Goal: Transaction & Acquisition: Purchase product/service

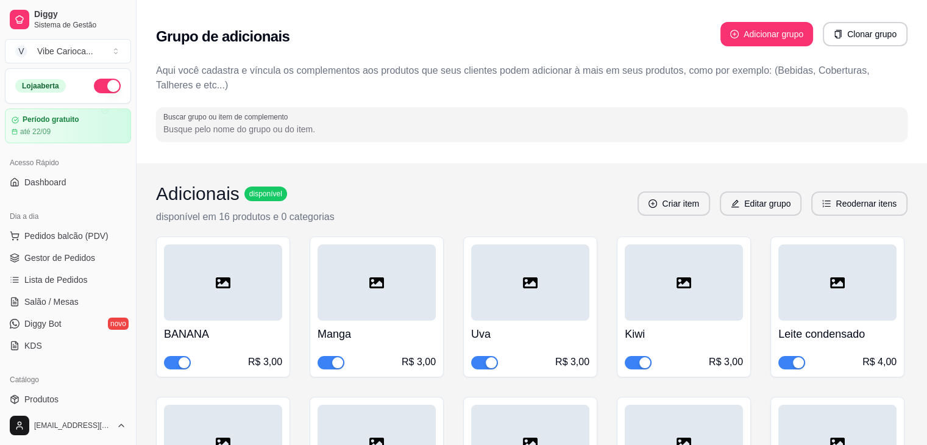
click at [202, 126] on input "Buscar grupo ou item de complemento" at bounding box center [531, 129] width 736 height 12
click at [30, 227] on button "Pedidos balcão (PDV)" at bounding box center [68, 235] width 126 height 19
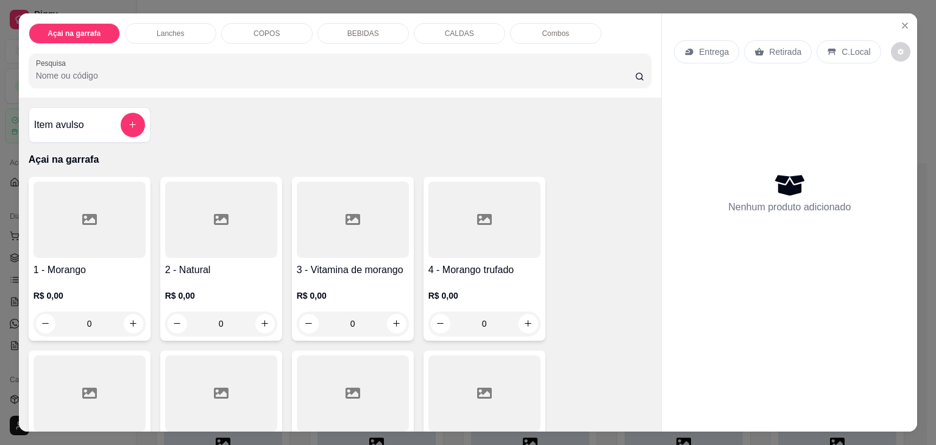
click at [178, 72] on input "Pesquisa" at bounding box center [335, 75] width 599 height 12
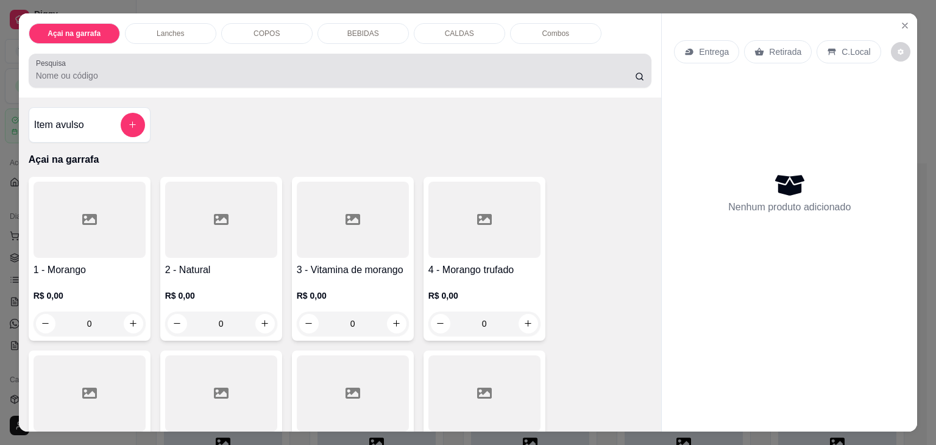
click at [168, 79] on div "Pesquisa" at bounding box center [340, 71] width 623 height 34
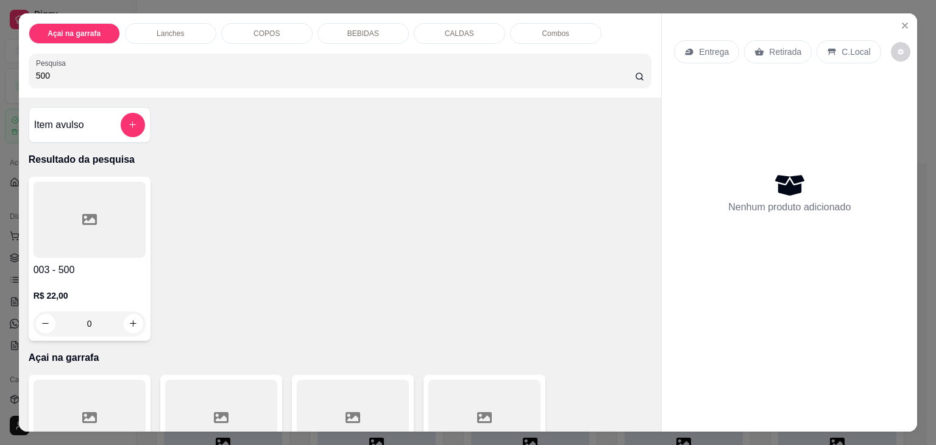
type input "500"
click at [80, 269] on h4 "003 - 500" at bounding box center [90, 270] width 112 height 15
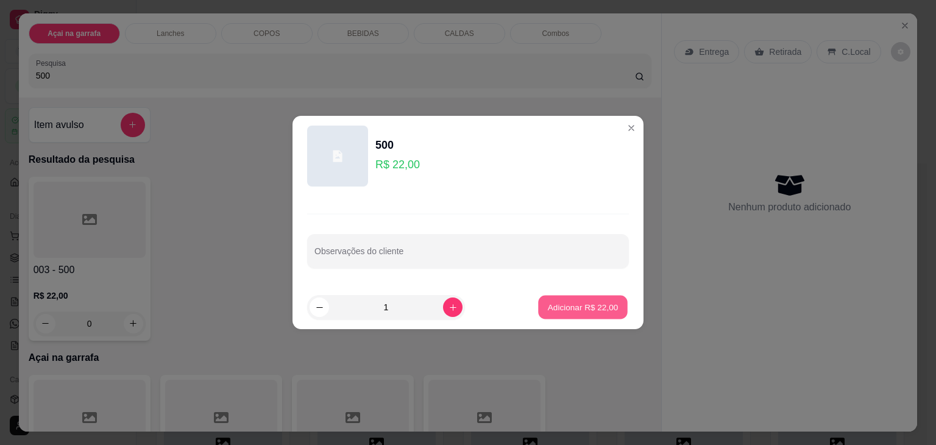
click at [554, 300] on button "Adicionar R$ 22,00" at bounding box center [583, 307] width 90 height 24
type input "1"
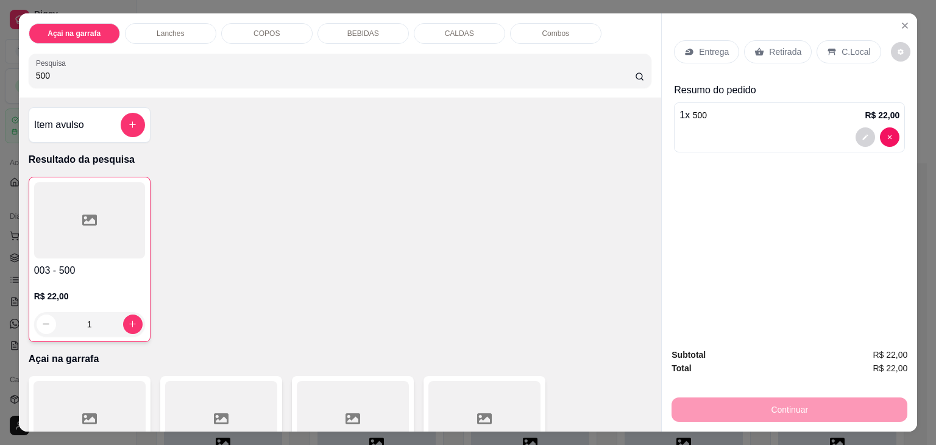
click at [841, 48] on p "C.Local" at bounding box center [855, 52] width 29 height 12
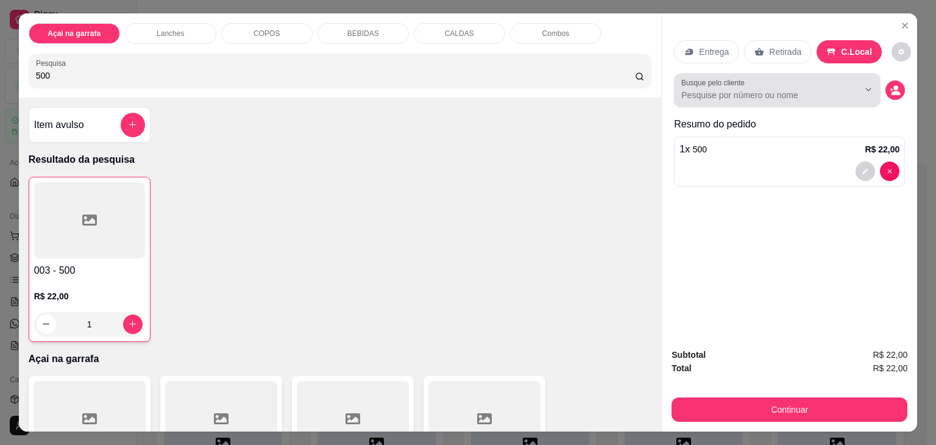
click at [726, 96] on input "Busque pelo cliente" at bounding box center [760, 95] width 158 height 12
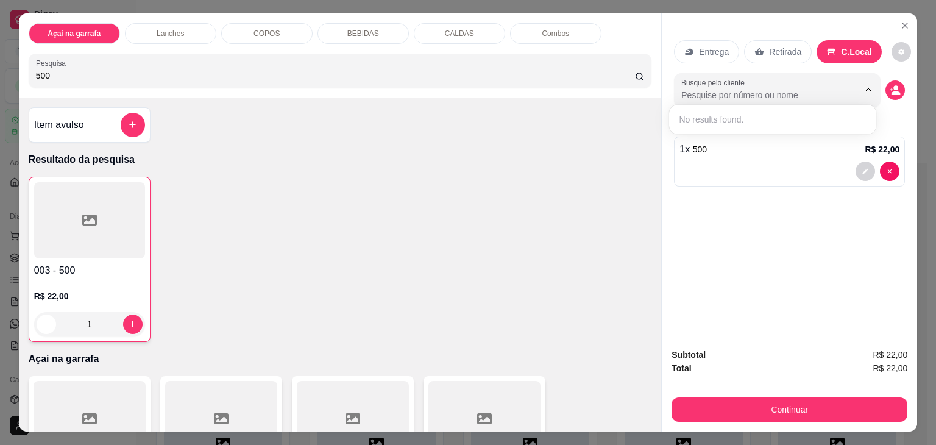
click at [726, 96] on input "Busque pelo cliente" at bounding box center [760, 95] width 158 height 12
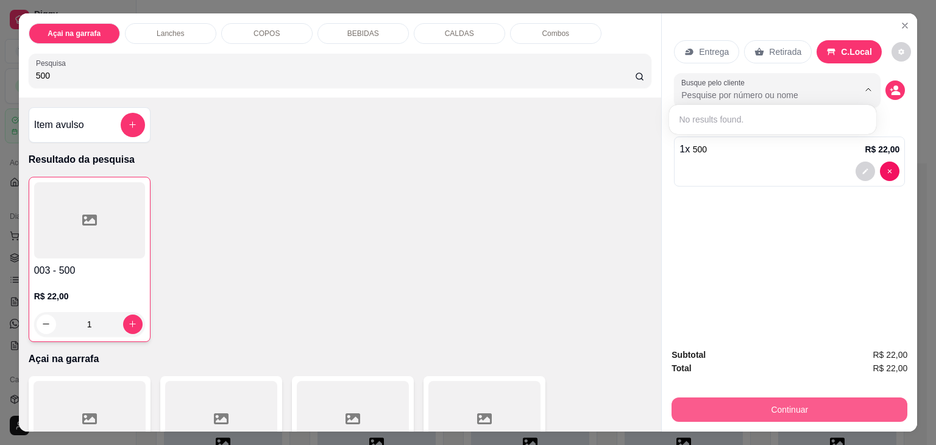
click at [722, 409] on button "Continuar" at bounding box center [789, 409] width 236 height 24
click at [802, 400] on button "Continuar" at bounding box center [789, 409] width 236 height 24
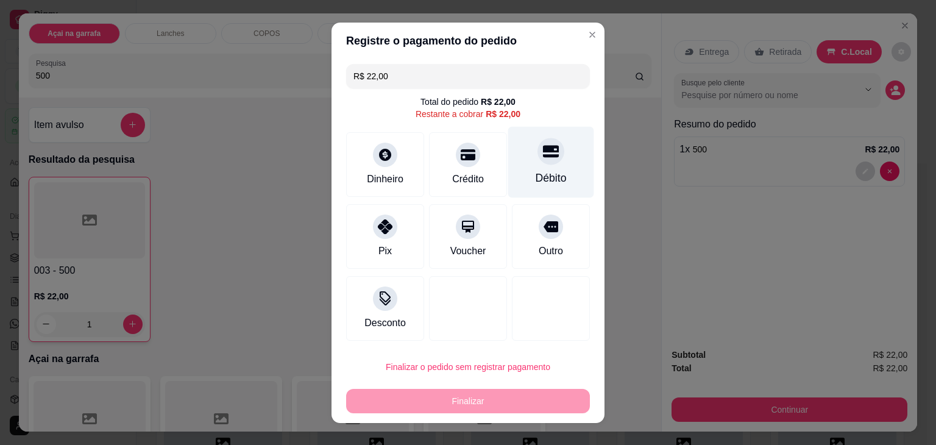
click at [544, 152] on icon at bounding box center [551, 151] width 16 height 12
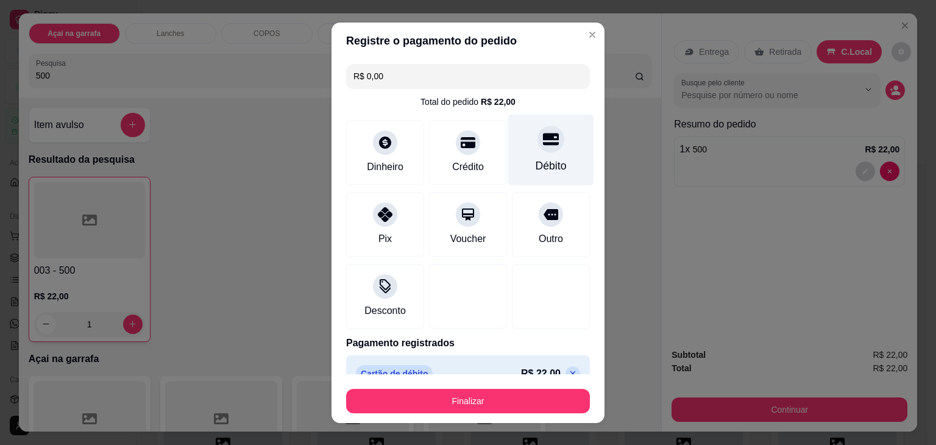
type input "R$ 0,00"
click at [433, 390] on button "Finalizar" at bounding box center [468, 401] width 244 height 24
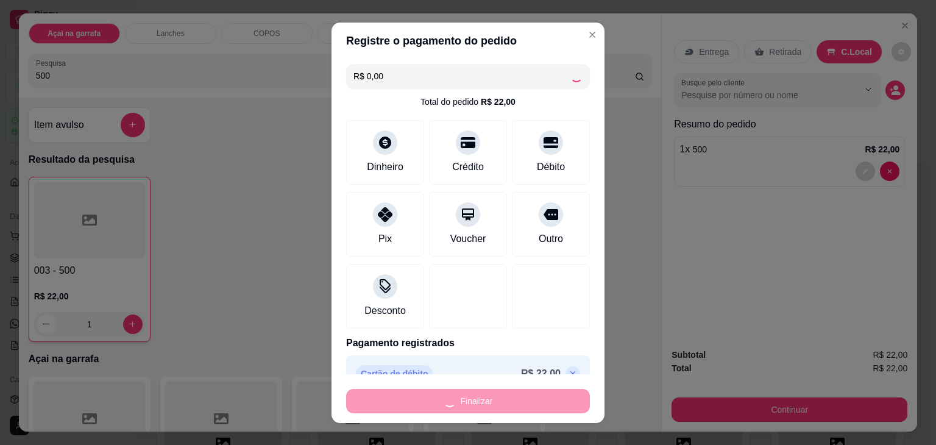
type input "0"
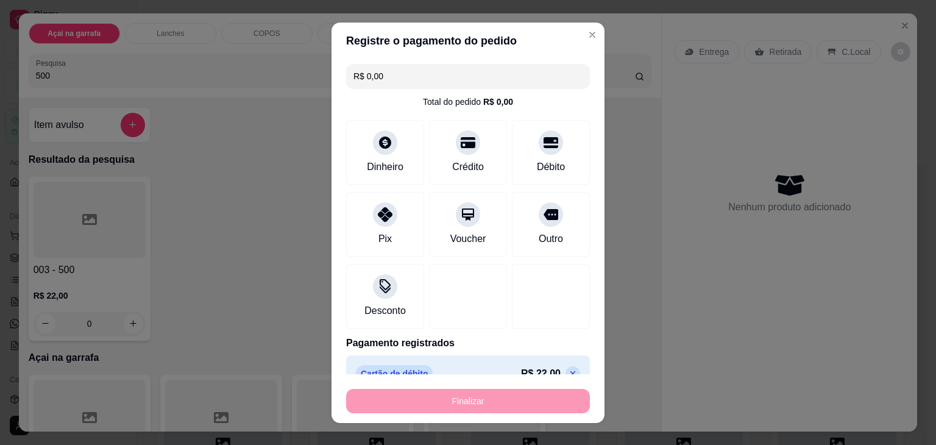
type input "-R$ 22,00"
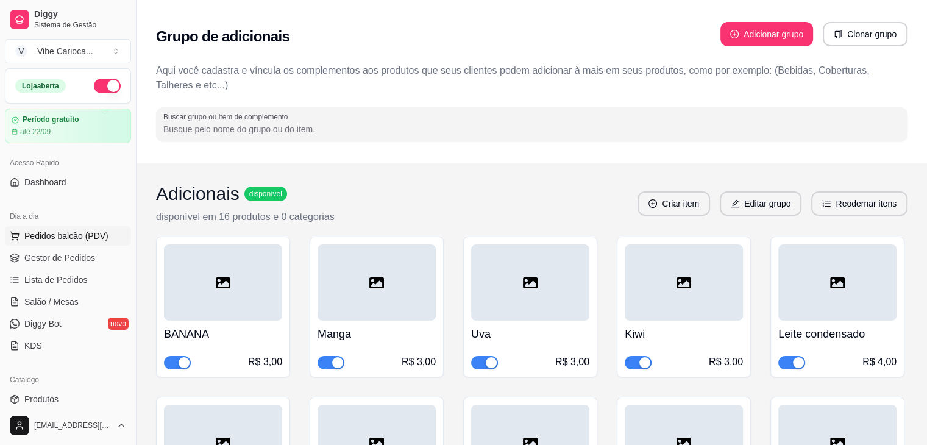
click at [66, 237] on span "Pedidos balcão (PDV)" at bounding box center [66, 236] width 84 height 12
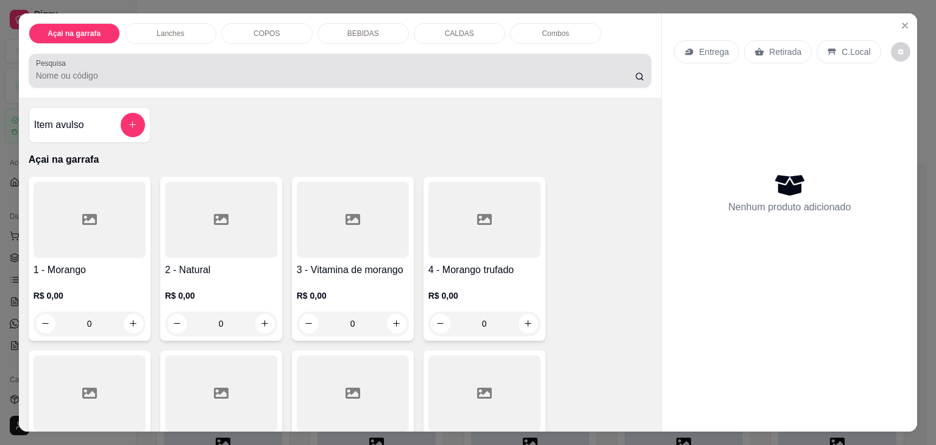
click at [63, 74] on input "Pesquisa" at bounding box center [335, 75] width 599 height 12
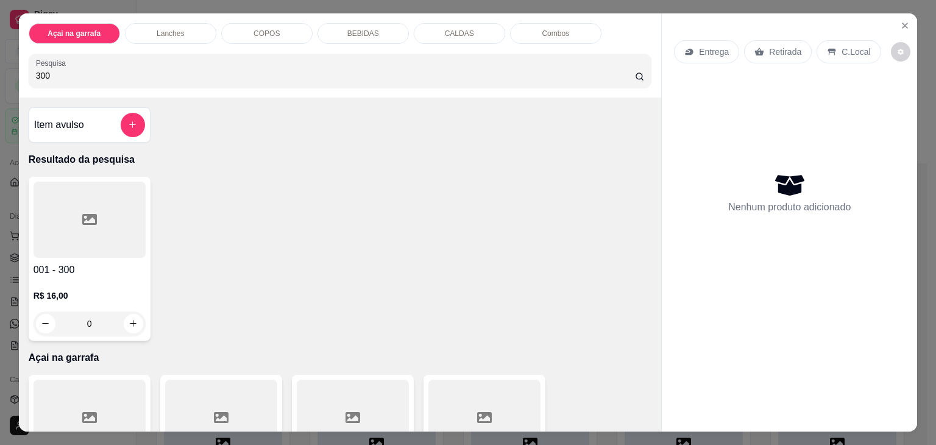
type input "300"
click at [83, 268] on h4 "001 - 300" at bounding box center [90, 270] width 112 height 15
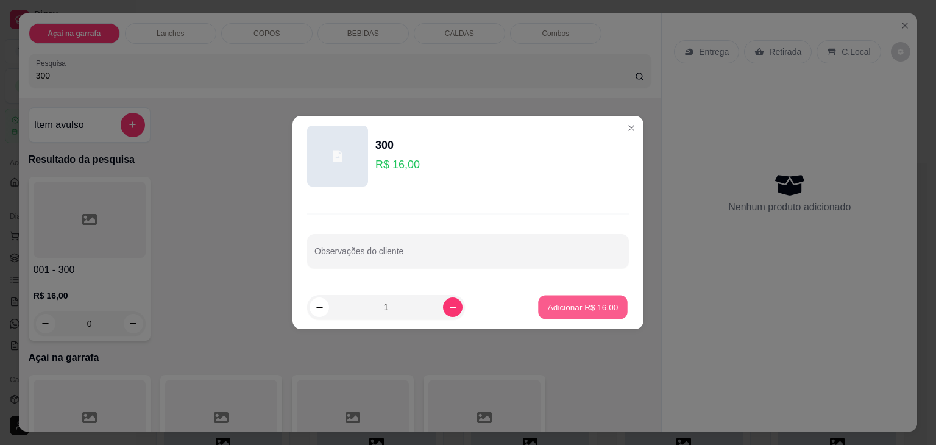
click at [560, 311] on p "Adicionar R$ 16,00" at bounding box center [583, 307] width 71 height 12
type input "1"
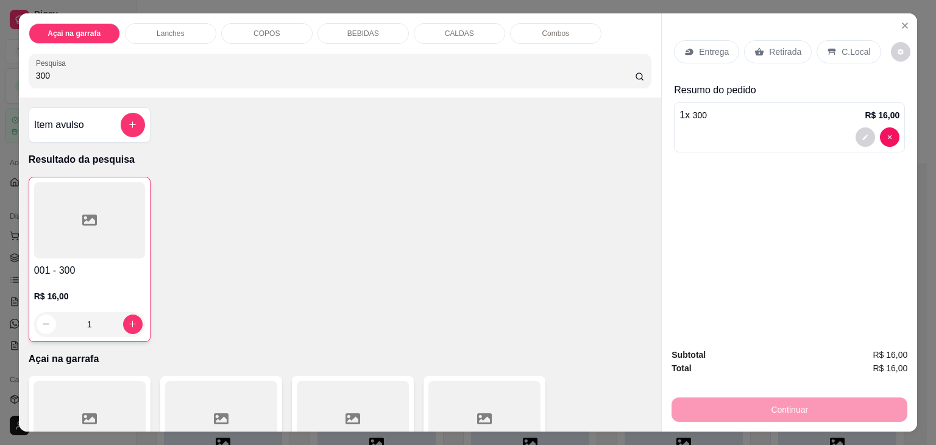
click at [841, 46] on p "C.Local" at bounding box center [855, 52] width 29 height 12
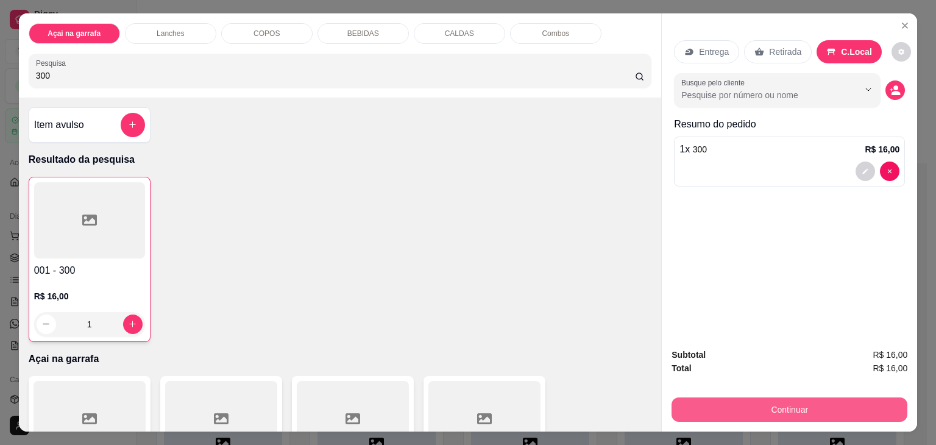
click at [740, 398] on button "Continuar" at bounding box center [789, 409] width 236 height 24
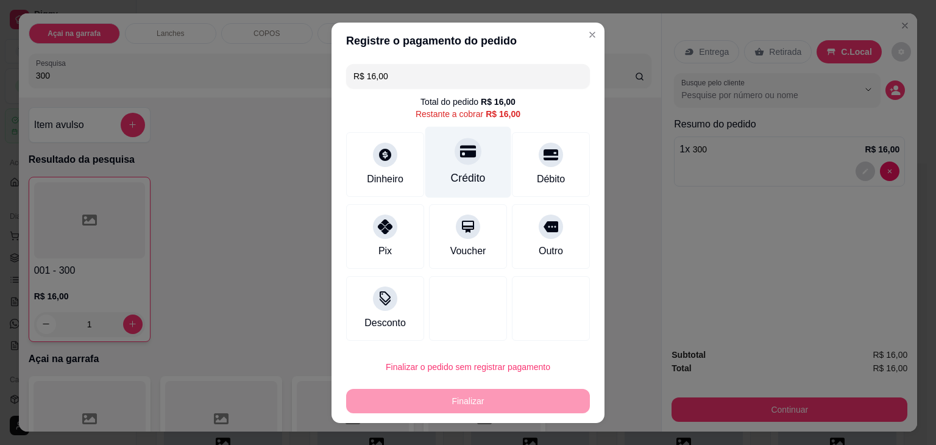
click at [479, 163] on div "Crédito" at bounding box center [468, 161] width 86 height 71
type input "R$ 0,00"
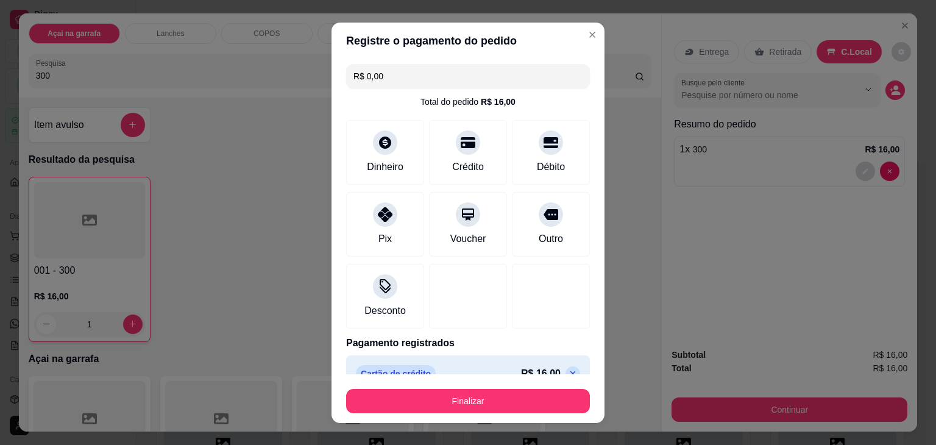
click at [454, 408] on button "Finalizar" at bounding box center [468, 401] width 244 height 24
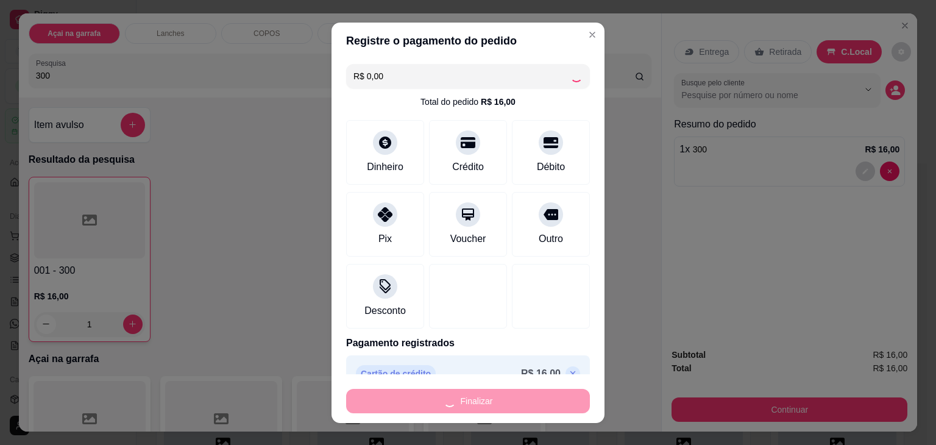
type input "0"
type input "-R$ 16,00"
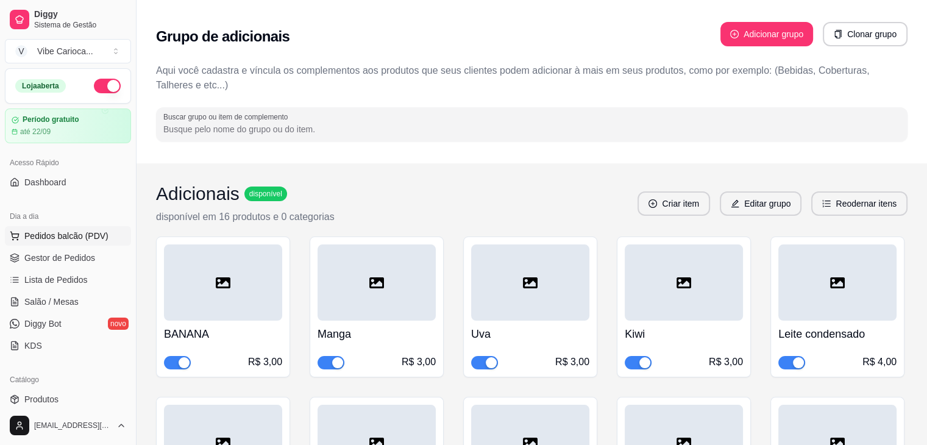
click at [77, 226] on button "Pedidos balcão (PDV)" at bounding box center [68, 235] width 126 height 19
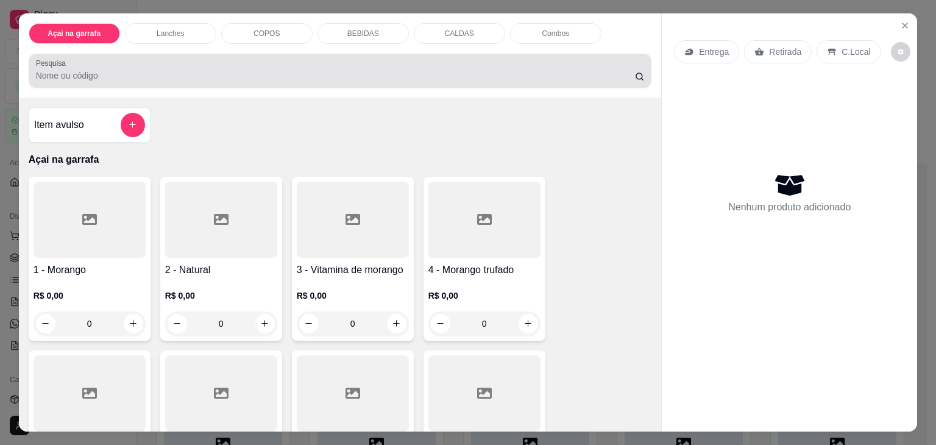
click at [195, 78] on div "Pesquisa" at bounding box center [340, 71] width 623 height 34
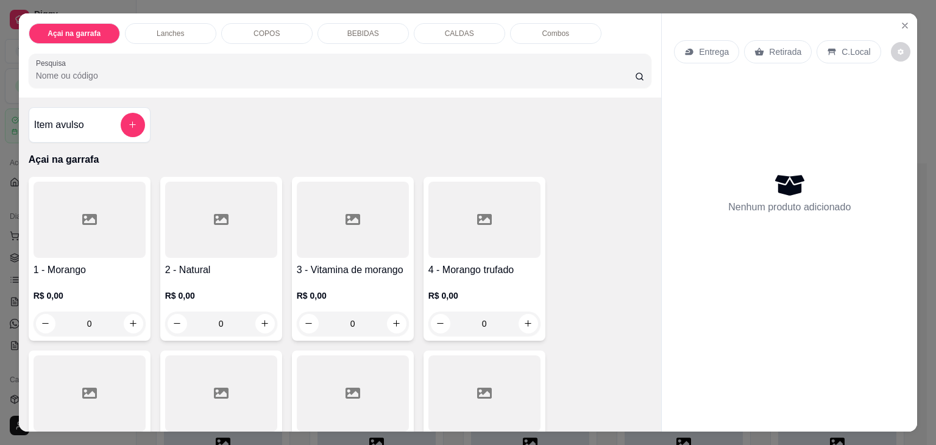
click at [185, 63] on div at bounding box center [340, 70] width 609 height 24
click at [219, 62] on div at bounding box center [340, 70] width 609 height 24
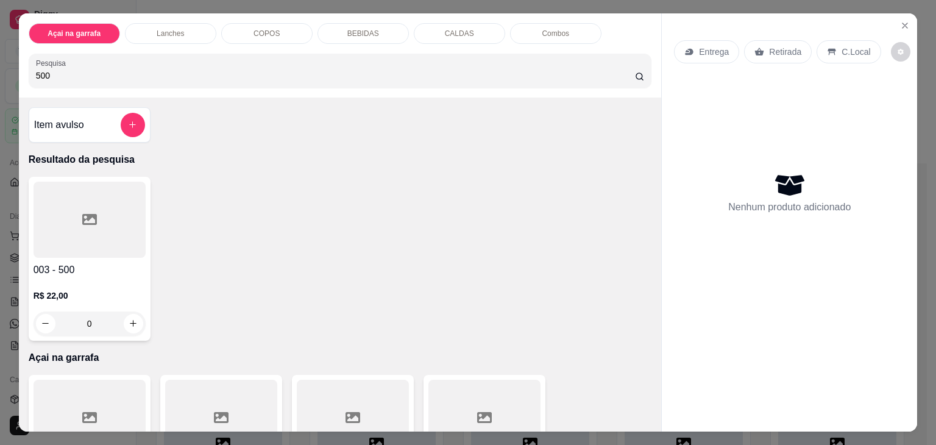
type input "500"
click at [95, 246] on div at bounding box center [90, 220] width 112 height 76
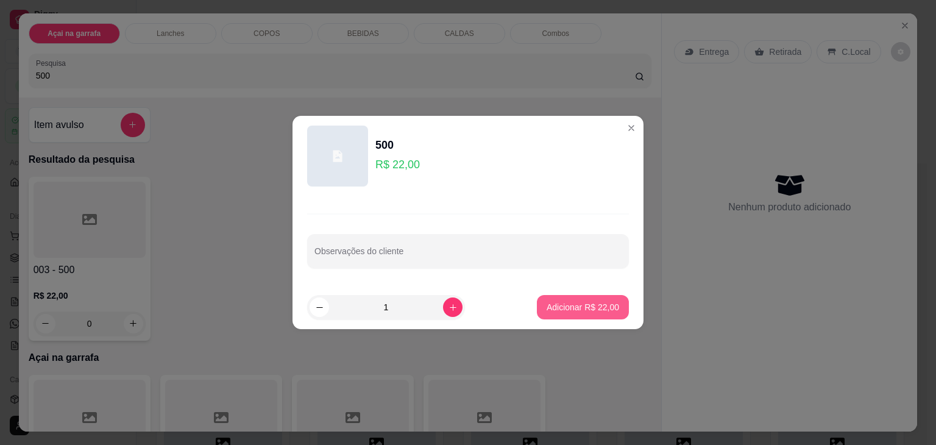
click at [609, 308] on p "Adicionar R$ 22,00" at bounding box center [582, 307] width 72 height 12
type input "1"
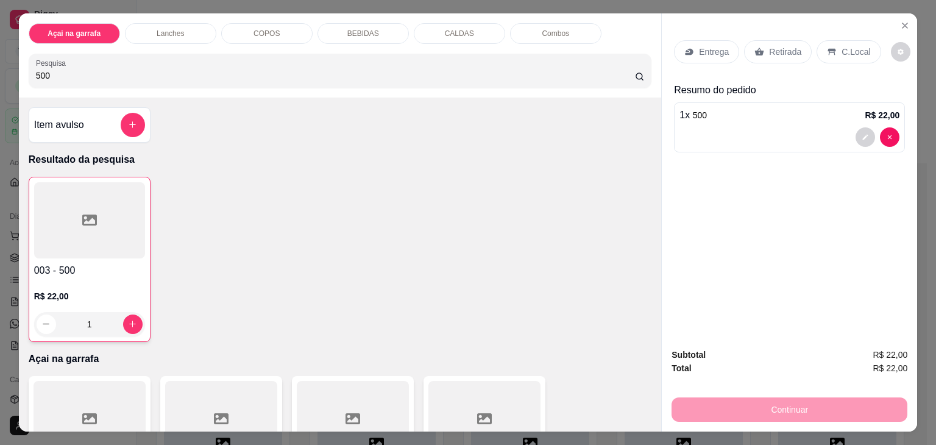
click at [841, 46] on p "C.Local" at bounding box center [855, 52] width 29 height 12
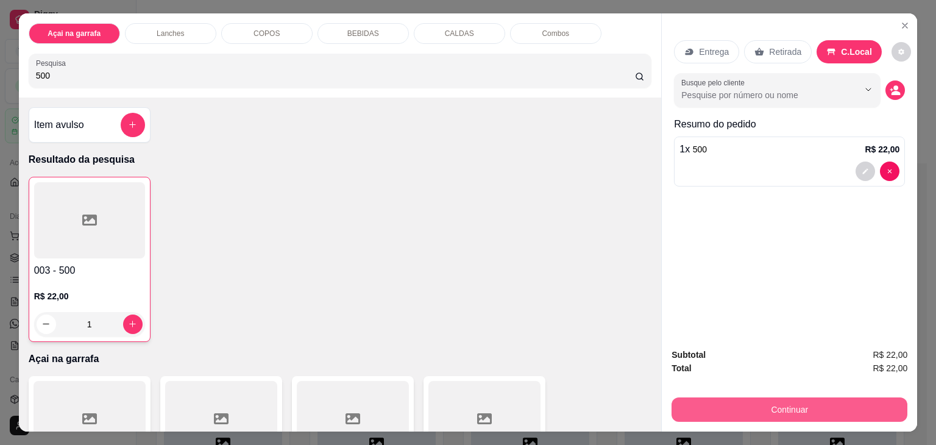
click at [743, 404] on button "Continuar" at bounding box center [789, 409] width 236 height 24
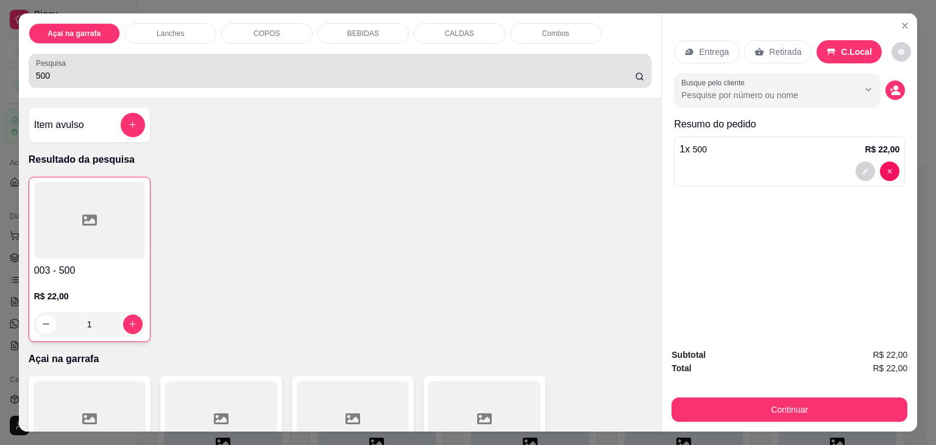
click at [121, 62] on div "500" at bounding box center [340, 70] width 609 height 24
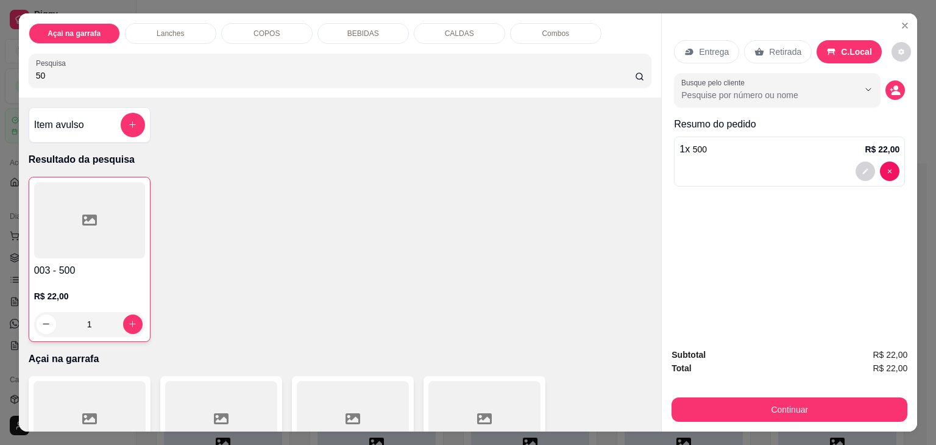
type input "5"
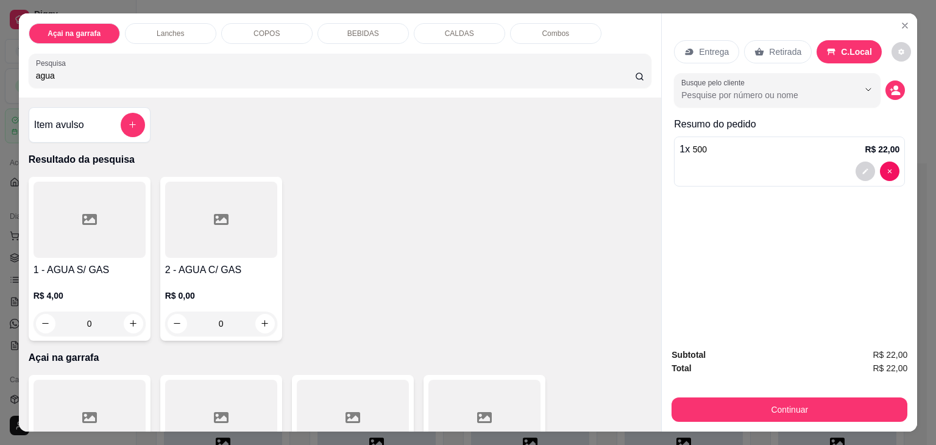
type input "agua"
click at [121, 118] on button "add-separate-item" at bounding box center [133, 125] width 24 height 24
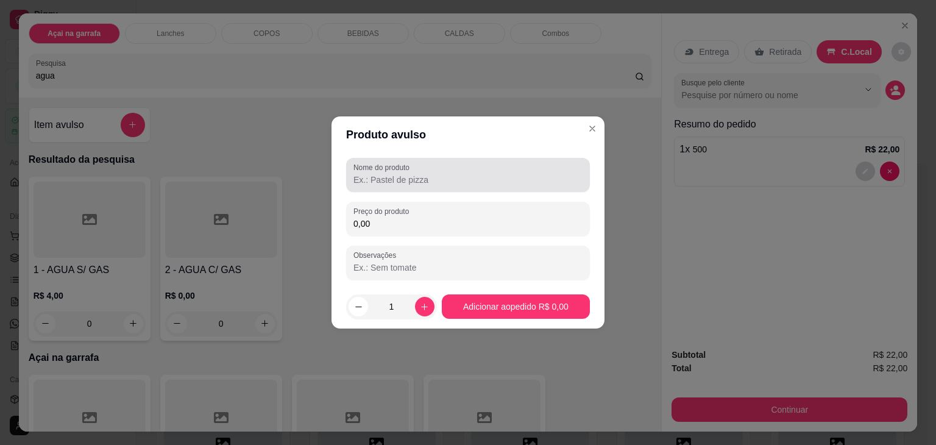
click at [443, 181] on input "Nome do produto" at bounding box center [467, 180] width 229 height 12
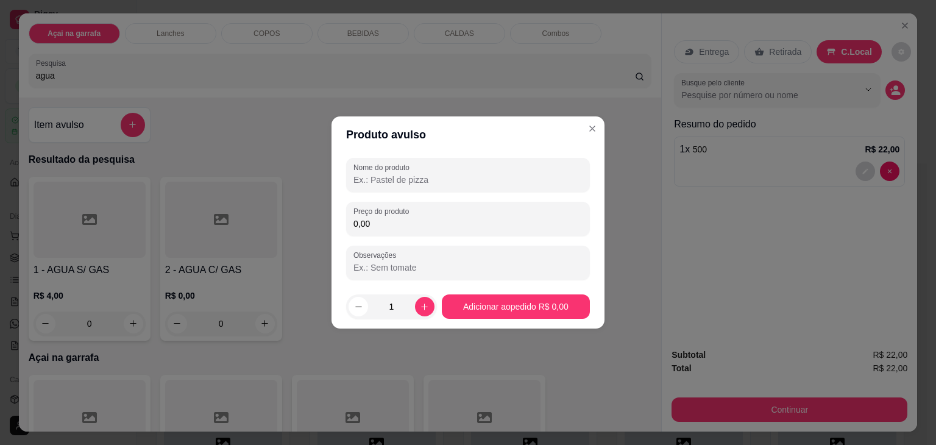
type input "4"
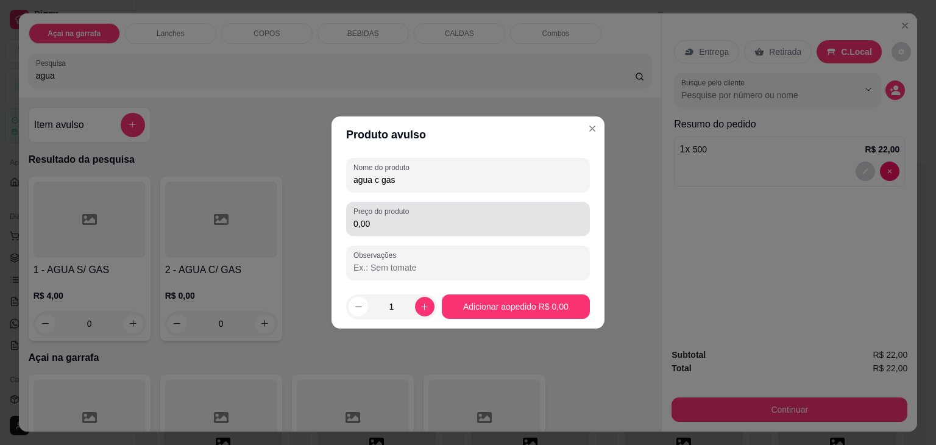
type input "agua c gas"
click at [394, 227] on input "0,00" at bounding box center [467, 223] width 229 height 12
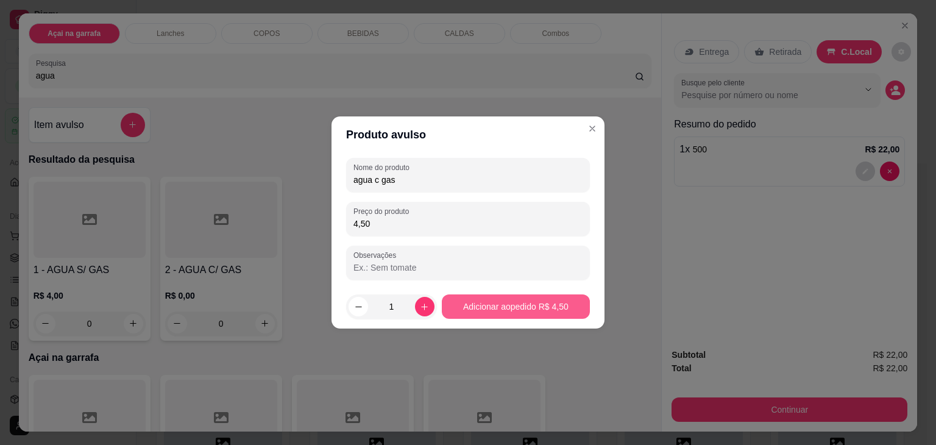
type input "4,50"
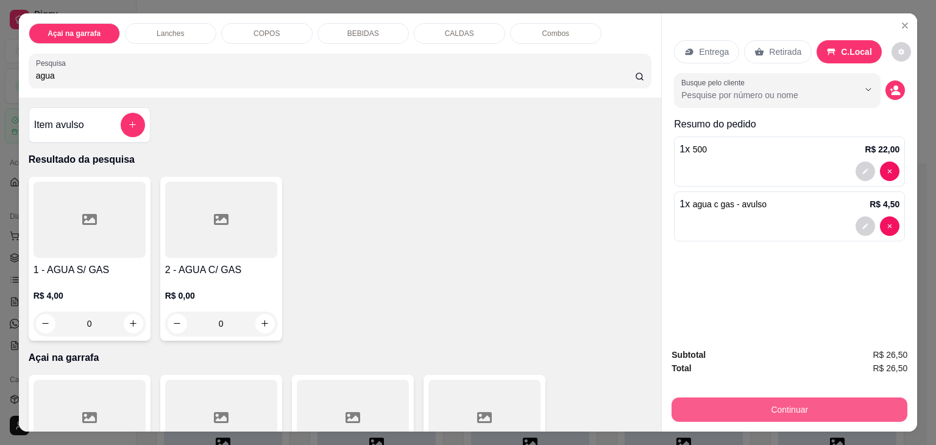
click at [776, 397] on button "Continuar" at bounding box center [789, 409] width 236 height 24
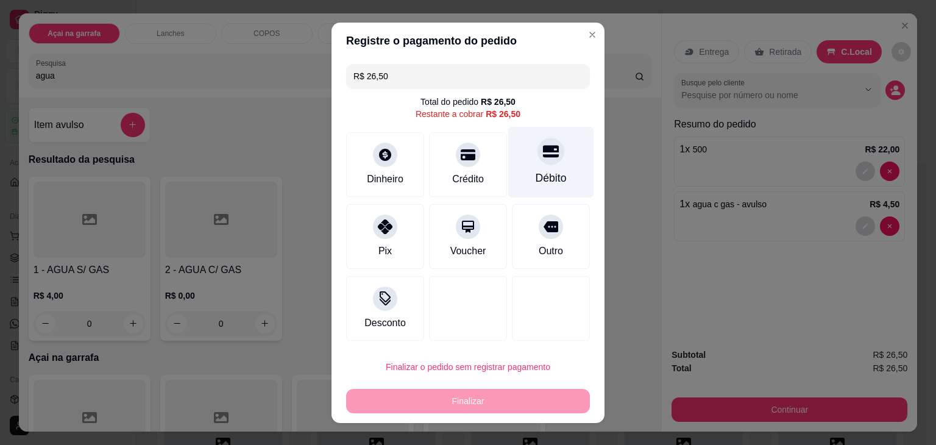
click at [538, 171] on div "Débito" at bounding box center [550, 178] width 31 height 16
type input "R$ 0,00"
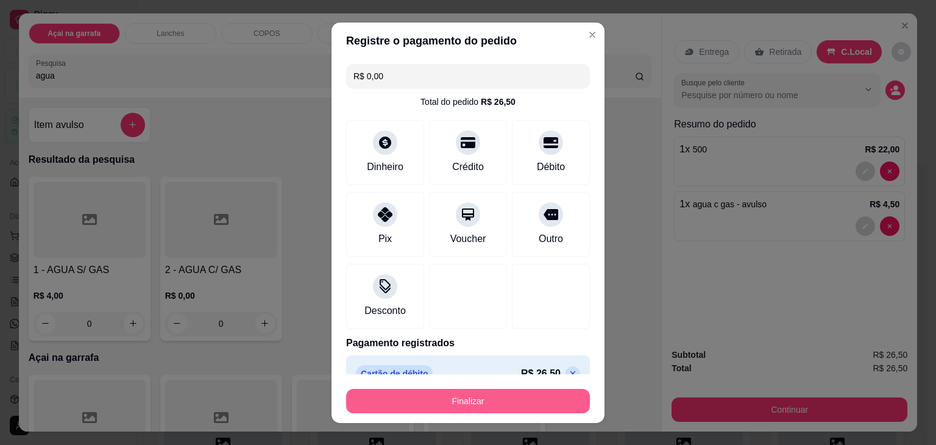
click at [449, 406] on button "Finalizar" at bounding box center [468, 401] width 244 height 24
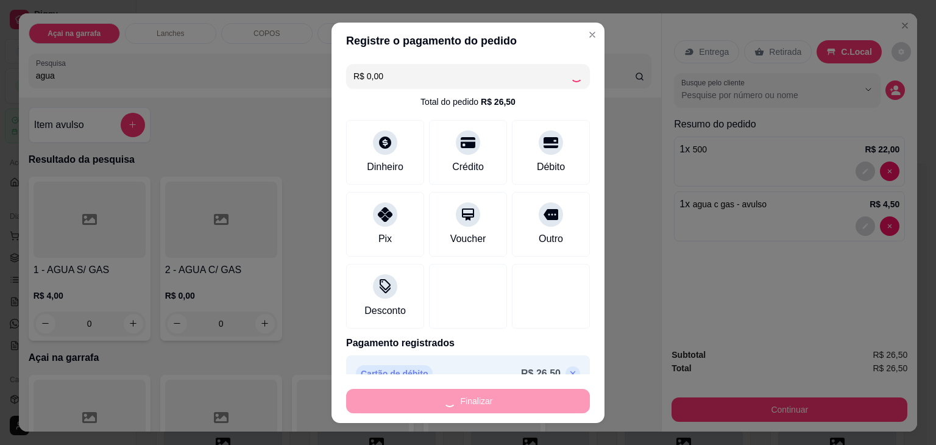
type input "0"
type input "-R$ 26,50"
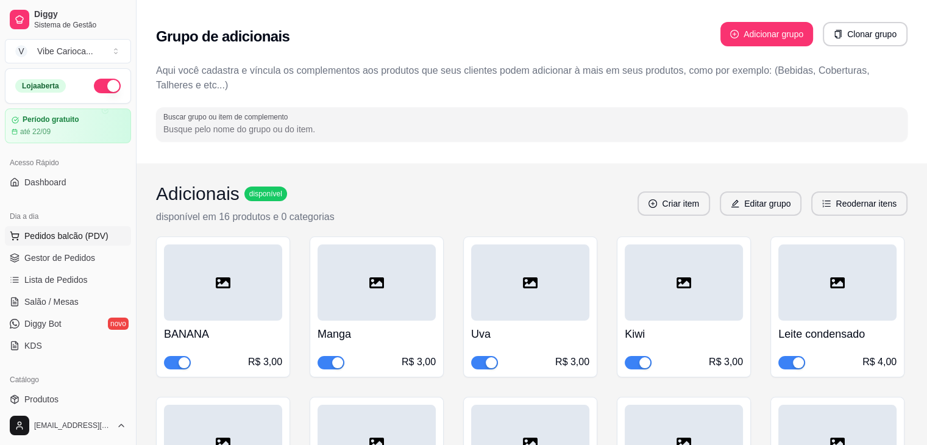
click at [44, 232] on span "Pedidos balcão (PDV)" at bounding box center [66, 236] width 84 height 12
click at [113, 233] on button "Pedidos balcão (PDV)" at bounding box center [68, 235] width 126 height 19
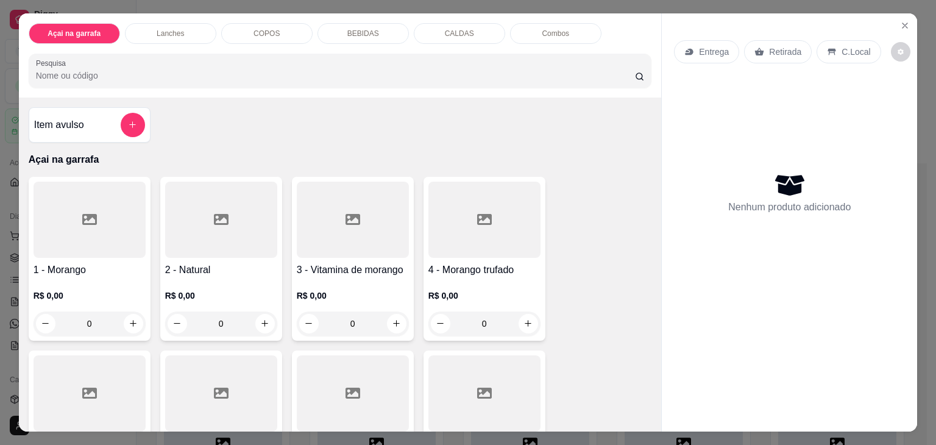
click at [65, 131] on div "Item avulso" at bounding box center [89, 125] width 111 height 24
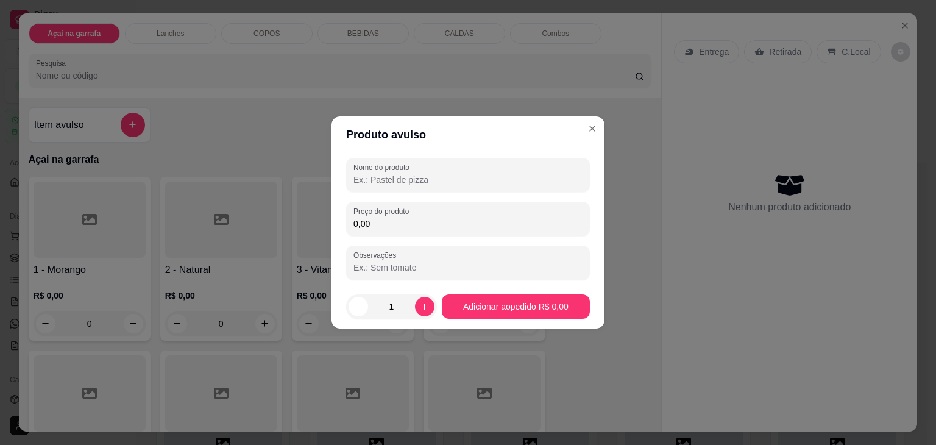
drag, startPoint x: 424, startPoint y: 182, endPoint x: 437, endPoint y: 179, distance: 13.2
click at [424, 182] on input "Nome do produto" at bounding box center [467, 180] width 229 height 12
type input "x"
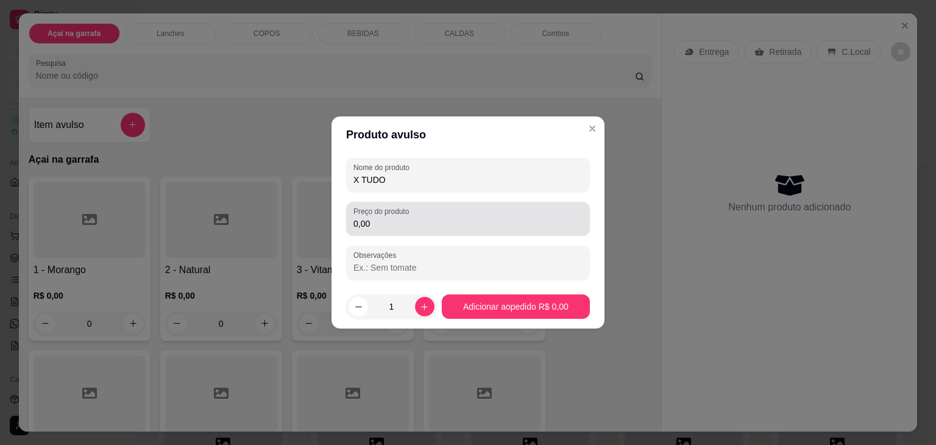
type input "X TUDO"
click at [429, 225] on input "0,00" at bounding box center [467, 223] width 229 height 12
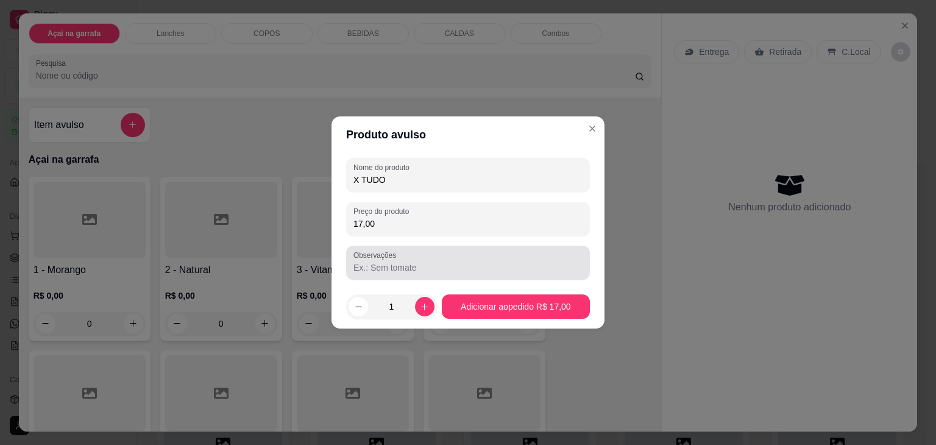
type input "17,00"
click at [408, 269] on input "Observações" at bounding box center [467, 267] width 229 height 12
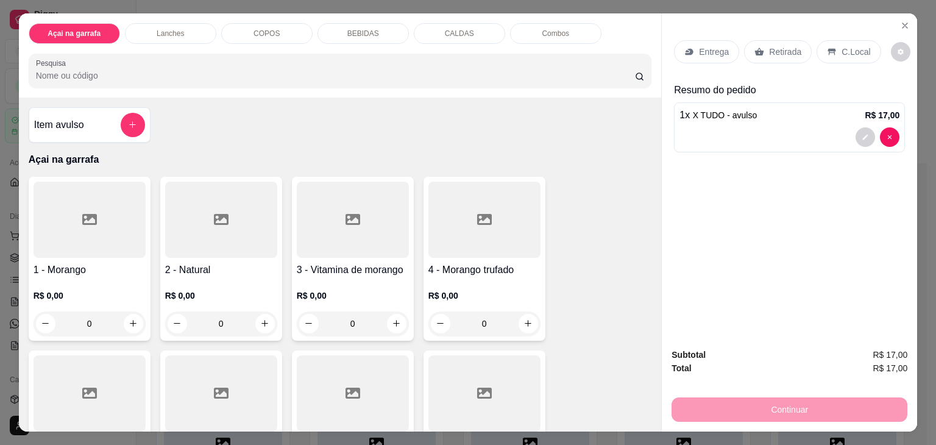
click at [199, 30] on div "Lanches" at bounding box center [170, 33] width 91 height 21
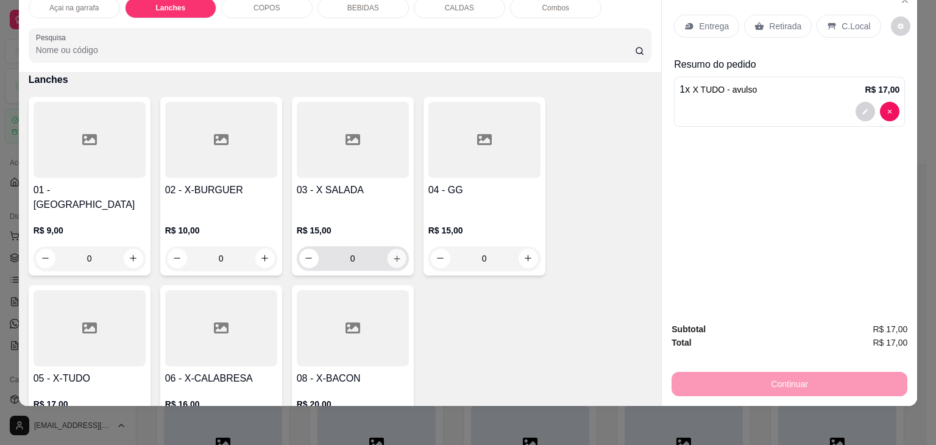
click at [397, 249] on button "increase-product-quantity" at bounding box center [396, 258] width 19 height 19
type input "1"
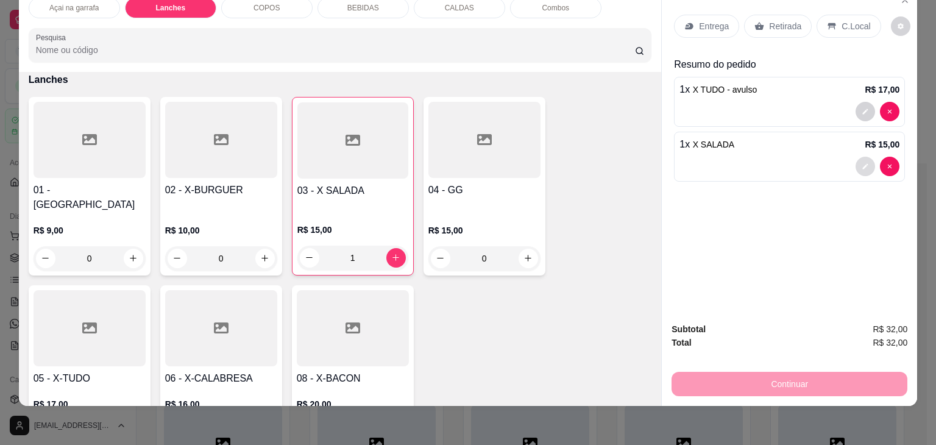
click at [861, 163] on icon "decrease-product-quantity" at bounding box center [864, 166] width 7 height 7
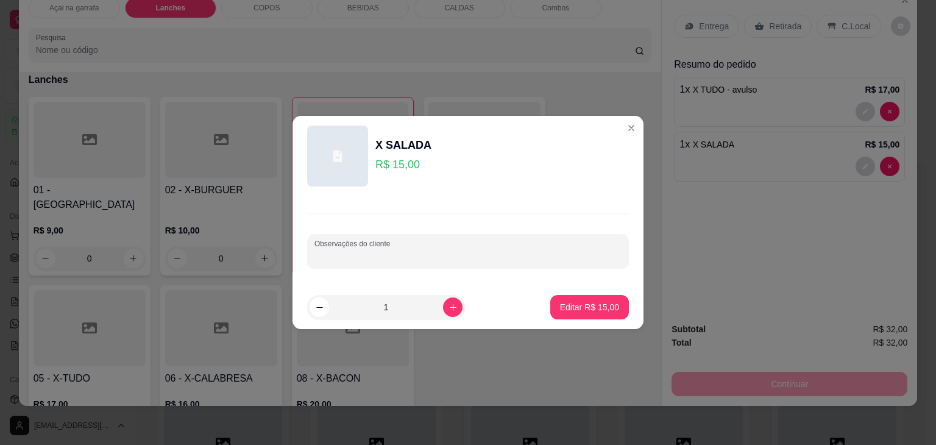
click at [415, 253] on input "Observações do cliente" at bounding box center [467, 256] width 307 height 12
click at [567, 308] on p "Editar R$ 15,00" at bounding box center [589, 307] width 59 height 12
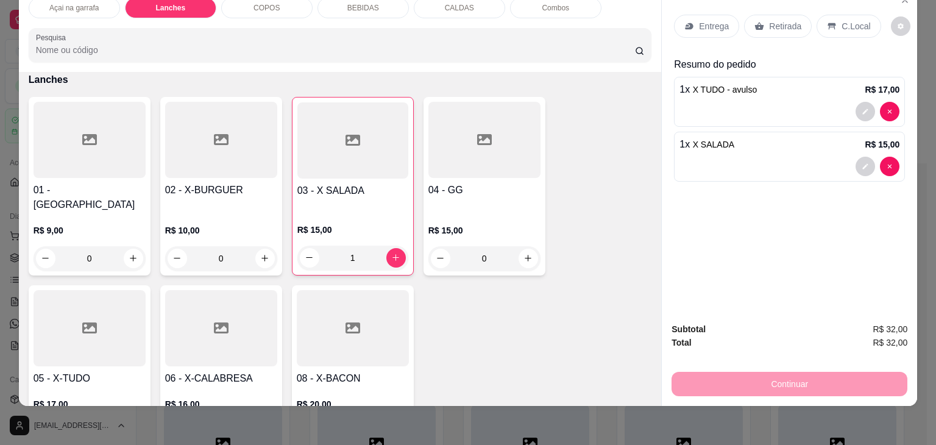
click at [856, 20] on p "C.Local" at bounding box center [855, 26] width 29 height 12
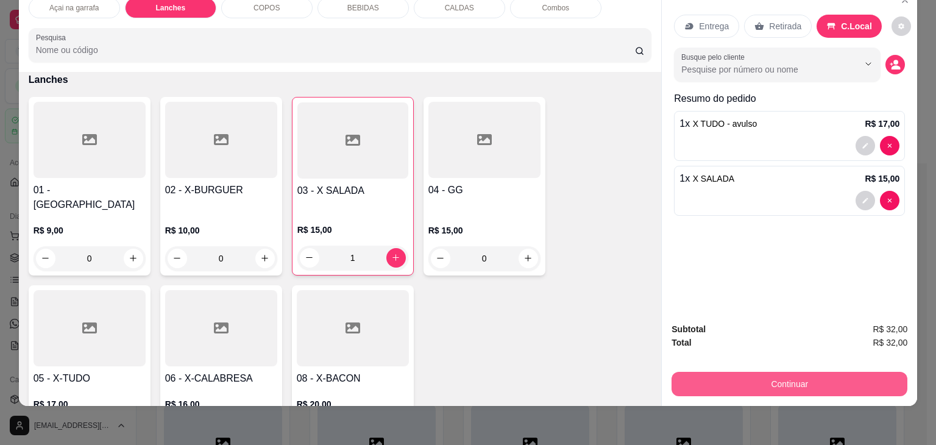
click at [816, 381] on button "Continuar" at bounding box center [789, 384] width 236 height 24
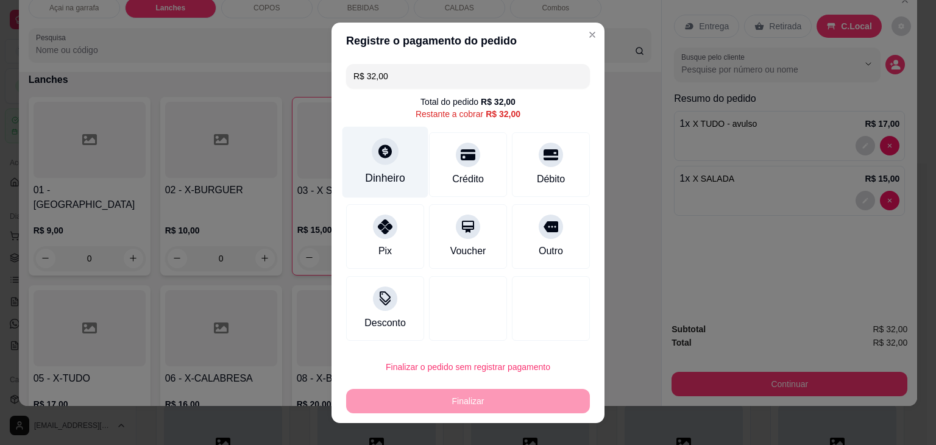
click at [395, 155] on div "Dinheiro" at bounding box center [385, 161] width 86 height 71
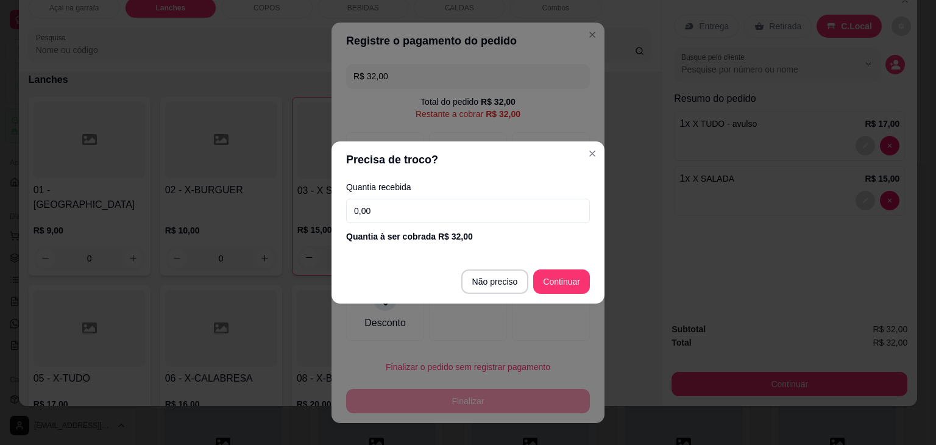
click at [433, 201] on input "0,00" at bounding box center [468, 211] width 244 height 24
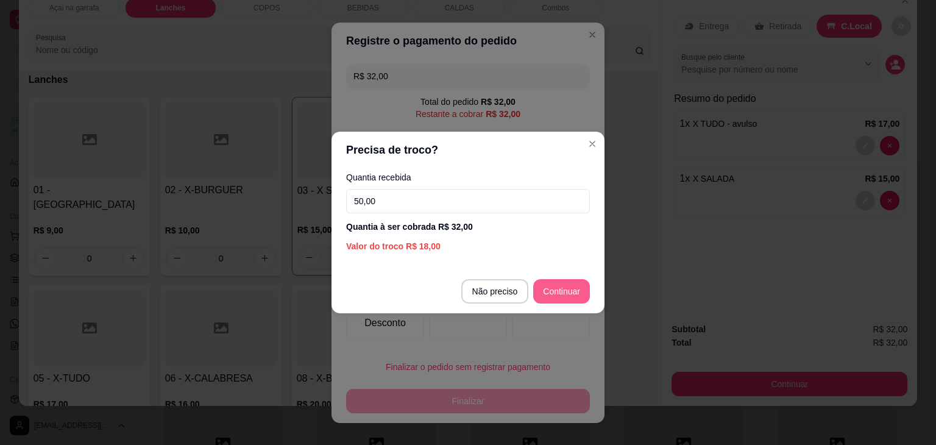
type input "50,00"
type input "R$ 0,00"
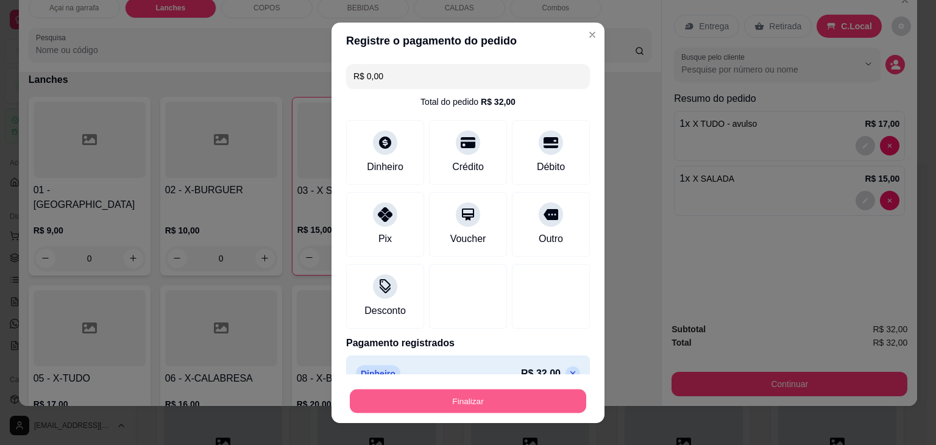
click at [487, 393] on button "Finalizar" at bounding box center [468, 401] width 236 height 24
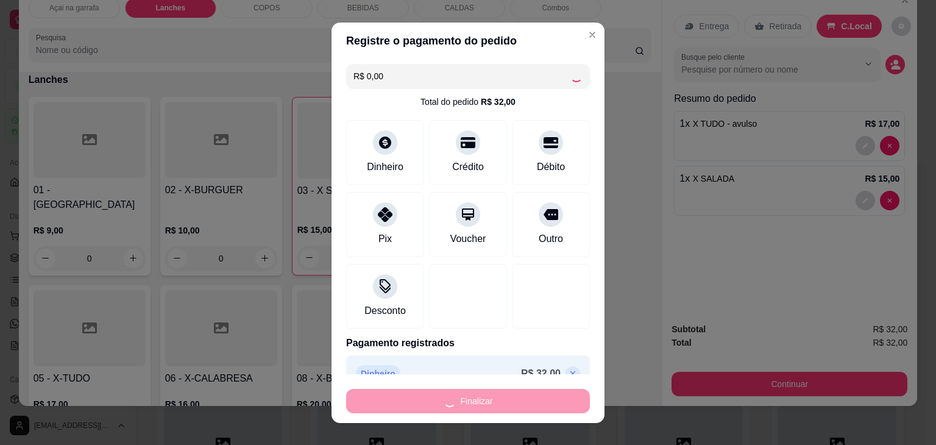
type input "0"
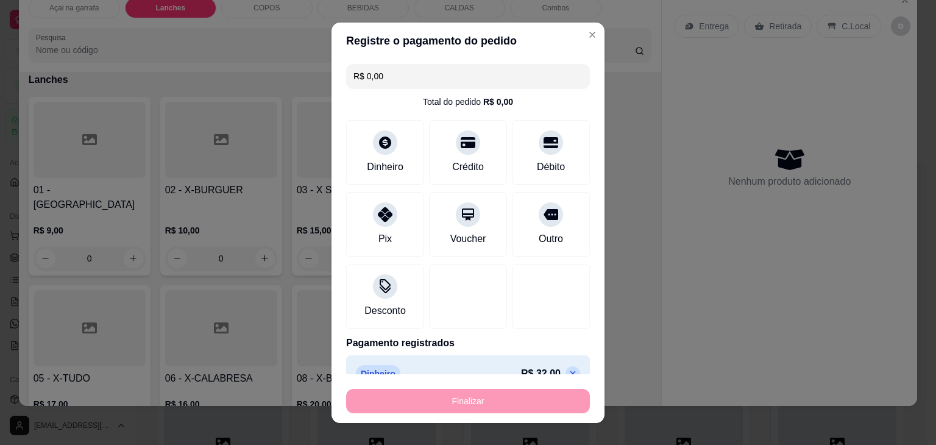
type input "-R$ 32,00"
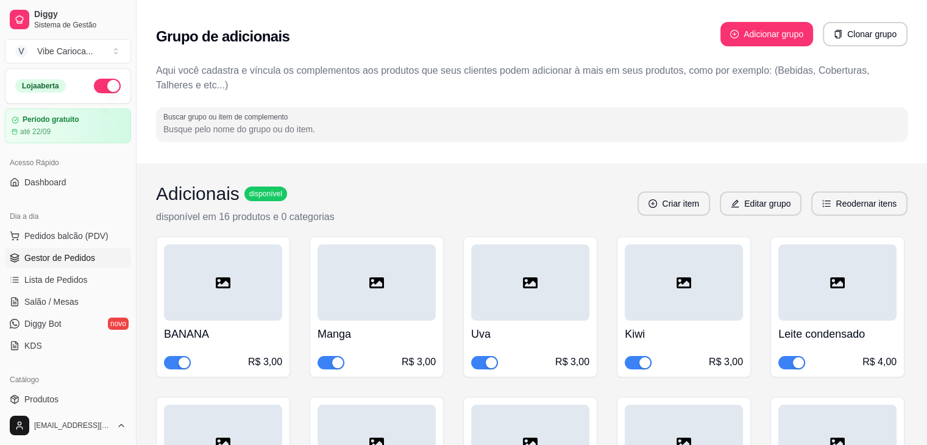
click at [70, 256] on span "Gestor de Pedidos" at bounding box center [59, 258] width 71 height 12
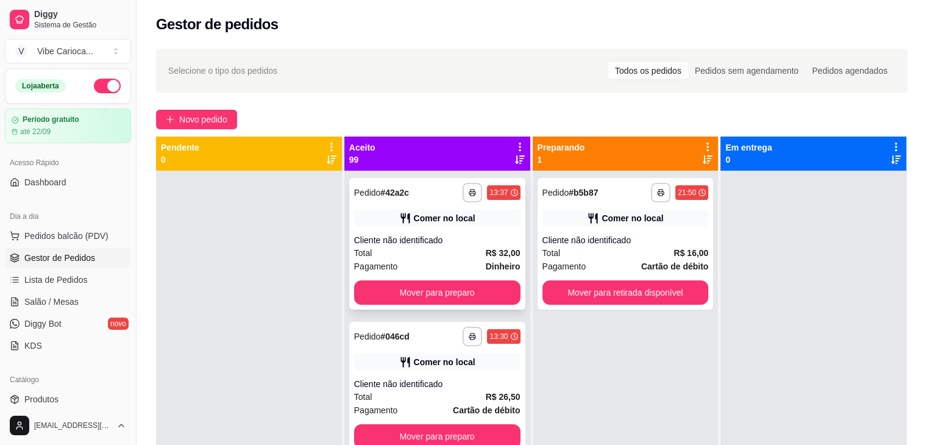
click at [415, 226] on div "Comer no local" at bounding box center [437, 218] width 166 height 17
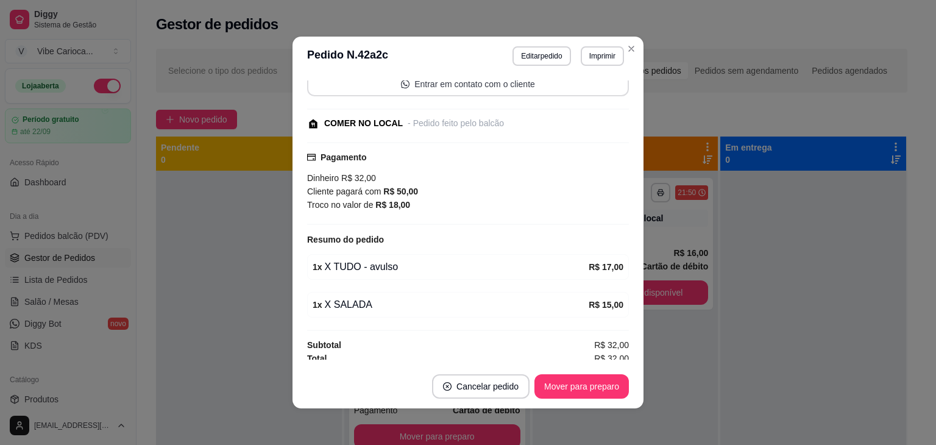
scroll to position [99, 0]
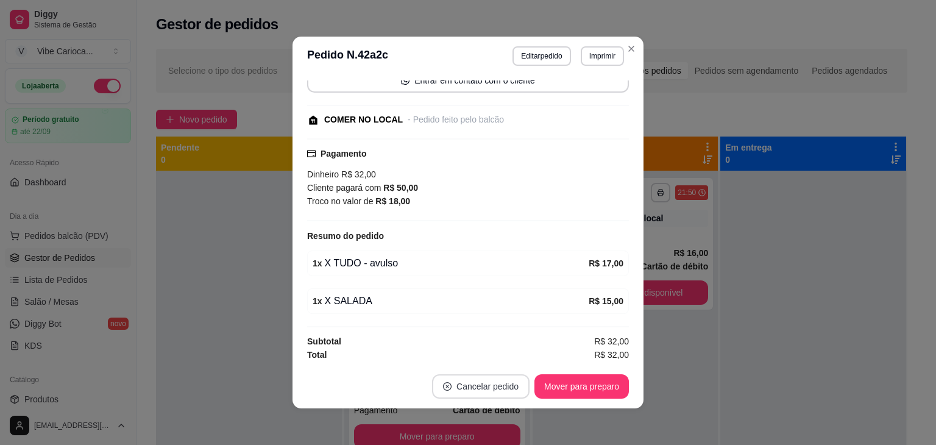
click at [451, 382] on button "Cancelar pedido" at bounding box center [480, 386] width 97 height 24
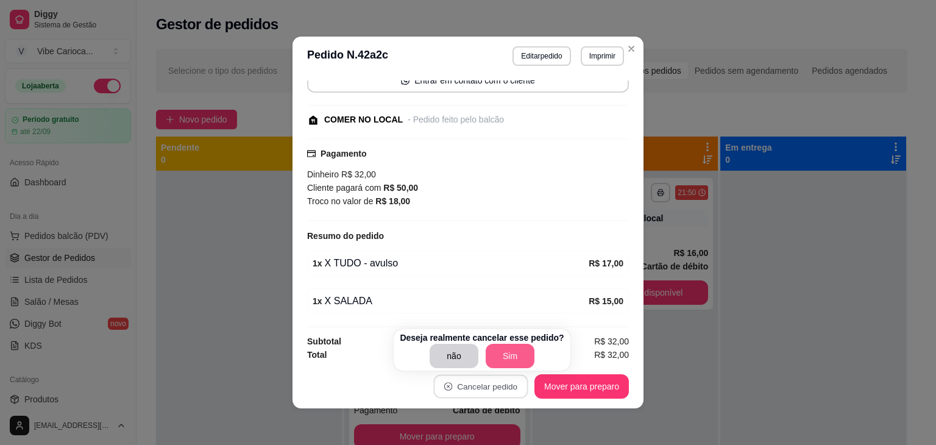
click at [504, 351] on button "Sim" at bounding box center [510, 356] width 49 height 24
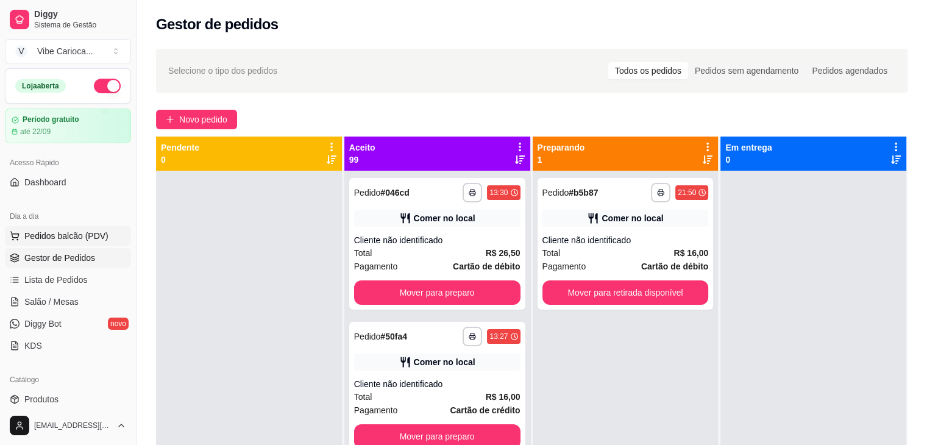
click at [66, 232] on span "Pedidos balcão (PDV)" at bounding box center [66, 236] width 84 height 12
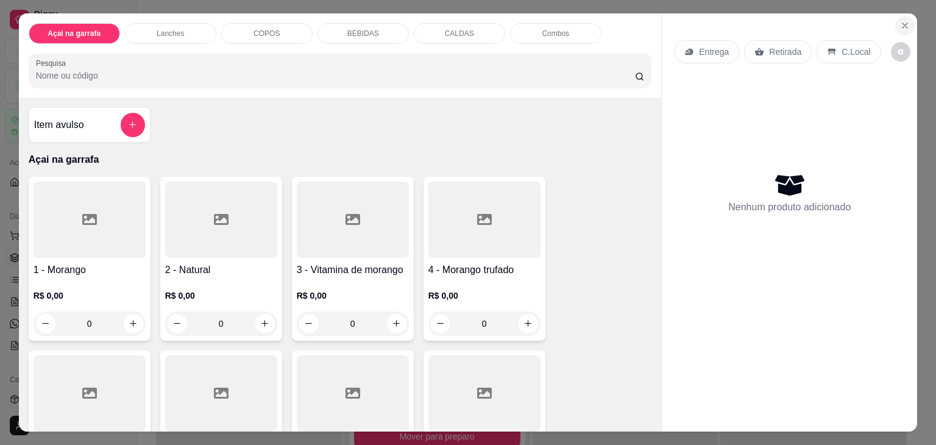
click at [900, 21] on icon "Close" at bounding box center [905, 26] width 10 height 10
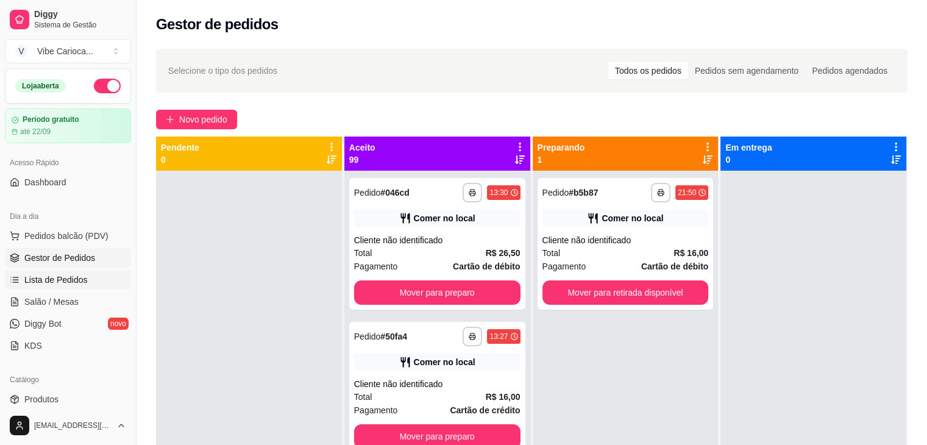
click at [58, 283] on span "Lista de Pedidos" at bounding box center [55, 280] width 63 height 12
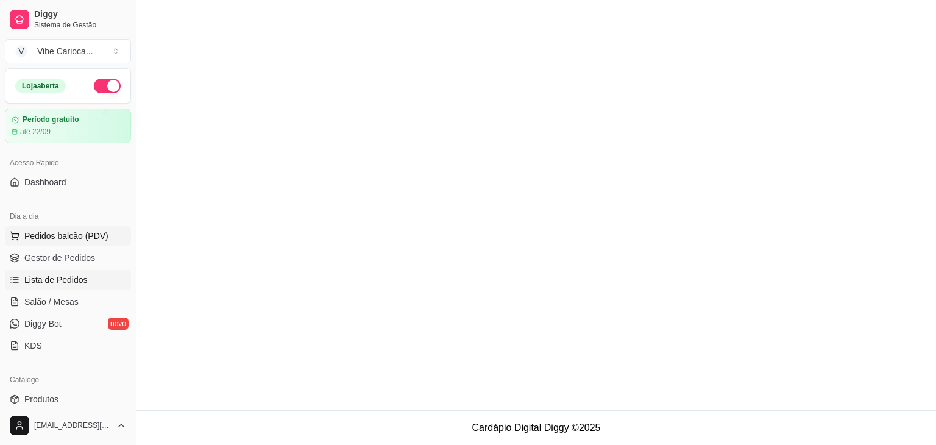
click at [80, 239] on span "Pedidos balcão (PDV)" at bounding box center [66, 236] width 84 height 12
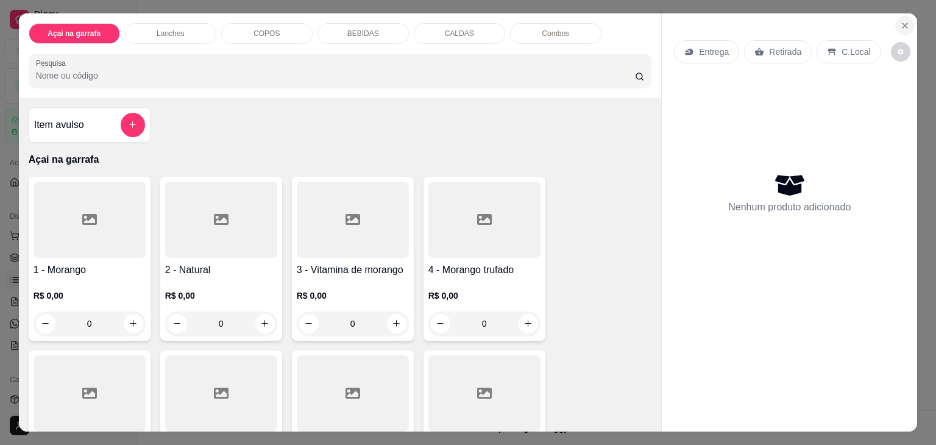
click at [904, 25] on icon "Close" at bounding box center [905, 26] width 10 height 10
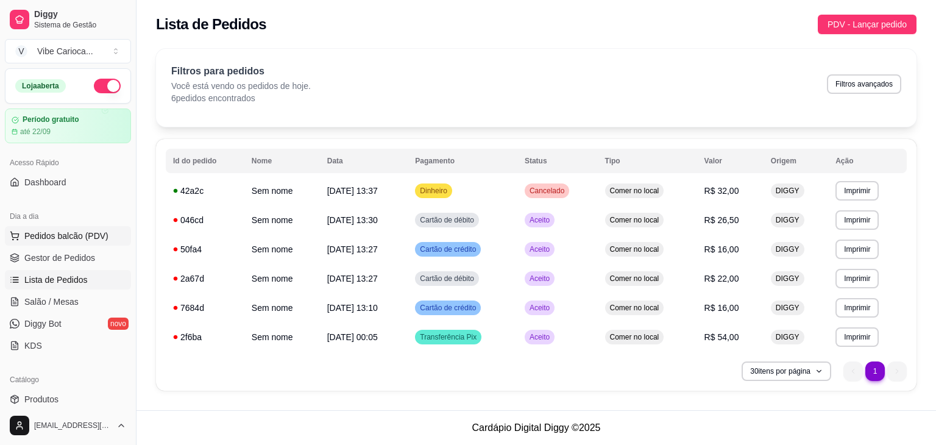
click at [85, 236] on span "Pedidos balcão (PDV)" at bounding box center [66, 236] width 84 height 12
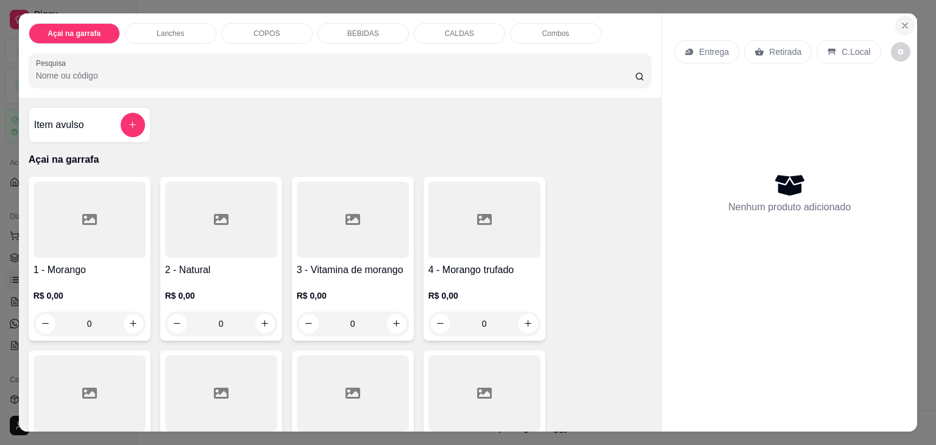
click at [895, 26] on button "Close" at bounding box center [904, 25] width 19 height 19
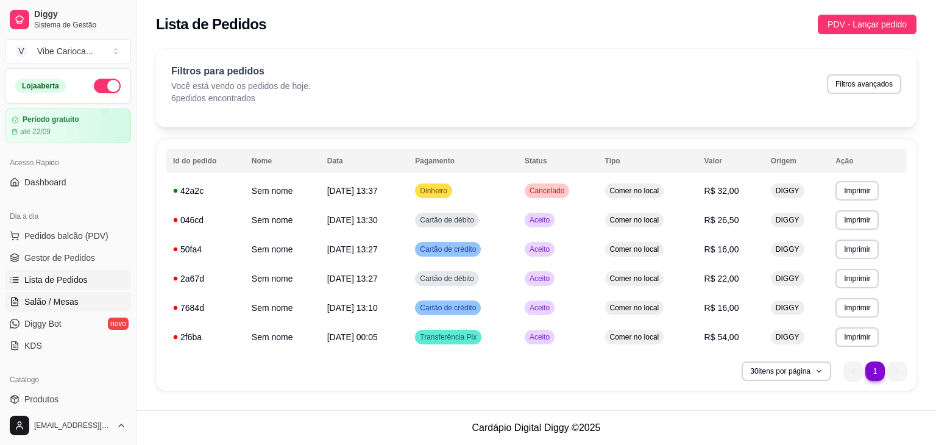
click at [52, 308] on link "Salão / Mesas" at bounding box center [68, 301] width 126 height 19
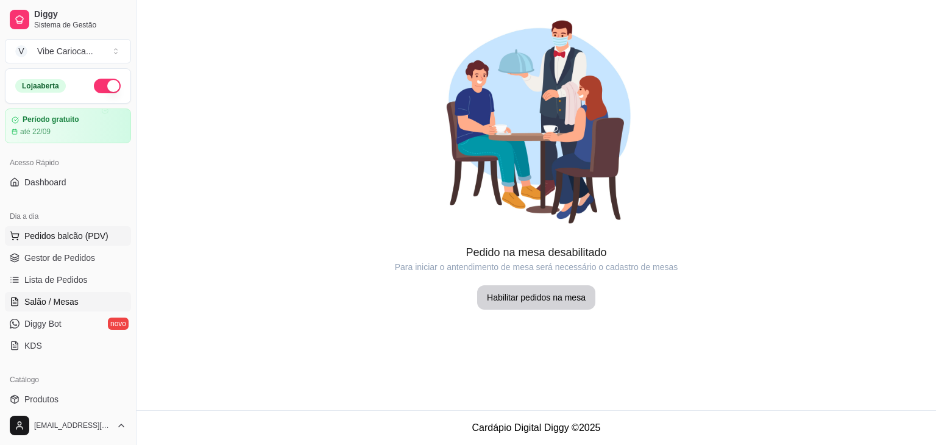
click at [59, 230] on span "Pedidos balcão (PDV)" at bounding box center [66, 236] width 84 height 12
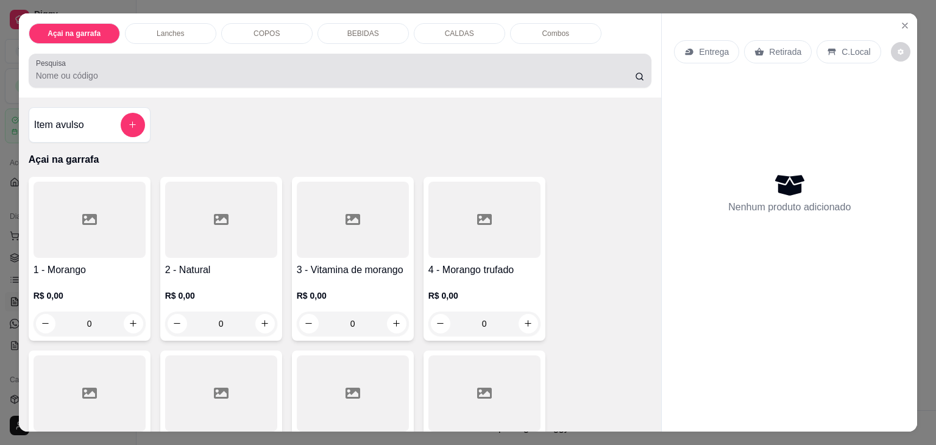
click at [109, 69] on input "Pesquisa" at bounding box center [335, 75] width 599 height 12
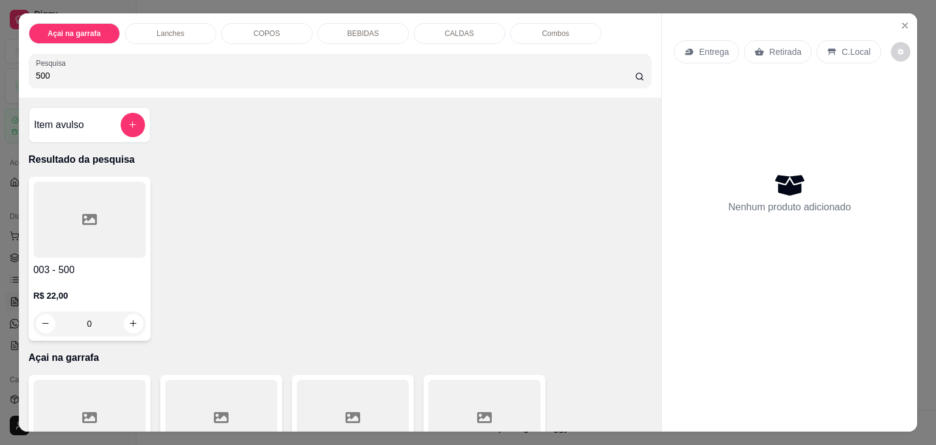
type input "500"
click at [97, 255] on div "003 - 500 R$ 22,00 0" at bounding box center [90, 259] width 122 height 164
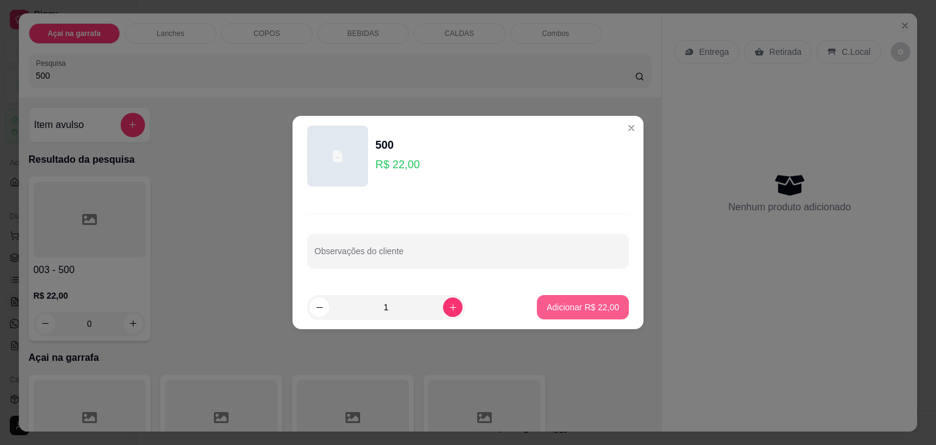
click at [586, 306] on p "Adicionar R$ 22,00" at bounding box center [582, 307] width 72 height 12
type input "1"
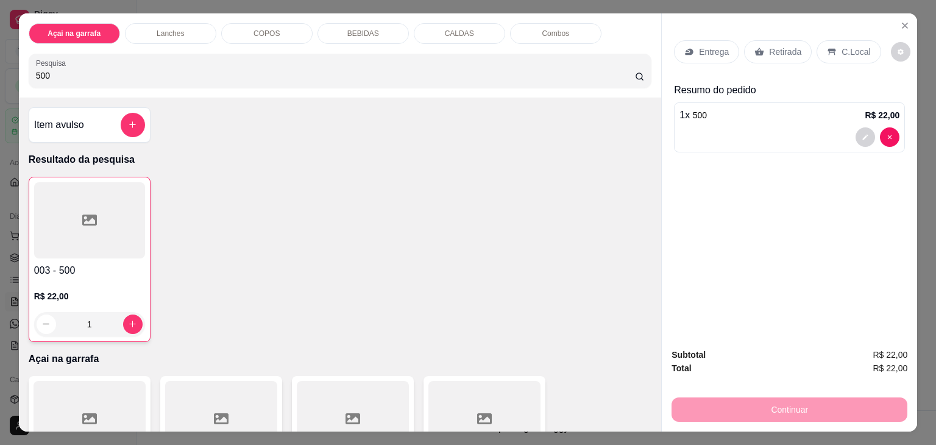
click at [843, 55] on div "C.Local" at bounding box center [848, 51] width 64 height 23
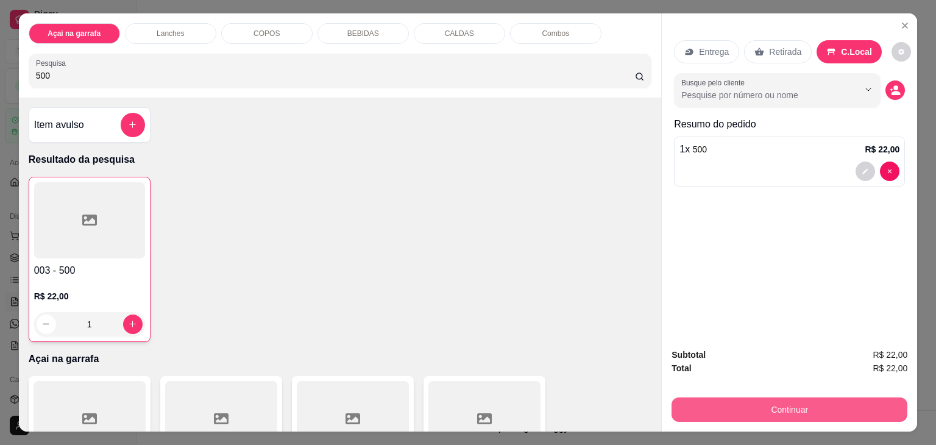
click at [701, 398] on button "Continuar" at bounding box center [789, 409] width 236 height 24
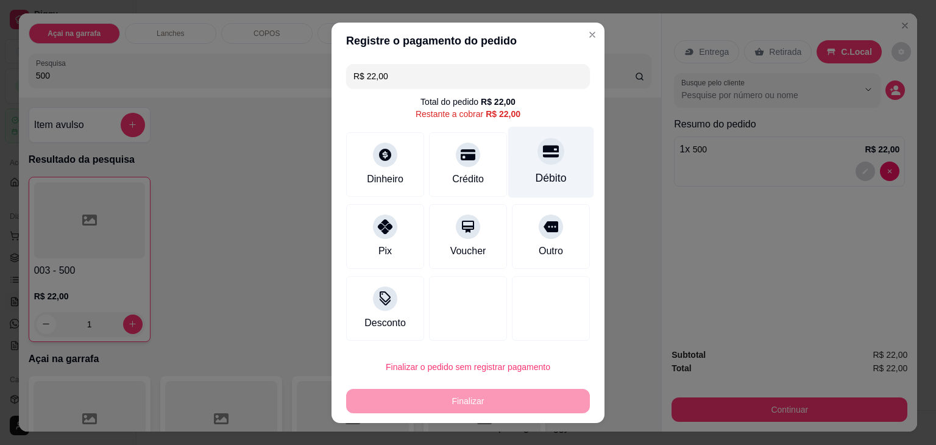
click at [551, 172] on div "Débito" at bounding box center [550, 178] width 31 height 16
type input "R$ 0,00"
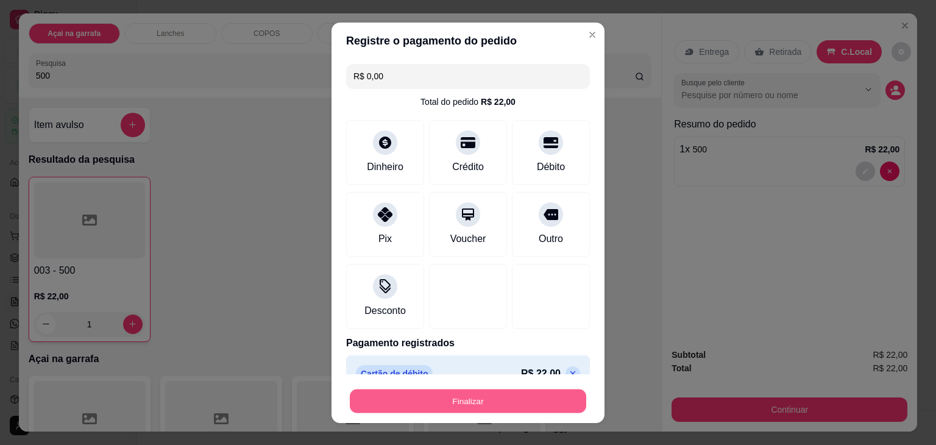
click at [475, 406] on button "Finalizar" at bounding box center [468, 401] width 236 height 24
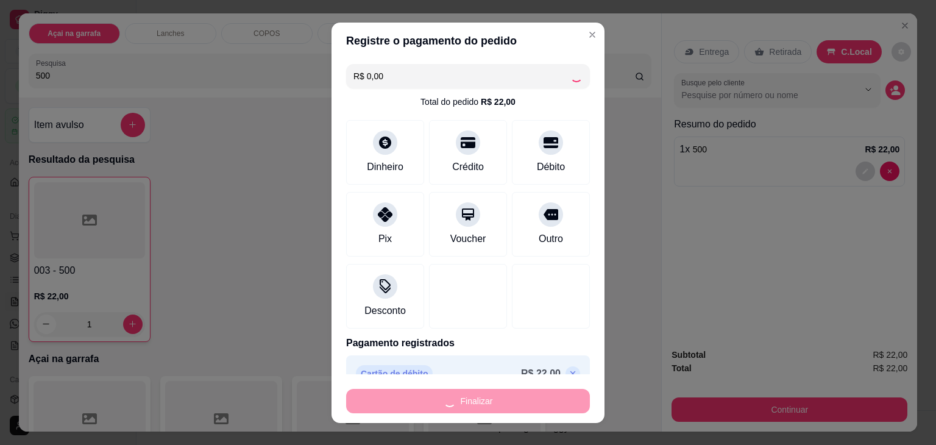
type input "0"
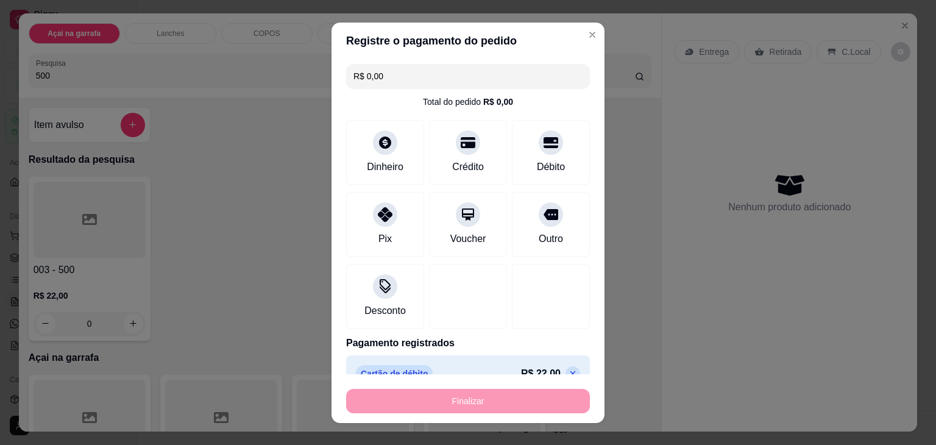
type input "-R$ 22,00"
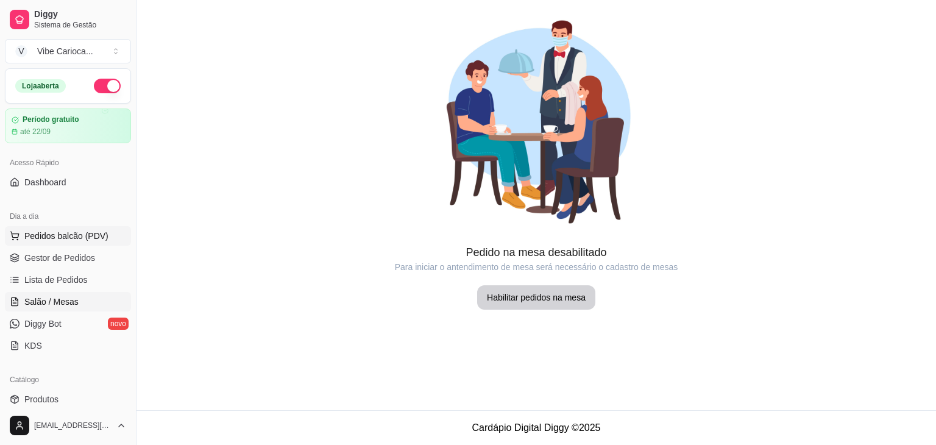
click at [30, 235] on span "Pedidos balcão (PDV)" at bounding box center [66, 236] width 84 height 12
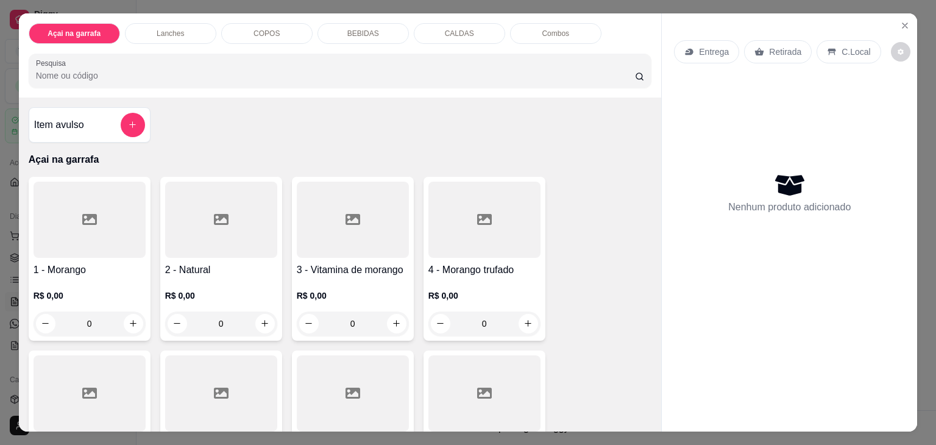
click at [146, 69] on input "Pesquisa" at bounding box center [335, 75] width 599 height 12
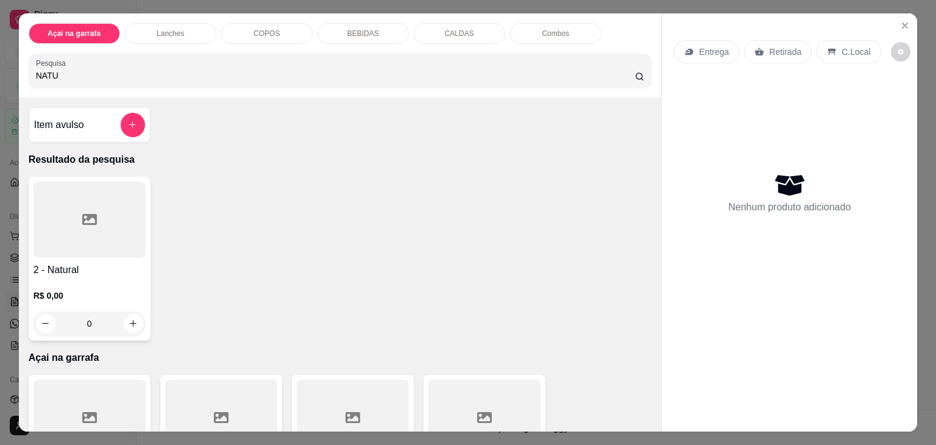
type input "NATU"
click at [63, 263] on h4 "2 - Natural" at bounding box center [90, 270] width 112 height 15
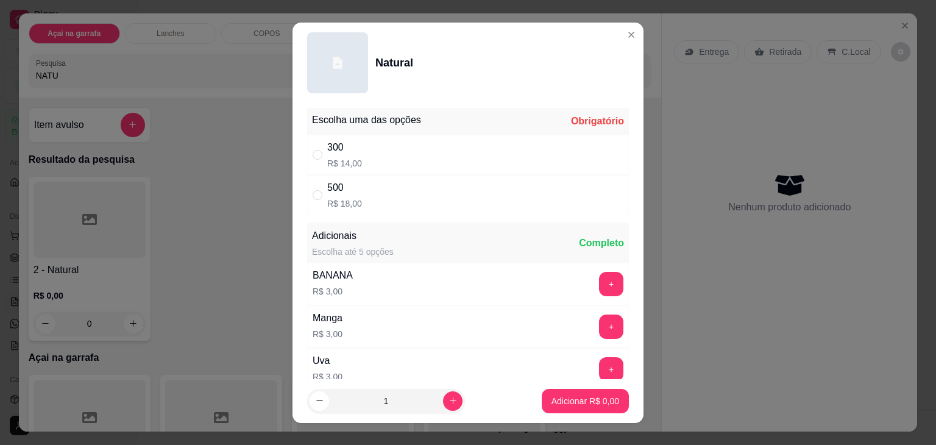
click at [307, 147] on div "300 R$ 14,00" at bounding box center [468, 155] width 322 height 40
radio input "true"
click at [575, 389] on button "Adicionar R$ 14,00" at bounding box center [583, 401] width 90 height 24
type input "1"
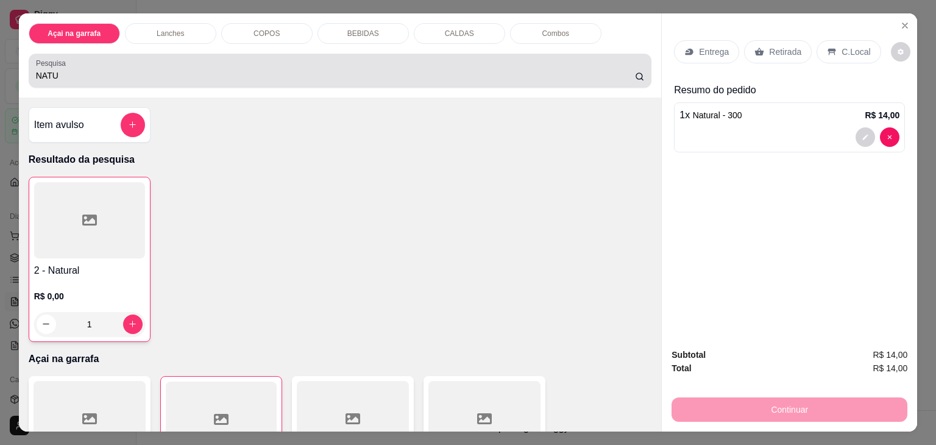
click at [136, 69] on input "NATU" at bounding box center [335, 75] width 599 height 12
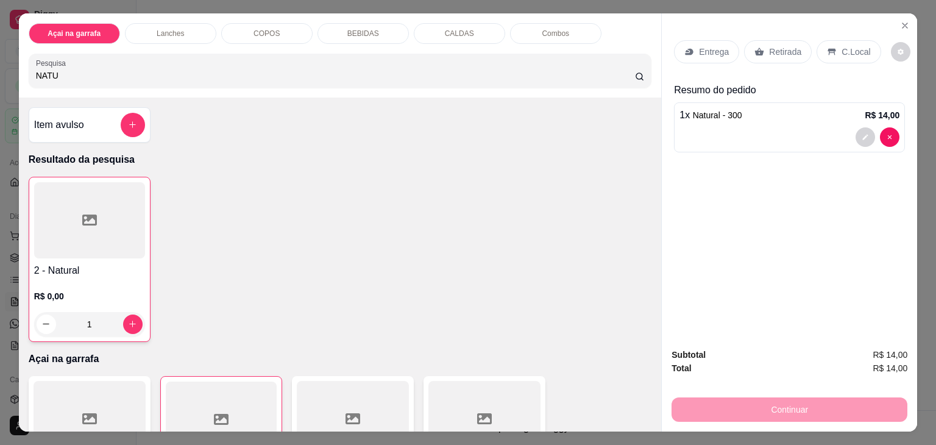
click at [136, 69] on input "NATU" at bounding box center [335, 75] width 599 height 12
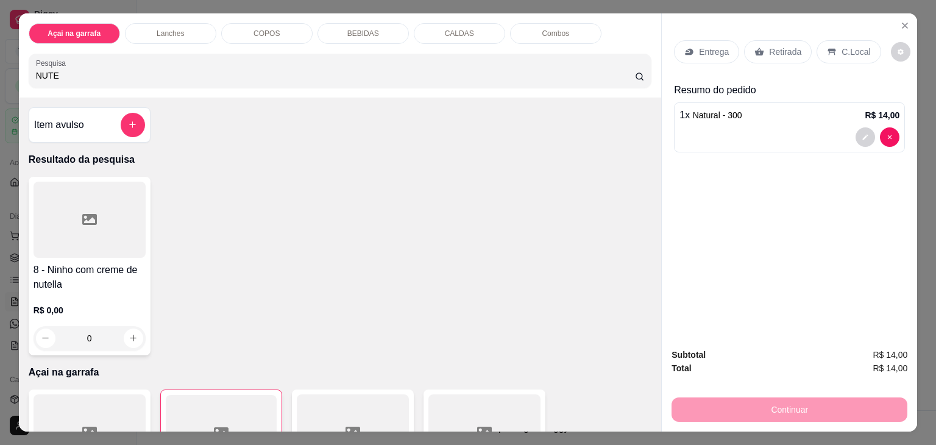
type input "NUTE"
click at [90, 221] on icon at bounding box center [89, 219] width 15 height 15
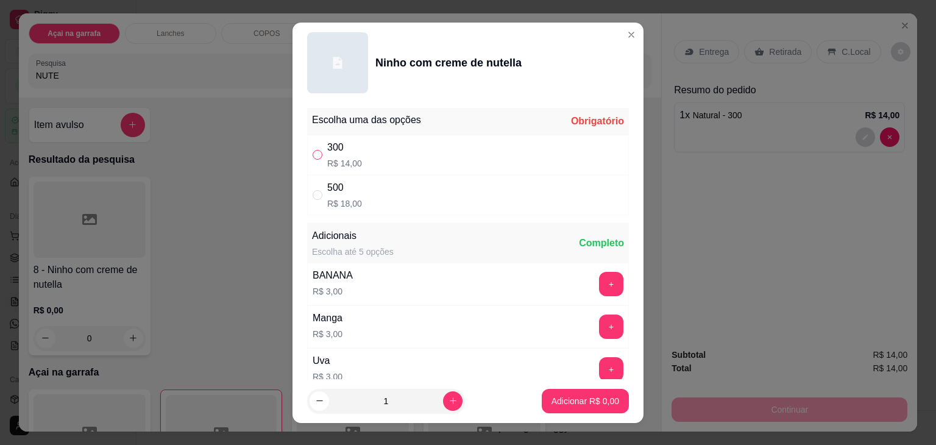
click at [316, 153] on input "" at bounding box center [318, 155] width 10 height 10
radio input "true"
click at [551, 395] on p "Adicionar R$ 14,00" at bounding box center [583, 401] width 71 height 12
type input "1"
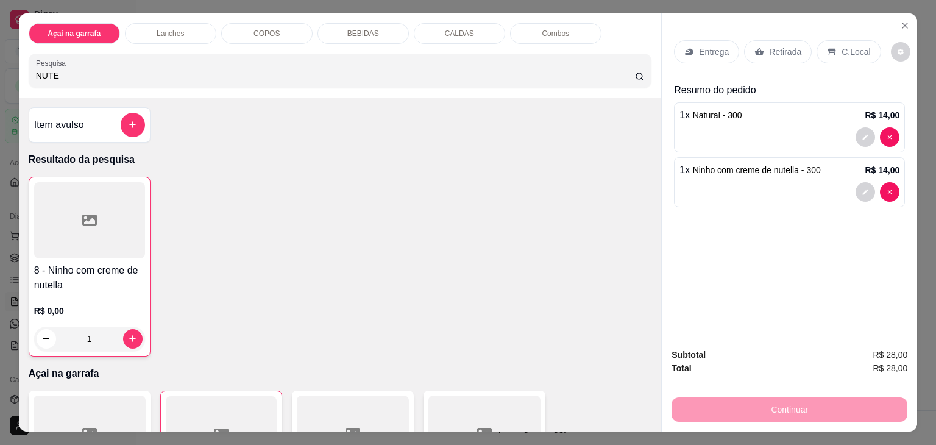
click at [841, 46] on p "C.Local" at bounding box center [855, 52] width 29 height 12
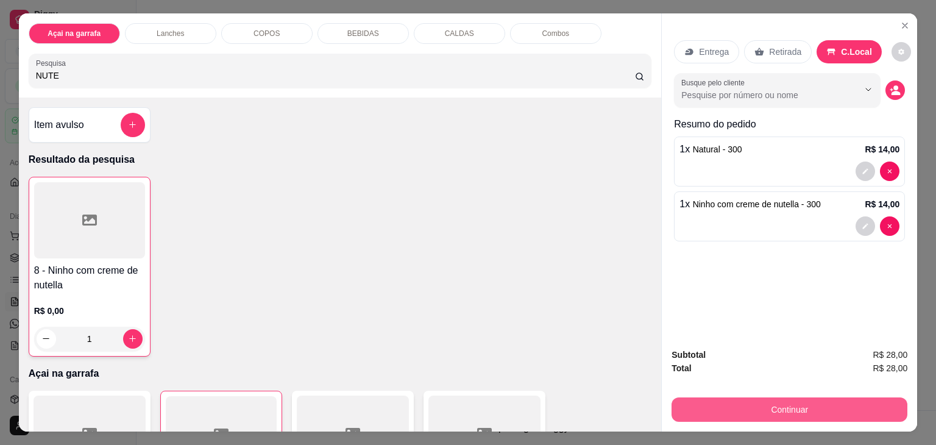
click at [770, 403] on button "Continuar" at bounding box center [789, 409] width 236 height 24
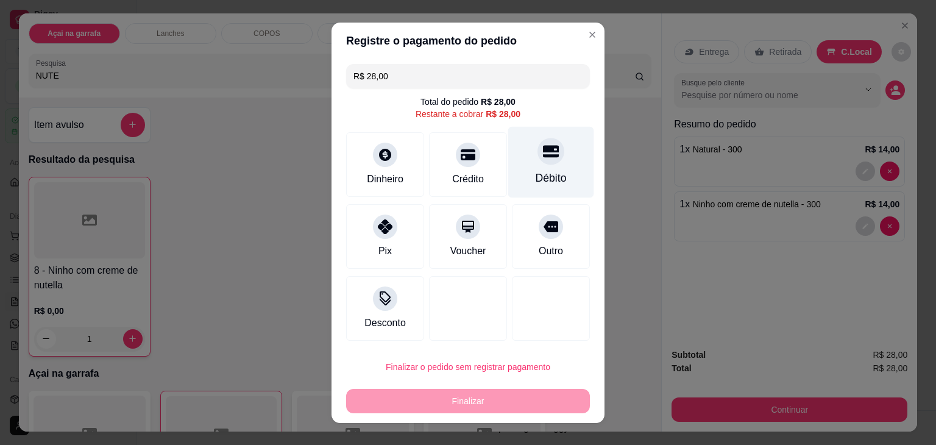
click at [551, 167] on div "Débito" at bounding box center [551, 161] width 86 height 71
type input "R$ 0,00"
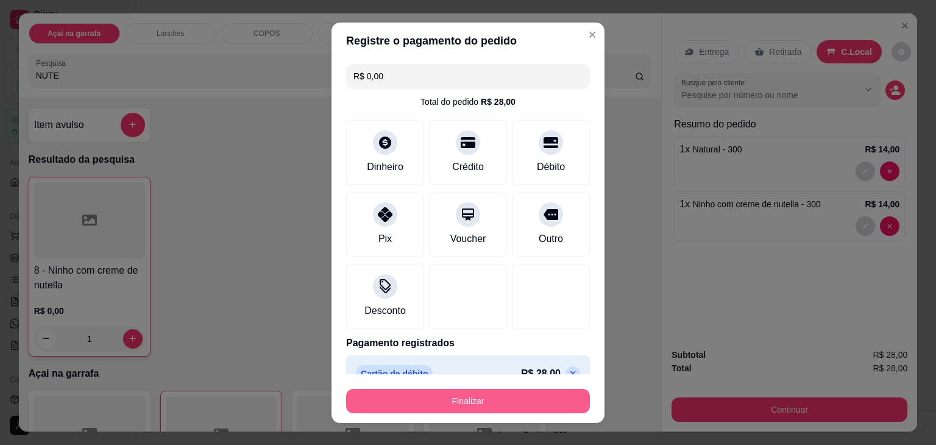
click at [479, 404] on button "Finalizar" at bounding box center [468, 401] width 244 height 24
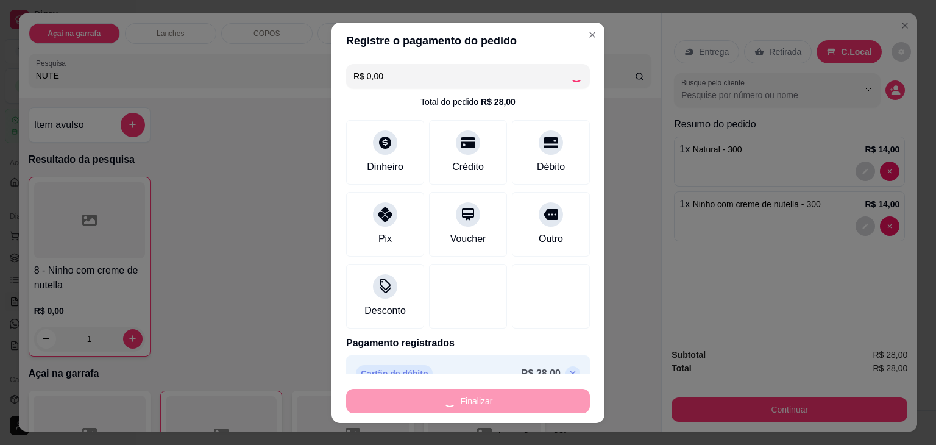
type input "0"
type input "-R$ 28,00"
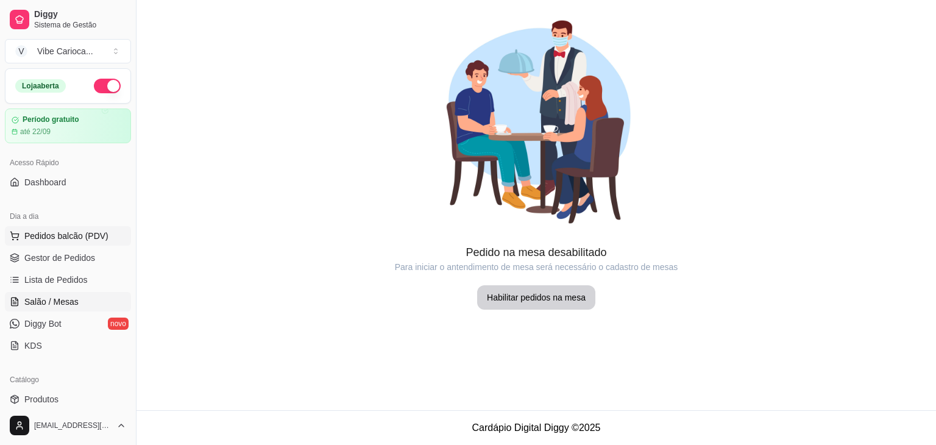
click at [49, 235] on span "Pedidos balcão (PDV)" at bounding box center [66, 236] width 84 height 12
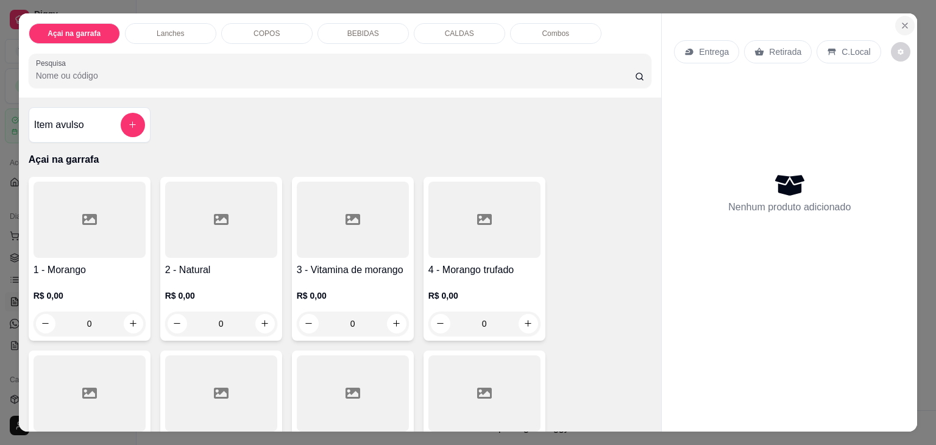
click at [906, 20] on button "Close" at bounding box center [904, 25] width 19 height 19
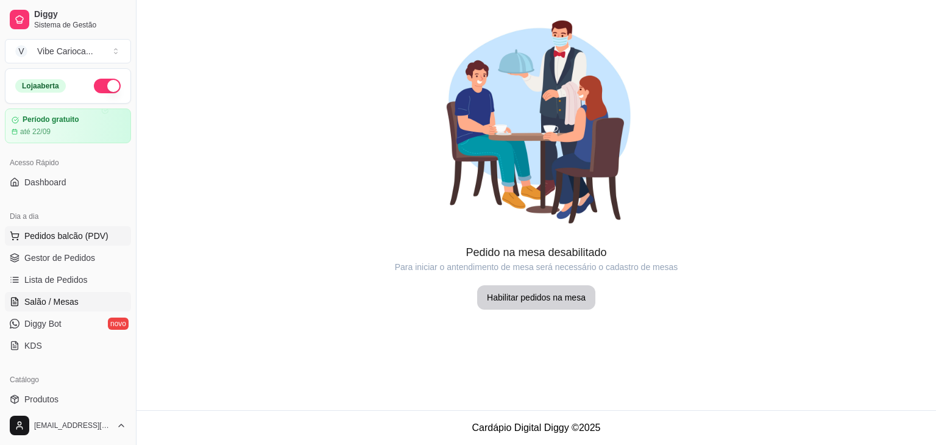
drag, startPoint x: 47, startPoint y: 235, endPoint x: 63, endPoint y: 208, distance: 30.9
click at [48, 235] on span "Pedidos balcão (PDV)" at bounding box center [66, 236] width 84 height 12
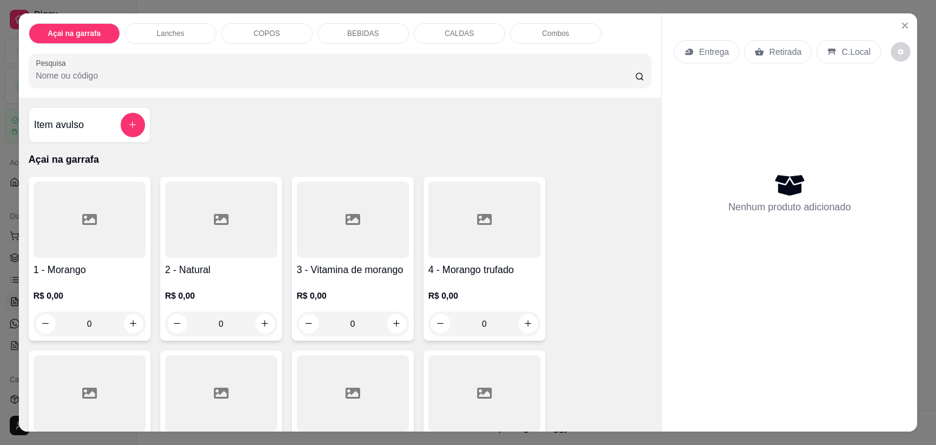
click at [171, 69] on input "Pesquisa" at bounding box center [335, 75] width 599 height 12
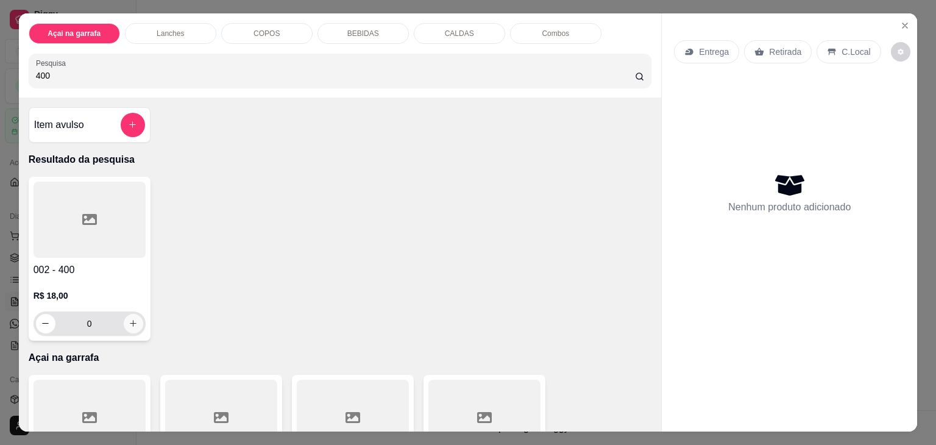
type input "400"
click at [129, 319] on icon "increase-product-quantity" at bounding box center [133, 323] width 9 height 9
type input "1"
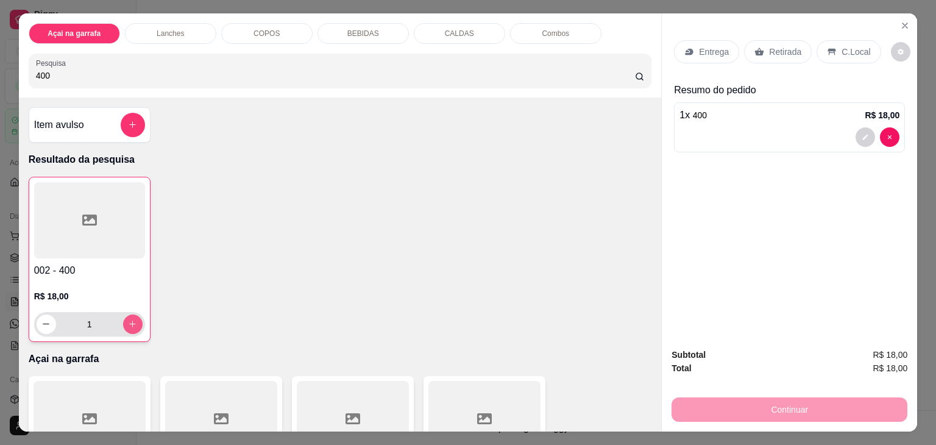
click at [129, 319] on icon "increase-product-quantity" at bounding box center [132, 323] width 9 height 9
type input "2"
click at [841, 46] on p "C.Local" at bounding box center [855, 52] width 29 height 12
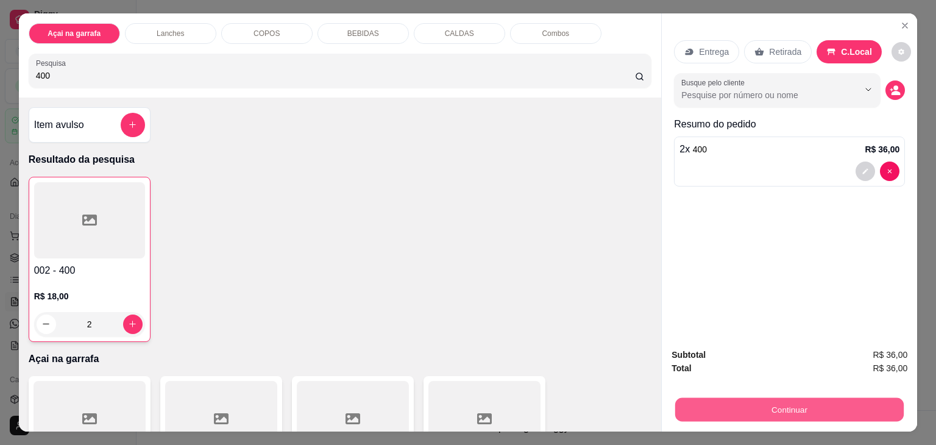
click at [755, 406] on button "Continuar" at bounding box center [789, 410] width 228 height 24
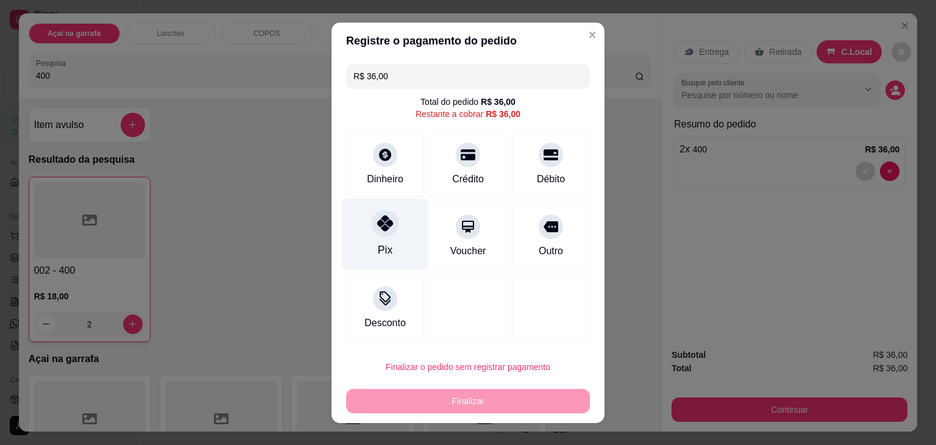
click at [383, 238] on div "Pix" at bounding box center [385, 233] width 86 height 71
type input "R$ 0,00"
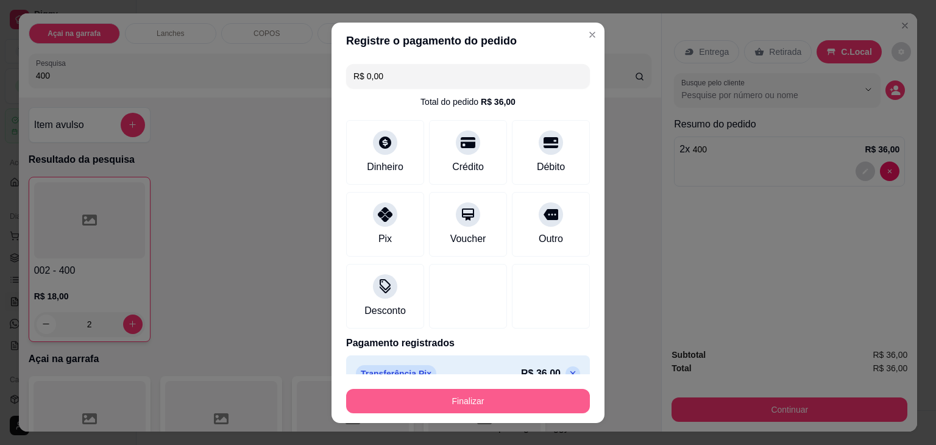
click at [423, 398] on button "Finalizar" at bounding box center [468, 401] width 244 height 24
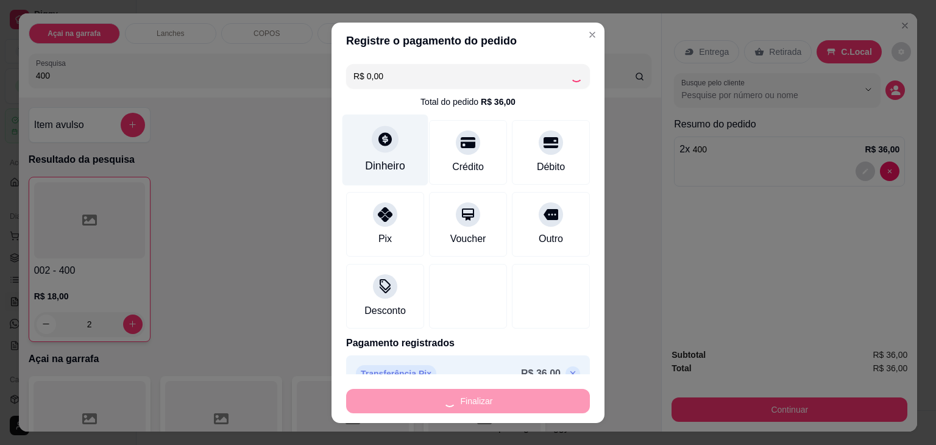
type input "0"
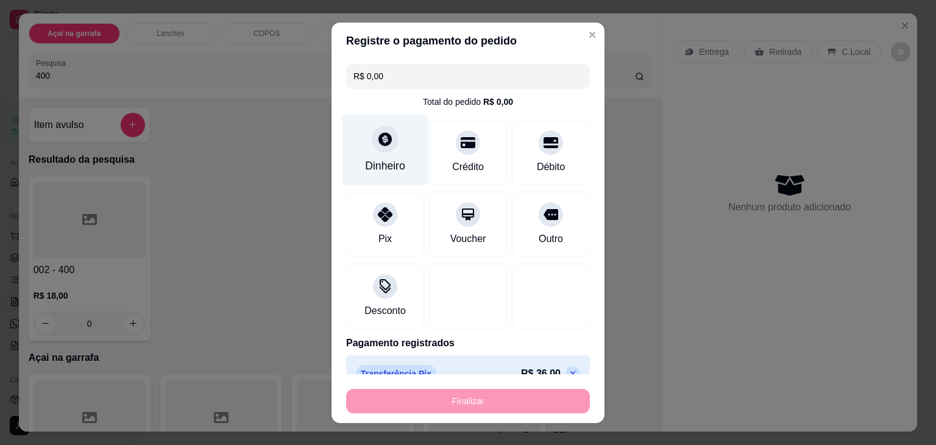
type input "-R$ 36,00"
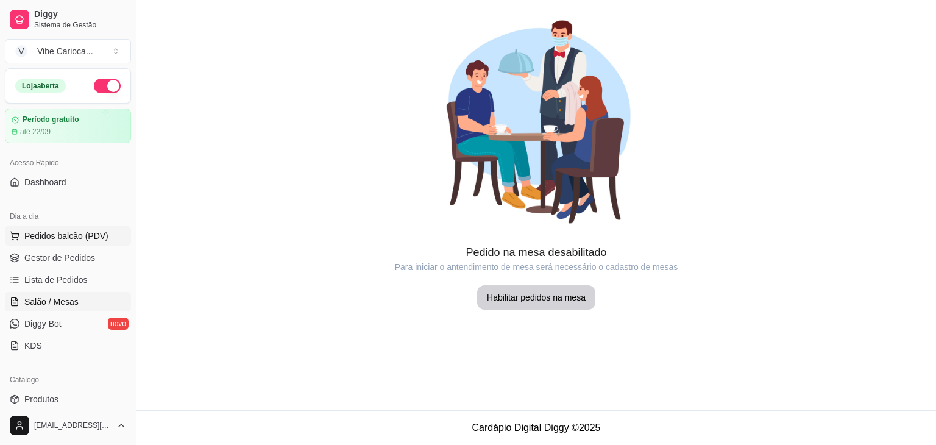
click at [75, 235] on span "Pedidos balcão (PDV)" at bounding box center [66, 236] width 84 height 12
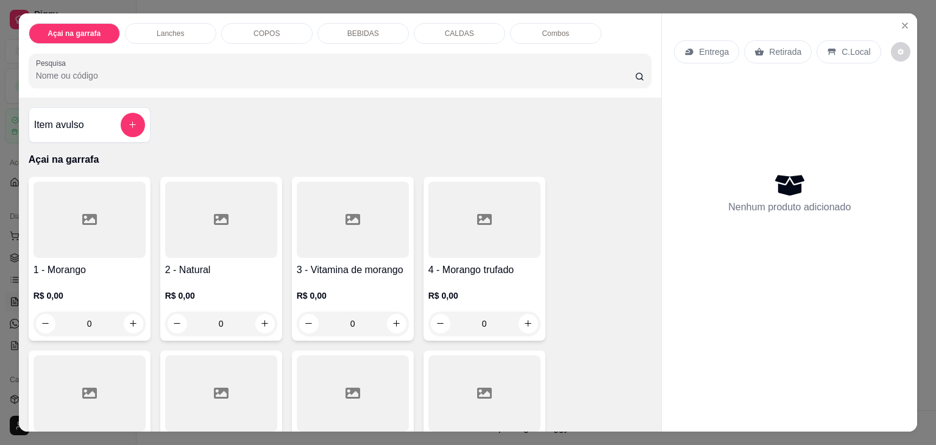
click at [127, 48] on div "Açai na garrafa Lanches COPOS BEBIDAS CALDAS Combos Pesquisa" at bounding box center [340, 55] width 643 height 84
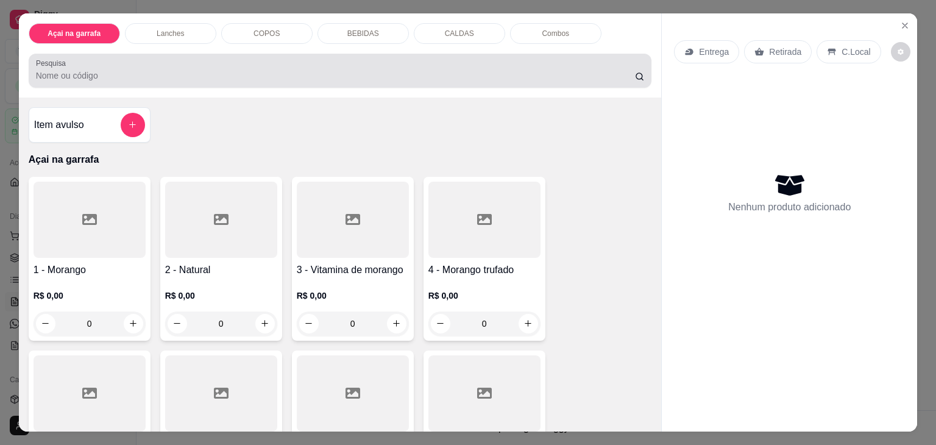
click at [130, 60] on div at bounding box center [340, 70] width 609 height 24
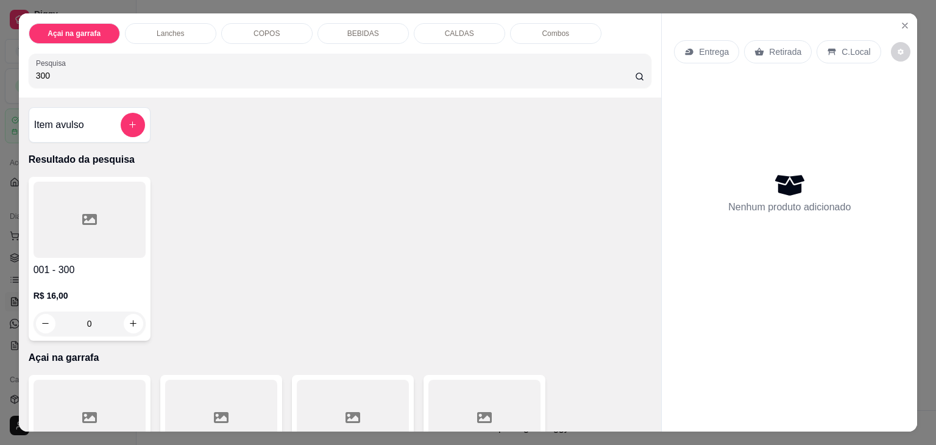
type input "300"
click at [98, 239] on div at bounding box center [90, 220] width 112 height 76
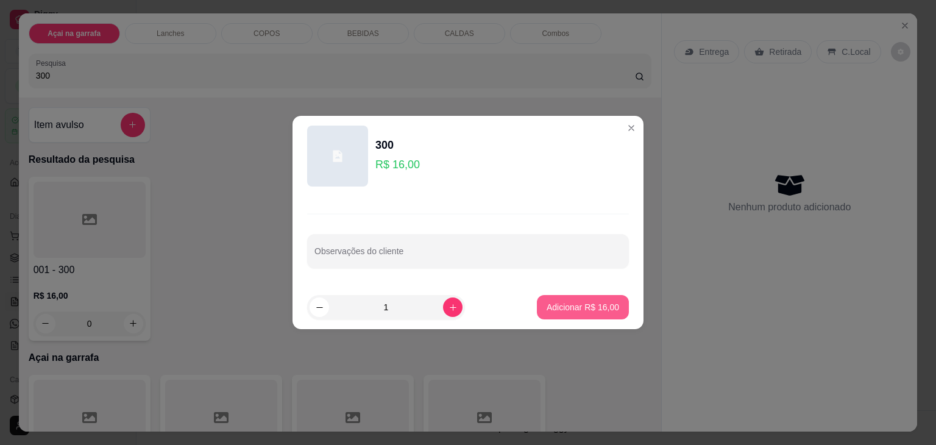
click at [596, 311] on p "Adicionar R$ 16,00" at bounding box center [582, 307] width 72 height 12
type input "1"
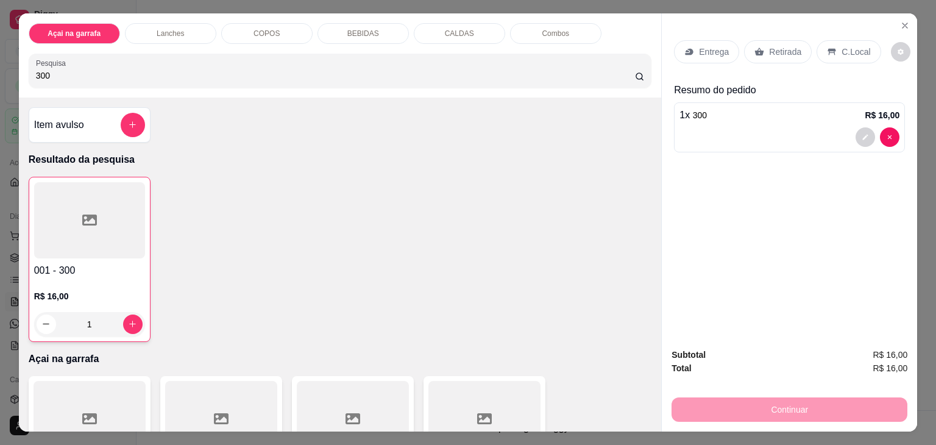
click at [859, 47] on p "C.Local" at bounding box center [855, 52] width 29 height 12
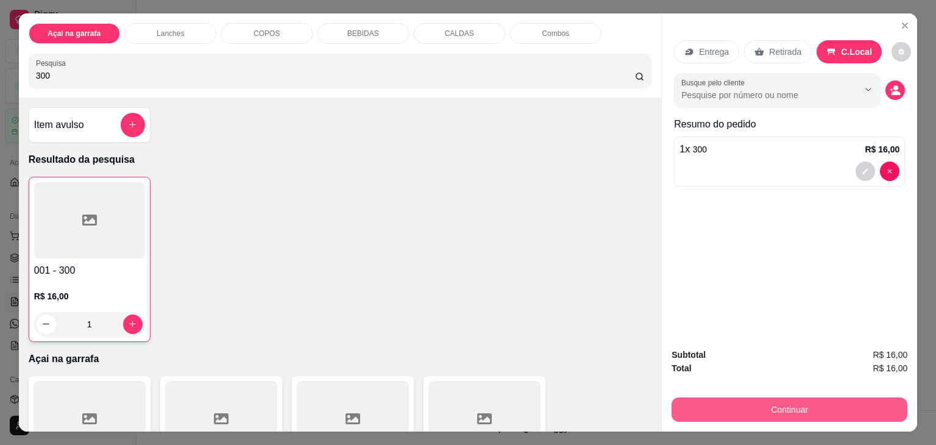
click at [801, 408] on button "Continuar" at bounding box center [789, 409] width 236 height 24
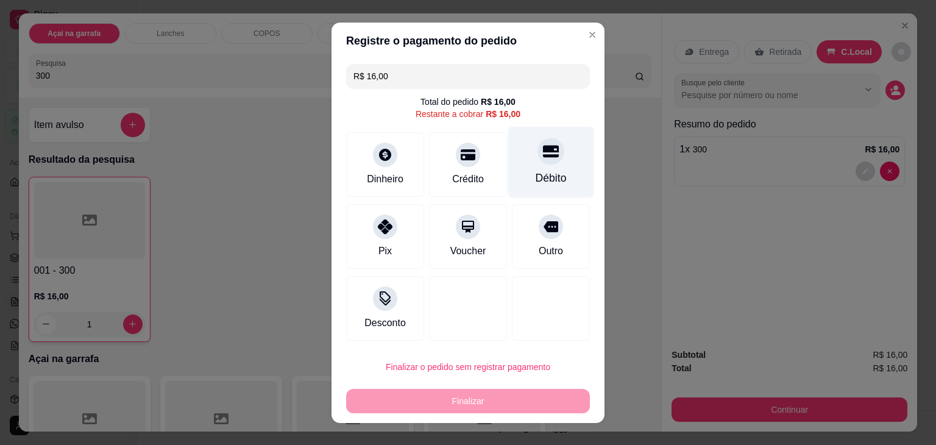
click at [543, 157] on icon at bounding box center [551, 151] width 16 height 12
type input "R$ 0,00"
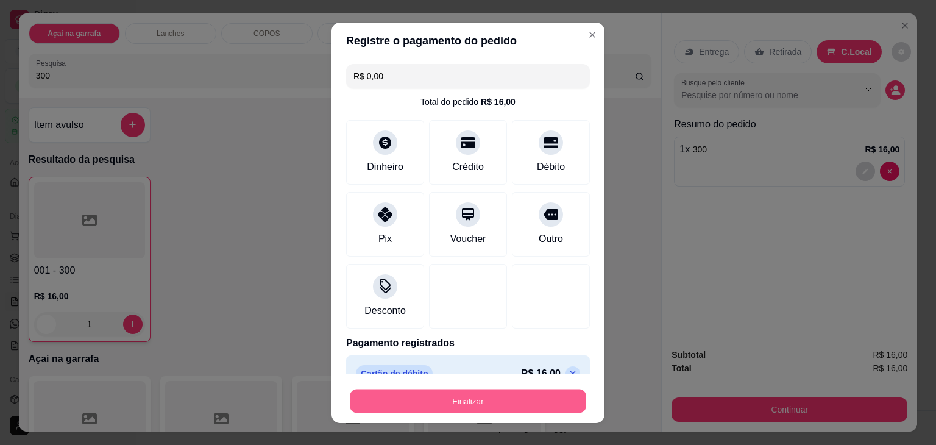
click at [485, 395] on button "Finalizar" at bounding box center [468, 401] width 236 height 24
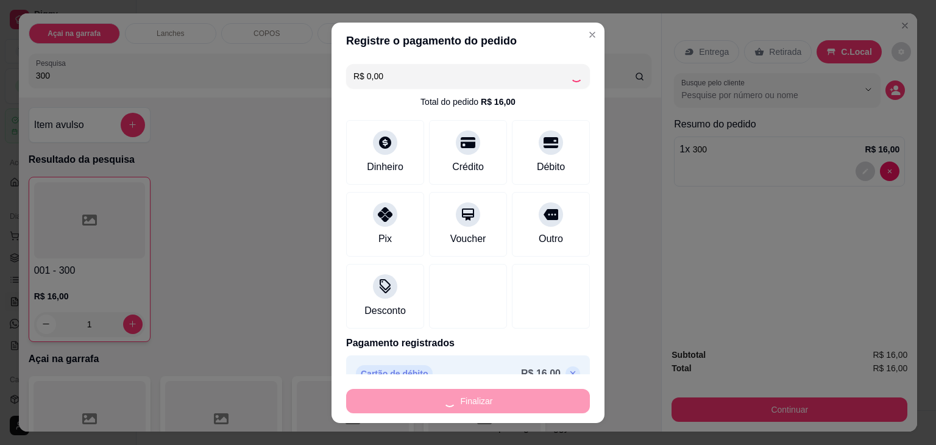
type input "0"
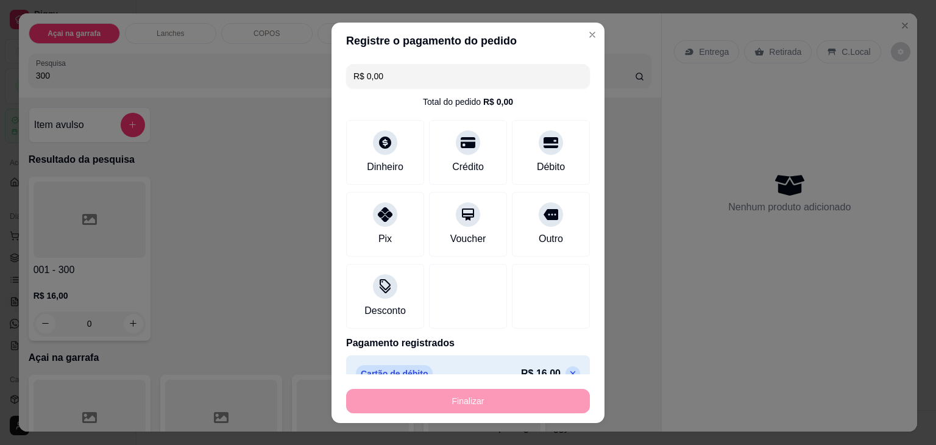
type input "-R$ 16,00"
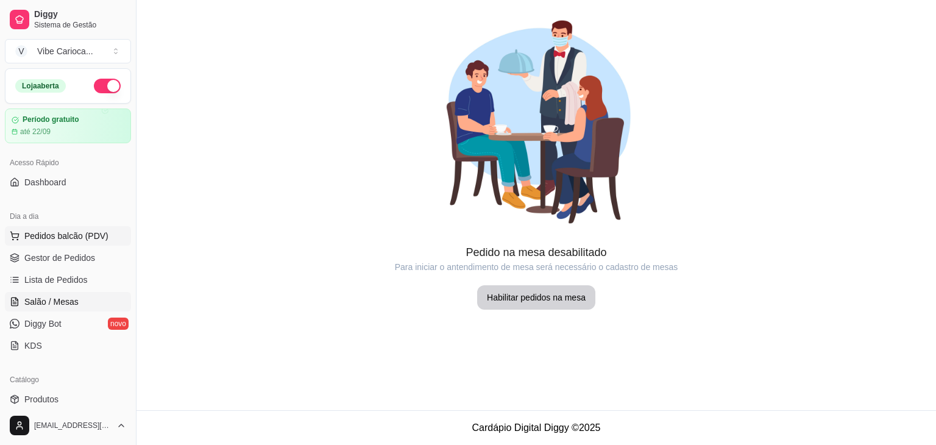
click at [71, 230] on span "Pedidos balcão (PDV)" at bounding box center [66, 236] width 84 height 12
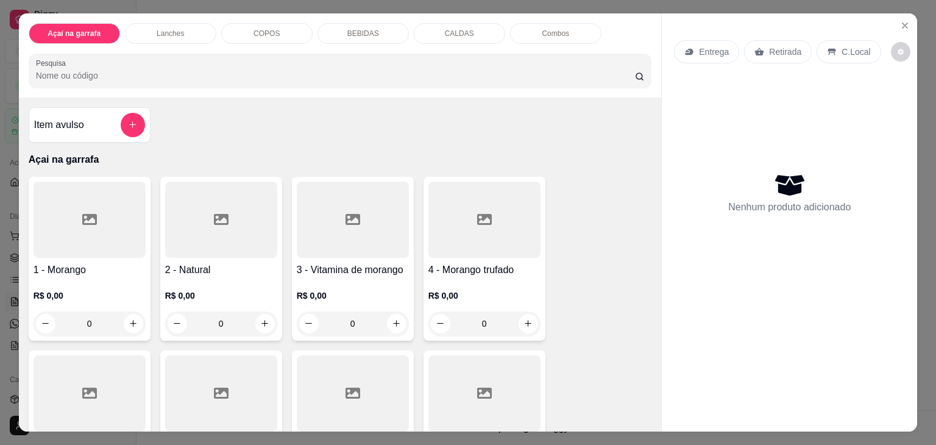
click at [362, 29] on p "BEBIDAS" at bounding box center [363, 34] width 32 height 10
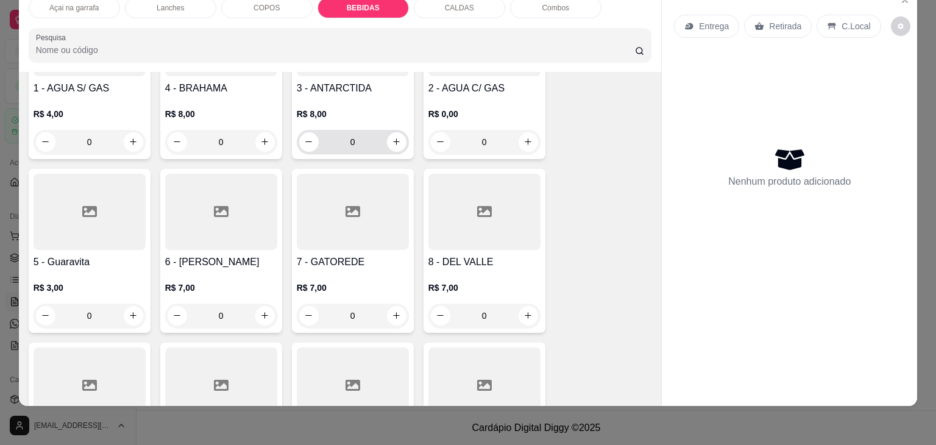
scroll to position [1653, 0]
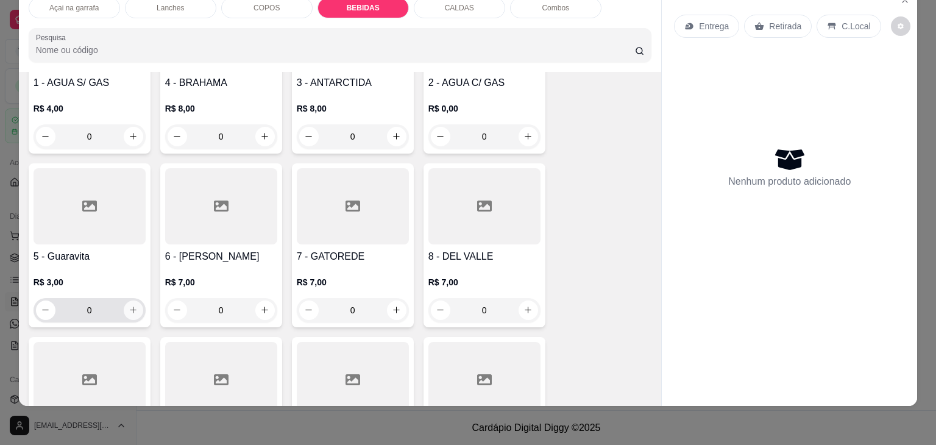
click at [132, 305] on icon "increase-product-quantity" at bounding box center [133, 309] width 9 height 9
type input "1"
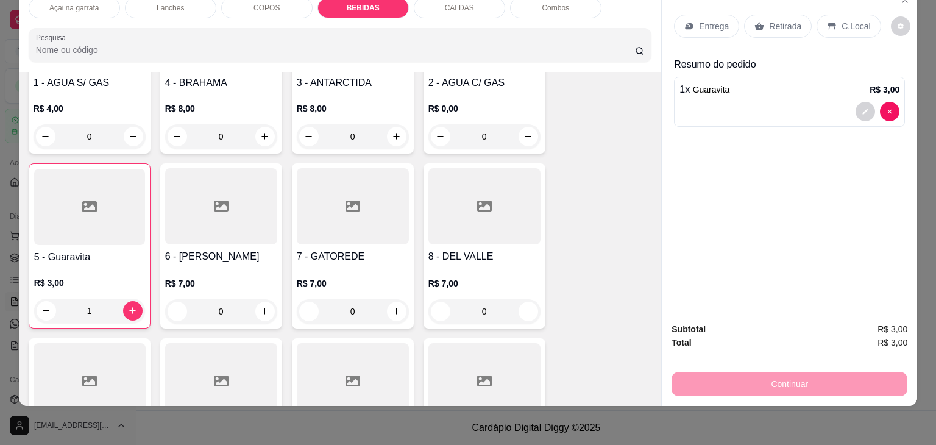
click at [828, 23] on icon at bounding box center [832, 26] width 8 height 7
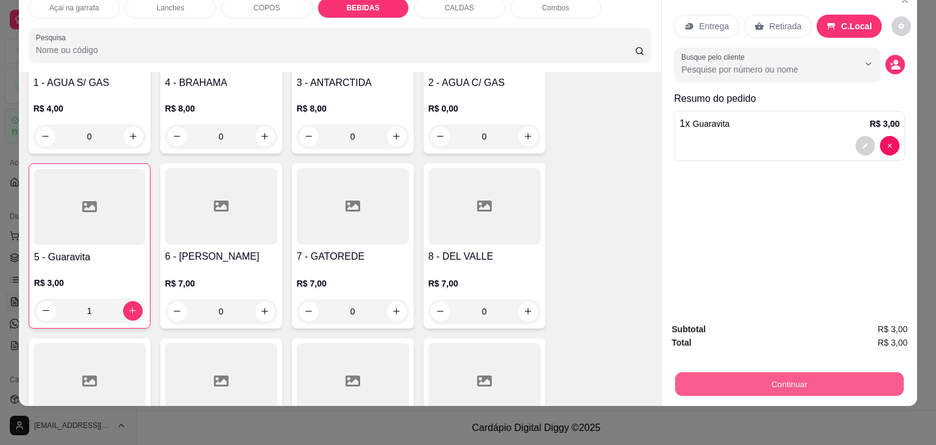
click at [810, 376] on button "Continuar" at bounding box center [789, 384] width 228 height 24
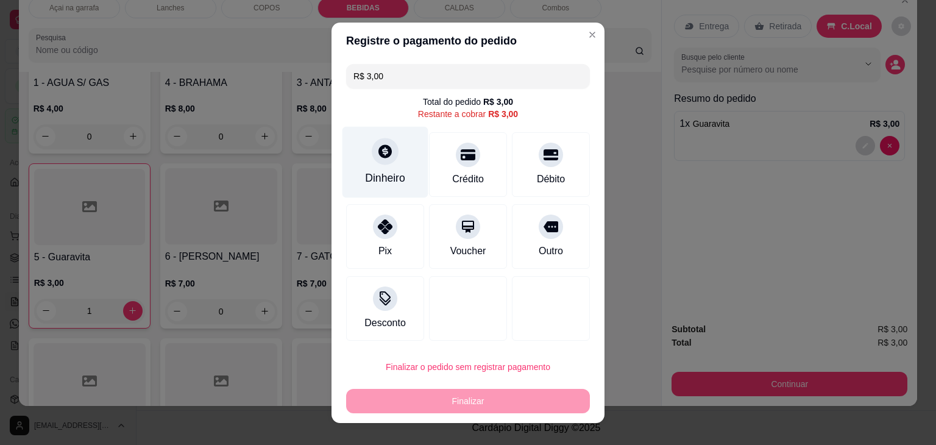
click at [378, 160] on div at bounding box center [385, 151] width 27 height 27
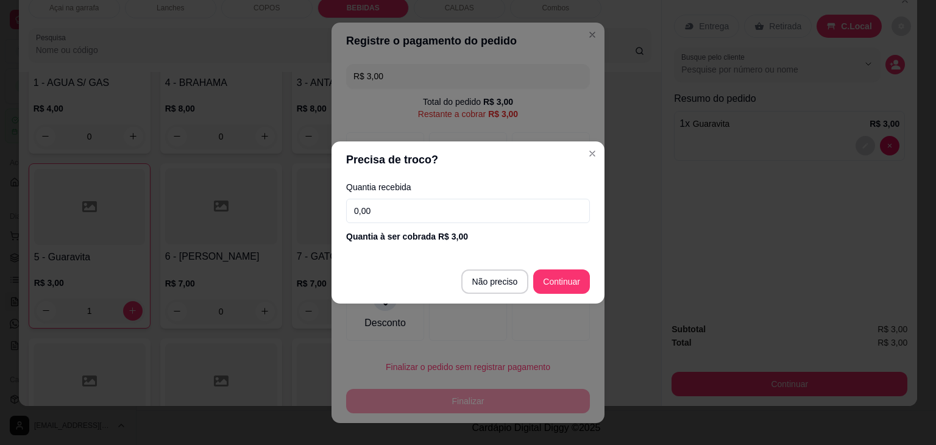
drag, startPoint x: 378, startPoint y: 160, endPoint x: 353, endPoint y: 215, distance: 60.2
click at [353, 216] on input "0,00" at bounding box center [468, 211] width 244 height 24
click at [353, 215] on div "Quantia recebida 30,00 Quantia à ser cobrada R$ 3,00" at bounding box center [467, 212] width 273 height 69
type input "3,00"
type input "R$ 0,00"
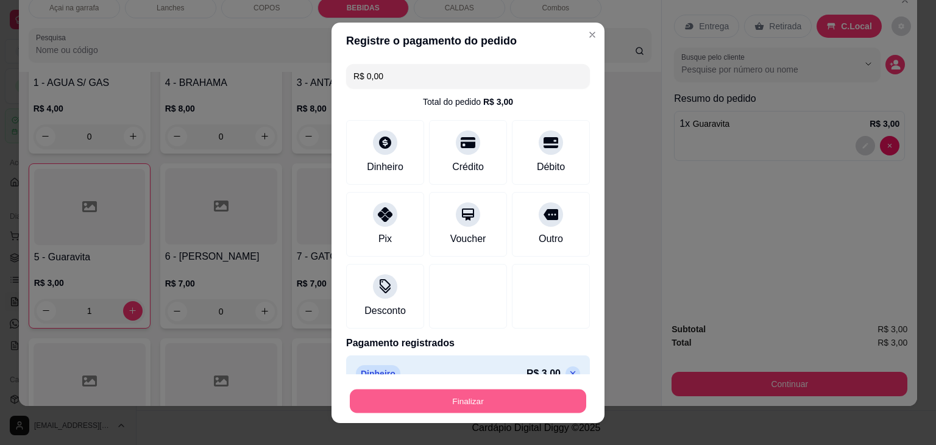
click at [546, 398] on button "Finalizar" at bounding box center [468, 401] width 236 height 24
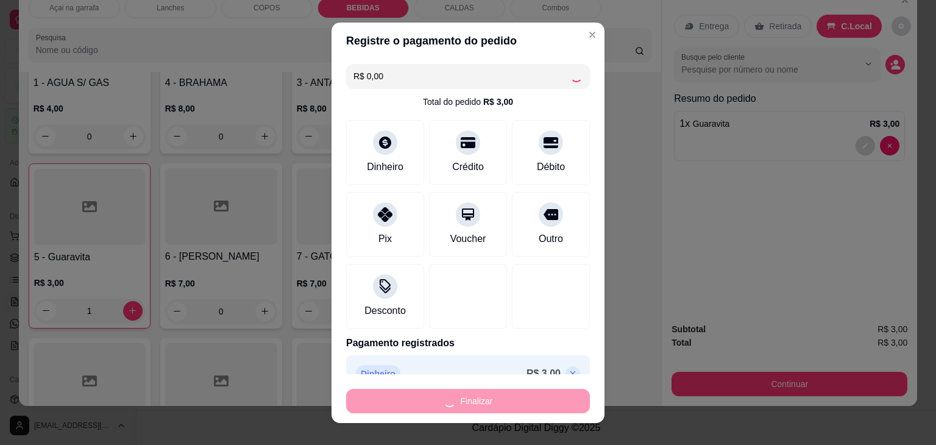
type input "0"
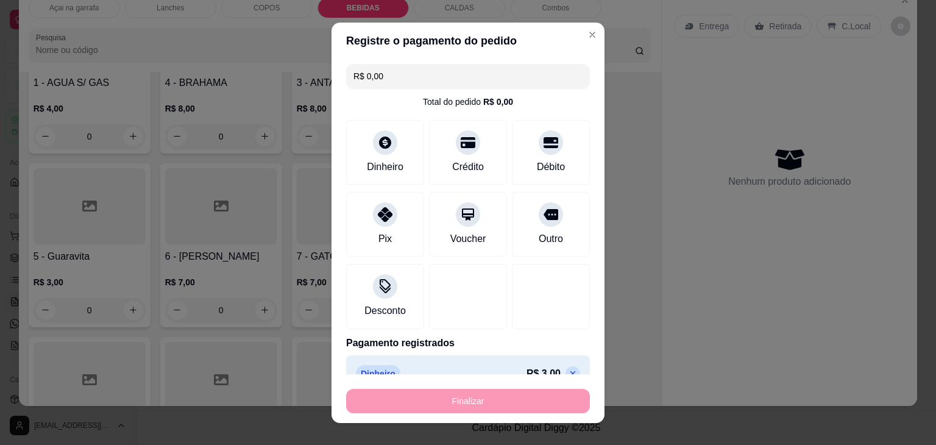
type input "-R$ 3,00"
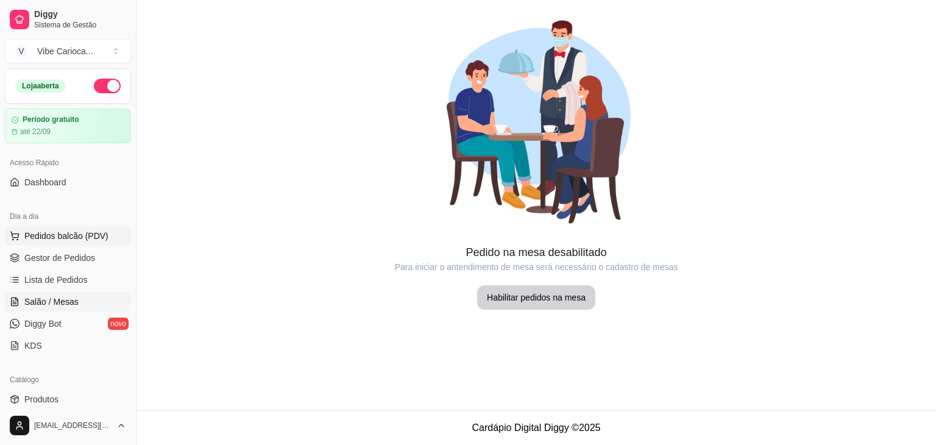
click at [58, 230] on span "Pedidos balcão (PDV)" at bounding box center [66, 236] width 84 height 12
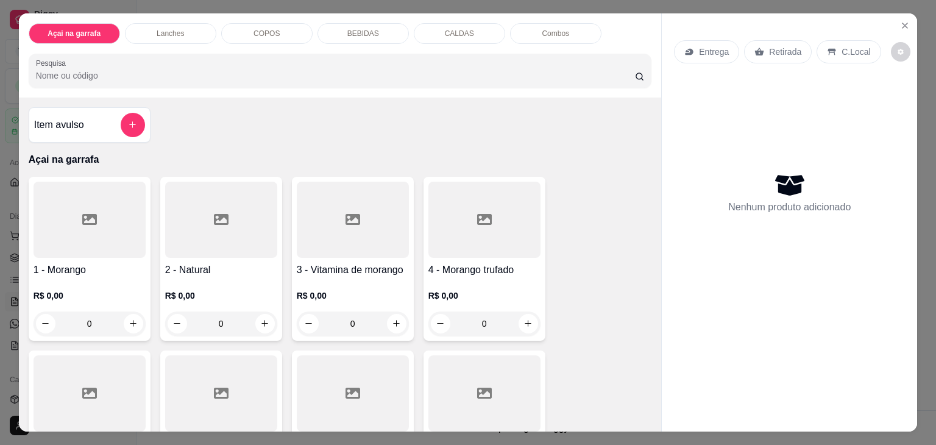
click at [208, 230] on div at bounding box center [221, 220] width 112 height 76
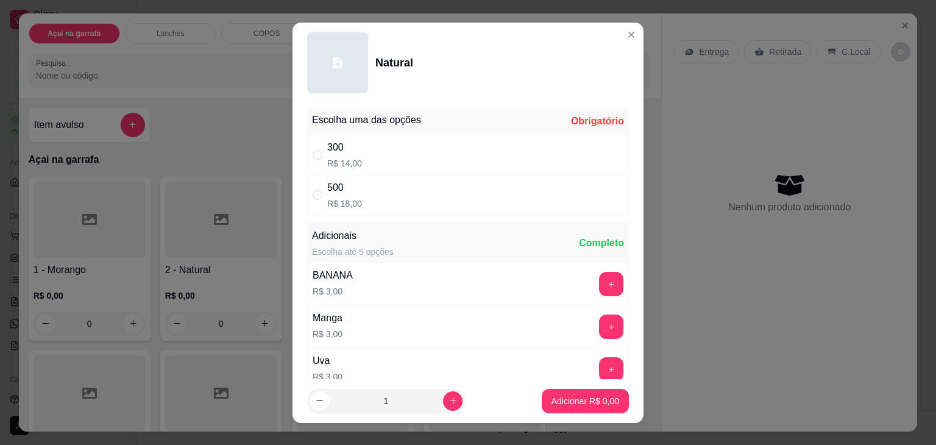
click at [334, 150] on div "300" at bounding box center [344, 147] width 35 height 15
radio input "true"
click at [589, 400] on p "Adicionar R$ 14,00" at bounding box center [582, 401] width 72 height 12
type input "1"
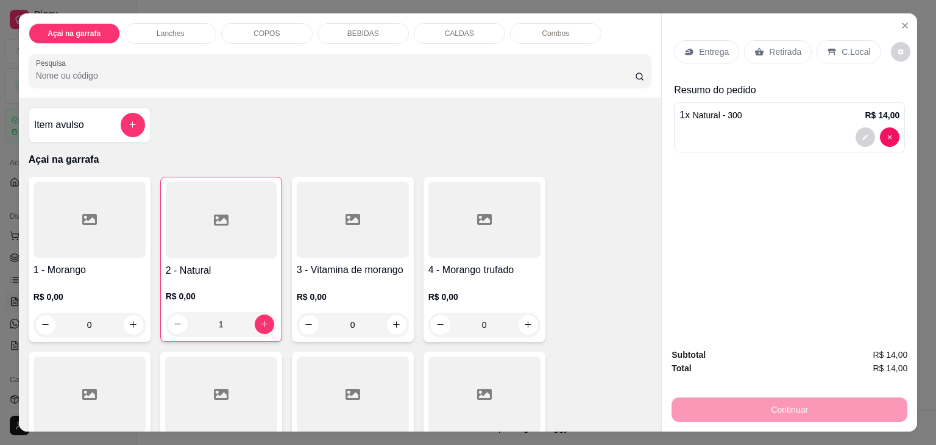
click at [687, 53] on div "Entrega" at bounding box center [706, 51] width 65 height 23
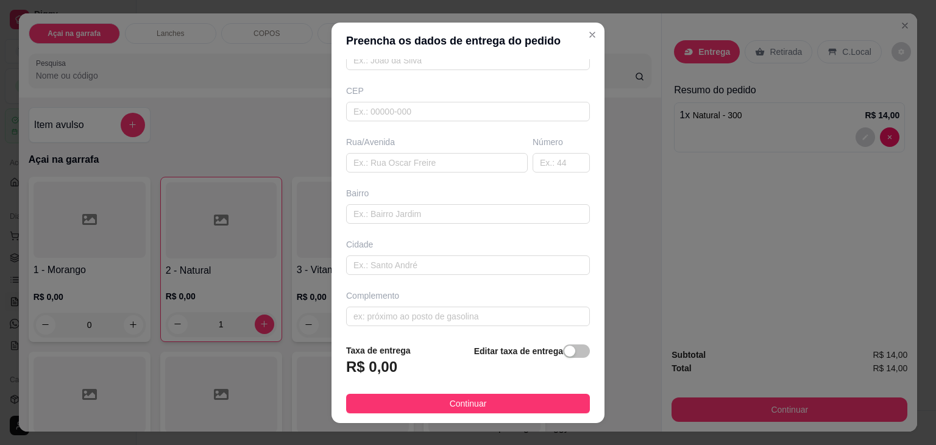
scroll to position [134, 0]
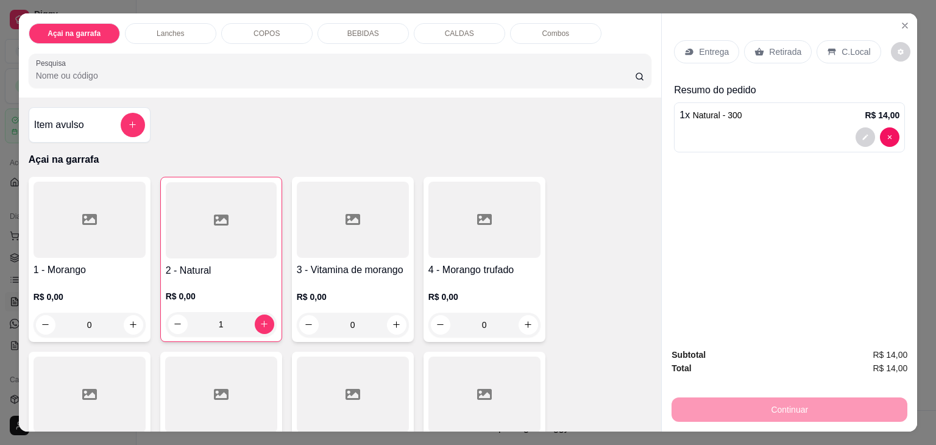
click at [844, 49] on p "C.Local" at bounding box center [855, 52] width 29 height 12
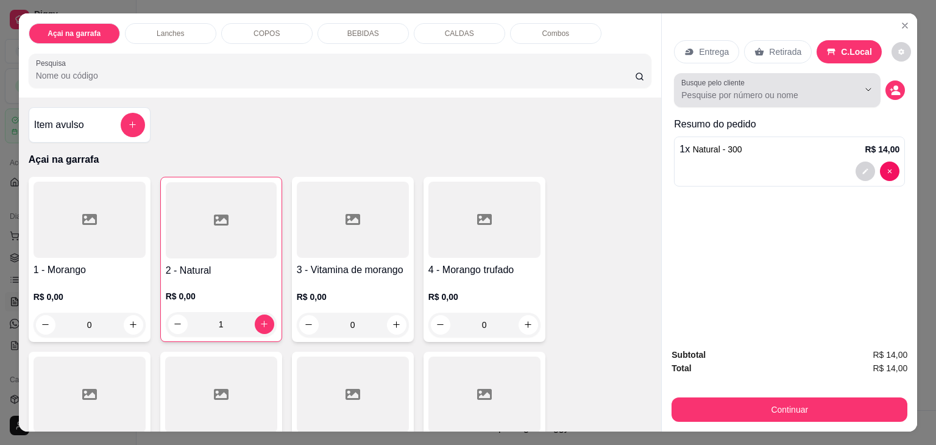
click at [750, 91] on input "Busque pelo cliente" at bounding box center [760, 95] width 158 height 12
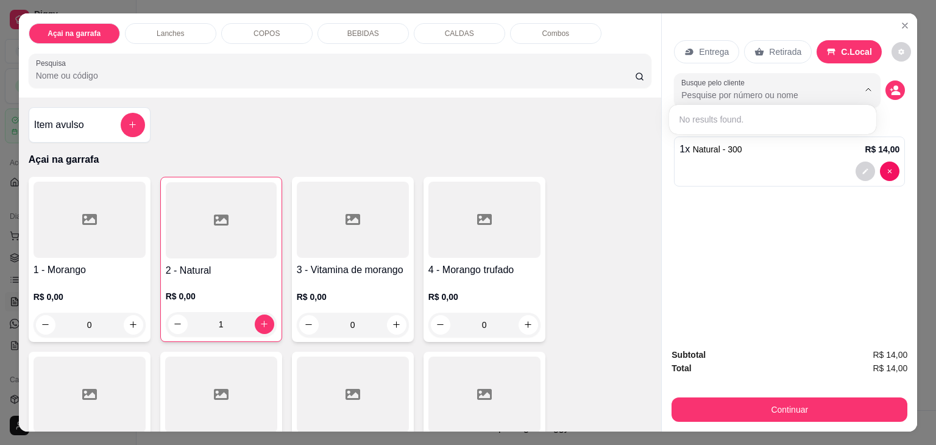
click at [867, 87] on icon "Show suggestions" at bounding box center [868, 90] width 10 height 10
click at [866, 88] on icon "Show suggestions" at bounding box center [869, 90] width 10 height 10
click at [772, 242] on div "Entrega Retirada C.Local Busque pelo cliente Resumo do pedido 1 x Natural - 300…" at bounding box center [789, 175] width 255 height 325
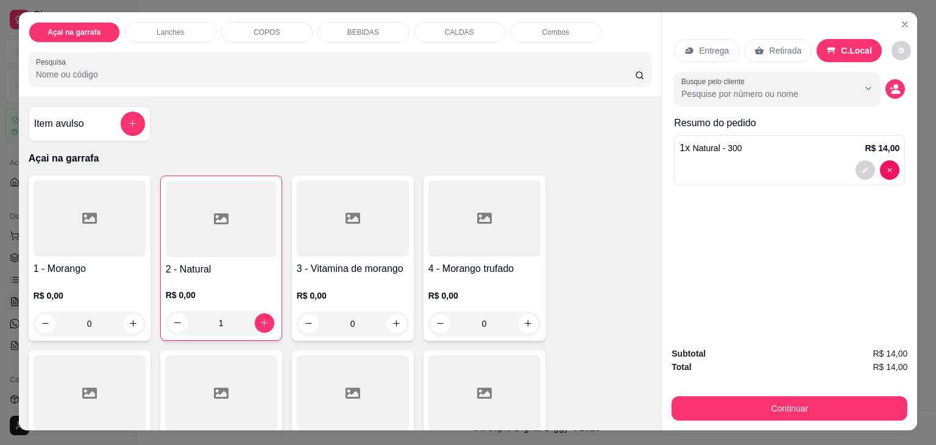
scroll to position [0, 0]
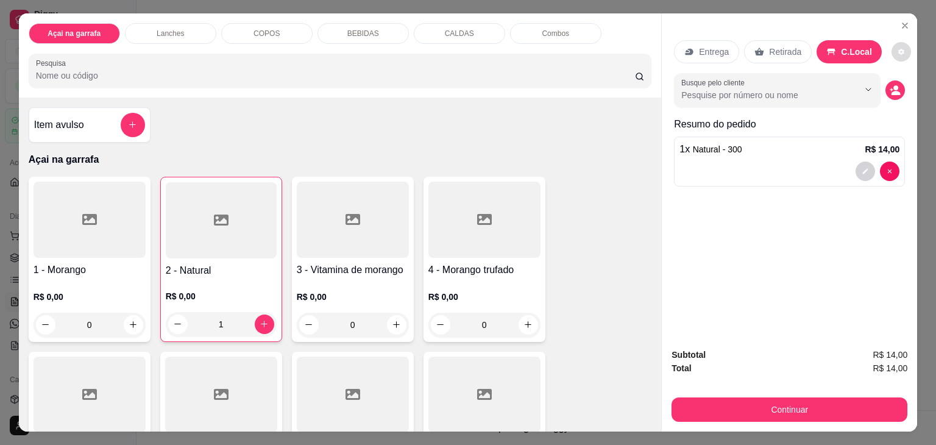
click at [891, 47] on button "decrease-product-quantity" at bounding box center [900, 51] width 19 height 19
click at [781, 166] on div at bounding box center [789, 170] width 220 height 19
click at [900, 21] on icon "Close" at bounding box center [905, 26] width 10 height 10
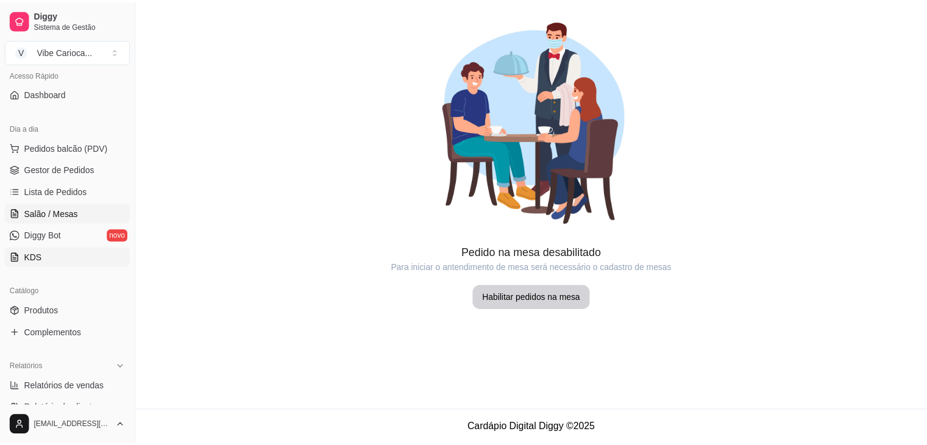
scroll to position [183, 0]
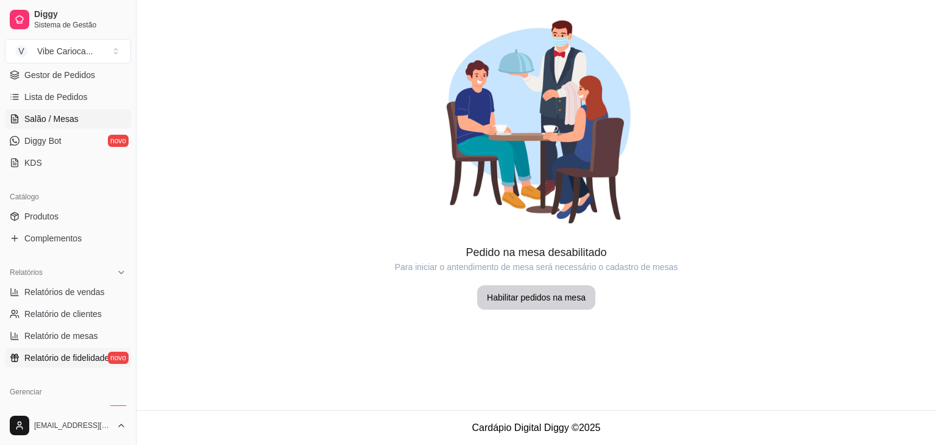
click at [40, 357] on span "Relatório de fidelidade" at bounding box center [66, 357] width 85 height 12
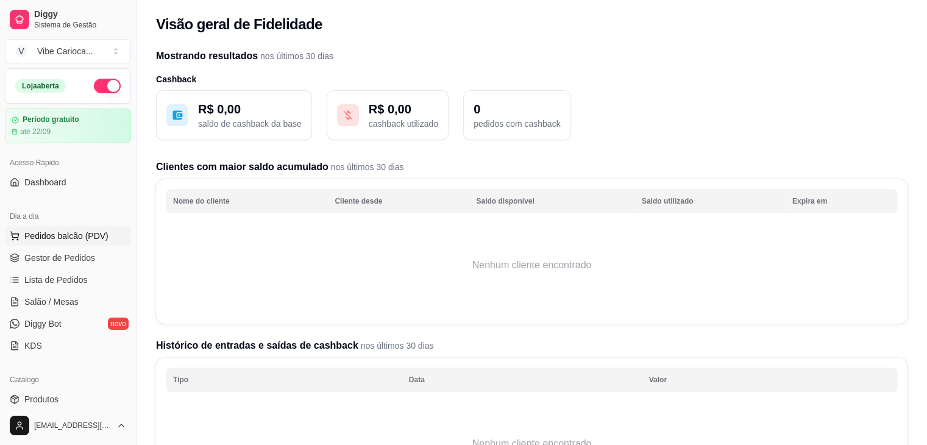
click at [34, 239] on span "Pedidos balcão (PDV)" at bounding box center [66, 236] width 84 height 12
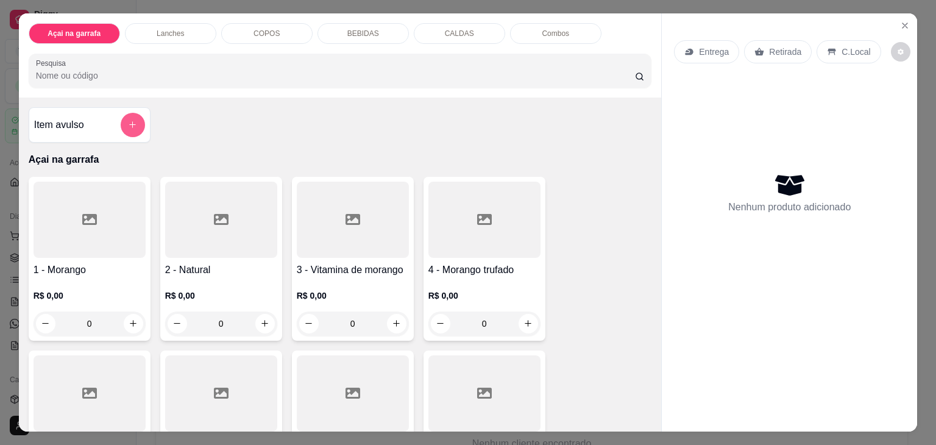
click at [129, 120] on icon "add-separate-item" at bounding box center [132, 124] width 9 height 9
click at [259, 320] on div "0" at bounding box center [221, 323] width 112 height 24
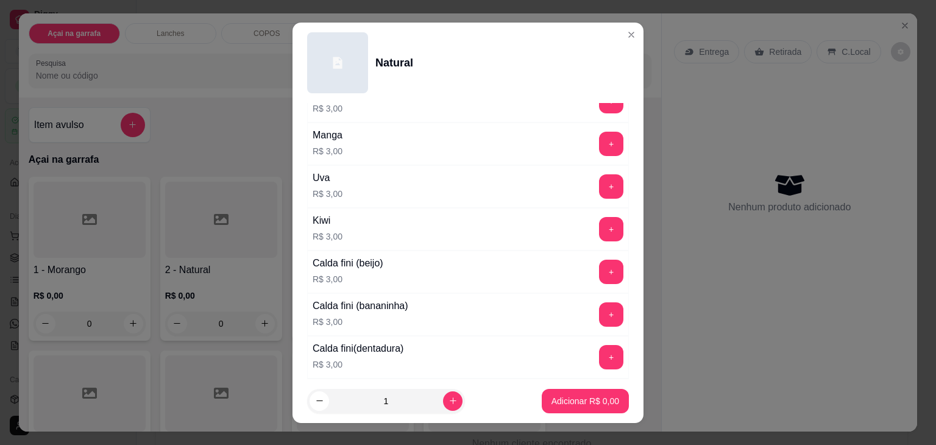
scroll to position [525, 0]
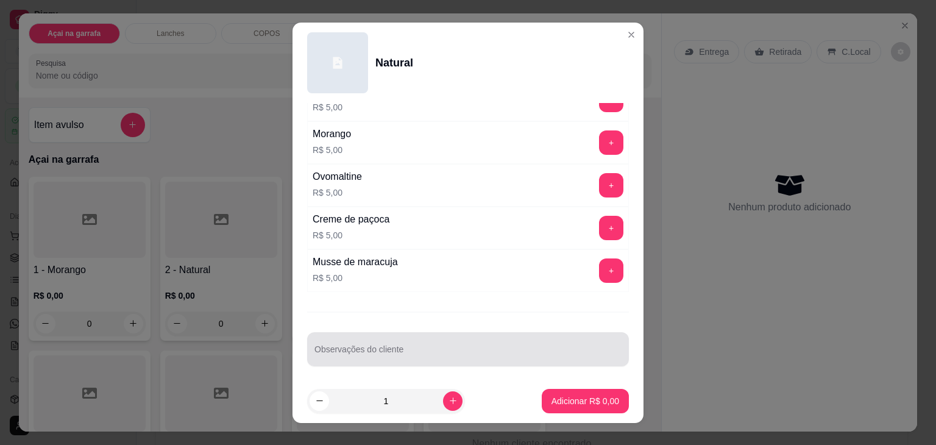
click at [451, 348] on input "Observações do cliente" at bounding box center [467, 354] width 307 height 12
click at [380, 355] on div at bounding box center [467, 349] width 307 height 24
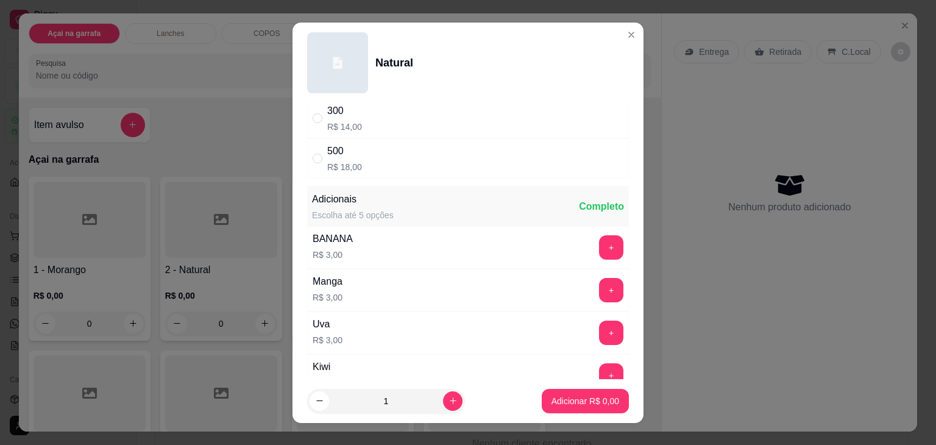
scroll to position [0, 0]
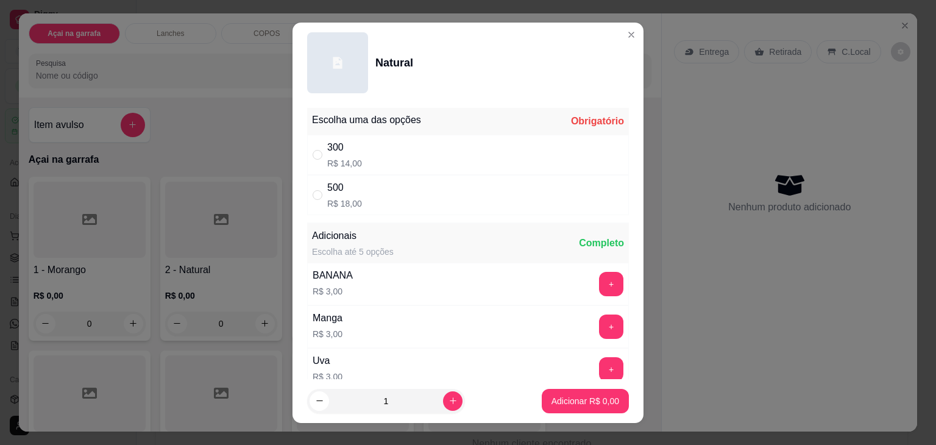
type input "SEM GRANOLA E CALDA"
click at [384, 193] on div "500 R$ 18,00" at bounding box center [468, 195] width 322 height 40
radio input "true"
click at [590, 398] on p "Adicionar R$ 18,00" at bounding box center [582, 401] width 72 height 12
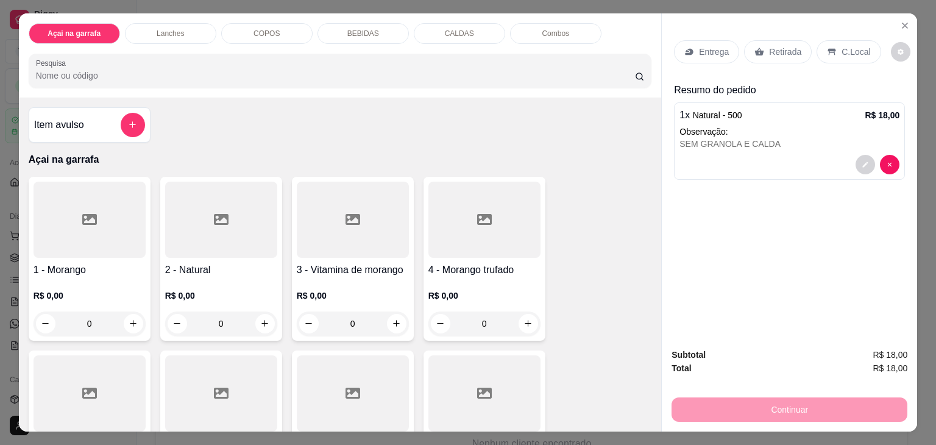
click at [831, 44] on div "C.Local" at bounding box center [848, 51] width 64 height 23
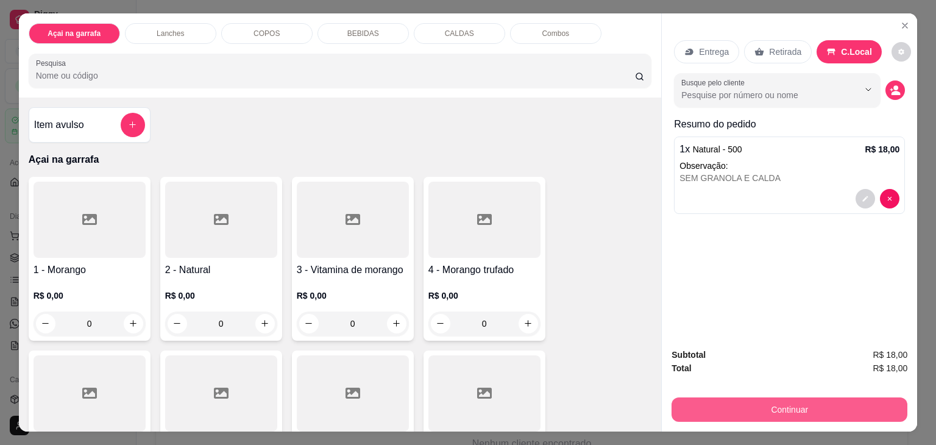
click at [832, 406] on button "Continuar" at bounding box center [789, 409] width 236 height 24
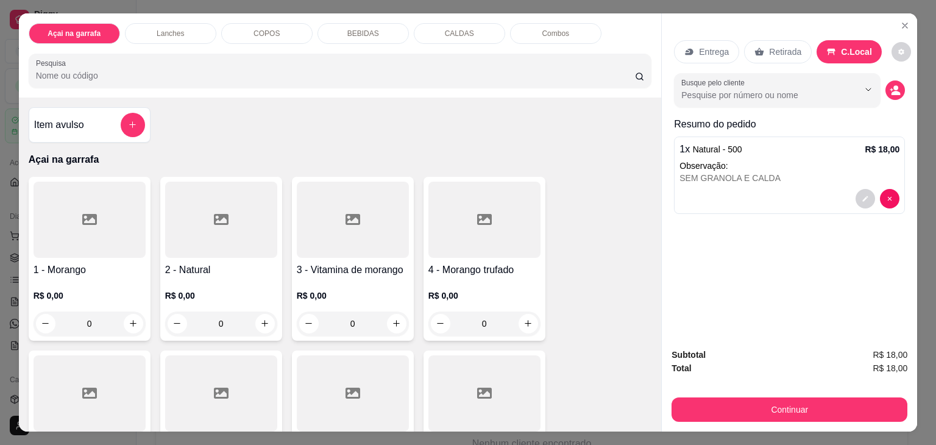
click at [76, 30] on p "Açai na garrafa" at bounding box center [74, 34] width 53 height 10
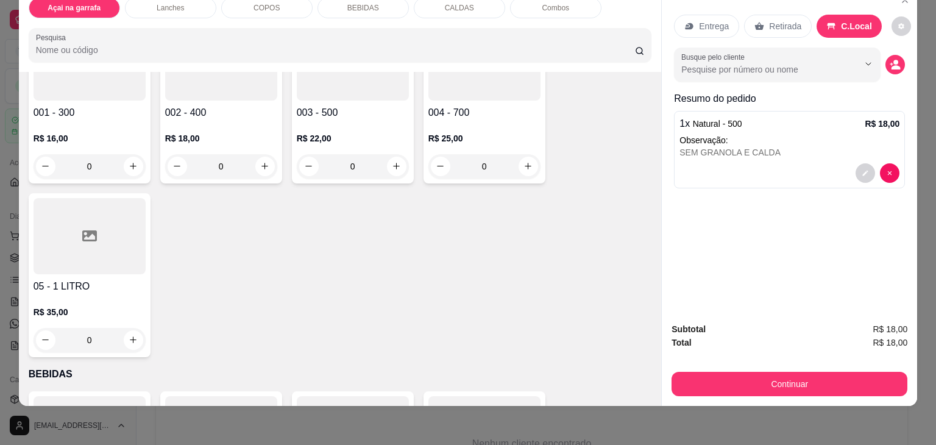
scroll to position [1169, 0]
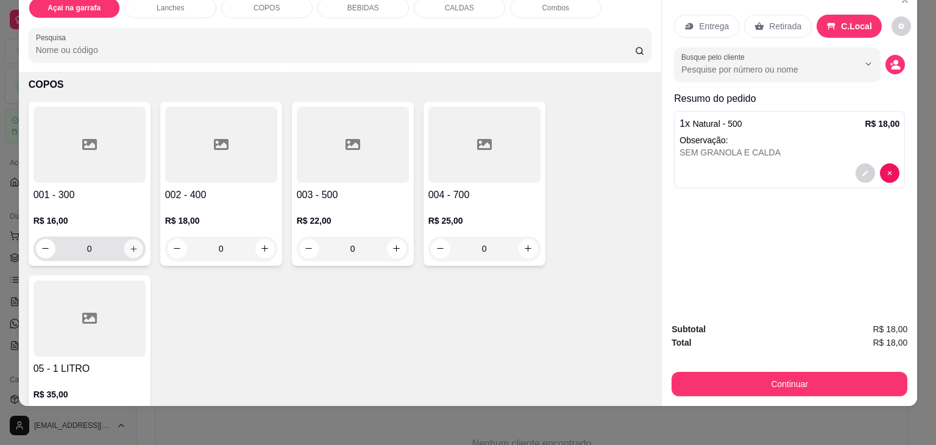
click at [129, 244] on icon "increase-product-quantity" at bounding box center [133, 248] width 9 height 9
type input "1"
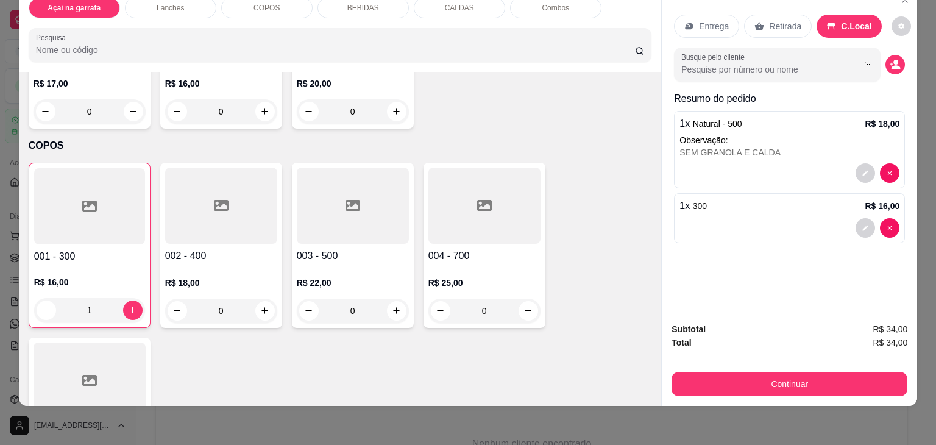
scroll to position [864, 0]
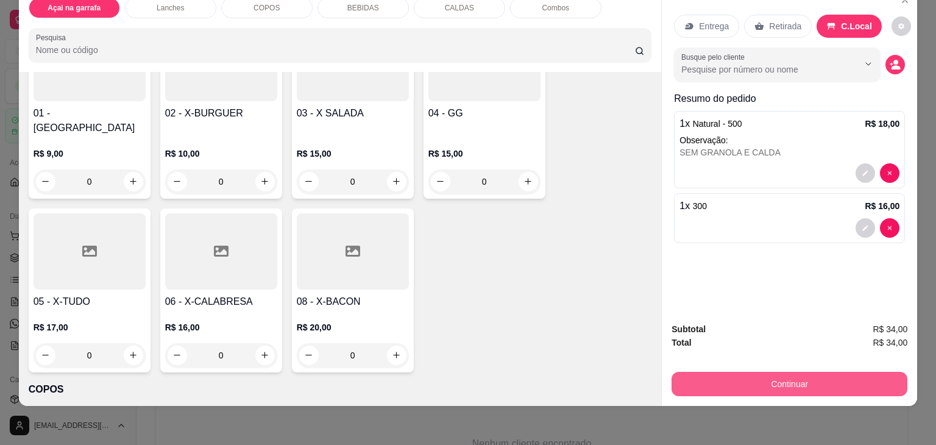
click at [782, 373] on button "Continuar" at bounding box center [789, 384] width 236 height 24
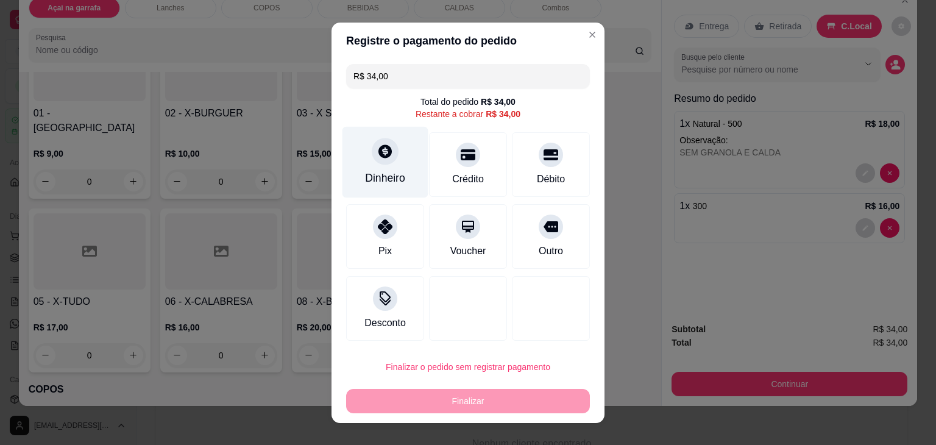
click at [378, 173] on div "Dinheiro" at bounding box center [385, 178] width 40 height 16
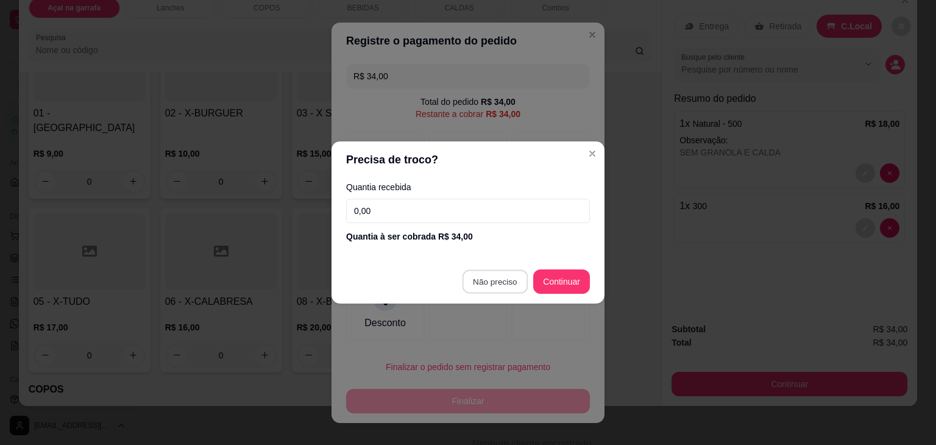
type input "R$ 0,00"
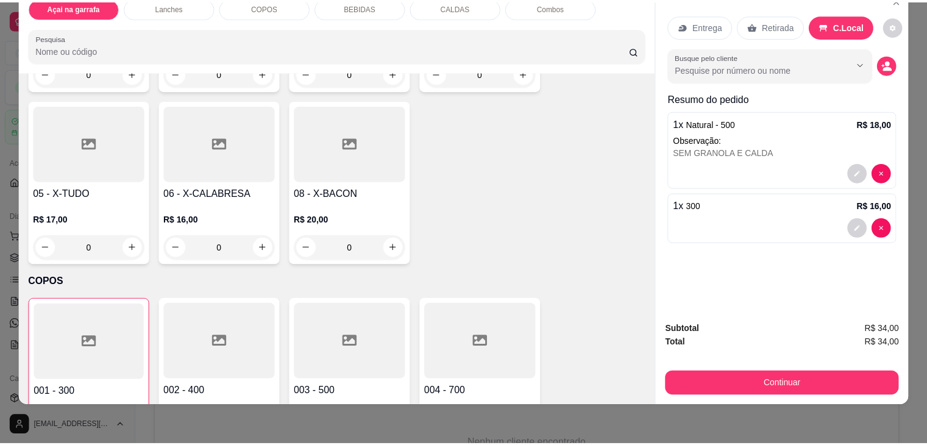
scroll to position [1047, 0]
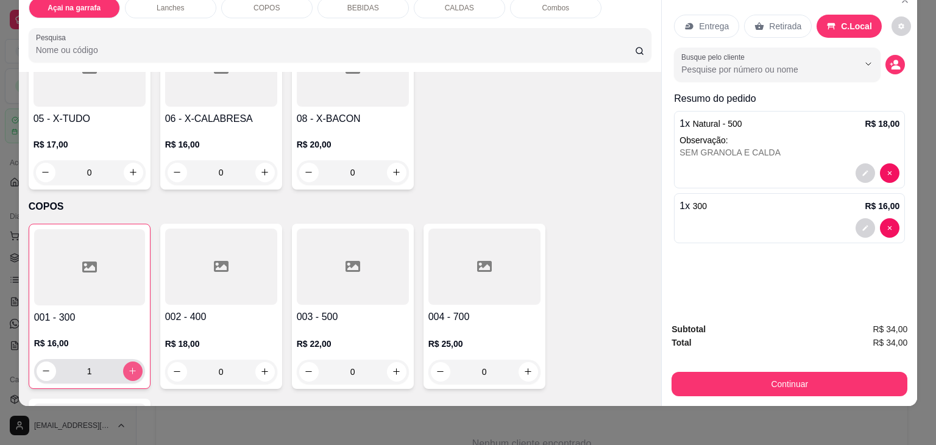
click at [128, 366] on icon "increase-product-quantity" at bounding box center [132, 370] width 9 height 9
type input "2"
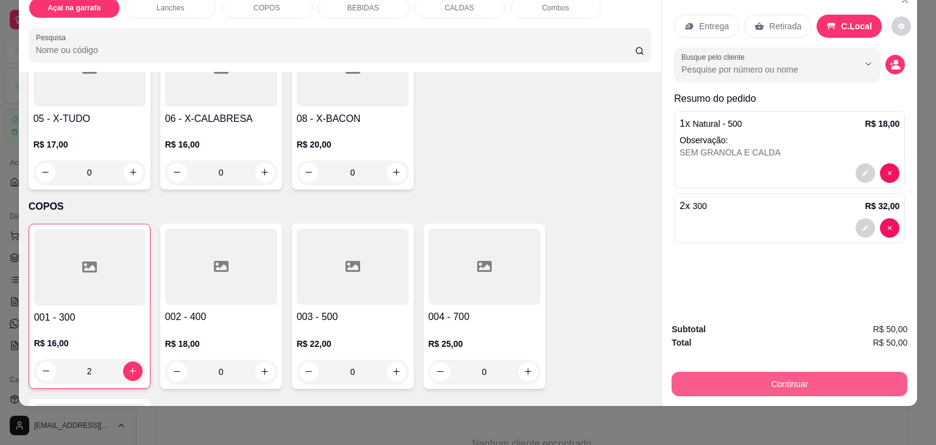
click at [819, 372] on button "Continuar" at bounding box center [789, 384] width 236 height 24
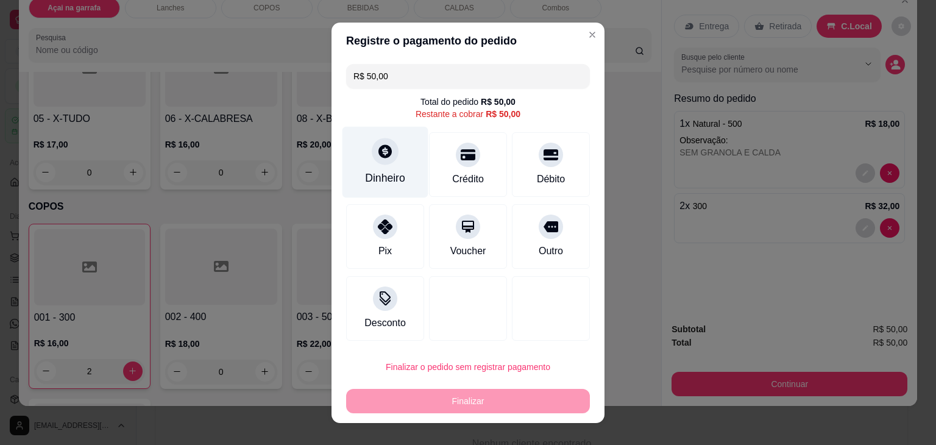
click at [385, 172] on div "Dinheiro" at bounding box center [385, 178] width 40 height 16
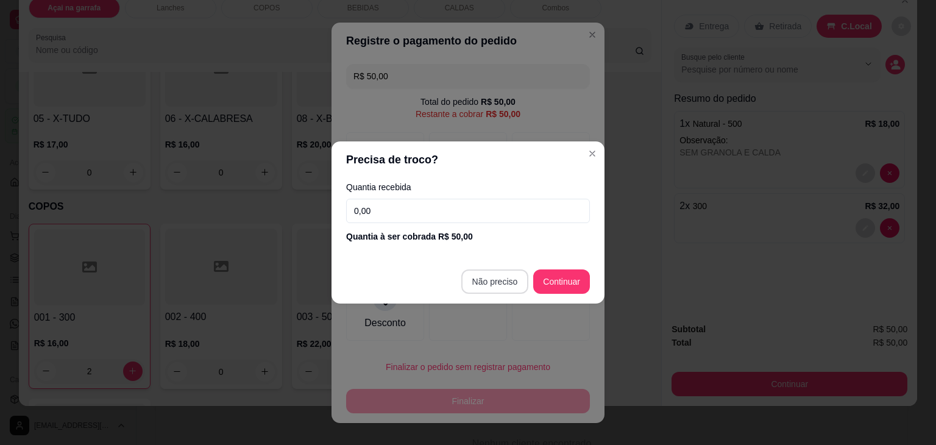
type input "R$ 0,00"
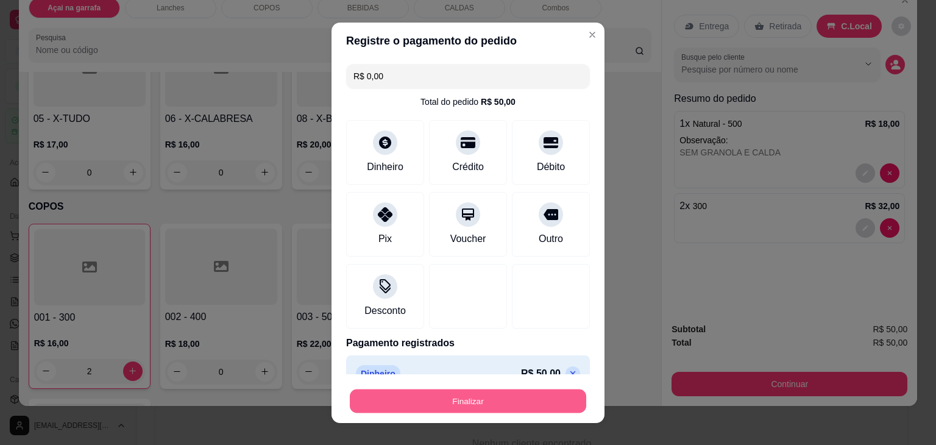
click at [497, 400] on button "Finalizar" at bounding box center [468, 401] width 236 height 24
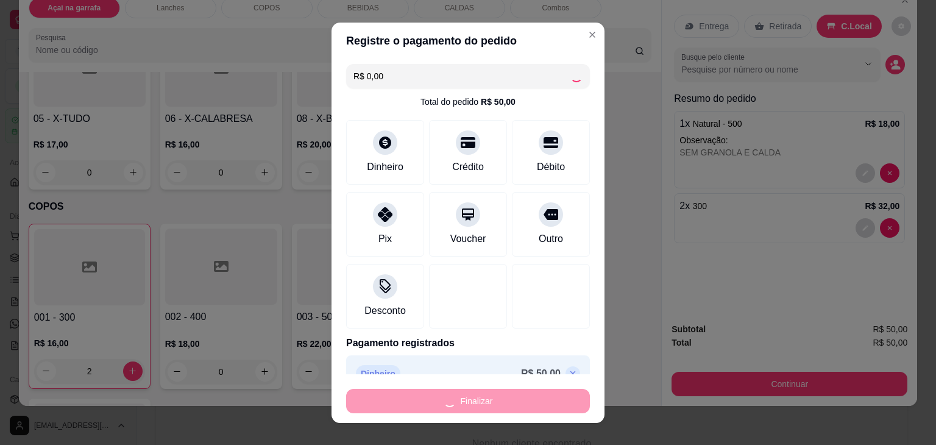
type input "0"
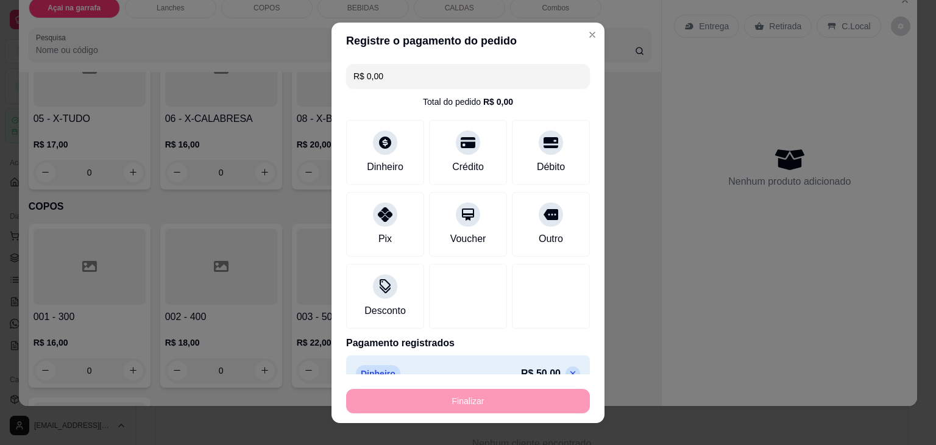
type input "-R$ 50,00"
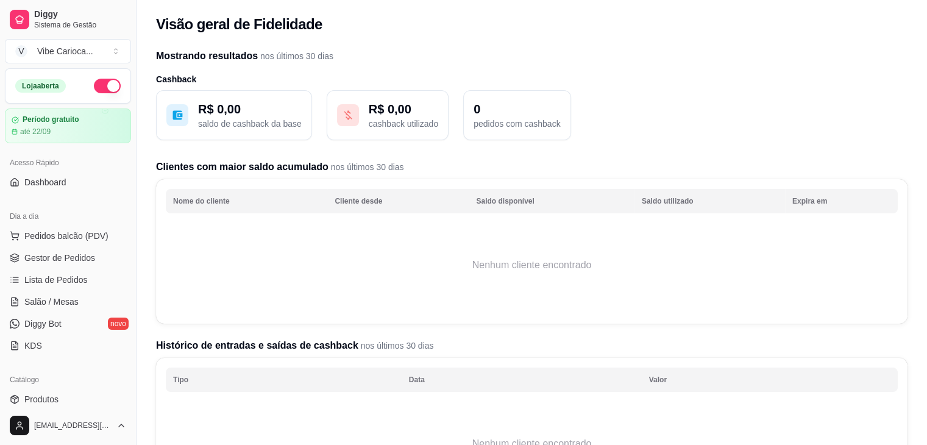
click at [436, 274] on td "Nenhum cliente encontrado" at bounding box center [532, 264] width 732 height 97
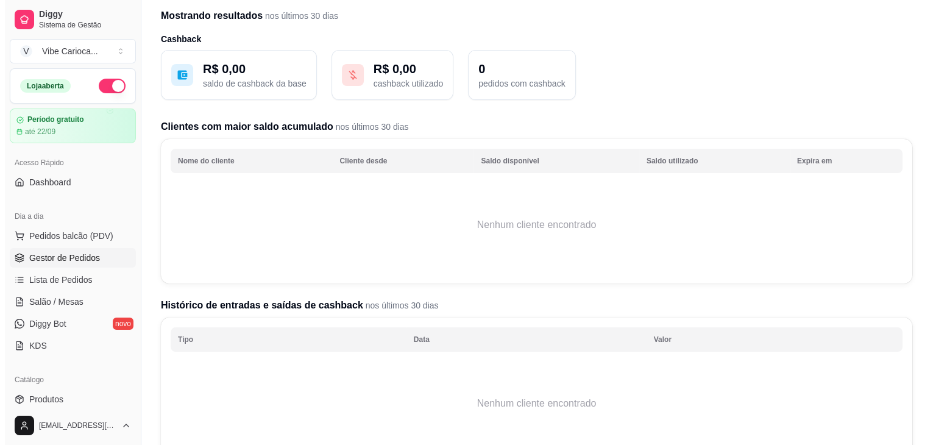
scroll to position [61, 0]
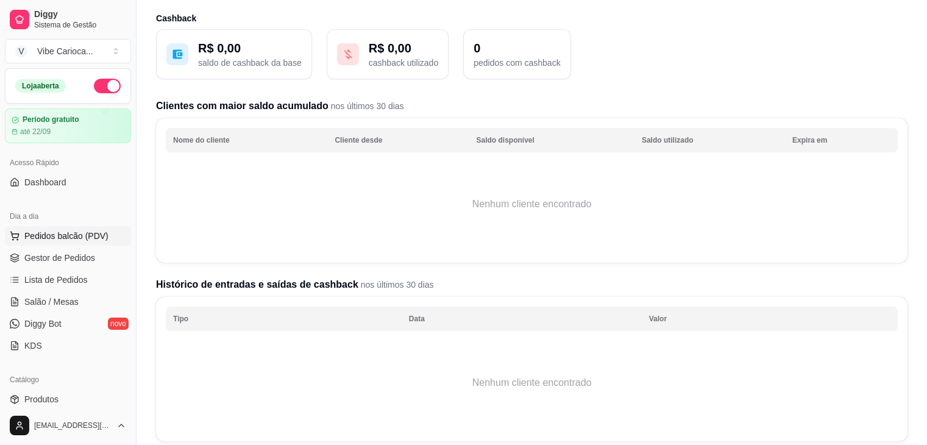
click at [50, 239] on span "Pedidos balcão (PDV)" at bounding box center [66, 236] width 84 height 12
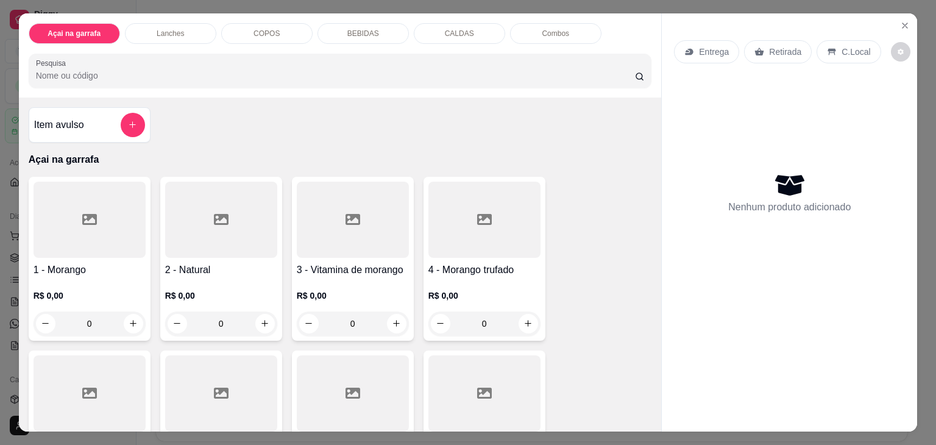
click at [166, 34] on div "Lanches" at bounding box center [170, 33] width 91 height 21
click at [182, 35] on div "Lanches" at bounding box center [170, 33] width 91 height 21
click at [129, 120] on icon "add-separate-item" at bounding box center [132, 124] width 9 height 9
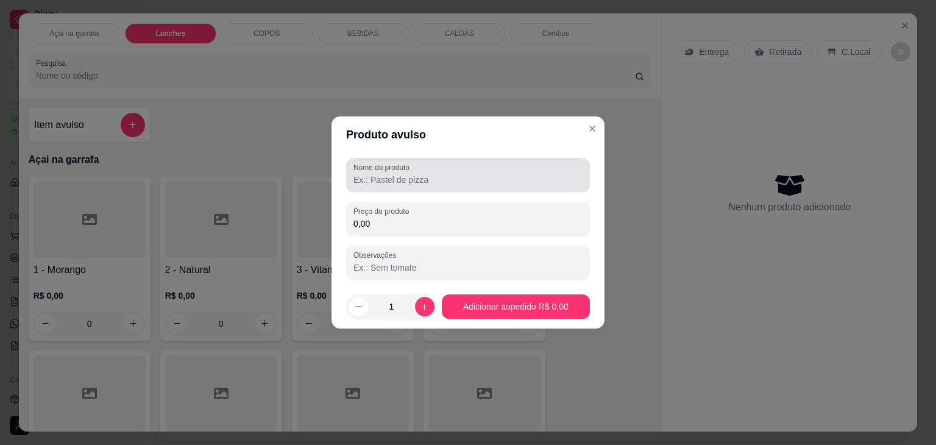
click at [430, 180] on input "Nome do produto" at bounding box center [467, 180] width 229 height 12
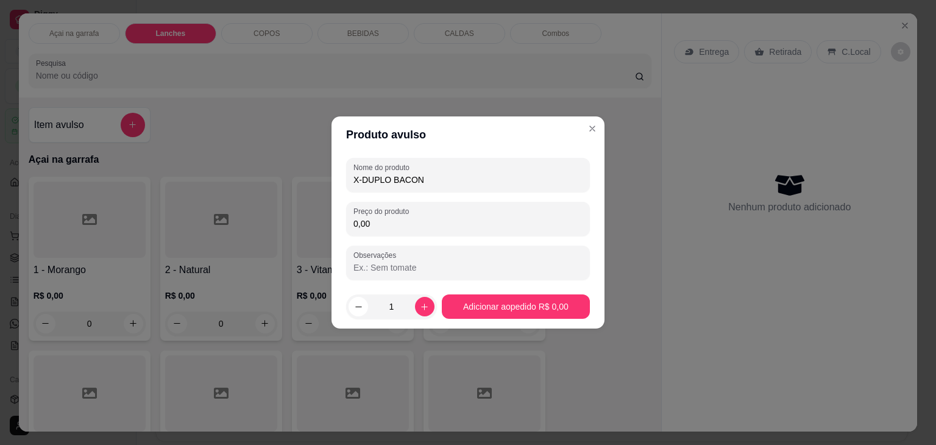
type input "X-DUPLO BACON"
click at [488, 268] on input "Observações" at bounding box center [467, 267] width 229 height 12
type input "ACHATAR BEM O PAO"
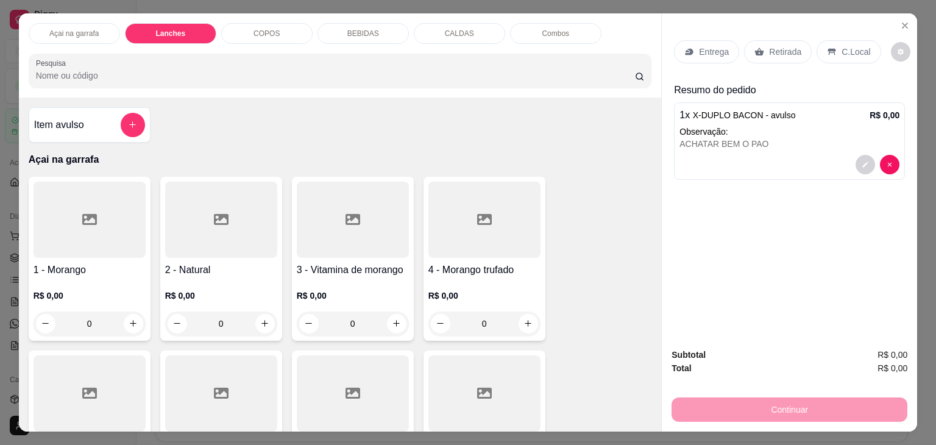
click at [841, 46] on p "C.Local" at bounding box center [855, 52] width 29 height 12
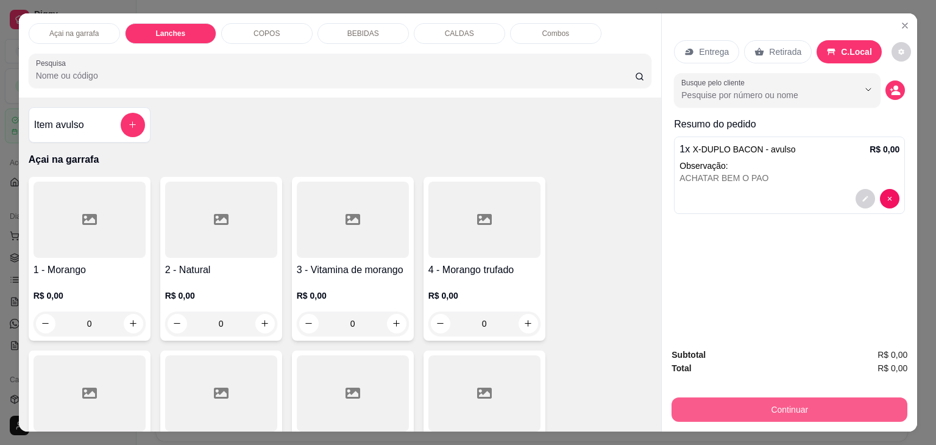
click at [830, 410] on button "Continuar" at bounding box center [789, 409] width 236 height 24
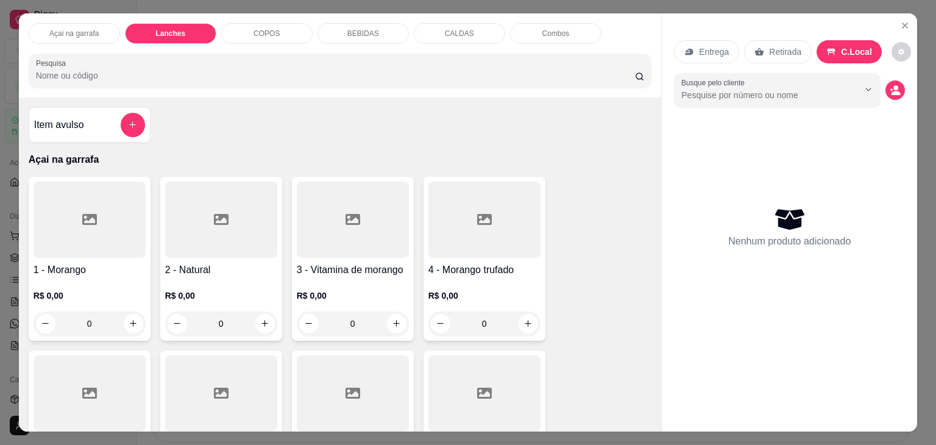
click at [286, 24] on div "COPOS" at bounding box center [266, 33] width 91 height 21
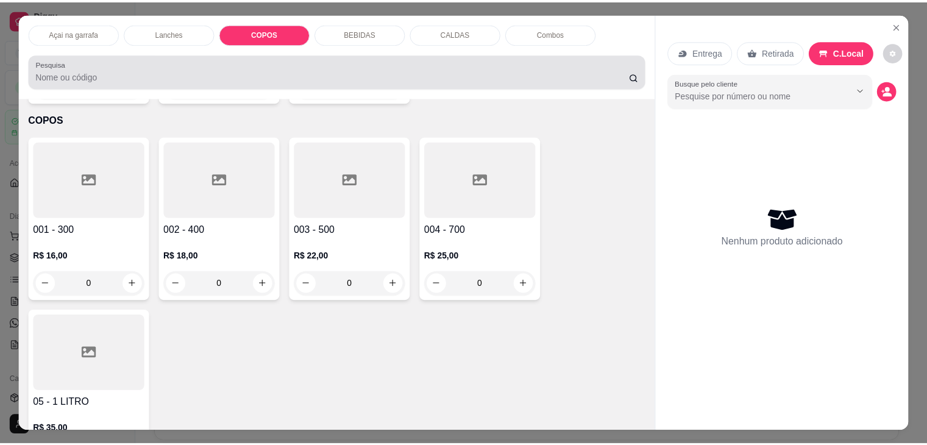
scroll to position [30, 0]
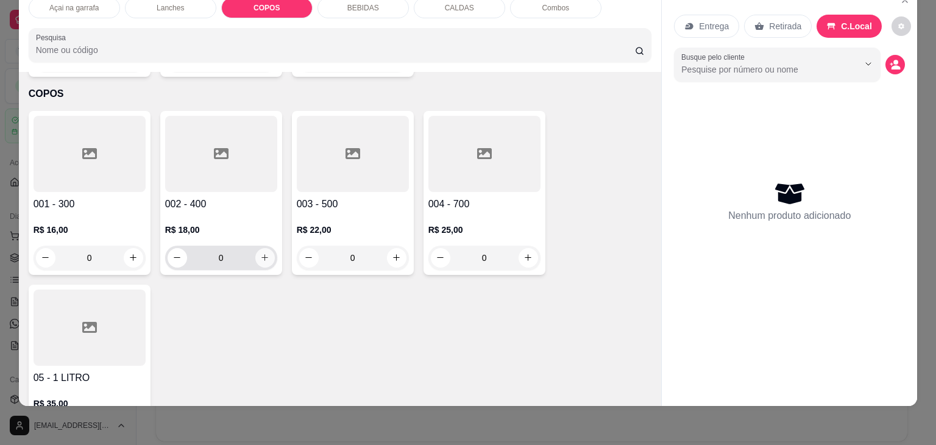
click at [263, 253] on icon "increase-product-quantity" at bounding box center [264, 257] width 9 height 9
type input "1"
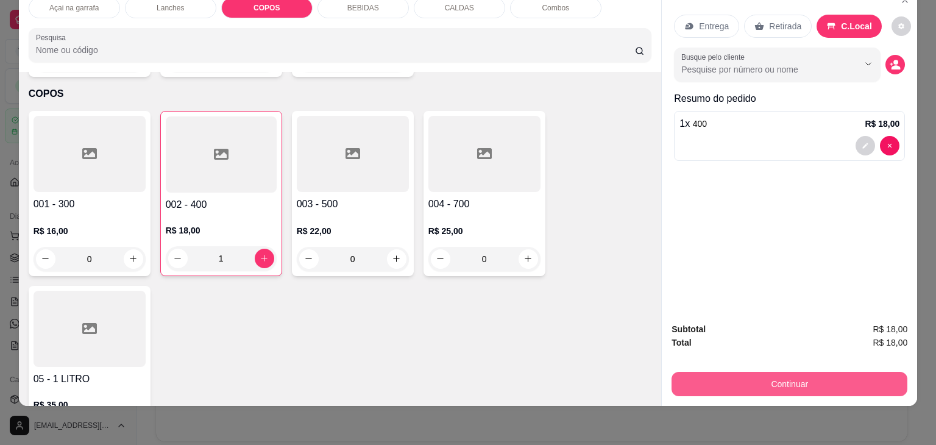
click at [802, 375] on button "Continuar" at bounding box center [789, 384] width 236 height 24
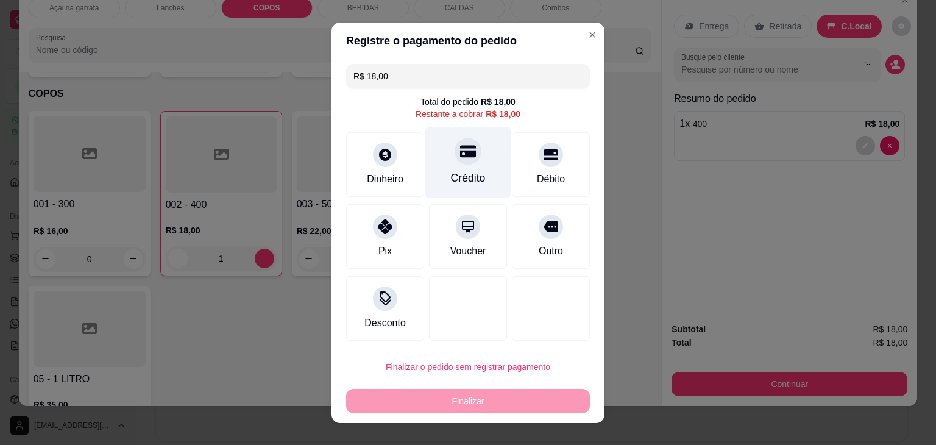
click at [470, 161] on div "Crédito" at bounding box center [468, 161] width 86 height 71
type input "R$ 0,00"
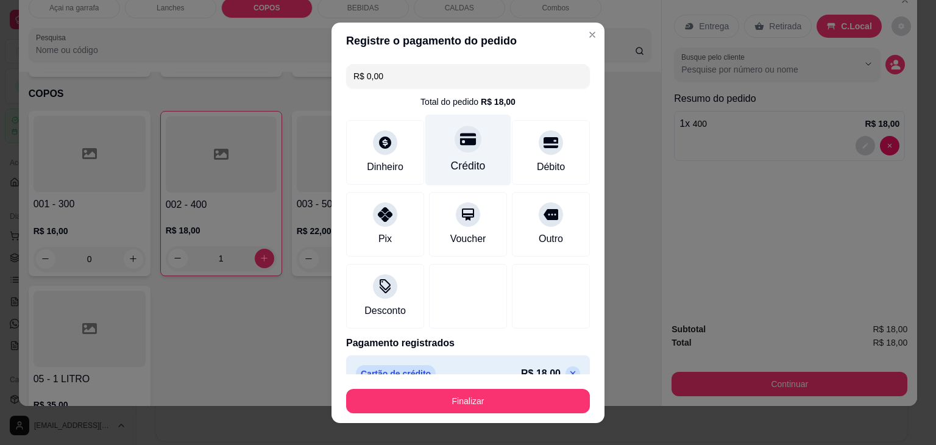
drag, startPoint x: 449, startPoint y: 154, endPoint x: 464, endPoint y: 154, distance: 15.2
click at [450, 155] on div "Crédito" at bounding box center [468, 149] width 86 height 71
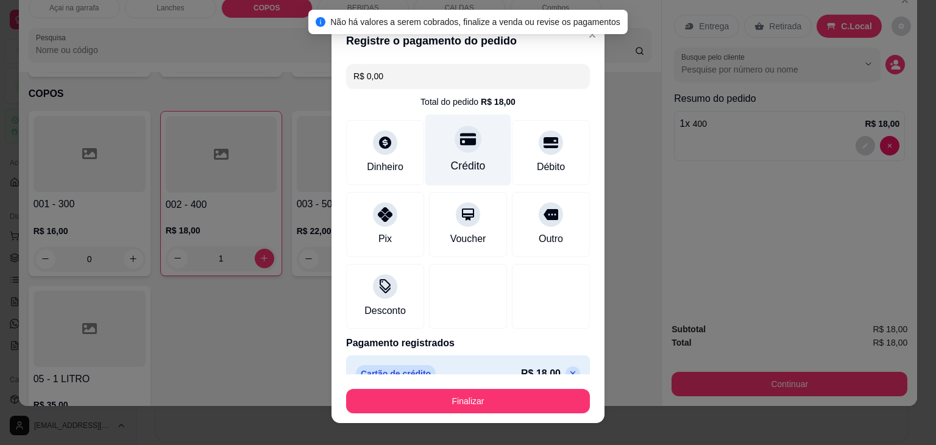
click at [467, 158] on div "Crédito" at bounding box center [468, 166] width 35 height 16
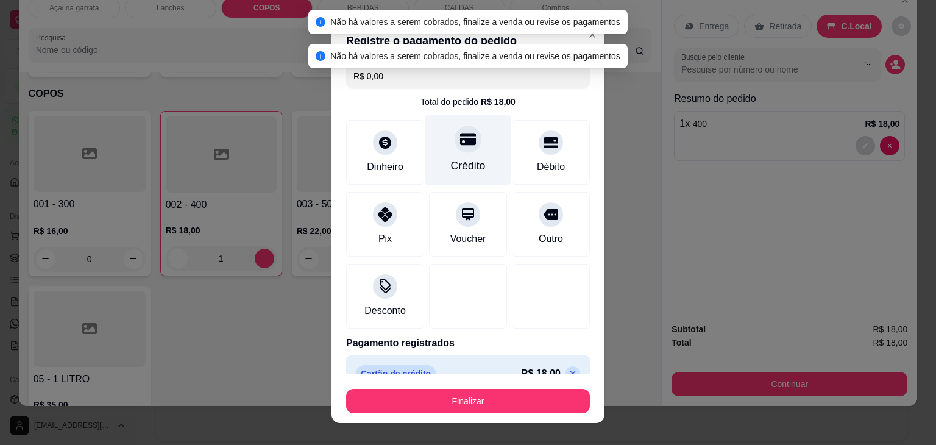
click at [460, 138] on icon at bounding box center [468, 139] width 16 height 12
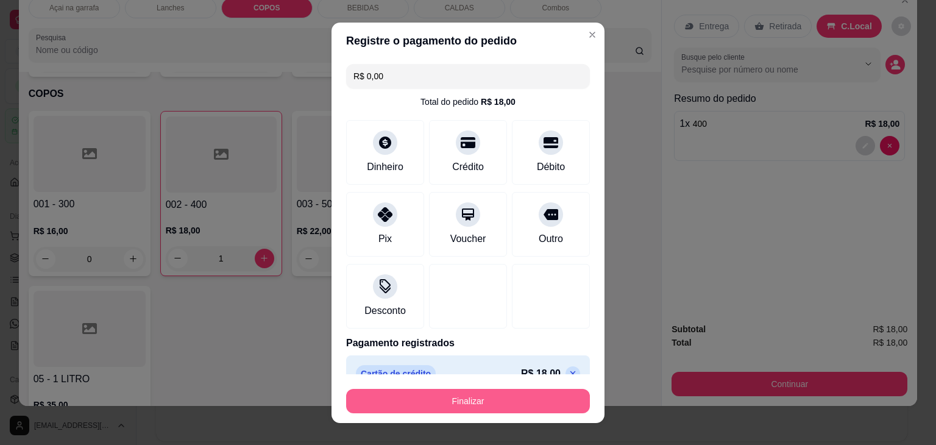
click at [459, 398] on button "Finalizar" at bounding box center [468, 401] width 244 height 24
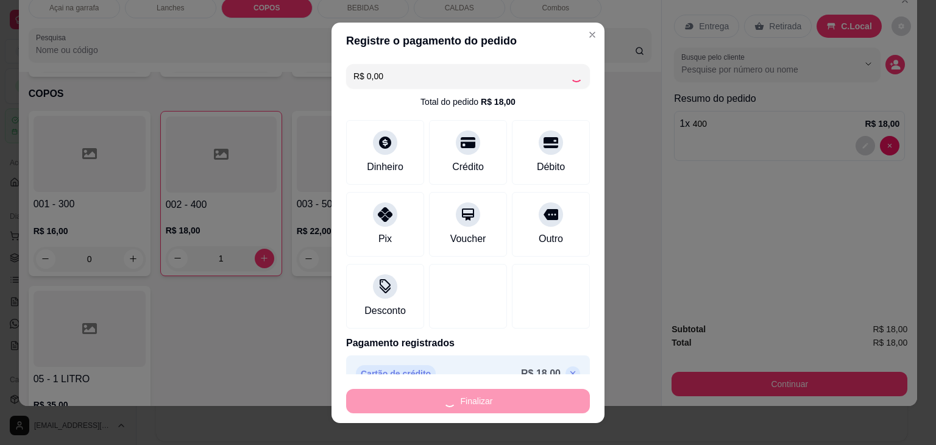
type input "0"
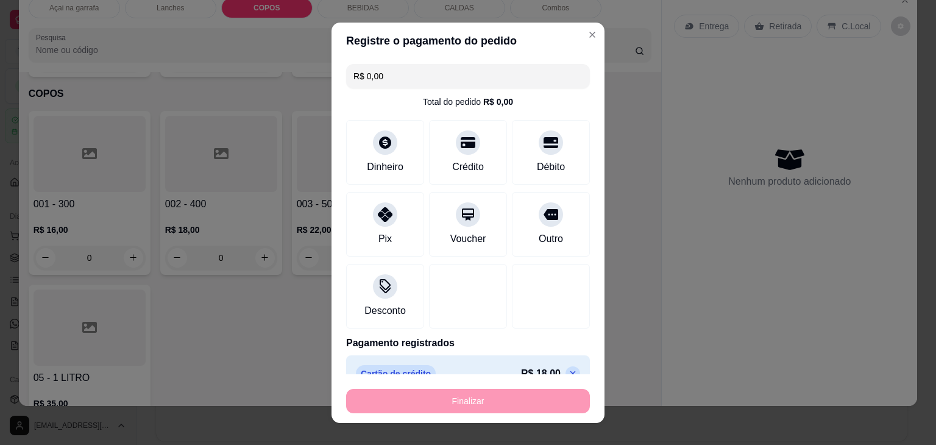
type input "-R$ 18,00"
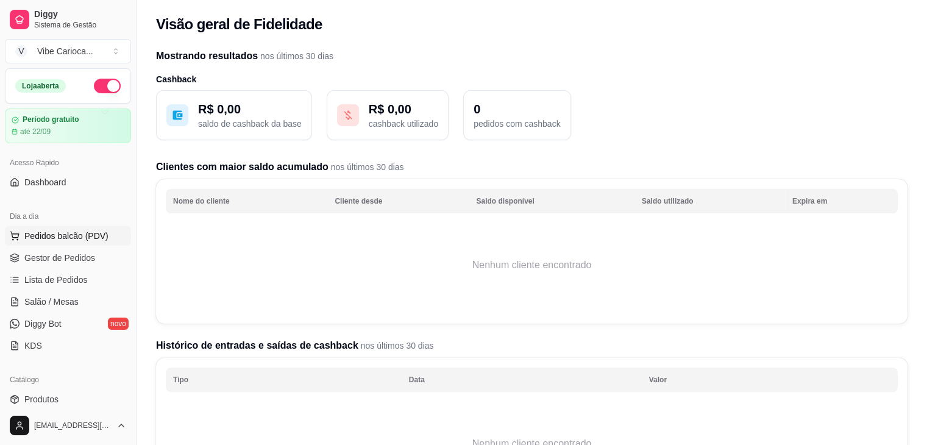
click at [87, 239] on span "Pedidos balcão (PDV)" at bounding box center [66, 236] width 84 height 12
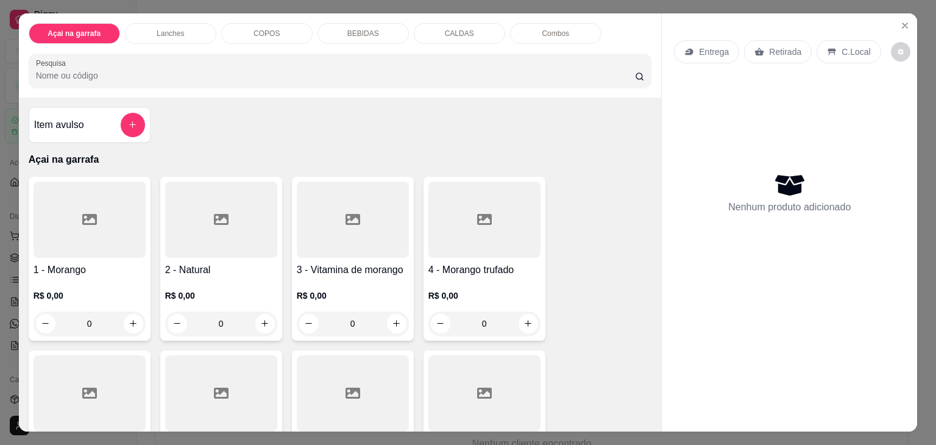
click at [336, 17] on div "Açai na garrafa Lanches COPOS BEBIDAS CALDAS Combos Pesquisa" at bounding box center [340, 55] width 643 height 84
click at [342, 27] on div "BEBIDAS" at bounding box center [362, 33] width 91 height 21
click at [93, 29] on p "Açai na garrafa" at bounding box center [73, 34] width 49 height 10
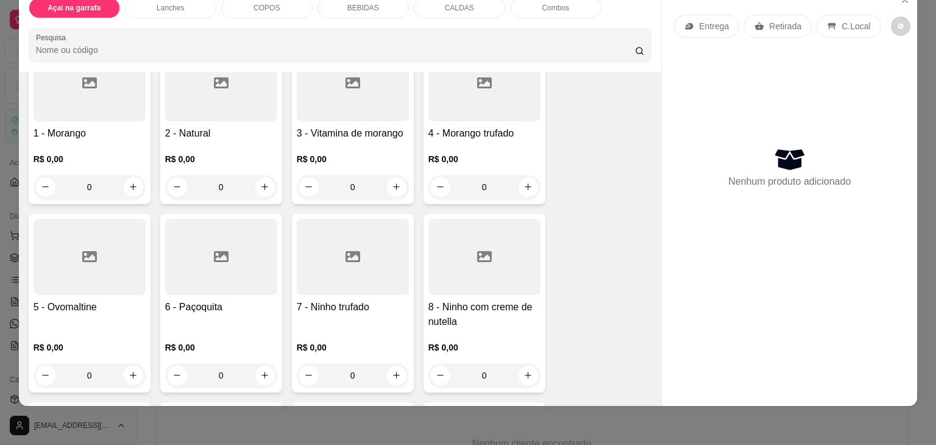
scroll to position [237, 0]
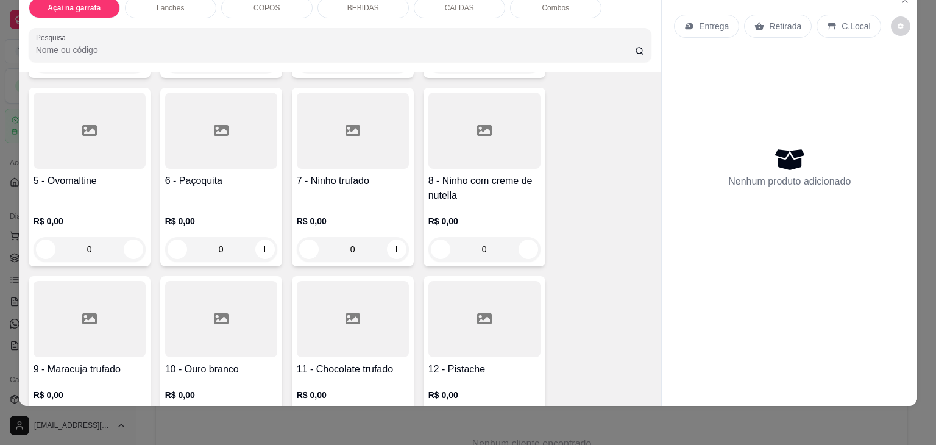
click at [392, 243] on div "0" at bounding box center [353, 249] width 112 height 24
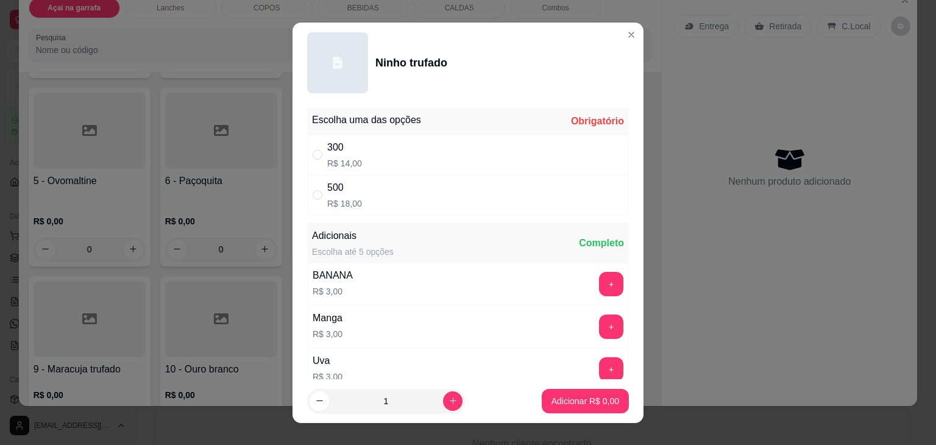
drag, startPoint x: 398, startPoint y: 197, endPoint x: 420, endPoint y: 240, distance: 48.0
click at [398, 196] on div "500 R$ 18,00" at bounding box center [468, 195] width 322 height 40
radio input "true"
click at [574, 404] on p "Adicionar R$ 18,00" at bounding box center [582, 401] width 72 height 12
type input "1"
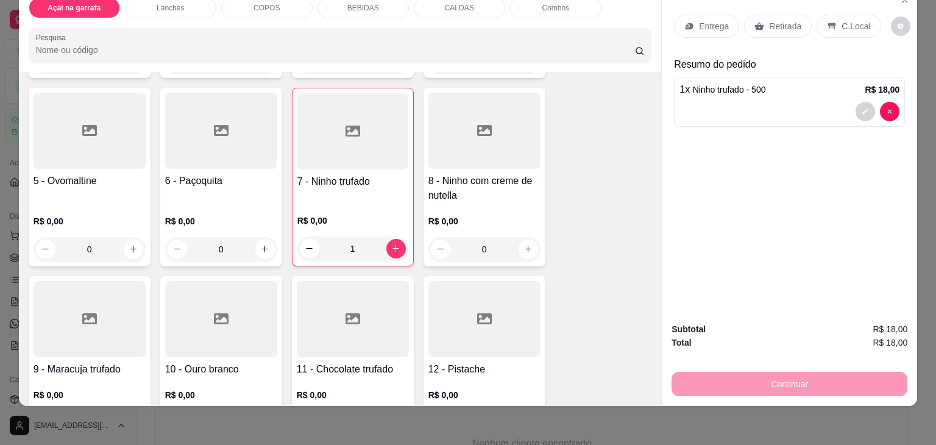
click at [843, 20] on p "C.Local" at bounding box center [855, 26] width 29 height 12
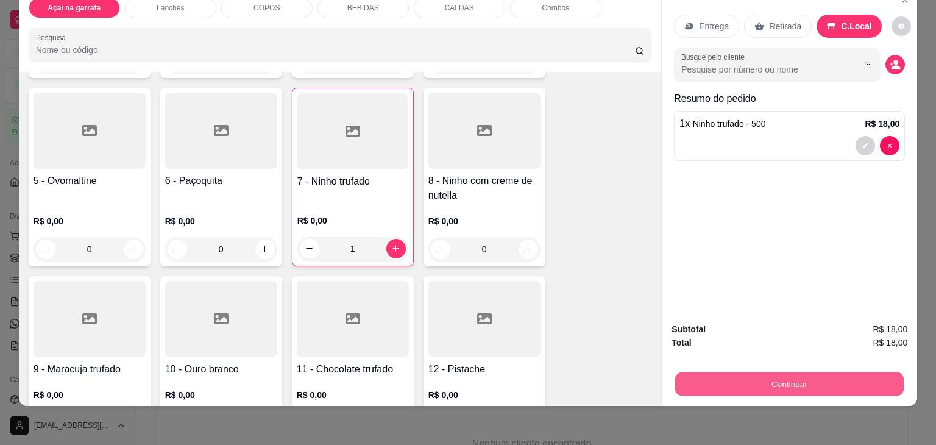
click at [765, 374] on button "Continuar" at bounding box center [789, 384] width 228 height 24
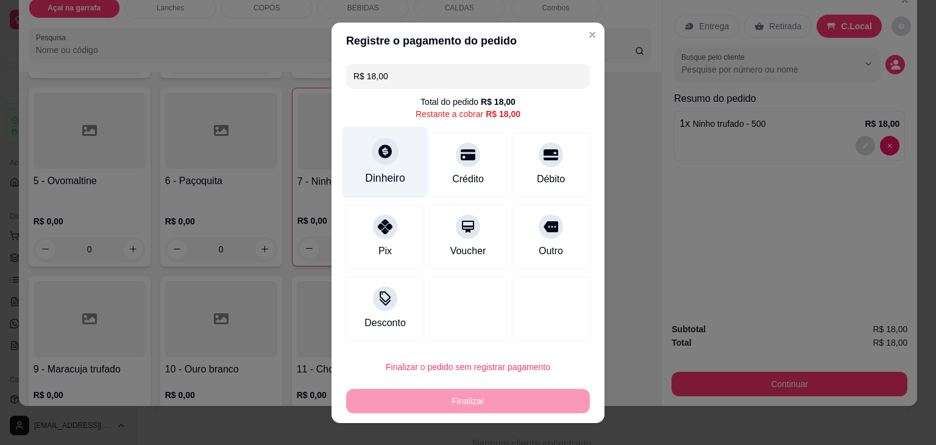
click at [375, 168] on div "Dinheiro" at bounding box center [385, 161] width 86 height 71
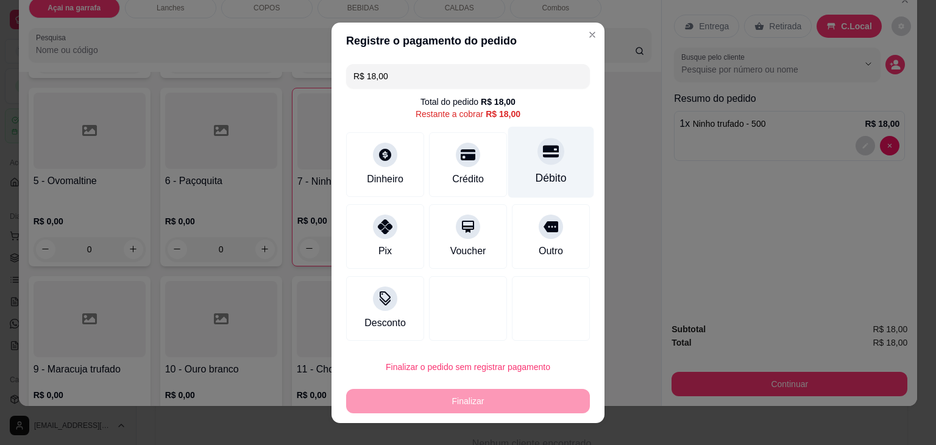
click at [524, 151] on div "Débito" at bounding box center [551, 161] width 86 height 71
type input "R$ 0,00"
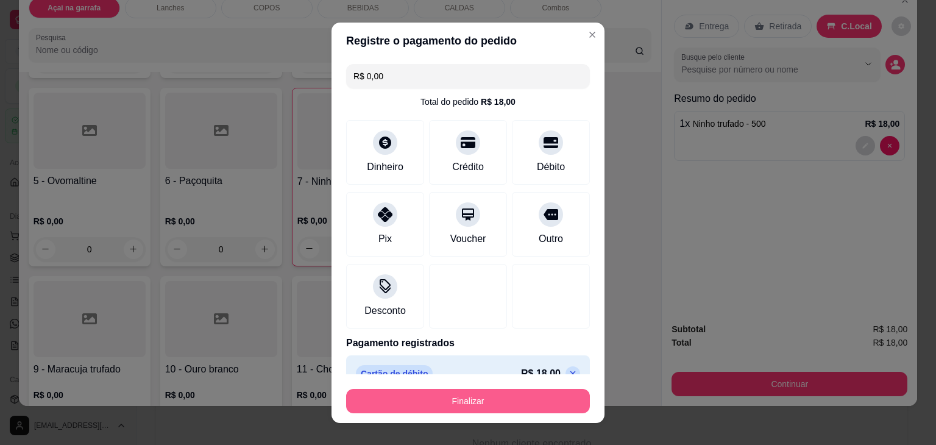
click at [459, 405] on button "Finalizar" at bounding box center [468, 401] width 244 height 24
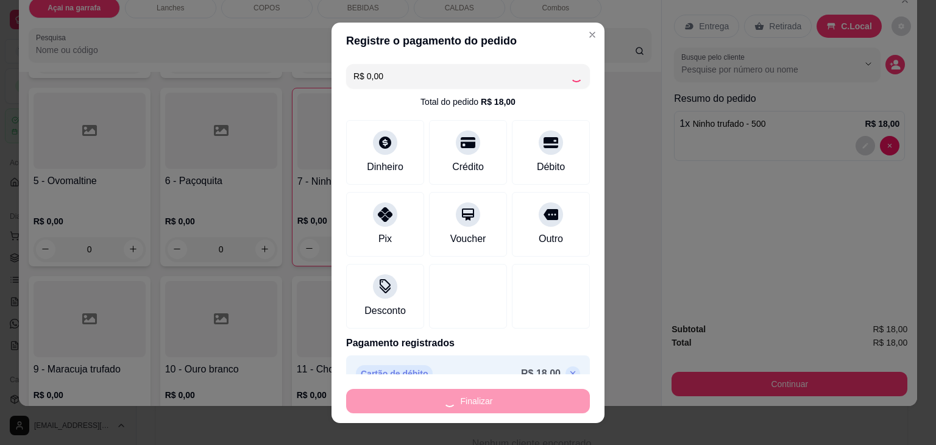
type input "0"
type input "-R$ 18,00"
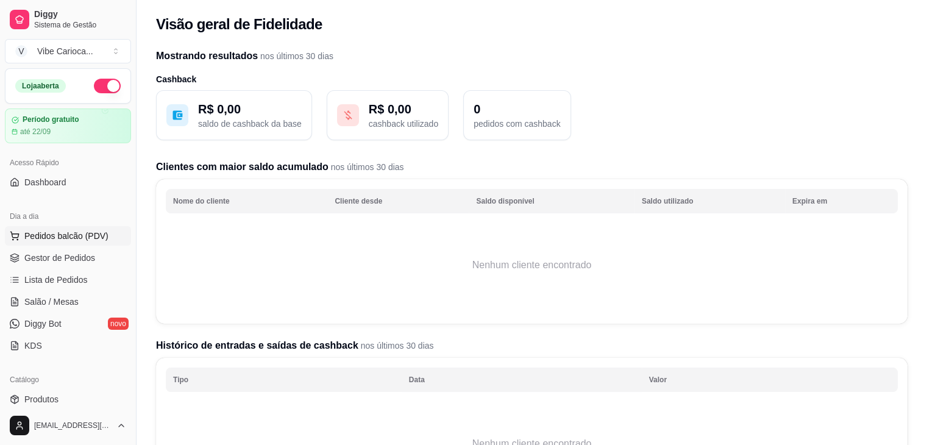
click at [90, 235] on span "Pedidos balcão (PDV)" at bounding box center [66, 236] width 84 height 12
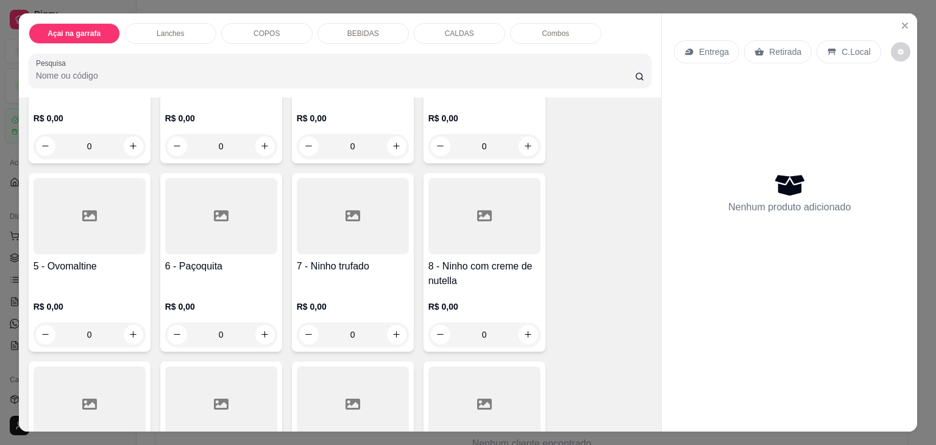
scroll to position [183, 0]
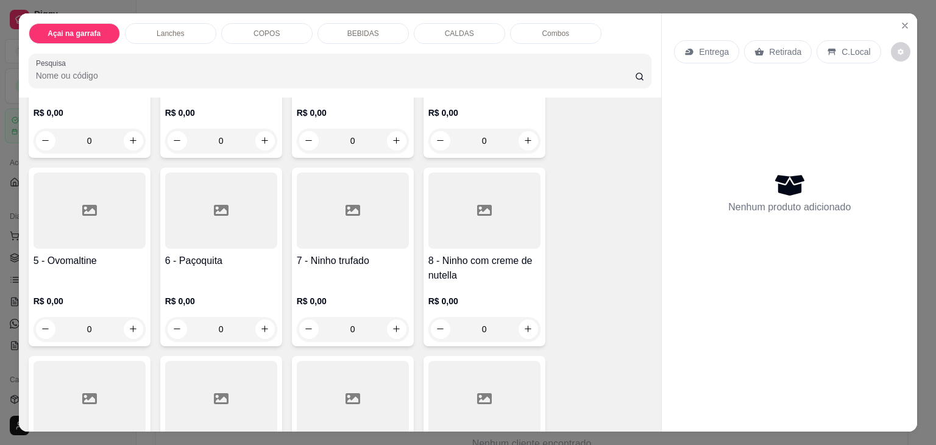
click at [125, 321] on div "0" at bounding box center [90, 329] width 112 height 24
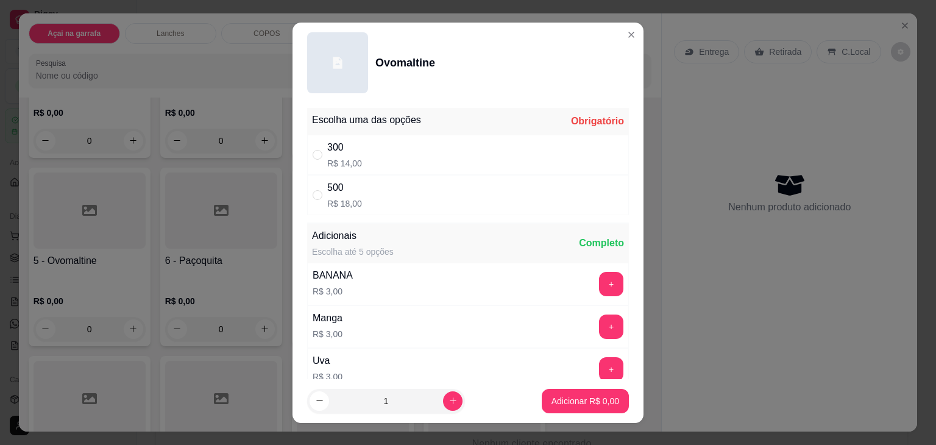
click at [393, 147] on div "300 R$ 14,00" at bounding box center [468, 155] width 322 height 40
radio input "true"
click at [582, 403] on p "Adicionar R$ 14,00" at bounding box center [583, 401] width 71 height 12
type input "1"
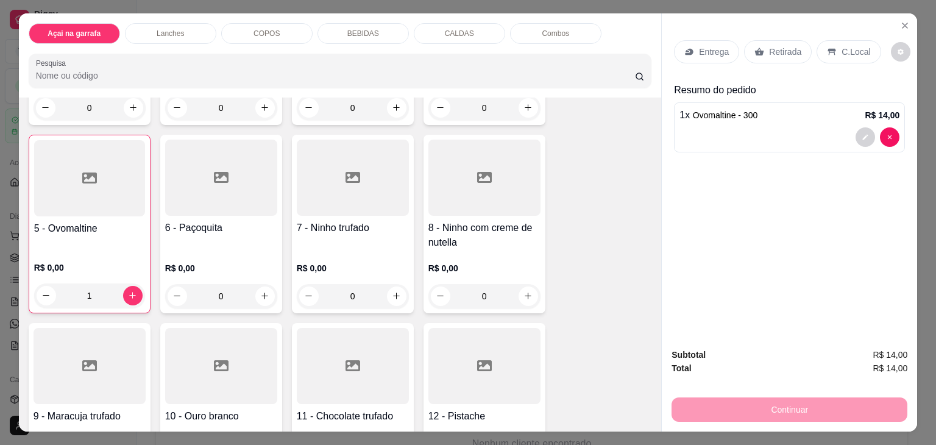
scroll to position [244, 0]
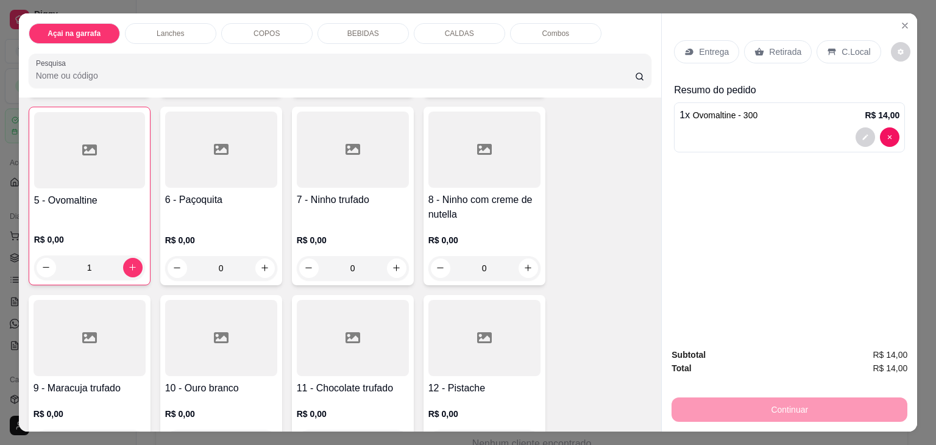
click at [380, 27] on div "BEBIDAS" at bounding box center [362, 33] width 91 height 21
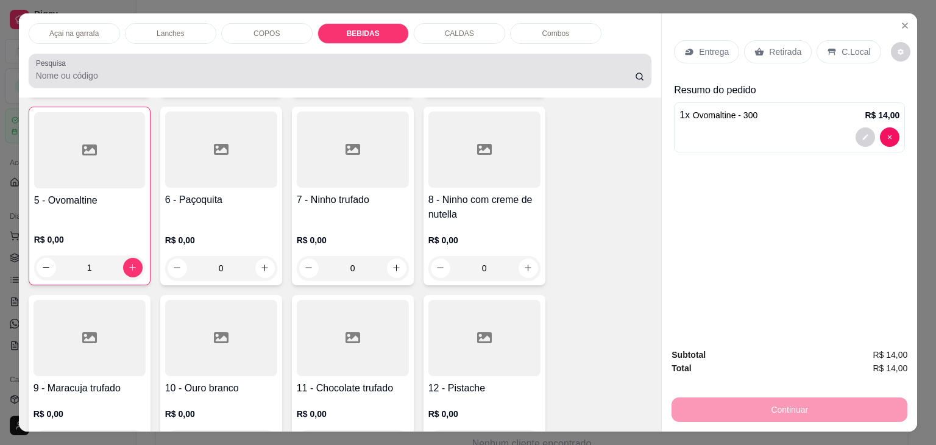
scroll to position [30, 0]
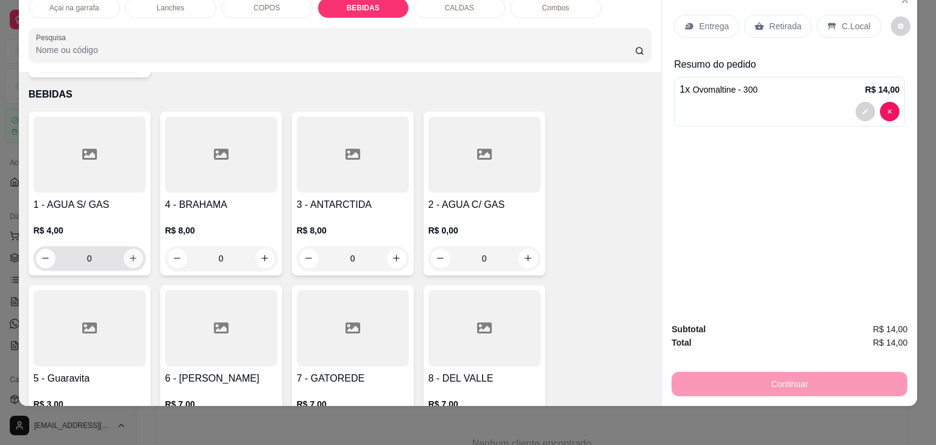
click at [129, 253] on icon "increase-product-quantity" at bounding box center [133, 257] width 9 height 9
type input "1"
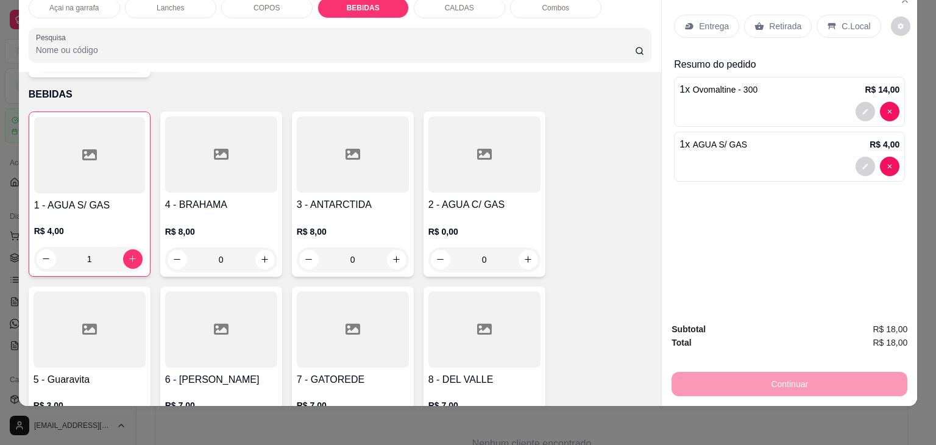
click at [845, 20] on p "C.Local" at bounding box center [855, 26] width 29 height 12
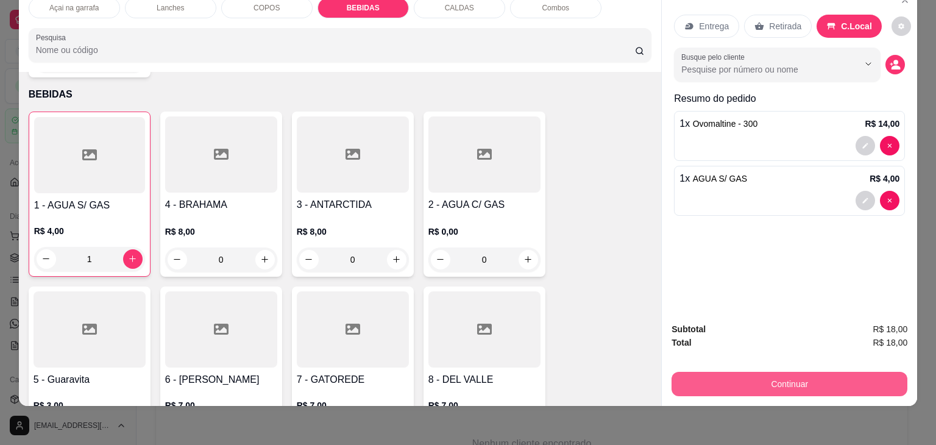
click at [821, 372] on button "Continuar" at bounding box center [789, 384] width 236 height 24
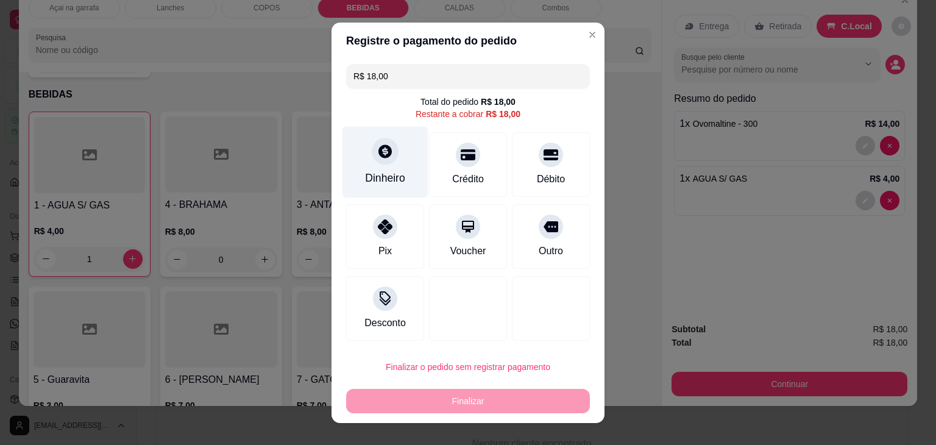
click at [375, 168] on div "Dinheiro" at bounding box center [385, 161] width 86 height 71
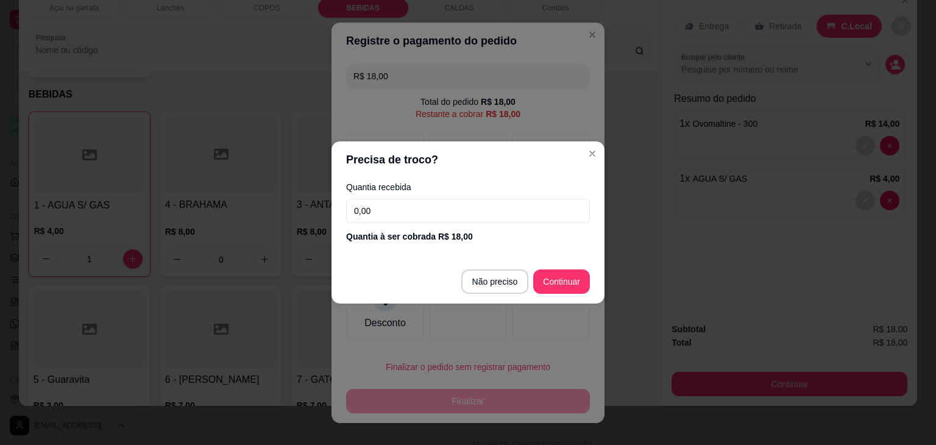
click at [462, 213] on input "0,00" at bounding box center [468, 211] width 244 height 24
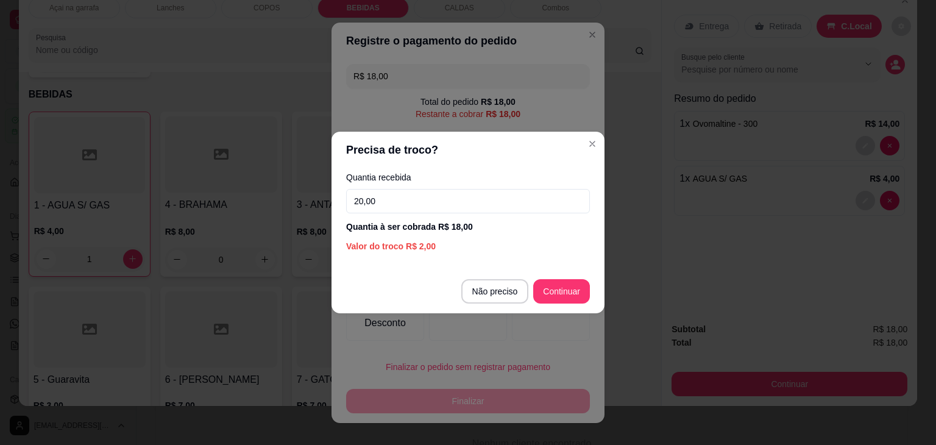
type input "20,00"
type input "R$ 0,00"
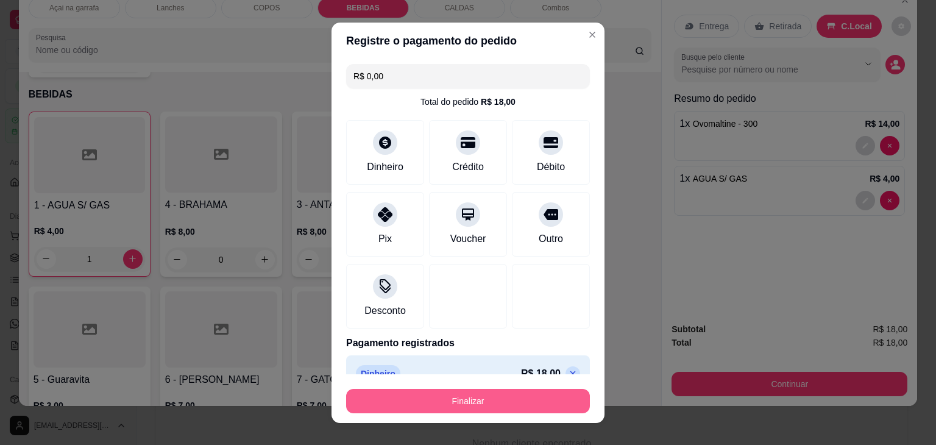
click at [506, 398] on button "Finalizar" at bounding box center [468, 401] width 244 height 24
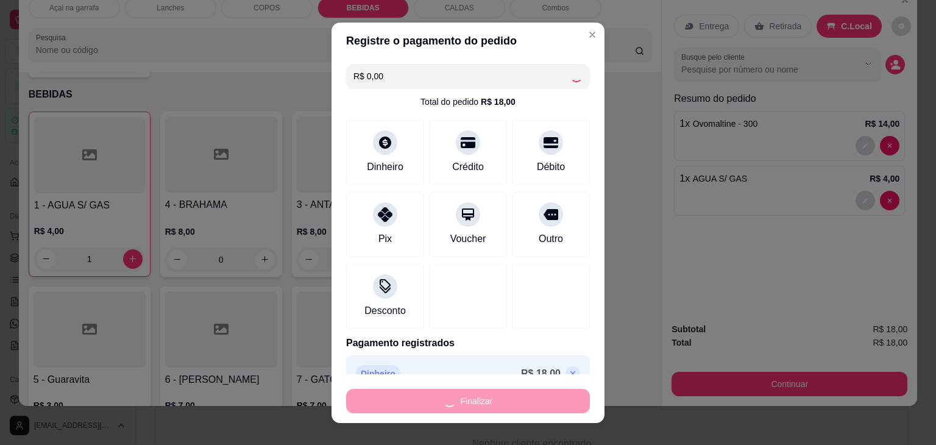
type input "0"
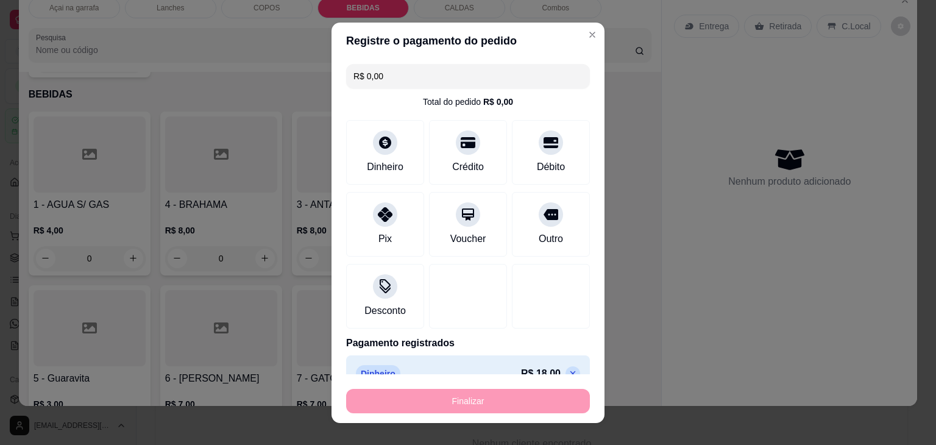
type input "-R$ 18,00"
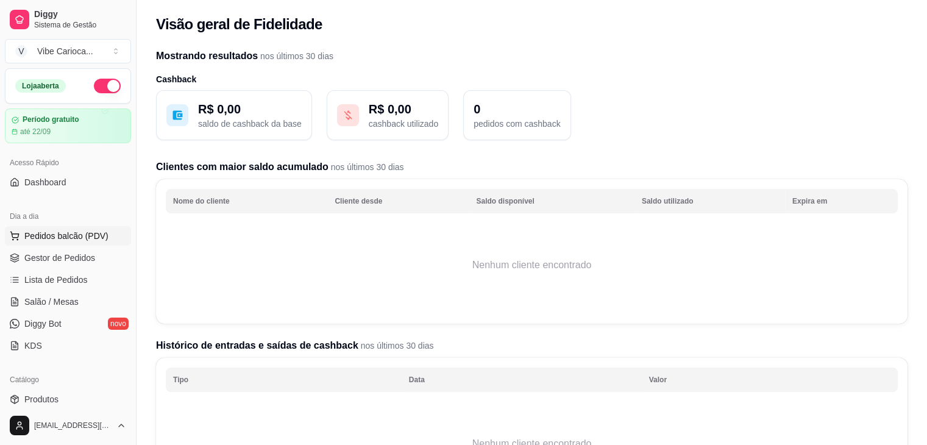
click at [83, 238] on span "Pedidos balcão (PDV)" at bounding box center [66, 236] width 84 height 12
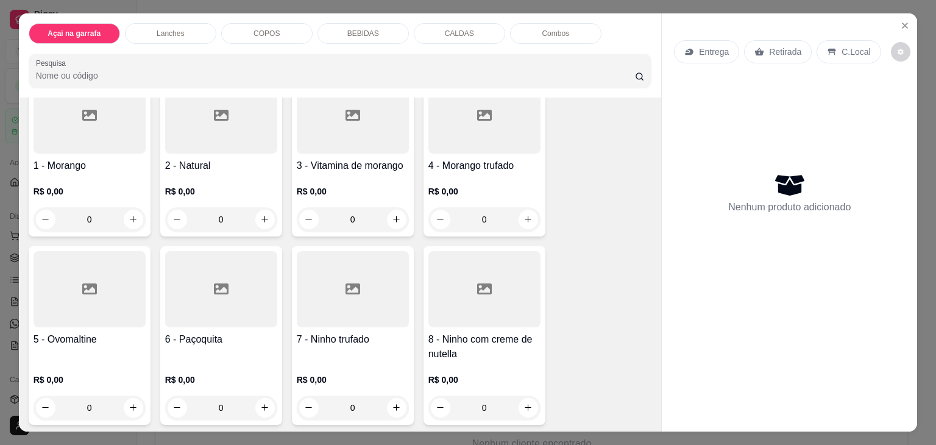
scroll to position [122, 0]
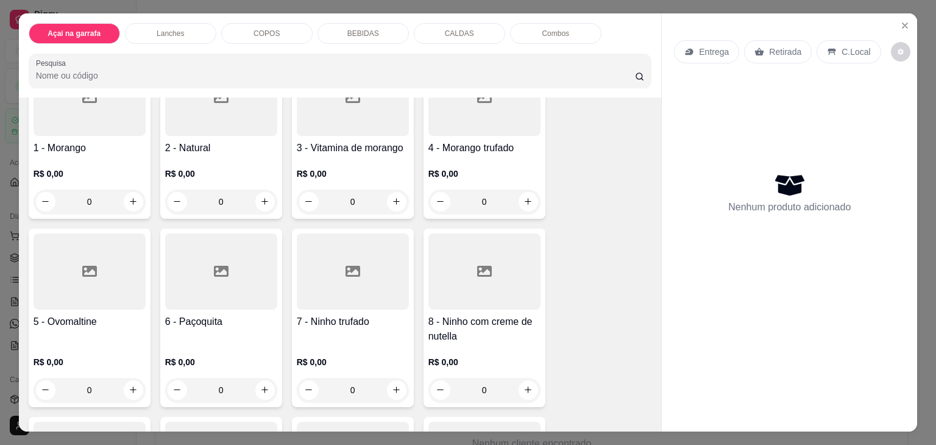
click at [389, 381] on div "0" at bounding box center [353, 390] width 112 height 24
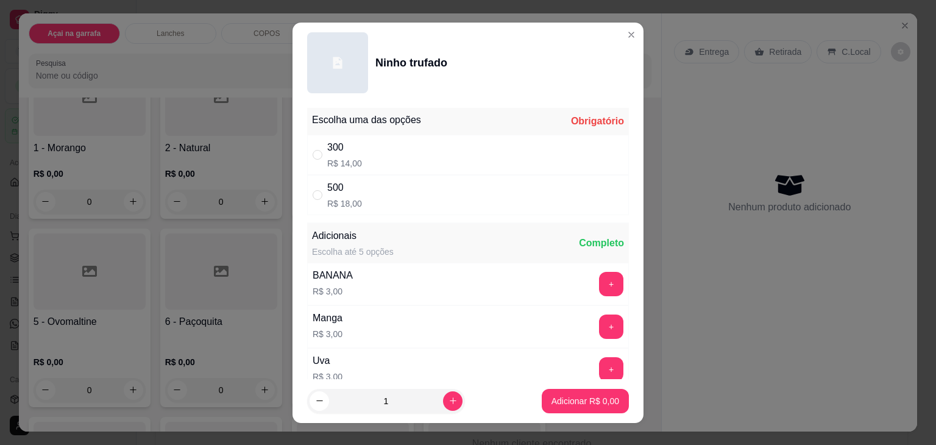
click at [431, 194] on div "500 R$ 18,00" at bounding box center [468, 195] width 322 height 40
radio input "true"
click at [592, 392] on button "Adicionar R$ 18,00" at bounding box center [583, 401] width 90 height 24
type input "1"
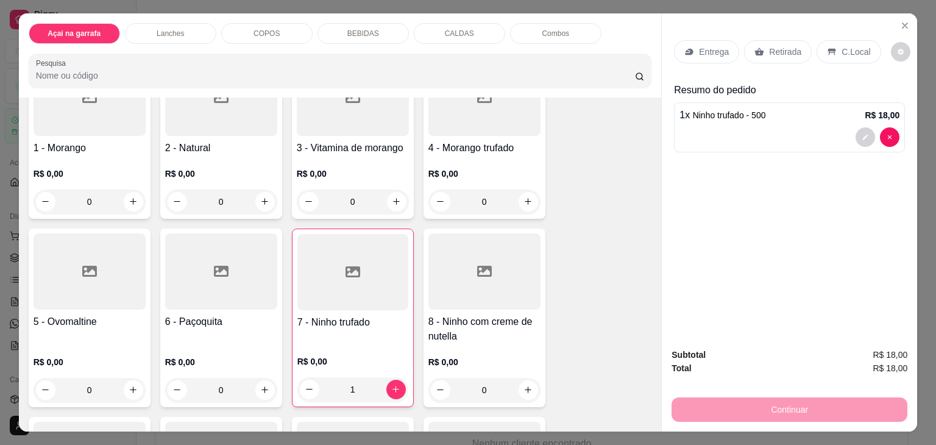
click at [833, 43] on div "C.Local" at bounding box center [848, 51] width 64 height 23
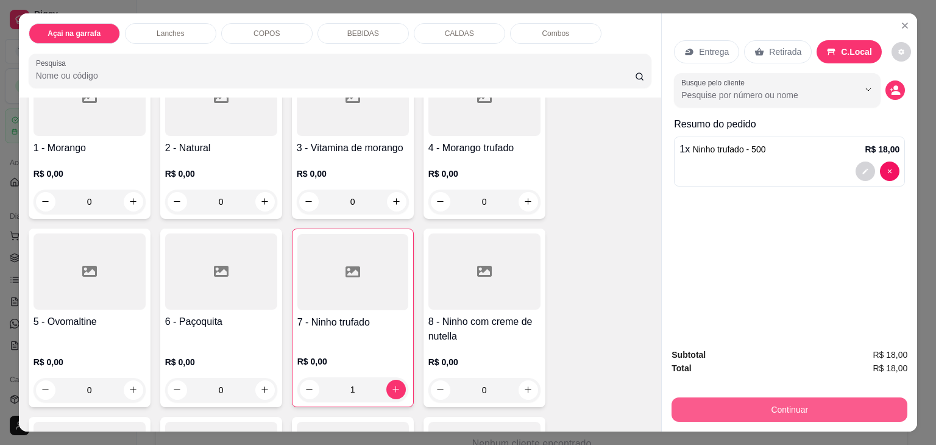
click at [781, 408] on button "Continuar" at bounding box center [789, 409] width 236 height 24
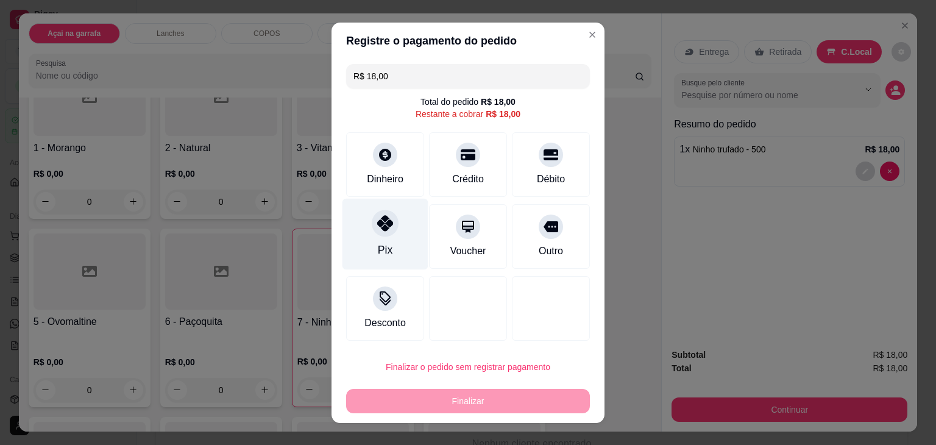
click at [393, 236] on div "Pix" at bounding box center [385, 233] width 86 height 71
type input "R$ 0,00"
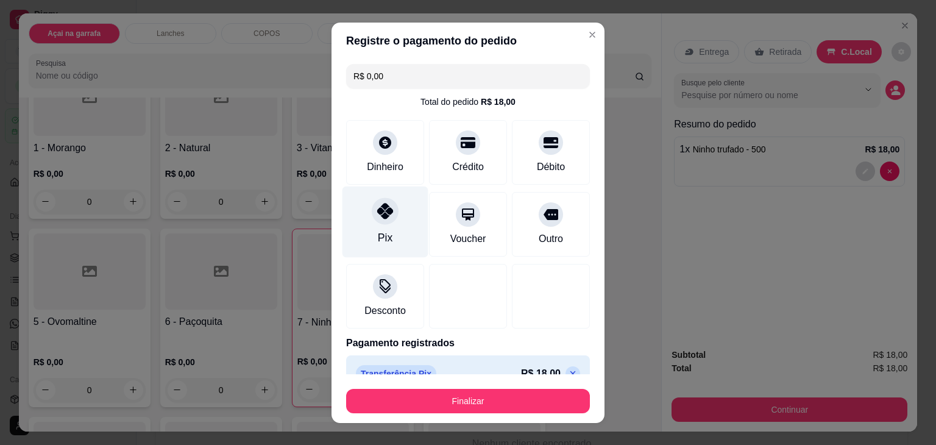
click at [393, 236] on div "Pix" at bounding box center [385, 221] width 86 height 71
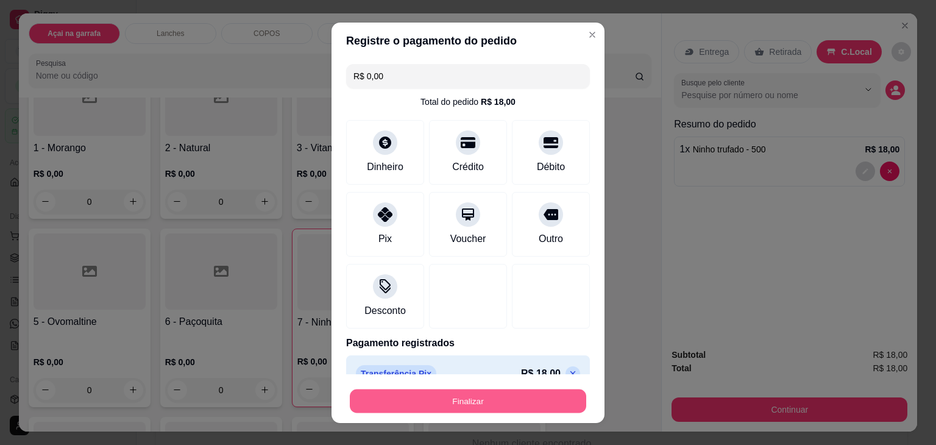
click at [486, 402] on button "Finalizar" at bounding box center [468, 401] width 236 height 24
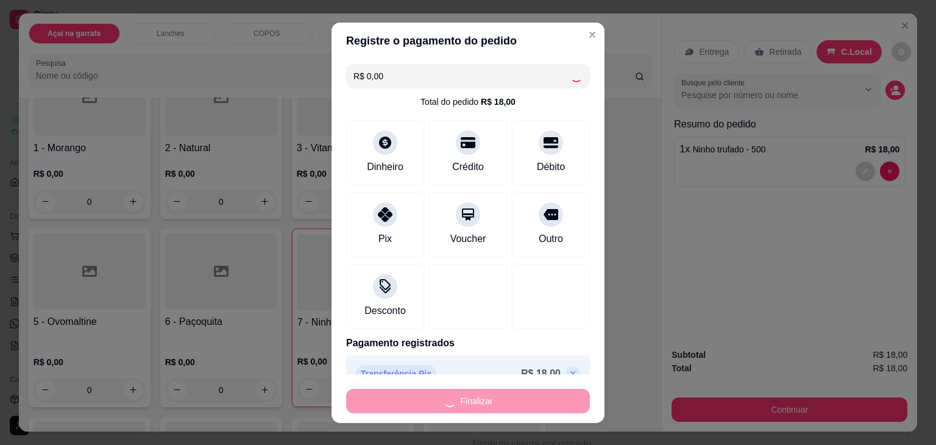
type input "0"
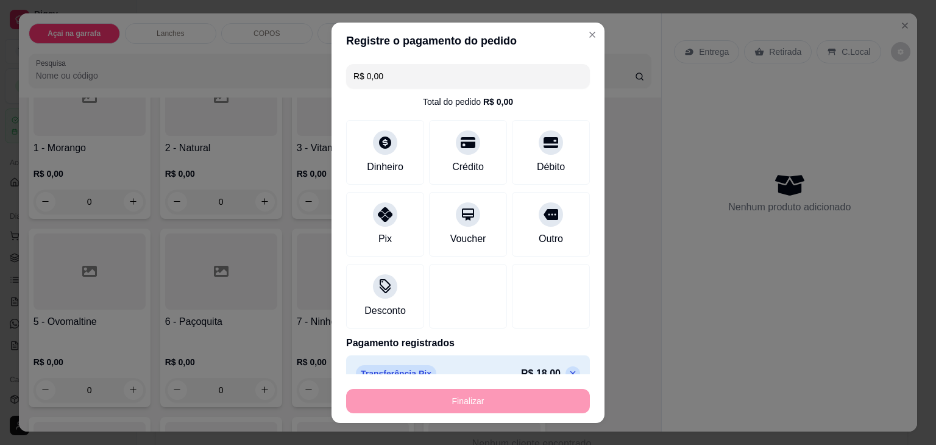
type input "-R$ 18,00"
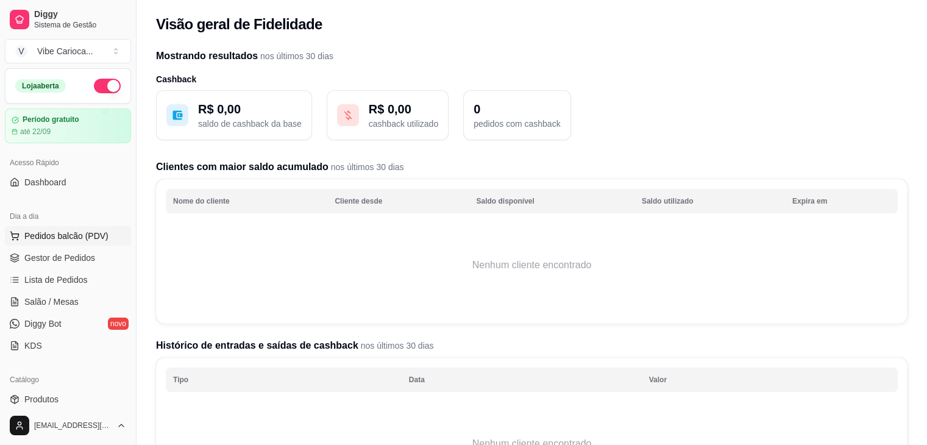
click at [68, 236] on span "Pedidos balcão (PDV)" at bounding box center [66, 236] width 84 height 12
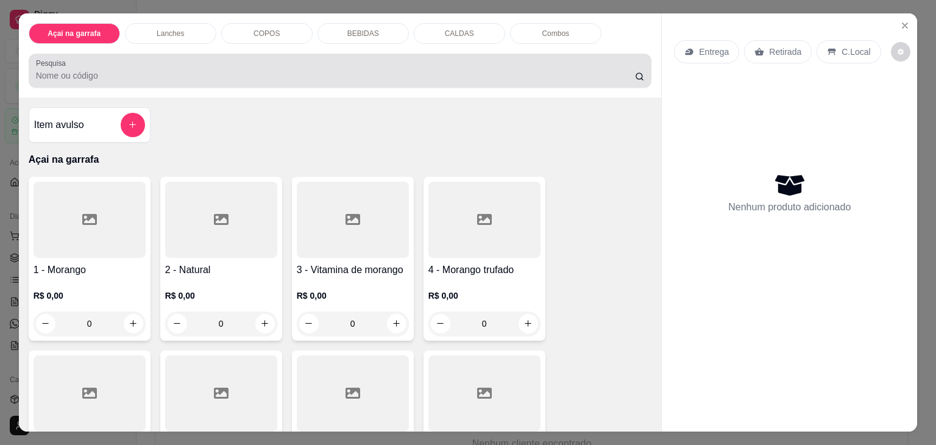
click at [219, 81] on div "Pesquisa" at bounding box center [340, 71] width 623 height 34
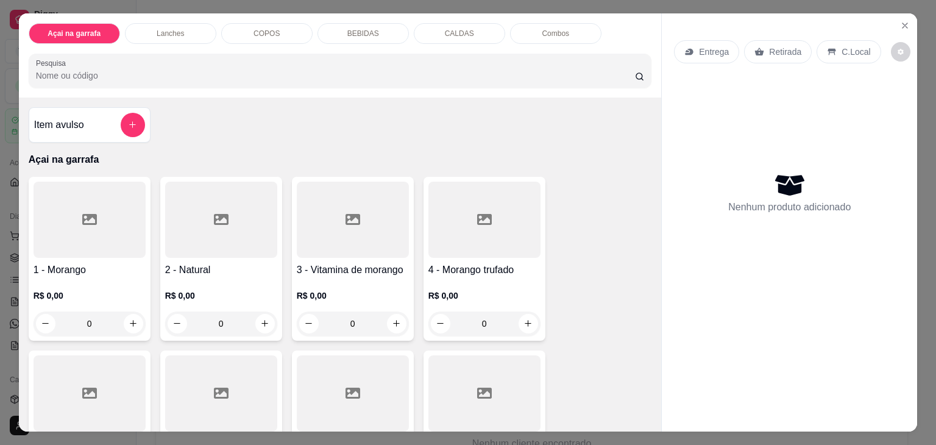
click at [156, 35] on div "Lanches" at bounding box center [170, 33] width 91 height 21
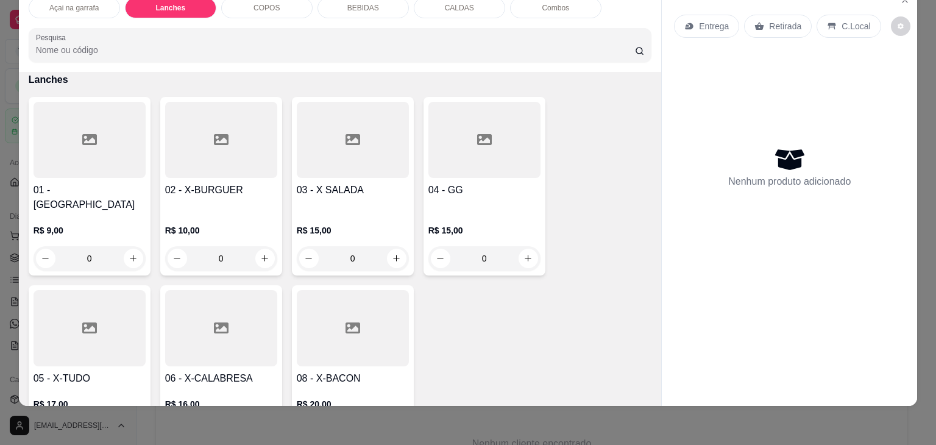
click at [81, 5] on div "Açai na garrafa" at bounding box center [74, 8] width 91 height 21
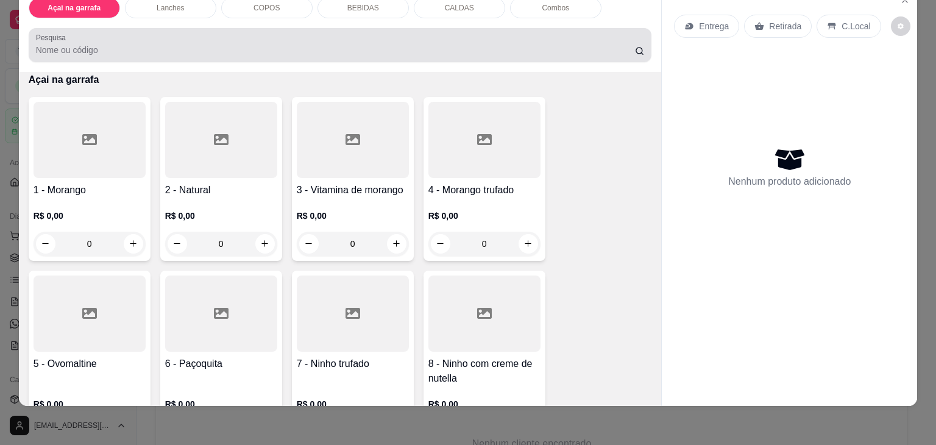
click at [99, 33] on div at bounding box center [340, 45] width 609 height 24
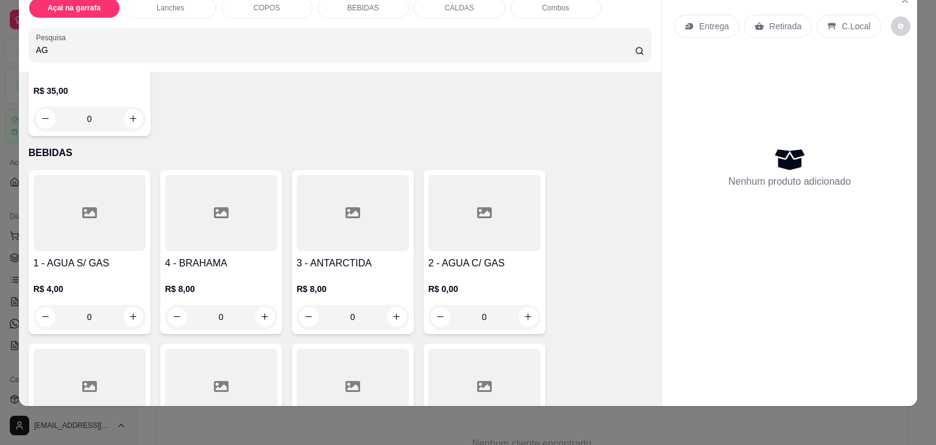
scroll to position [252, 0]
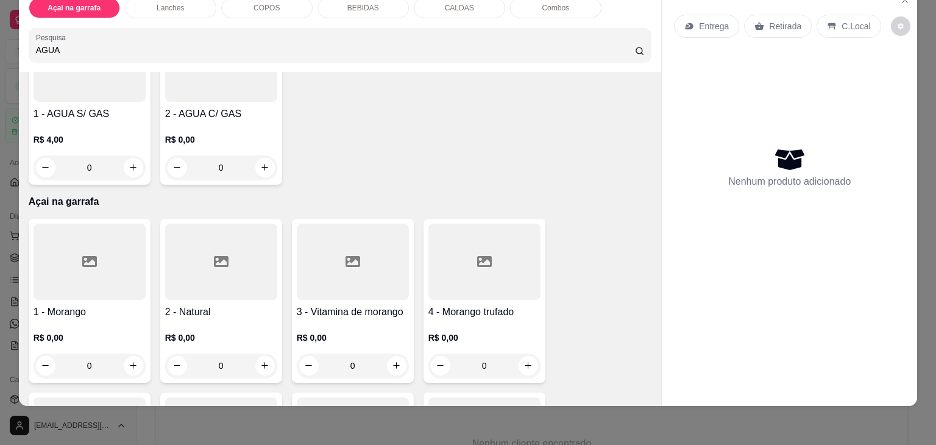
type input "AGUA"
click at [389, 4] on div "BEBIDAS" at bounding box center [362, 8] width 91 height 21
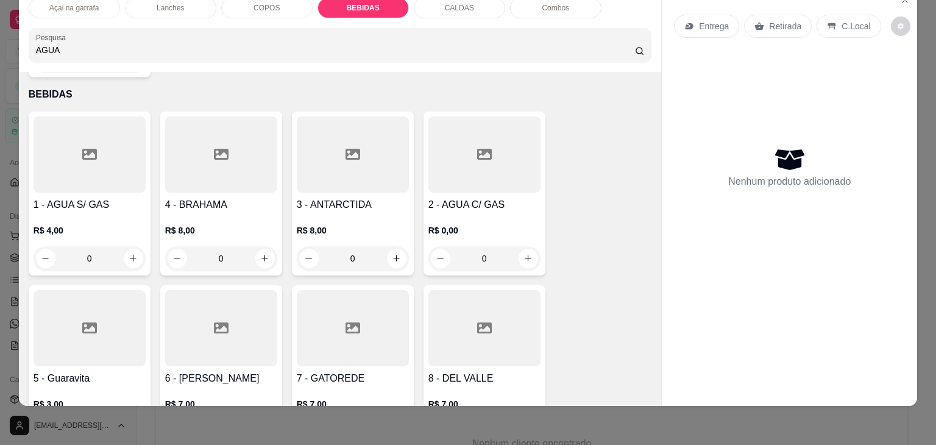
click at [102, 154] on div at bounding box center [90, 154] width 112 height 76
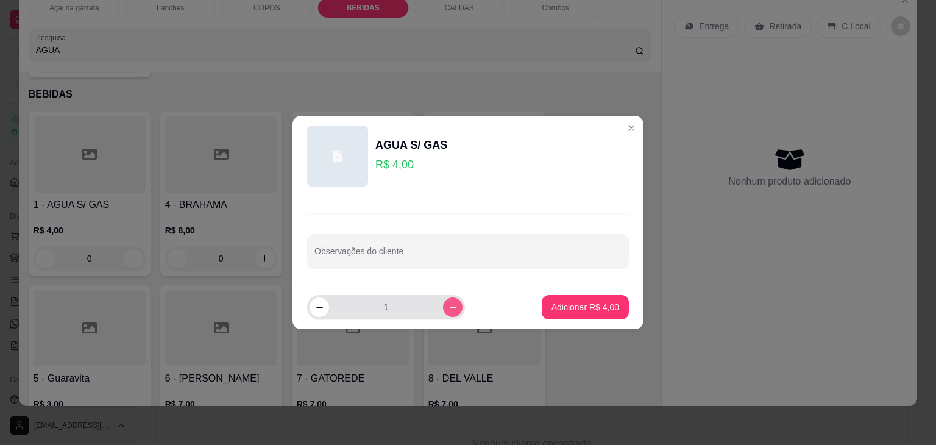
click at [448, 308] on icon "increase-product-quantity" at bounding box center [452, 307] width 9 height 9
type input "2"
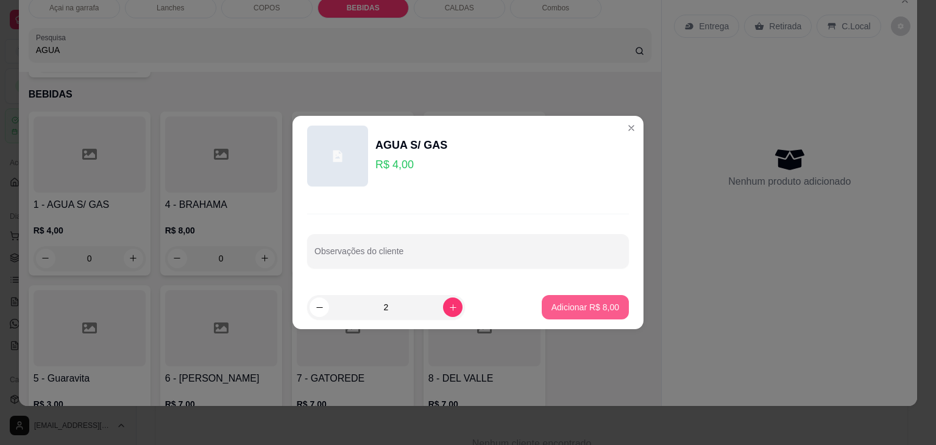
click at [557, 304] on p "Adicionar R$ 8,00" at bounding box center [585, 307] width 68 height 12
type input "2"
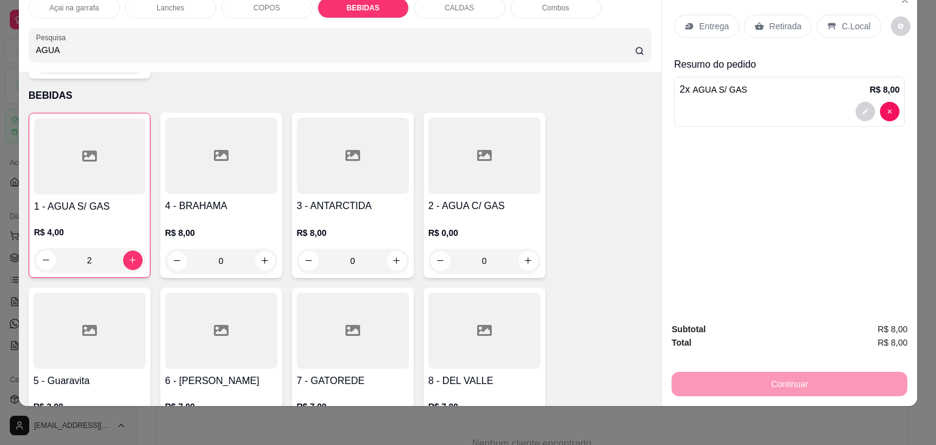
scroll to position [1730, 0]
click at [828, 25] on div "C.Local" at bounding box center [848, 26] width 64 height 23
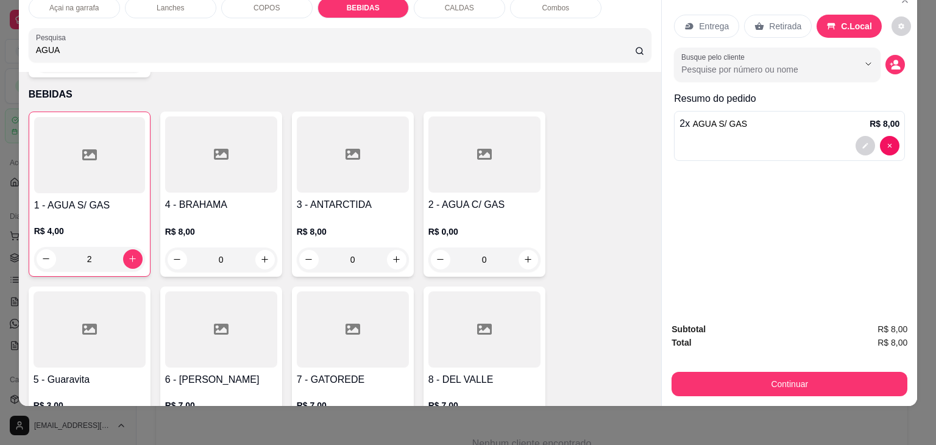
click at [749, 372] on button "Continuar" at bounding box center [789, 384] width 236 height 24
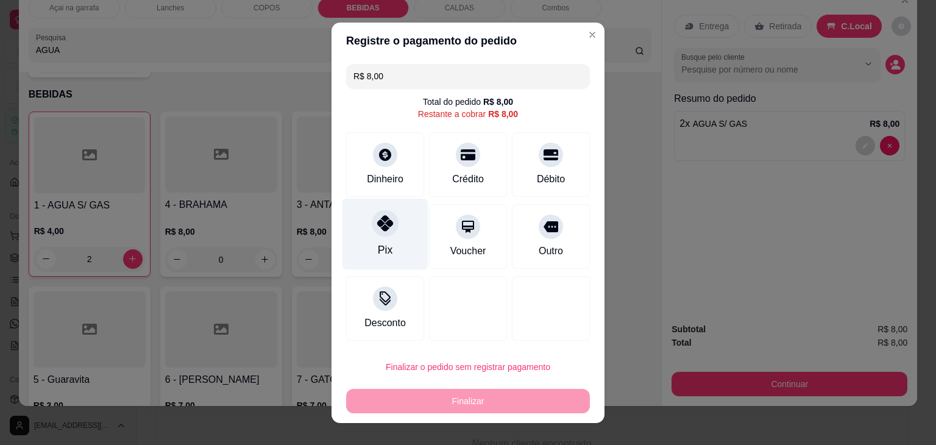
click at [386, 217] on icon at bounding box center [385, 223] width 16 height 16
type input "R$ 0,00"
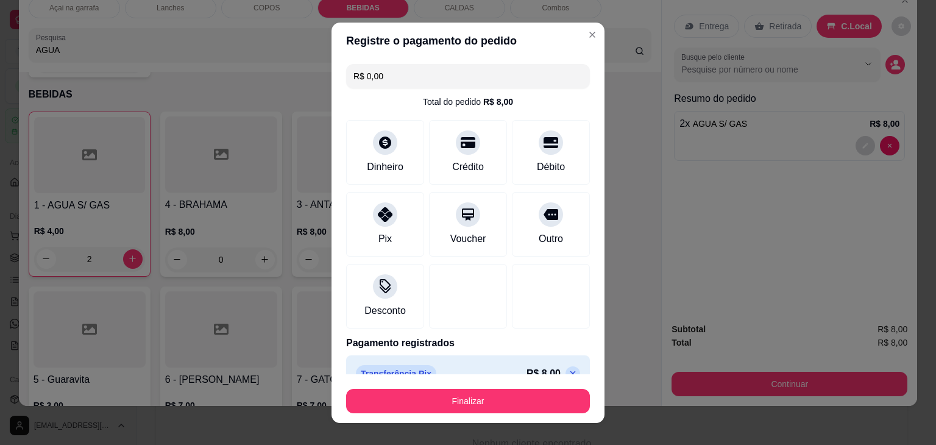
click at [411, 414] on footer "Finalizar" at bounding box center [467, 398] width 273 height 49
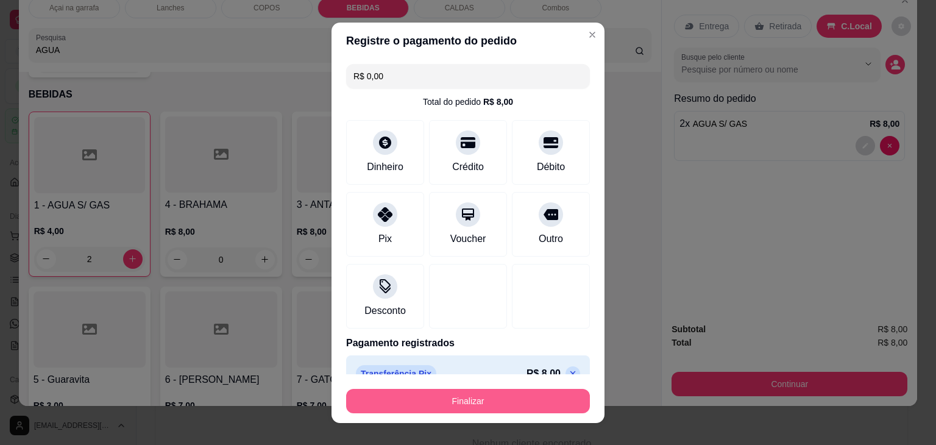
click at [421, 399] on button "Finalizar" at bounding box center [468, 401] width 244 height 24
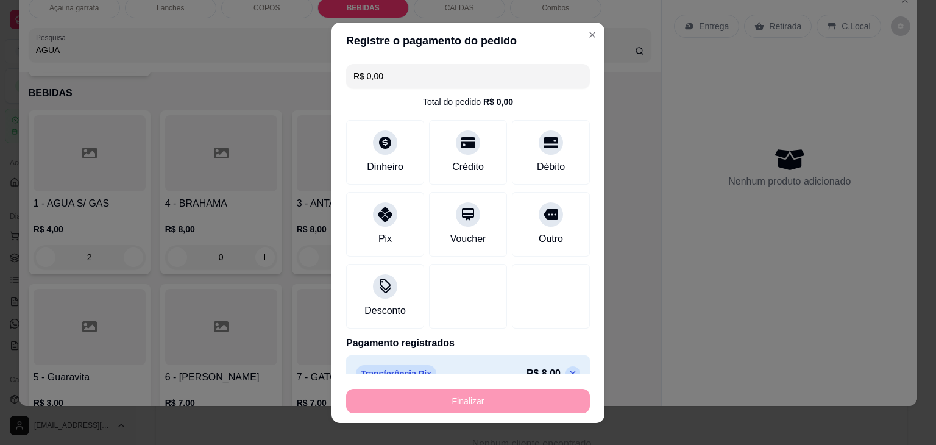
type input "0"
type input "-R$ 8,00"
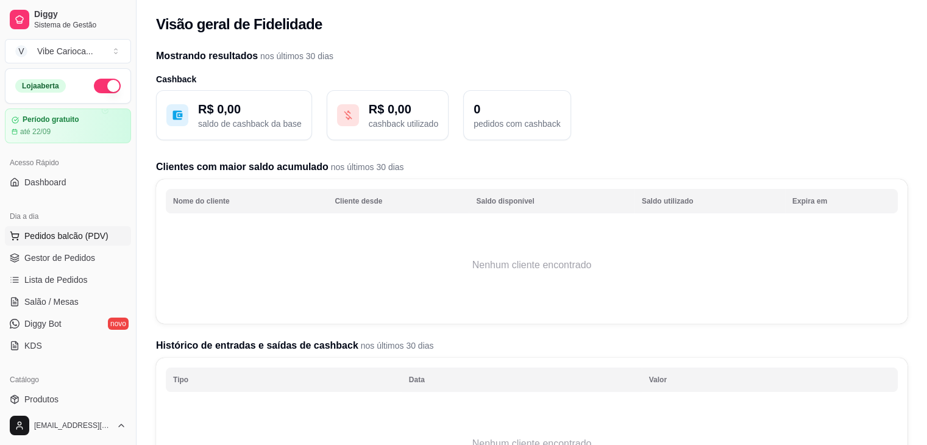
click at [47, 236] on span "Pedidos balcão (PDV)" at bounding box center [66, 236] width 84 height 12
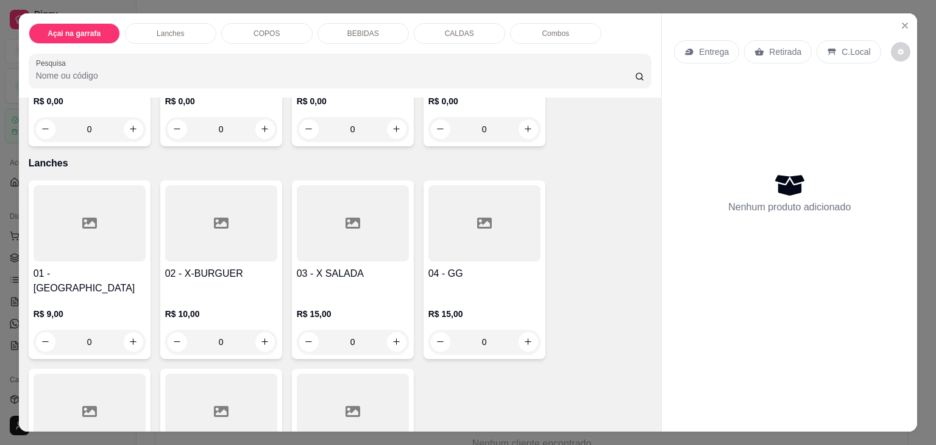
scroll to position [792, 0]
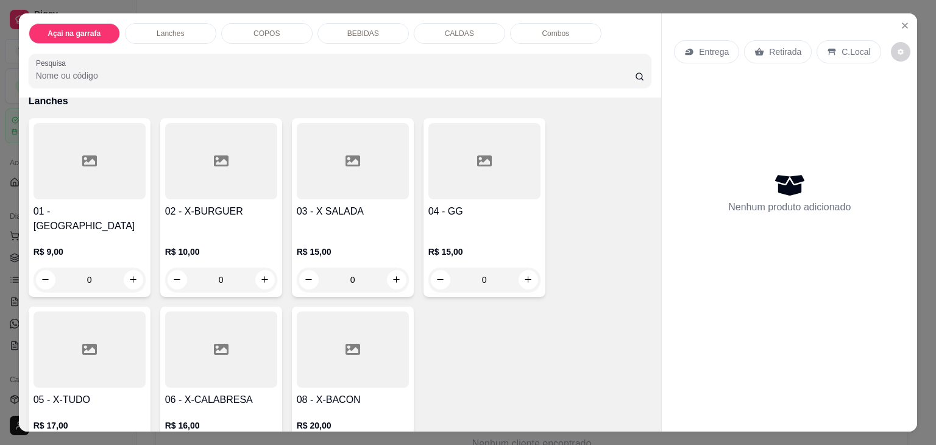
click at [161, 30] on p "Lanches" at bounding box center [170, 34] width 27 height 10
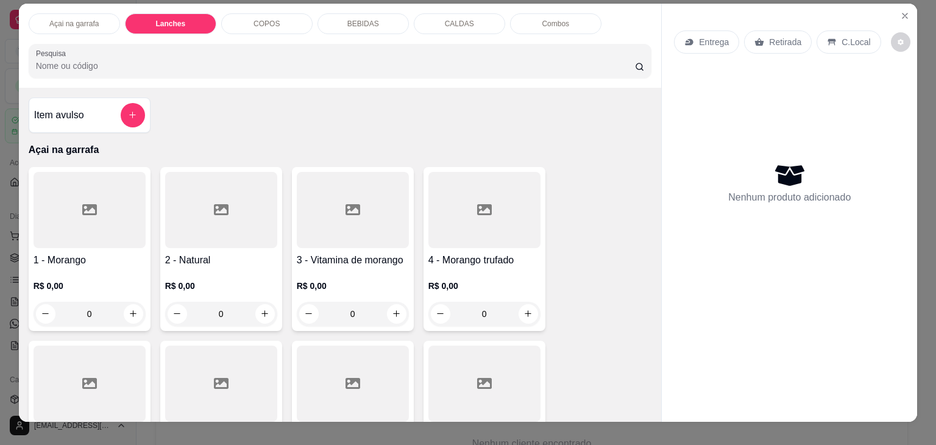
scroll to position [0, 0]
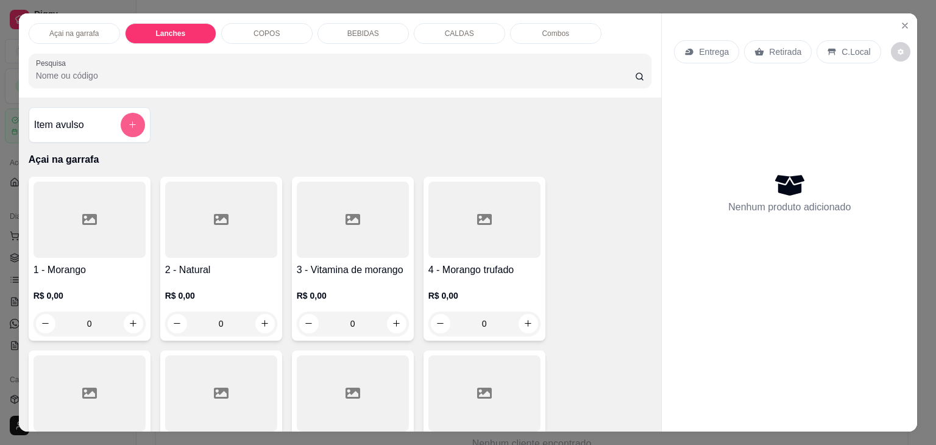
click at [132, 120] on icon "add-separate-item" at bounding box center [132, 124] width 9 height 9
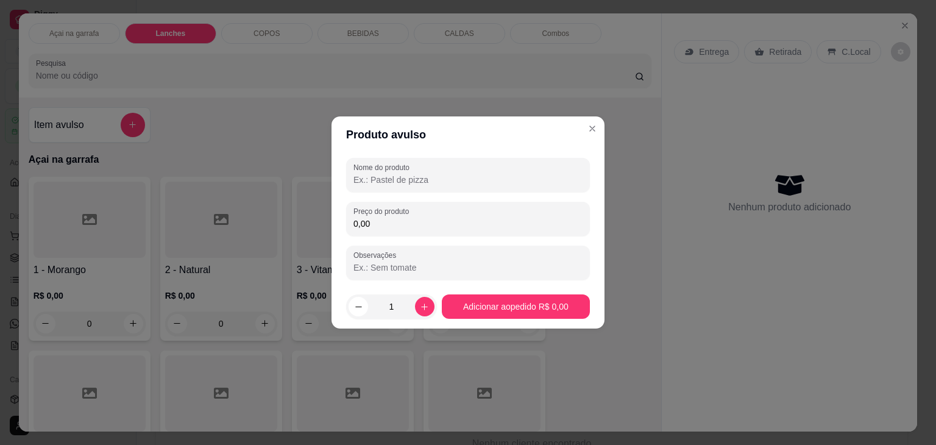
click at [420, 174] on input "Nome do produto" at bounding box center [467, 180] width 229 height 12
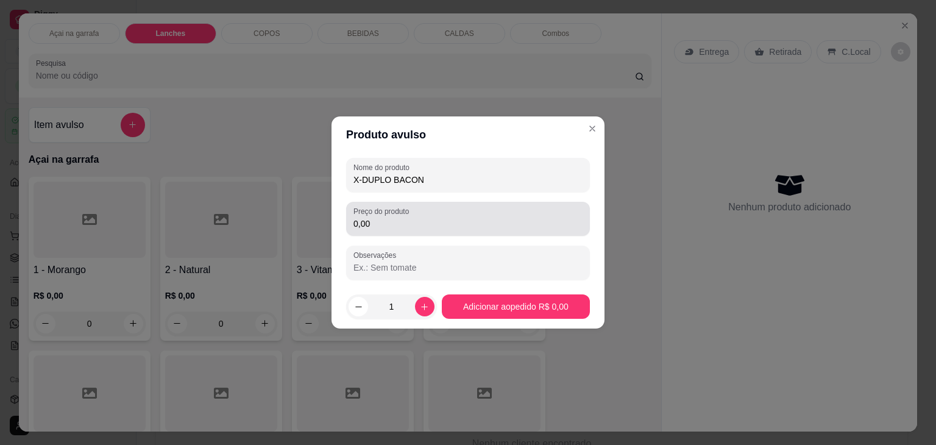
type input "X-DUPLO BACON"
click at [389, 231] on div "Preço do produto 0,00" at bounding box center [468, 219] width 244 height 34
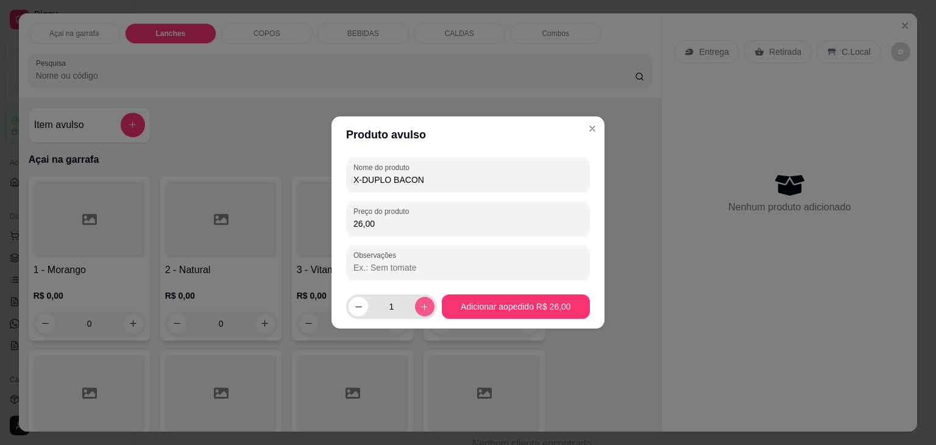
type input "26,00"
click at [420, 310] on icon "increase-product-quantity" at bounding box center [424, 306] width 9 height 9
type input "2"
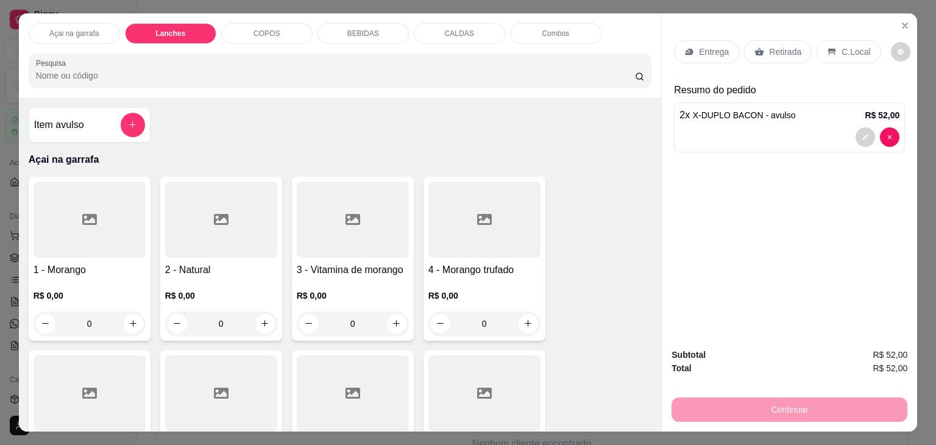
click at [261, 32] on p "COPOS" at bounding box center [266, 34] width 26 height 10
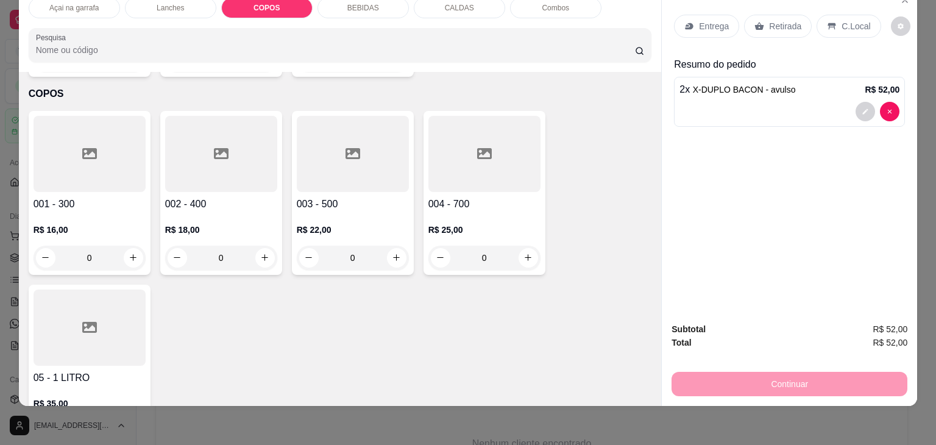
scroll to position [1221, 0]
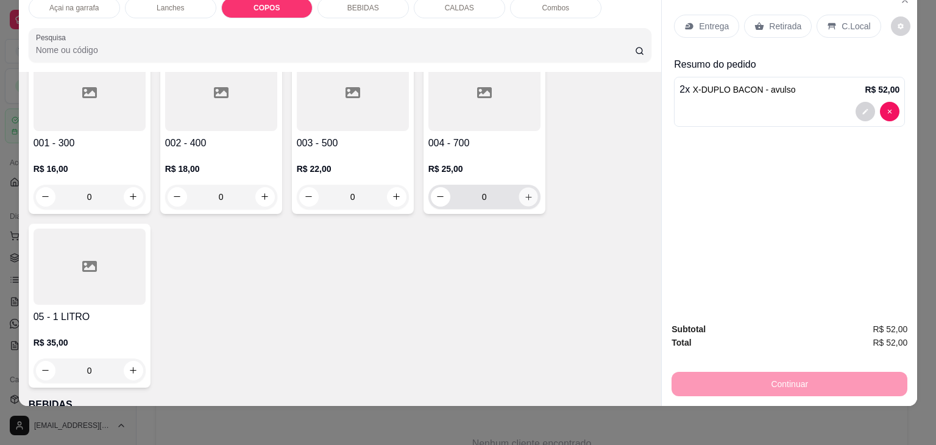
click at [526, 192] on icon "increase-product-quantity" at bounding box center [527, 196] width 9 height 9
type input "1"
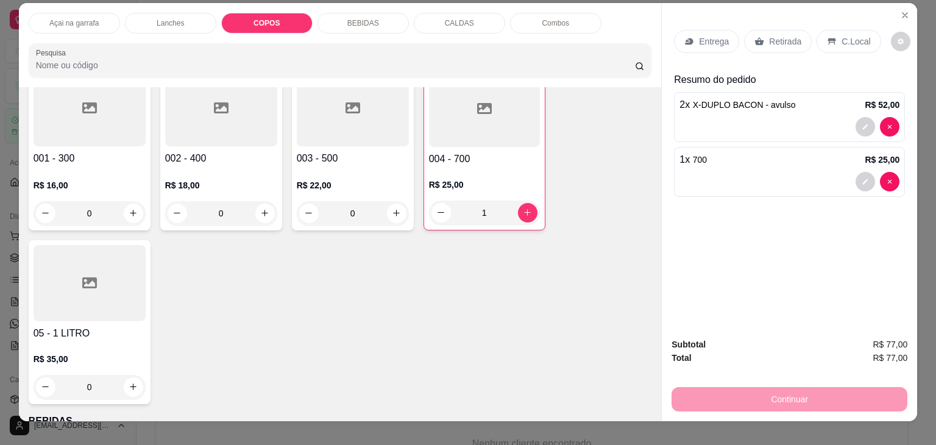
scroll to position [0, 0]
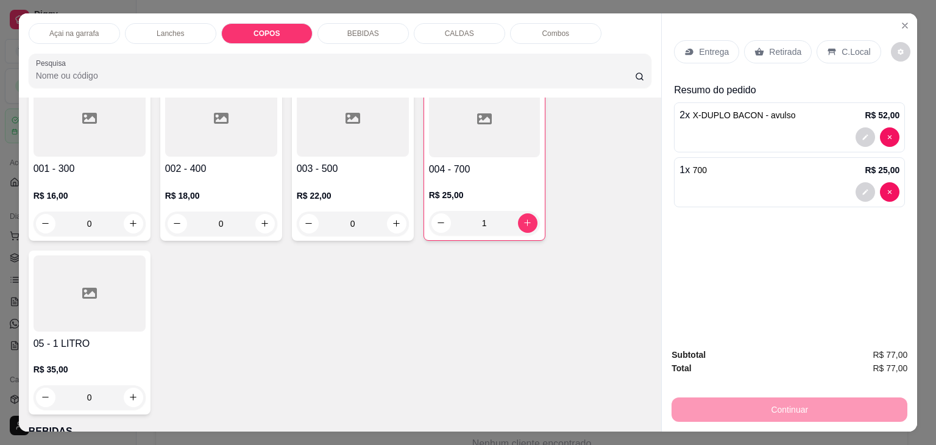
click at [841, 54] on div "C.Local" at bounding box center [848, 51] width 64 height 23
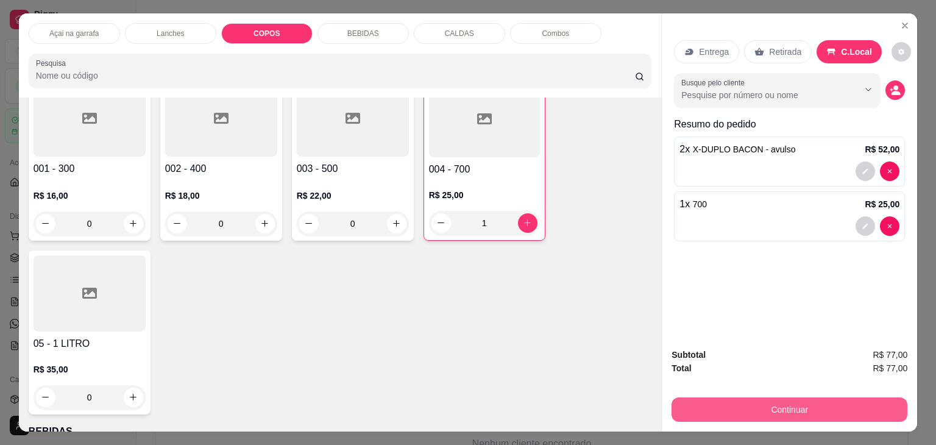
click at [830, 398] on button "Continuar" at bounding box center [789, 409] width 236 height 24
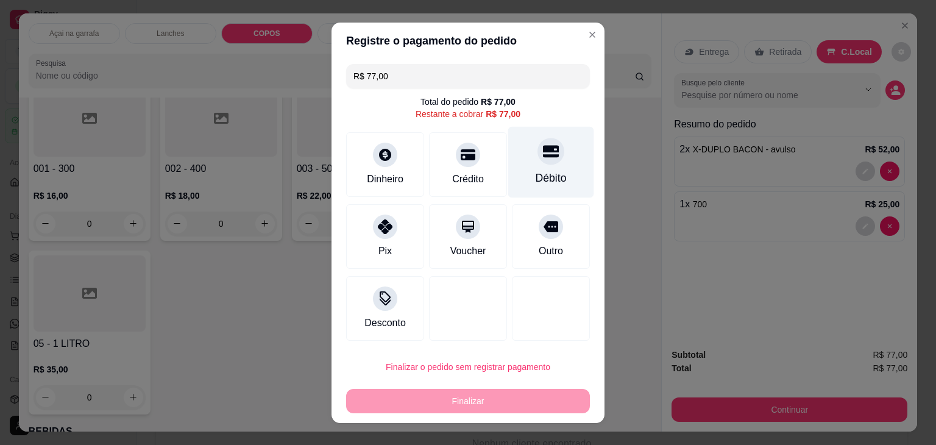
click at [553, 156] on div "Débito" at bounding box center [551, 161] width 86 height 71
type input "R$ 0,00"
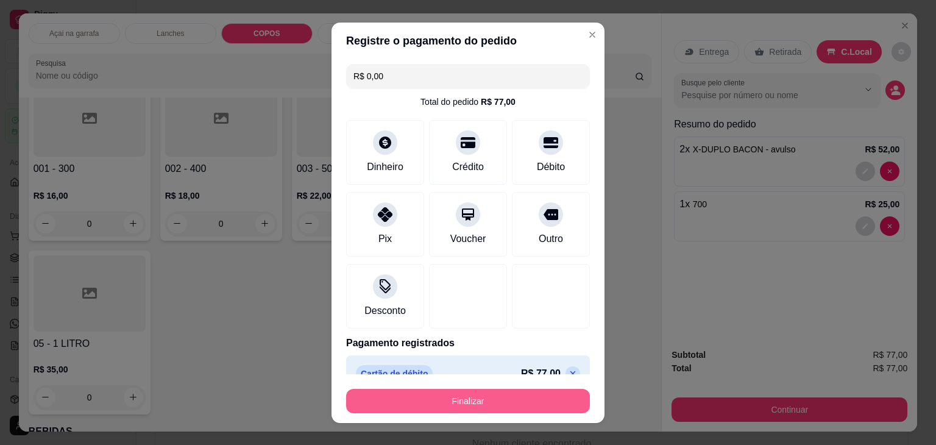
click at [468, 401] on button "Finalizar" at bounding box center [468, 401] width 244 height 24
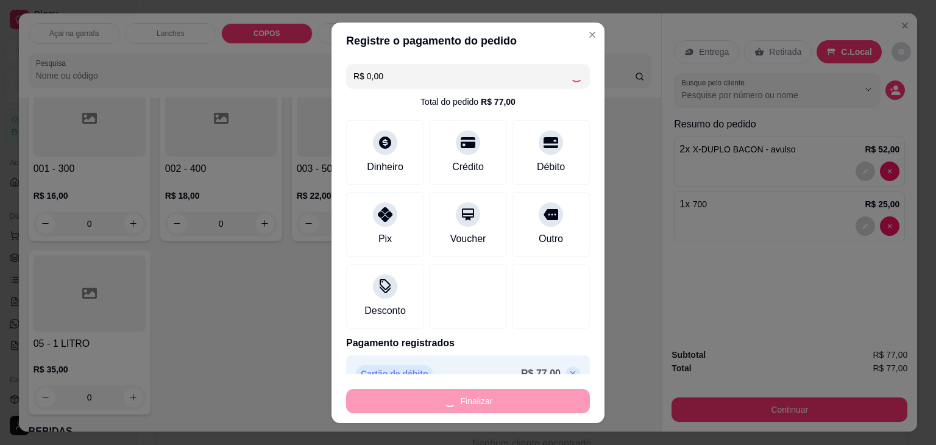
type input "0"
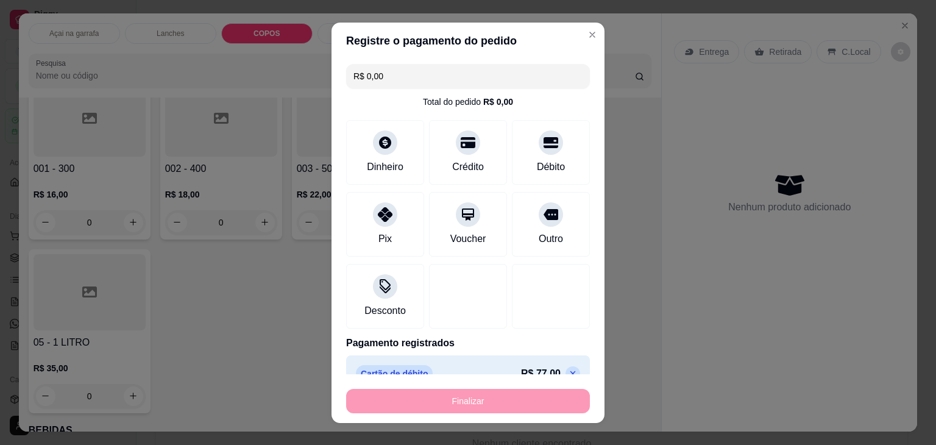
type input "-R$ 77,00"
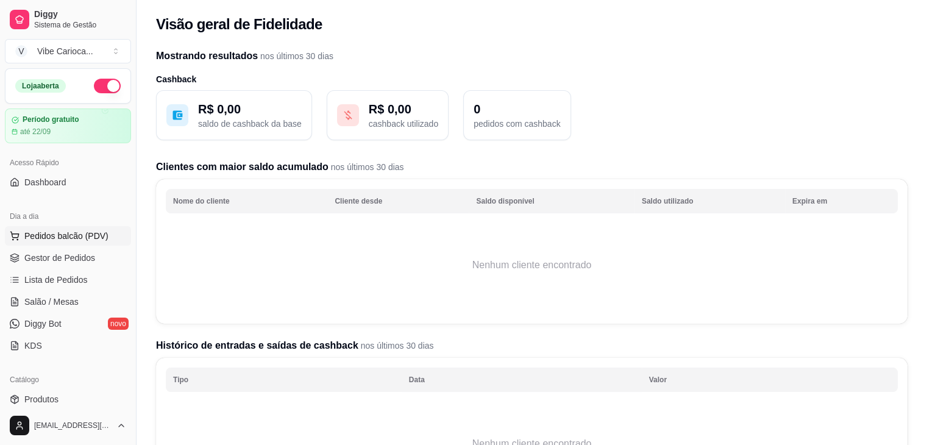
click at [88, 239] on span "Pedidos balcão (PDV)" at bounding box center [66, 236] width 84 height 12
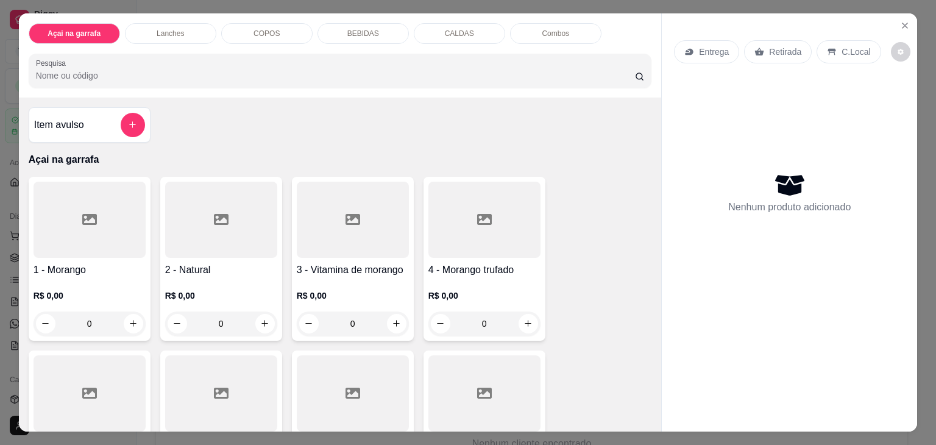
click at [269, 34] on div "COPOS" at bounding box center [266, 33] width 91 height 21
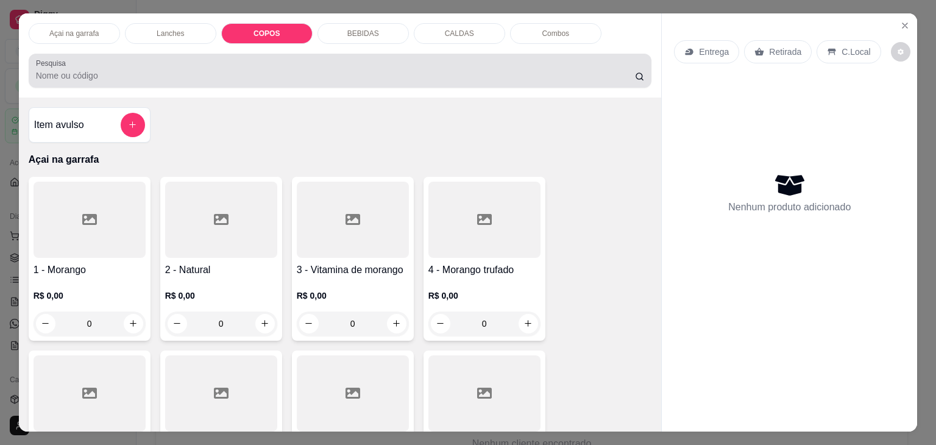
scroll to position [30, 0]
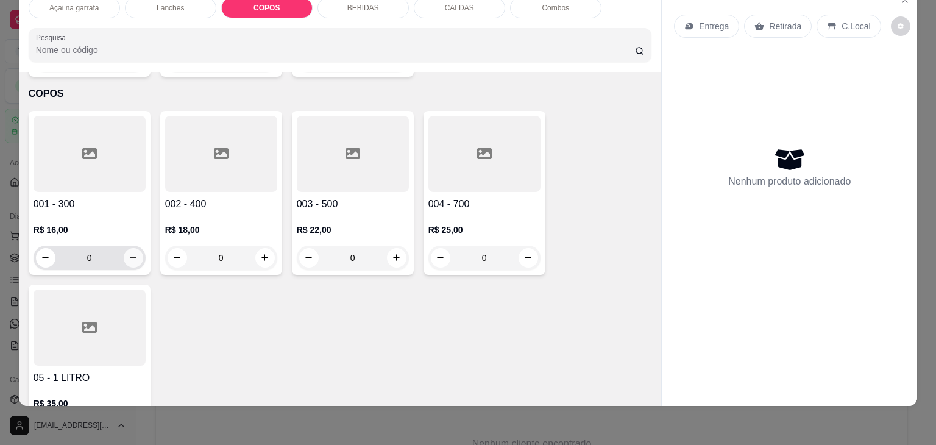
click at [131, 253] on icon "increase-product-quantity" at bounding box center [133, 257] width 9 height 9
type input "1"
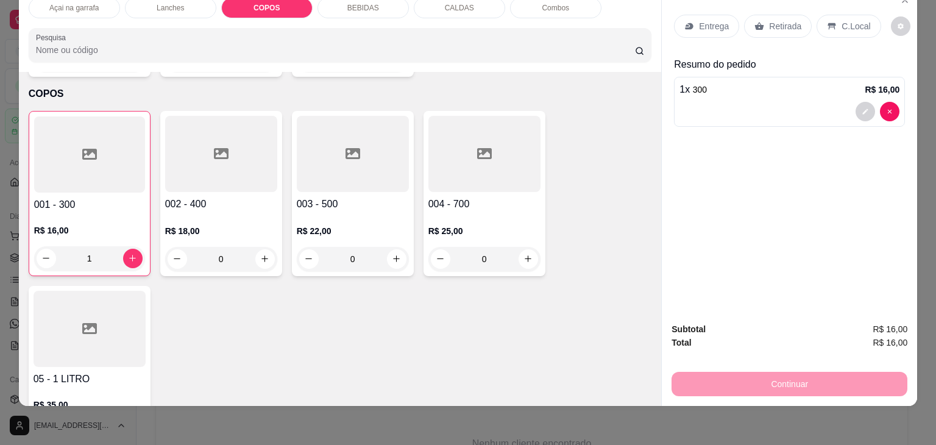
click at [841, 20] on p "C.Local" at bounding box center [855, 26] width 29 height 12
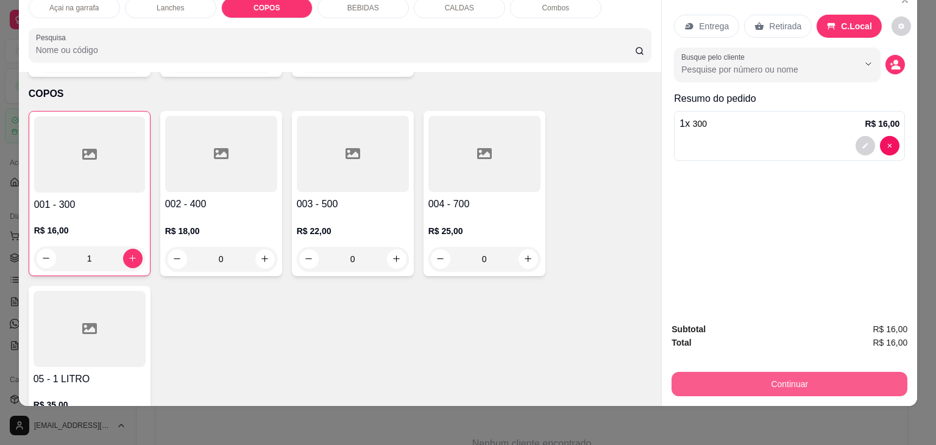
click at [816, 377] on button "Continuar" at bounding box center [789, 384] width 236 height 24
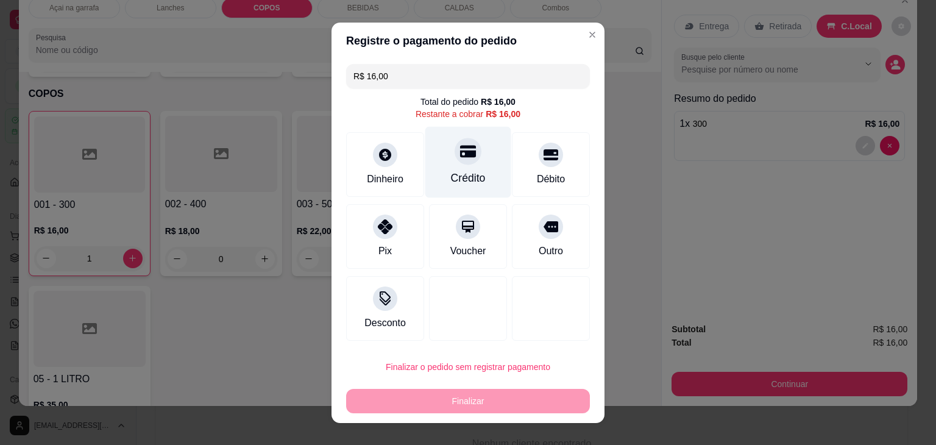
click at [451, 166] on div "Crédito" at bounding box center [468, 161] width 86 height 71
type input "R$ 0,00"
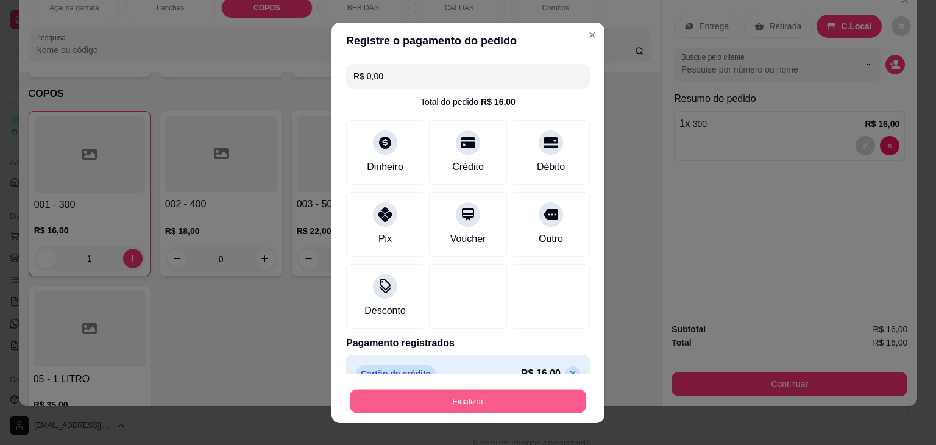
click at [489, 403] on button "Finalizar" at bounding box center [468, 401] width 236 height 24
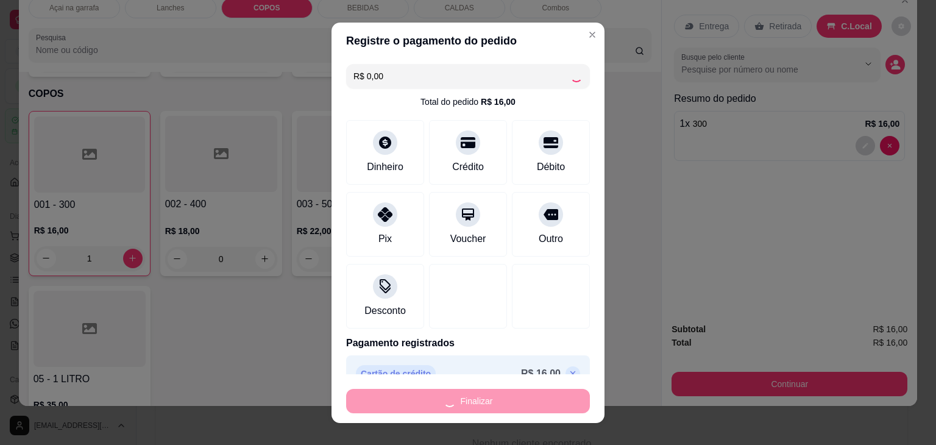
type input "0"
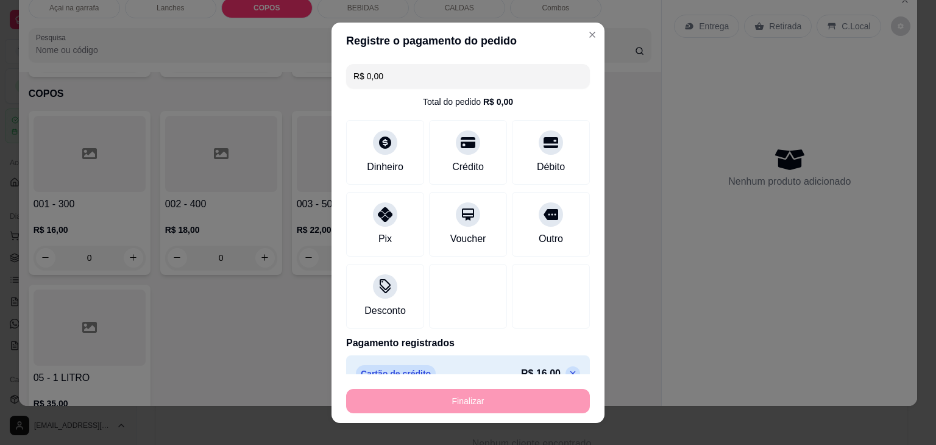
type input "-R$ 16,00"
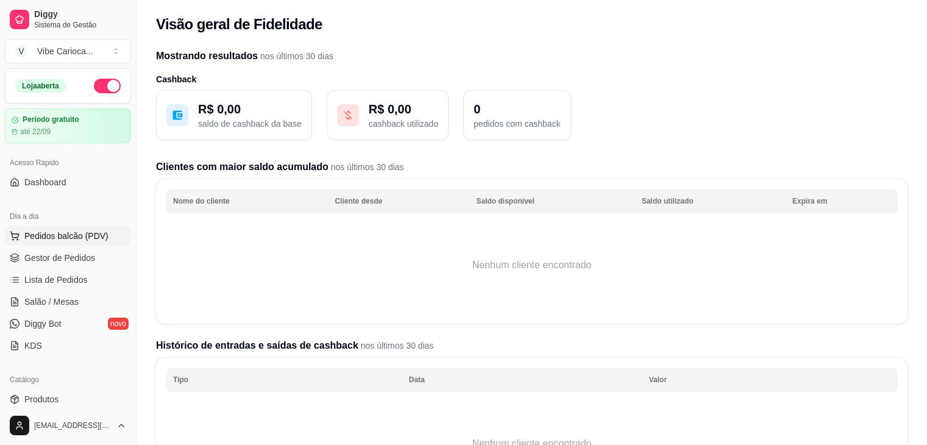
click at [51, 241] on span "Pedidos balcão (PDV)" at bounding box center [66, 236] width 84 height 12
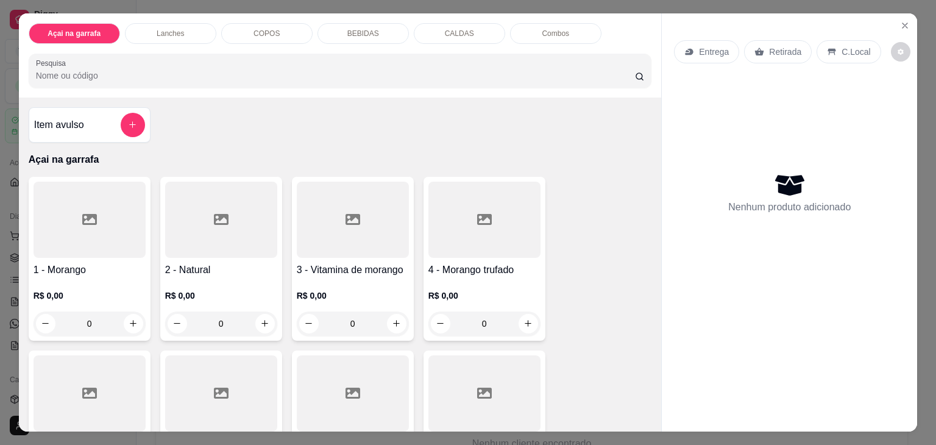
click at [117, 71] on input "Pesquisa" at bounding box center [335, 75] width 599 height 12
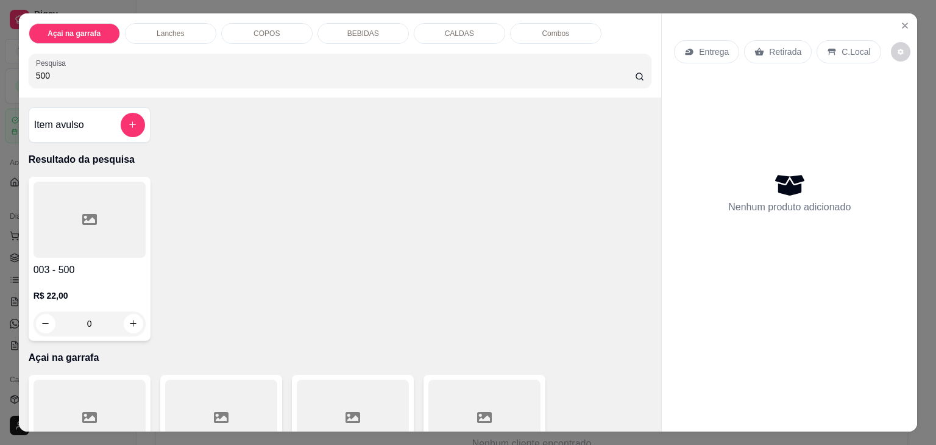
type input "500"
click at [77, 238] on div at bounding box center [90, 220] width 112 height 76
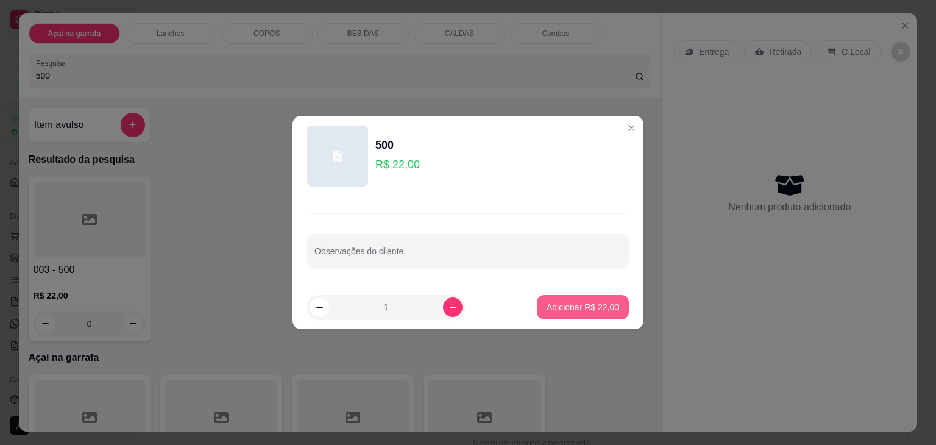
click at [592, 309] on p "Adicionar R$ 22,00" at bounding box center [582, 307] width 72 height 12
type input "1"
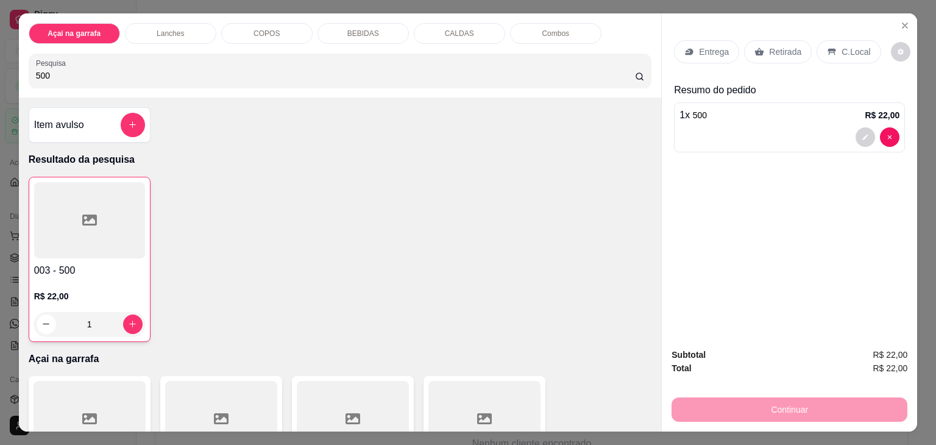
click at [841, 47] on p "C.Local" at bounding box center [855, 52] width 29 height 12
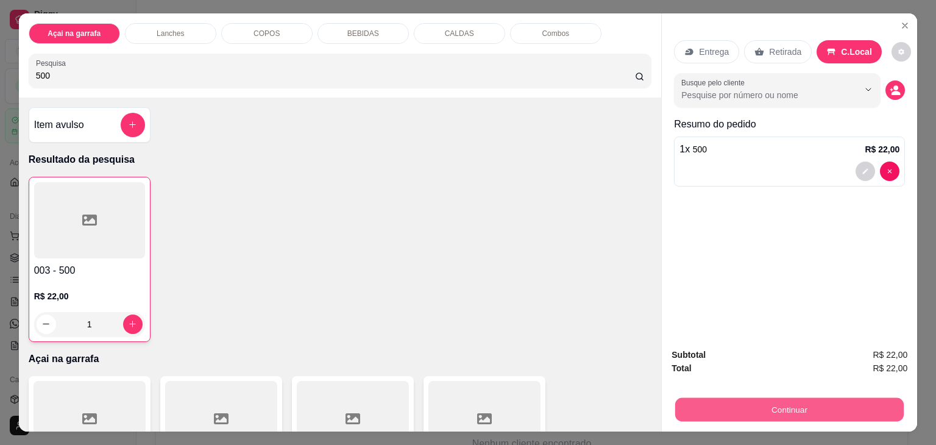
click at [787, 406] on button "Continuar" at bounding box center [789, 410] width 228 height 24
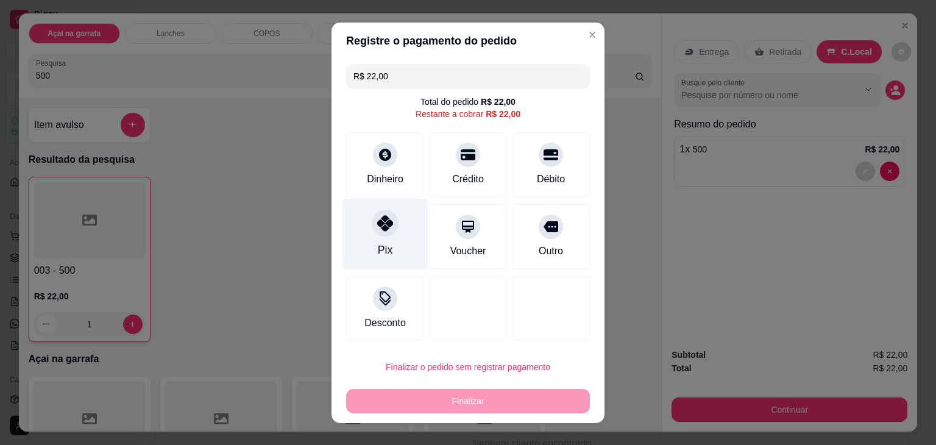
click at [387, 222] on icon at bounding box center [385, 223] width 16 height 16
type input "R$ 0,00"
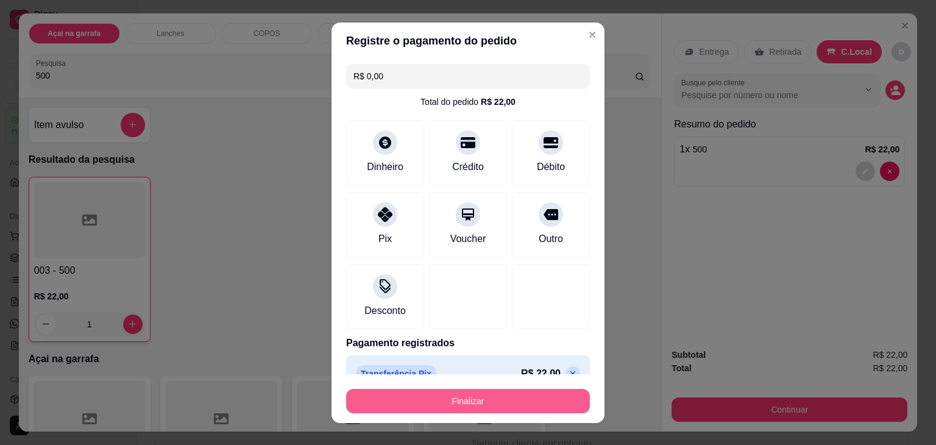
click at [470, 394] on button "Finalizar" at bounding box center [468, 401] width 244 height 24
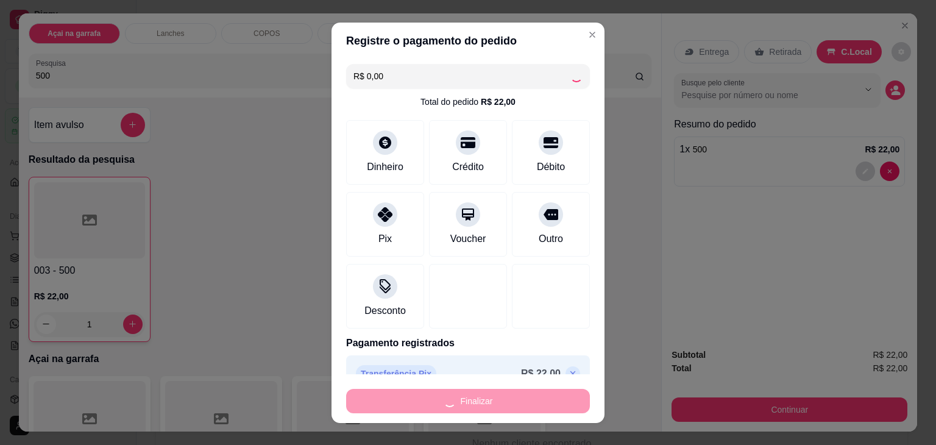
type input "0"
type input "-R$ 22,00"
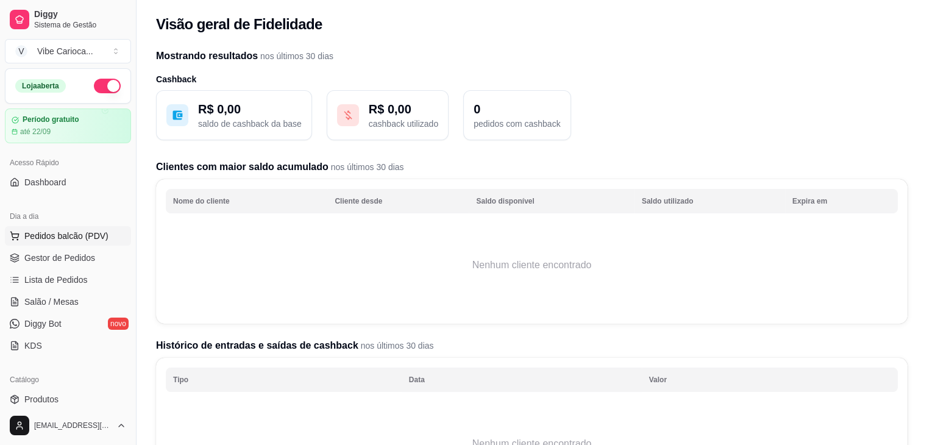
click at [51, 239] on span "Pedidos balcão (PDV)" at bounding box center [66, 236] width 84 height 12
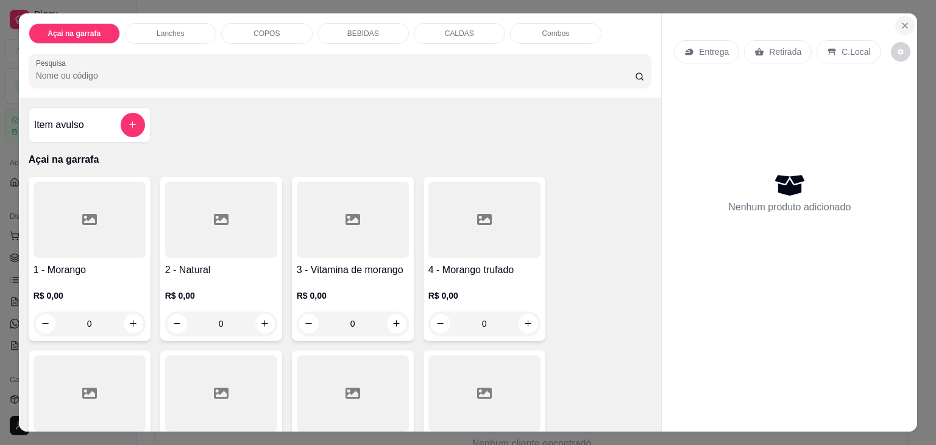
click at [900, 21] on icon "Close" at bounding box center [905, 26] width 10 height 10
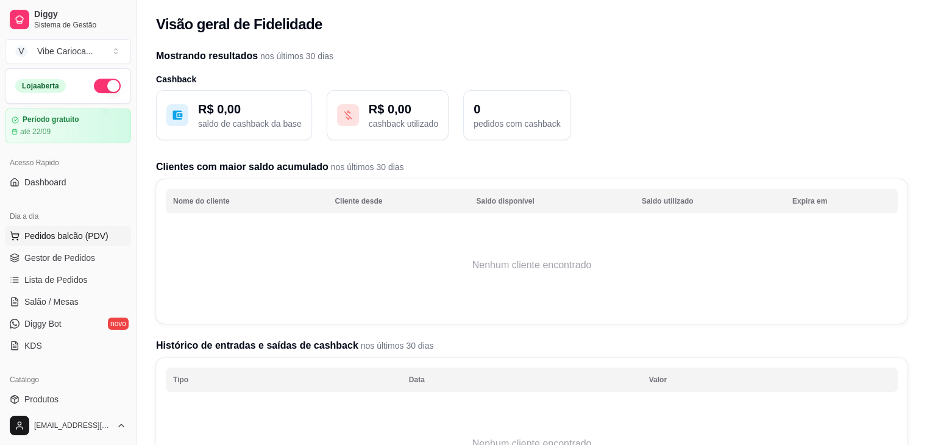
click at [37, 236] on span "Pedidos balcão (PDV)" at bounding box center [66, 236] width 84 height 12
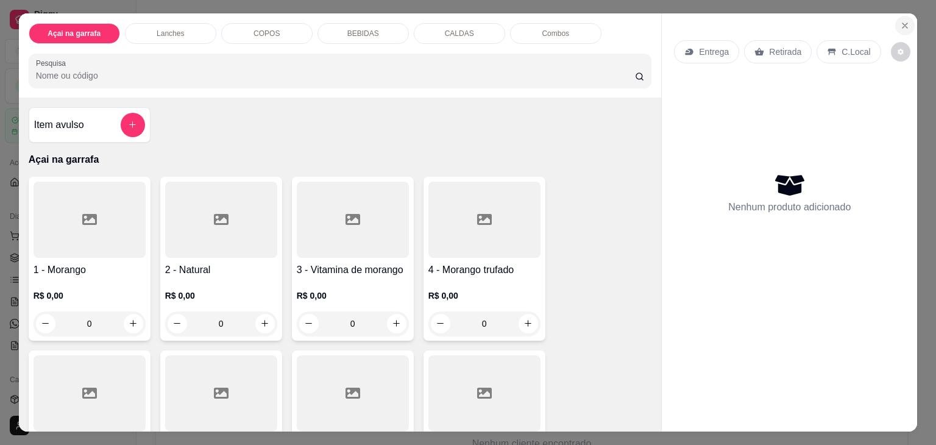
click at [902, 23] on icon "Close" at bounding box center [904, 25] width 5 height 5
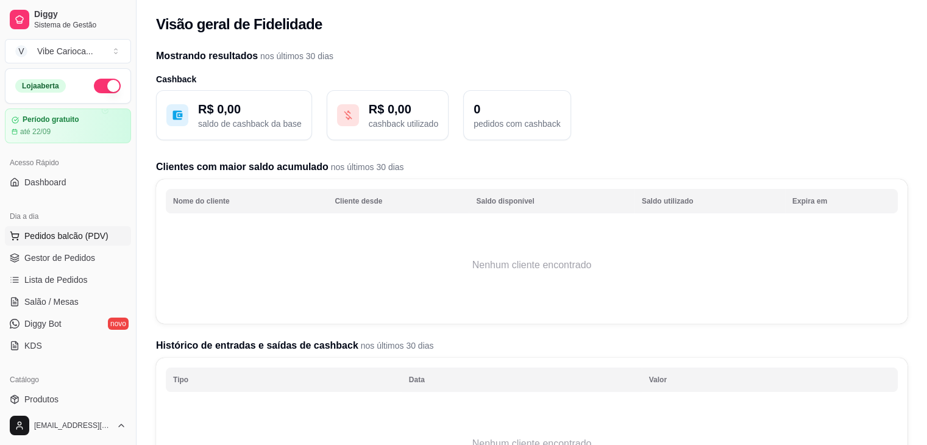
click at [48, 231] on span "Pedidos balcão (PDV)" at bounding box center [66, 236] width 84 height 12
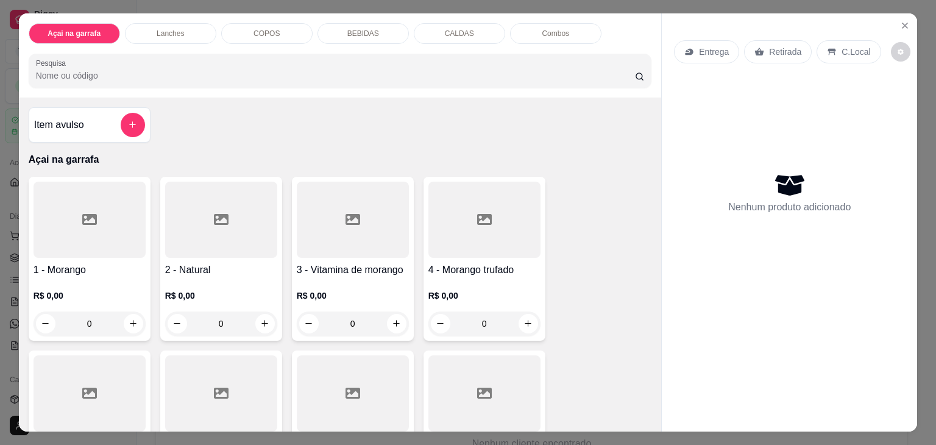
click at [93, 30] on p "Açai na garrafa" at bounding box center [74, 34] width 53 height 10
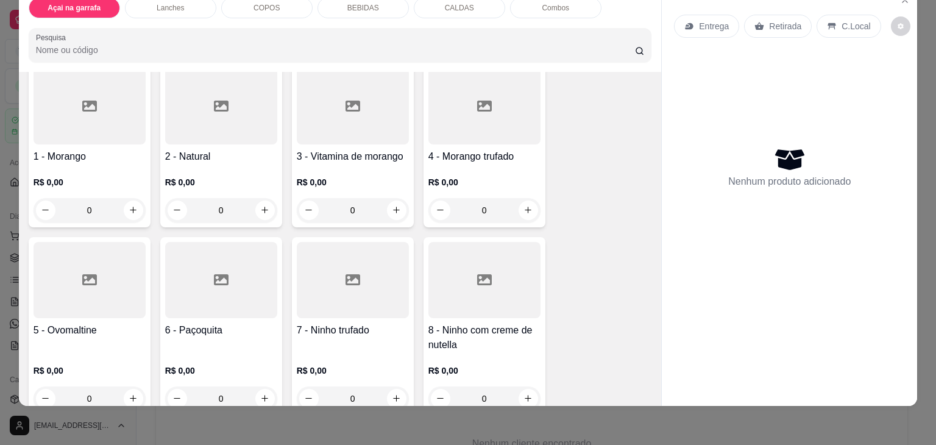
scroll to position [176, 0]
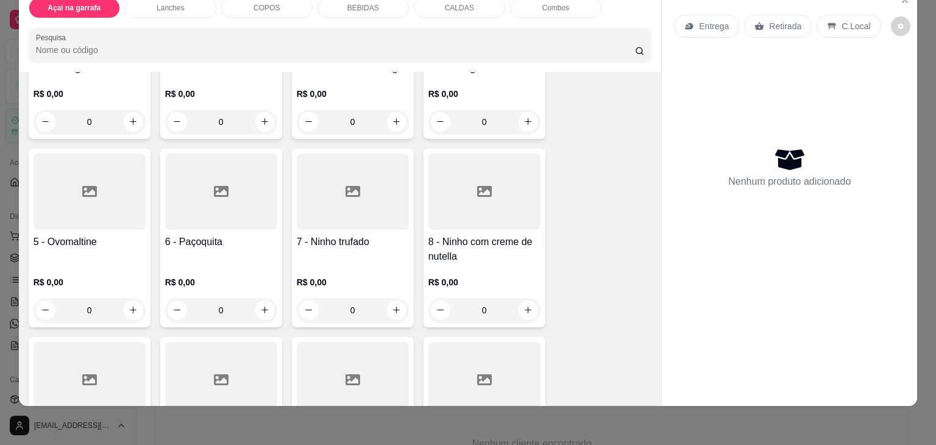
click at [396, 301] on div "0" at bounding box center [353, 310] width 112 height 24
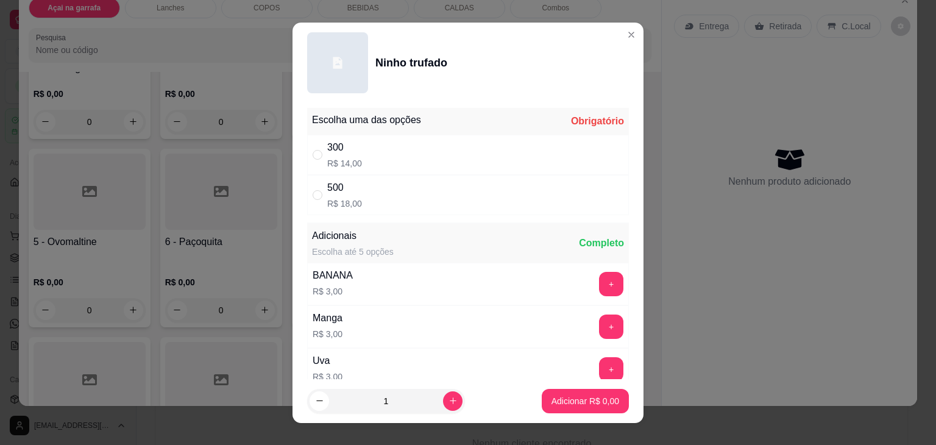
click at [408, 198] on div "500 R$ 18,00" at bounding box center [468, 195] width 322 height 40
radio input "true"
click at [433, 136] on div "300 R$ 14,00" at bounding box center [468, 155] width 322 height 40
radio input "true"
radio input "false"
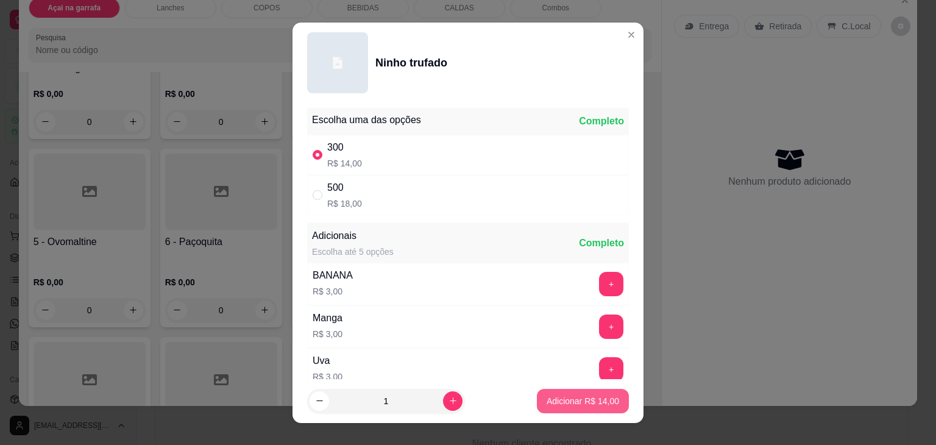
click at [570, 396] on p "Adicionar R$ 14,00" at bounding box center [582, 401] width 72 height 12
type input "1"
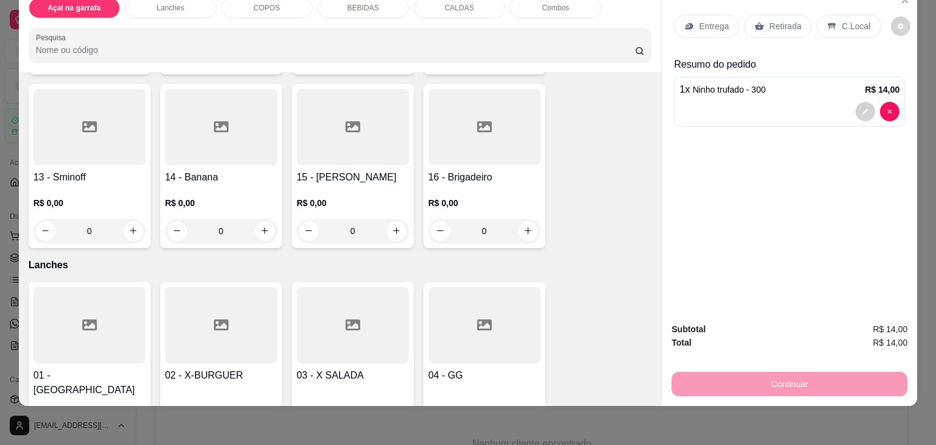
scroll to position [420, 0]
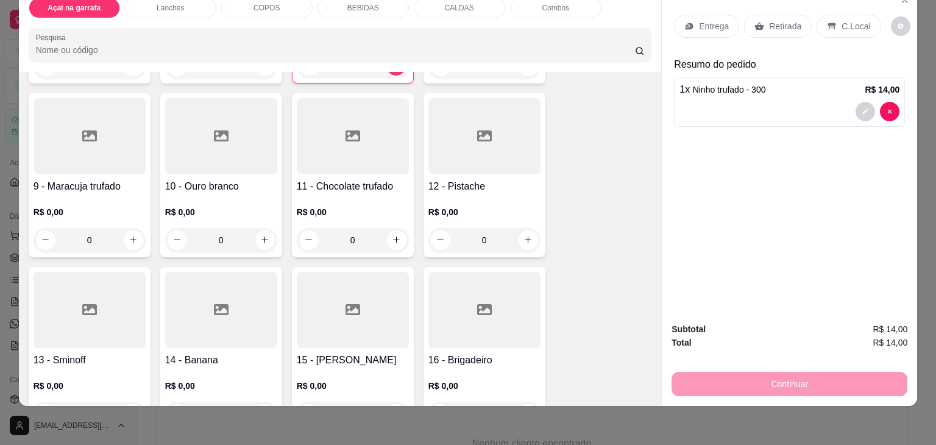
click at [129, 228] on div "0" at bounding box center [90, 240] width 112 height 24
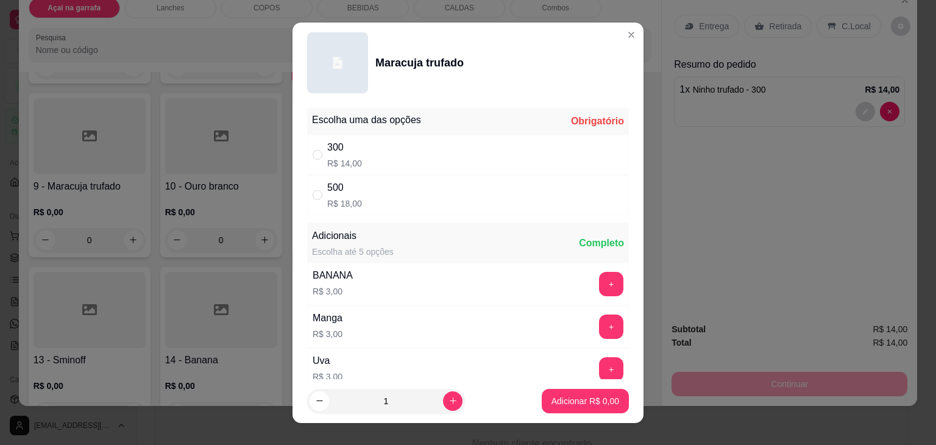
click at [392, 161] on div "300 R$ 14,00" at bounding box center [468, 155] width 322 height 40
radio input "true"
click at [567, 402] on p "Adicionar R$ 14,00" at bounding box center [582, 401] width 72 height 12
type input "1"
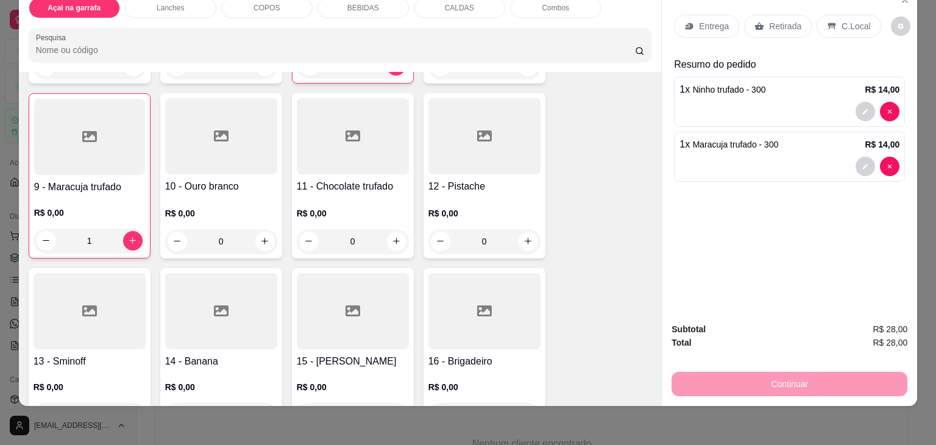
click at [261, 230] on div "0" at bounding box center [221, 241] width 112 height 24
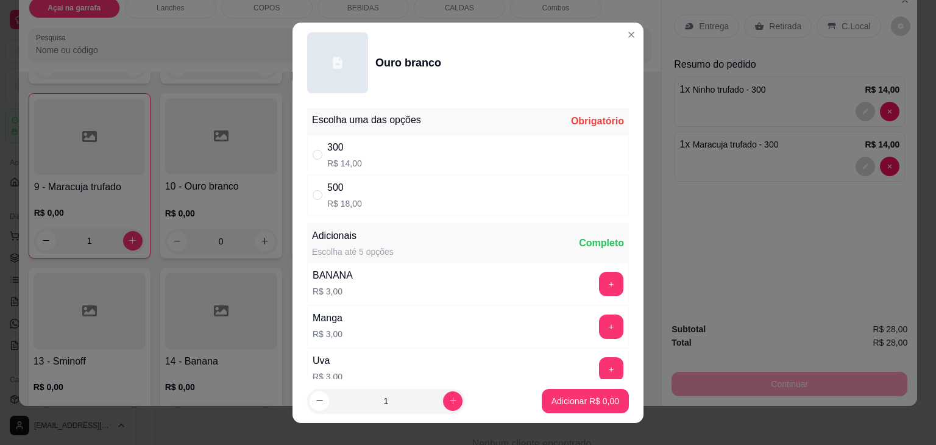
click at [521, 150] on div "300 R$ 14,00" at bounding box center [468, 155] width 322 height 40
radio input "true"
click at [575, 403] on p "Adicionar R$ 14,00" at bounding box center [582, 401] width 72 height 12
type input "1"
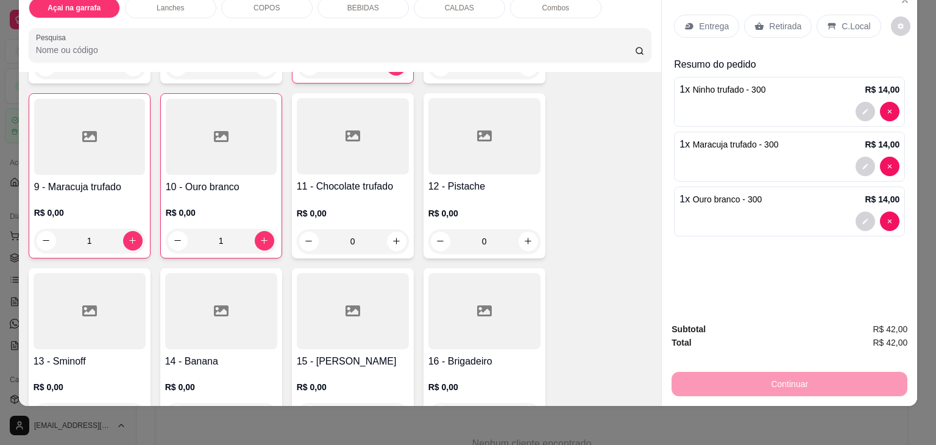
click at [841, 20] on p "C.Local" at bounding box center [855, 26] width 29 height 12
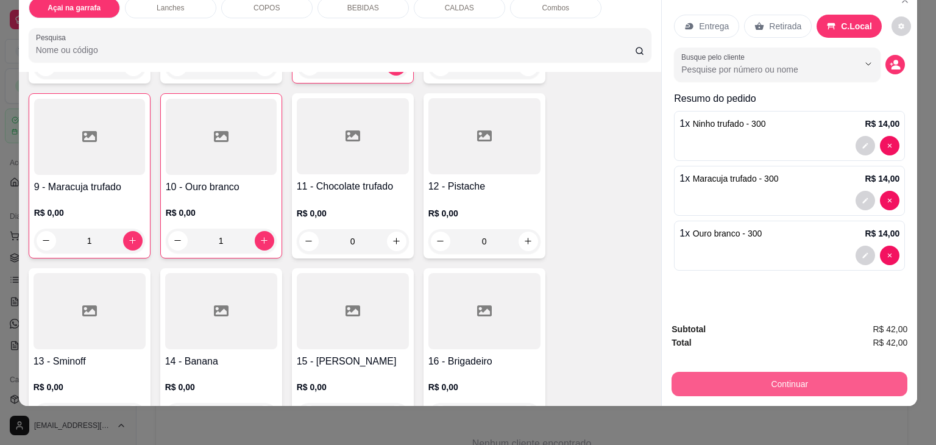
click at [787, 377] on button "Continuar" at bounding box center [789, 384] width 236 height 24
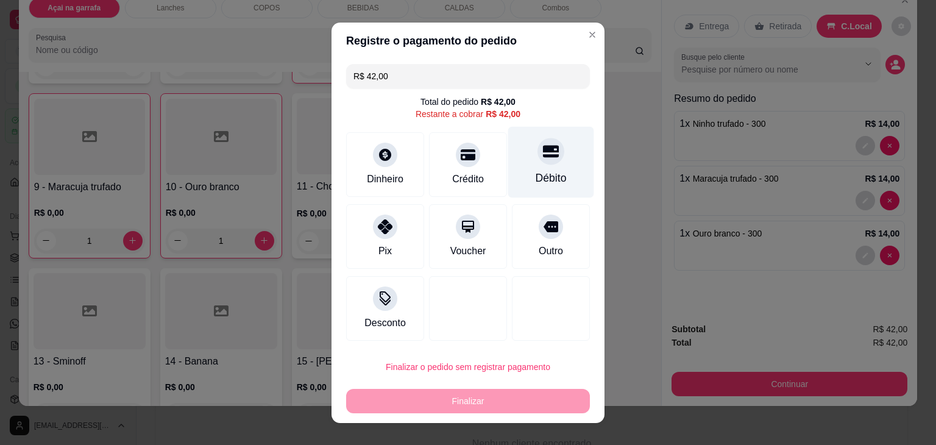
click at [548, 155] on div at bounding box center [550, 151] width 27 height 27
type input "R$ 0,00"
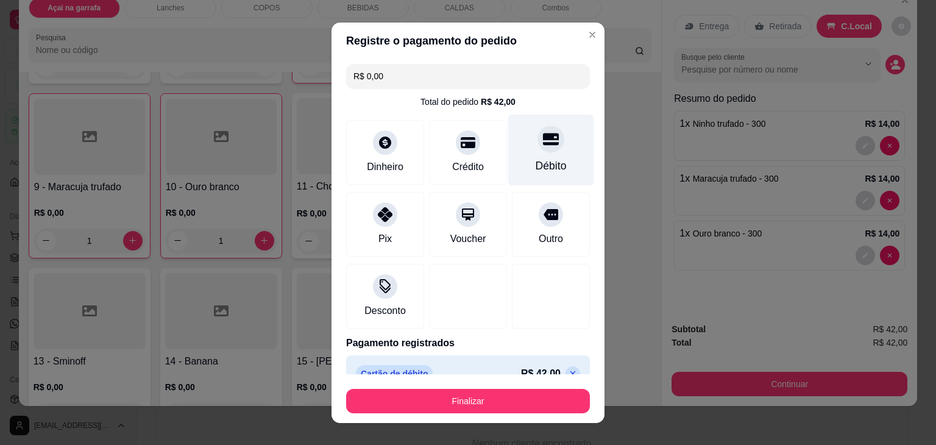
click at [535, 162] on div "Débito" at bounding box center [550, 166] width 31 height 16
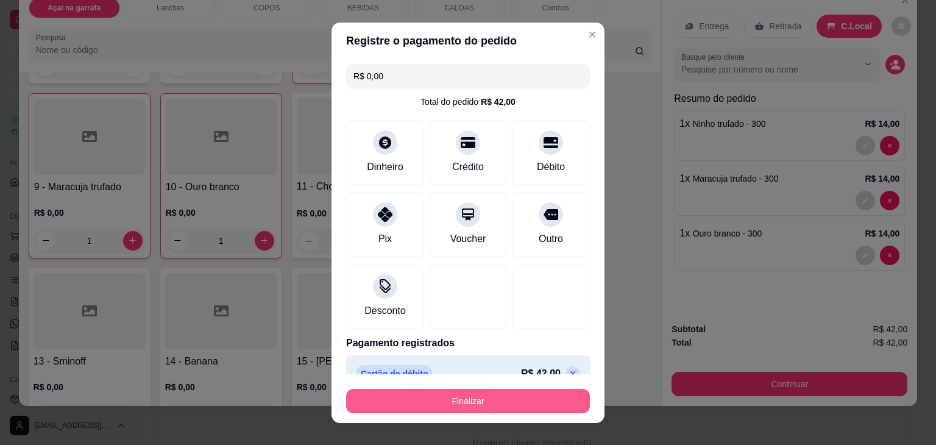
click at [423, 398] on button "Finalizar" at bounding box center [468, 401] width 244 height 24
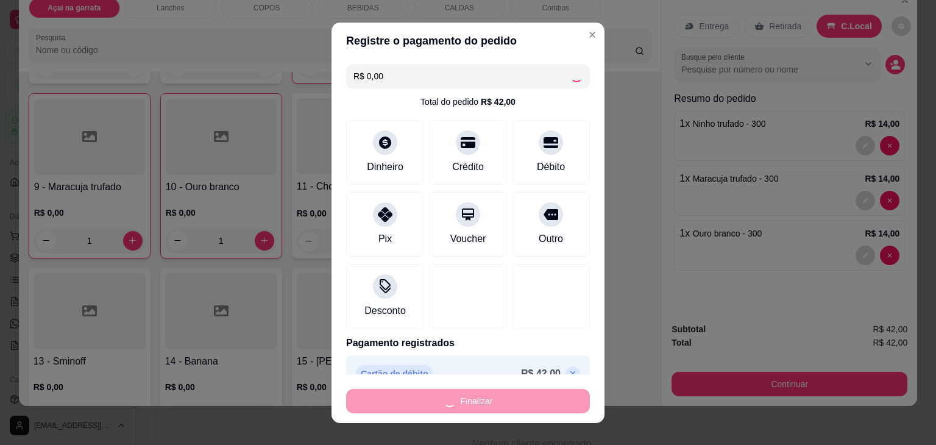
type input "0"
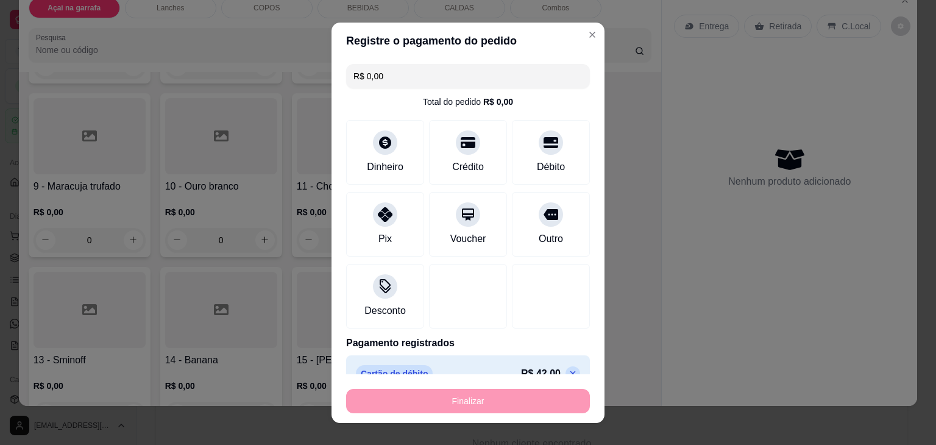
type input "-R$ 42,00"
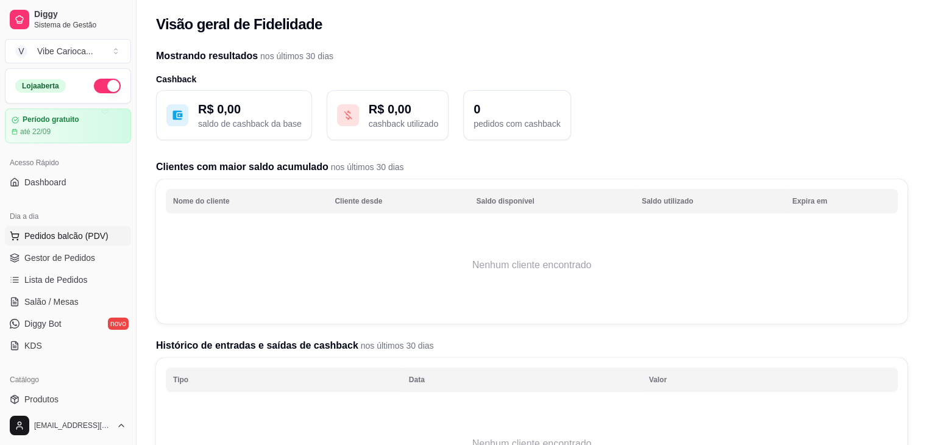
click at [112, 235] on button "Pedidos balcão (PDV)" at bounding box center [68, 235] width 126 height 19
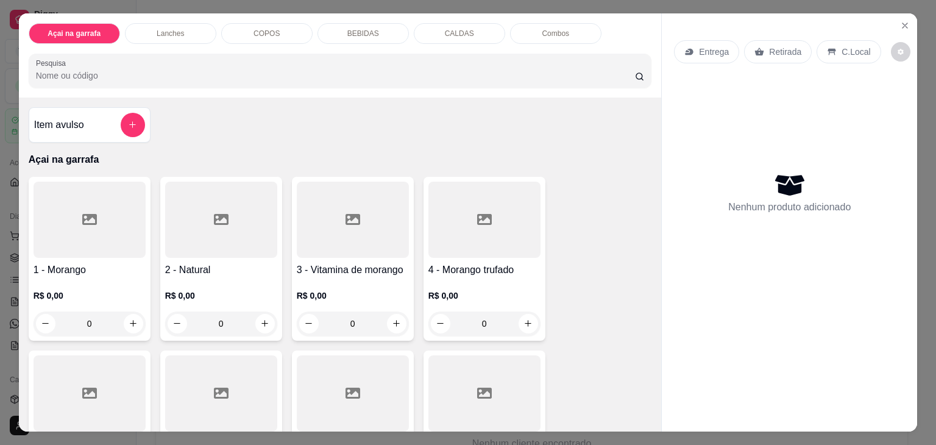
click at [257, 37] on div "COPOS" at bounding box center [266, 33] width 91 height 21
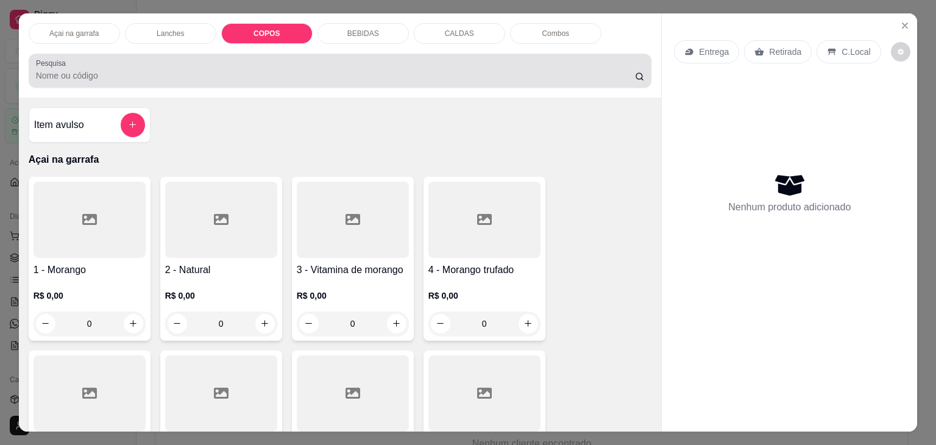
scroll to position [30, 0]
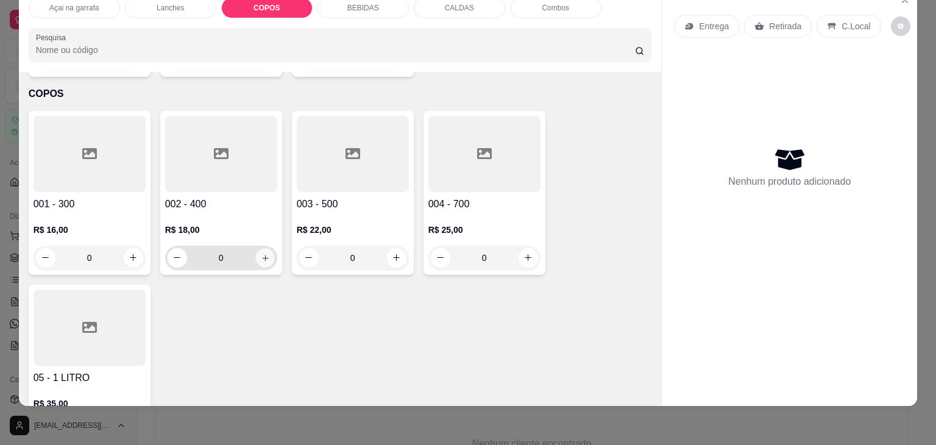
click at [260, 253] on icon "increase-product-quantity" at bounding box center [264, 257] width 9 height 9
type input "1"
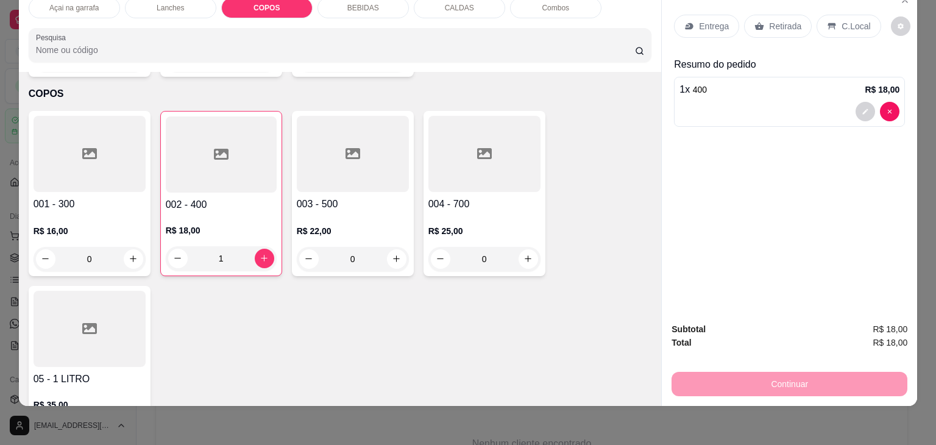
click at [844, 23] on div "C.Local" at bounding box center [848, 26] width 64 height 23
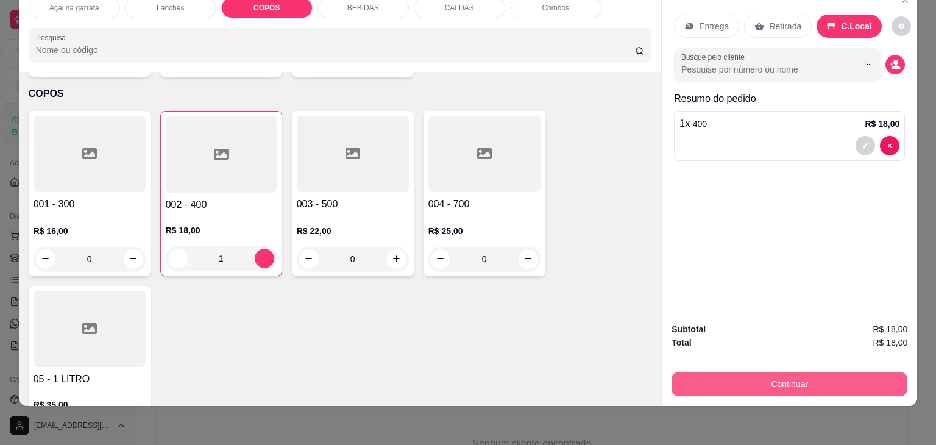
click at [826, 382] on button "Continuar" at bounding box center [789, 384] width 236 height 24
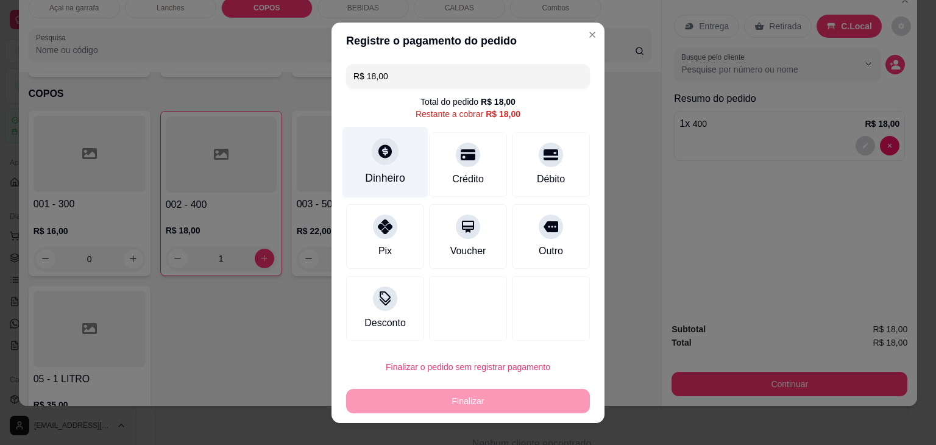
click at [380, 157] on icon at bounding box center [384, 150] width 13 height 13
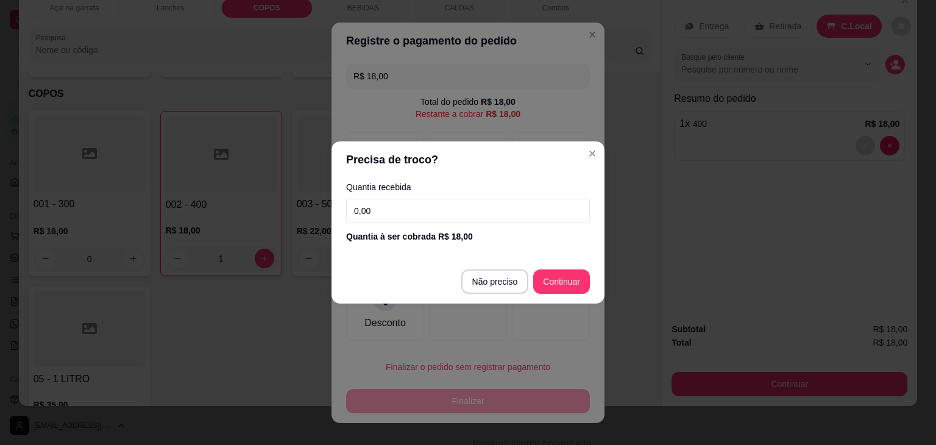
click at [436, 202] on input "0,00" at bounding box center [468, 211] width 244 height 24
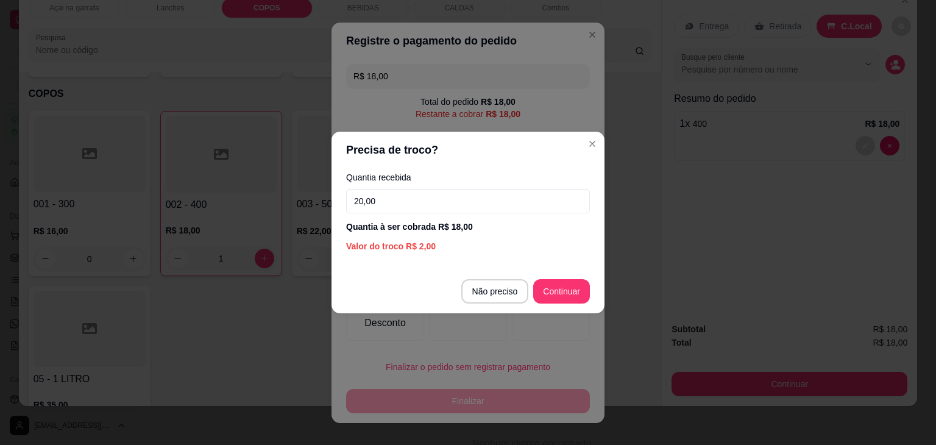
type input "20,00"
type input "R$ 0,00"
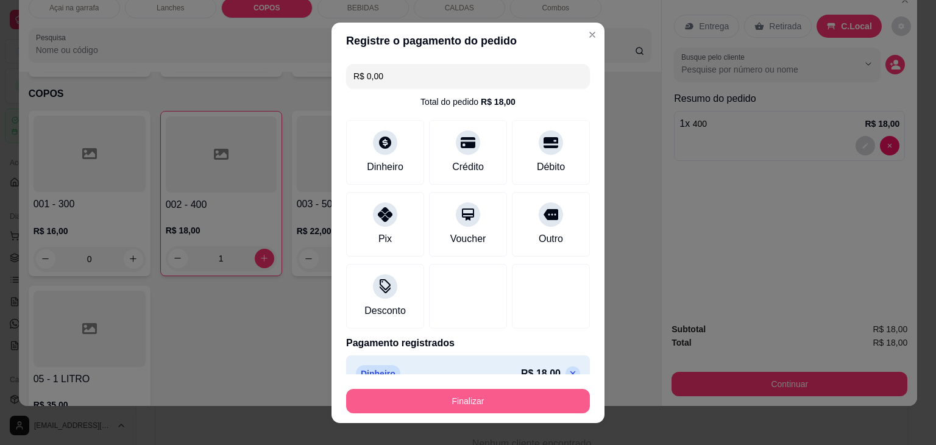
click at [515, 395] on button "Finalizar" at bounding box center [468, 401] width 244 height 24
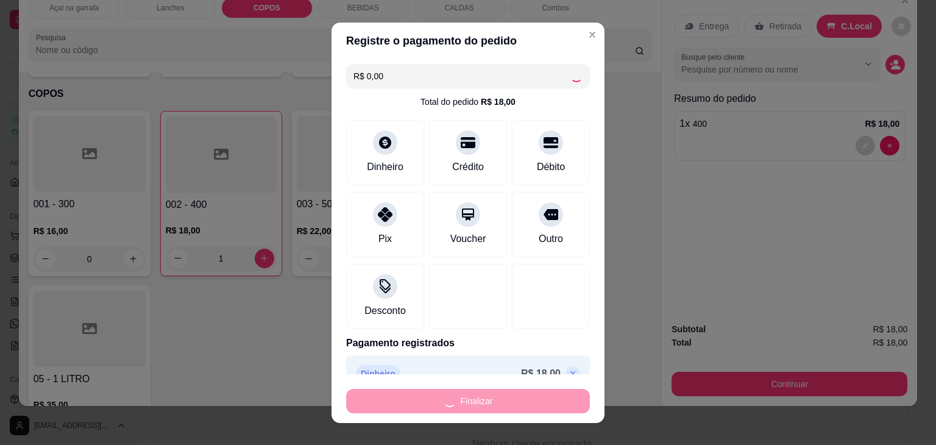
type input "0"
type input "-R$ 18,00"
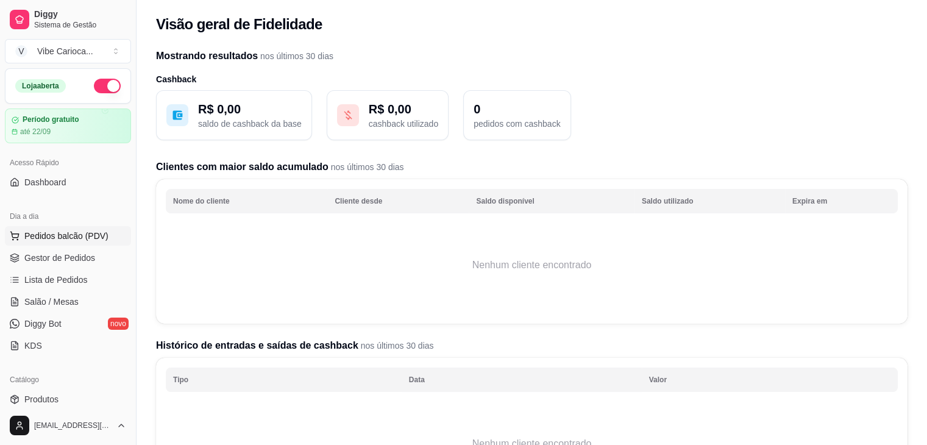
click at [107, 236] on button "Pedidos balcão (PDV)" at bounding box center [68, 235] width 126 height 19
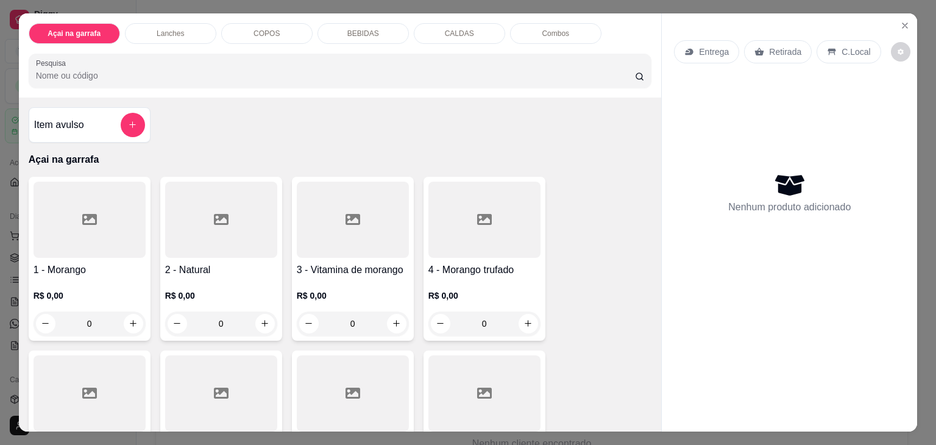
click at [127, 313] on div "0" at bounding box center [90, 323] width 112 height 24
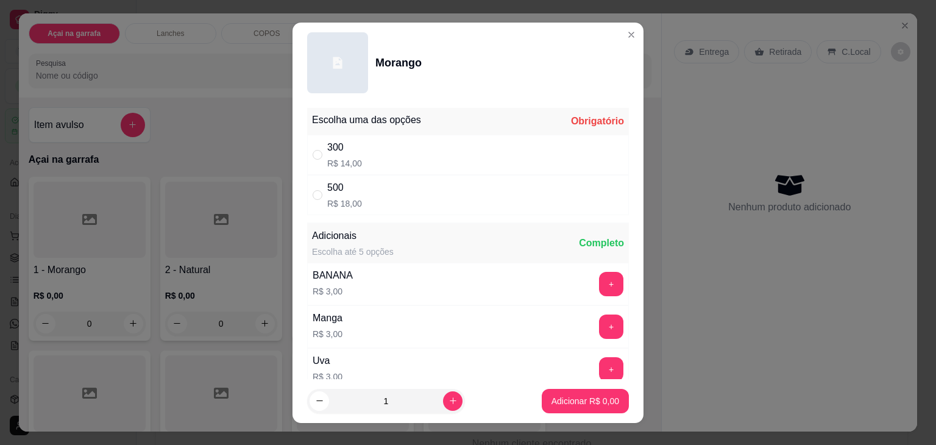
click at [352, 160] on p "R$ 14,00" at bounding box center [344, 163] width 35 height 12
radio input "true"
click at [557, 401] on p "Adicionar R$ 14,00" at bounding box center [582, 401] width 72 height 12
type input "1"
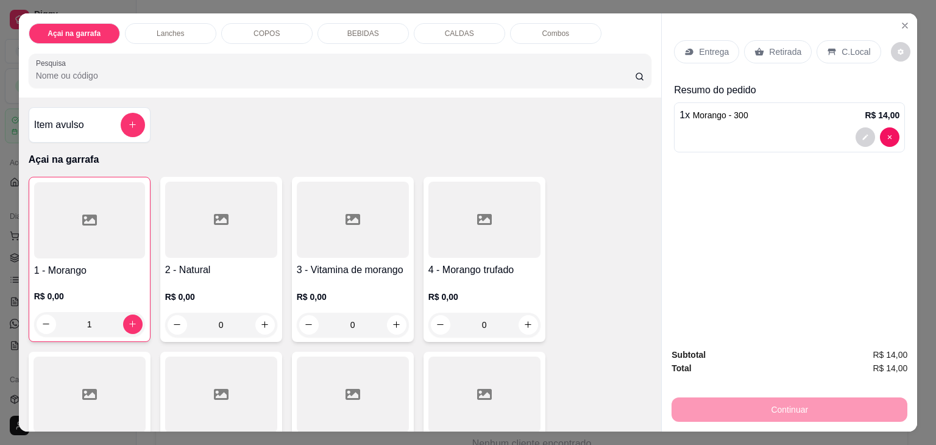
click at [267, 23] on div "COPOS" at bounding box center [266, 33] width 91 height 21
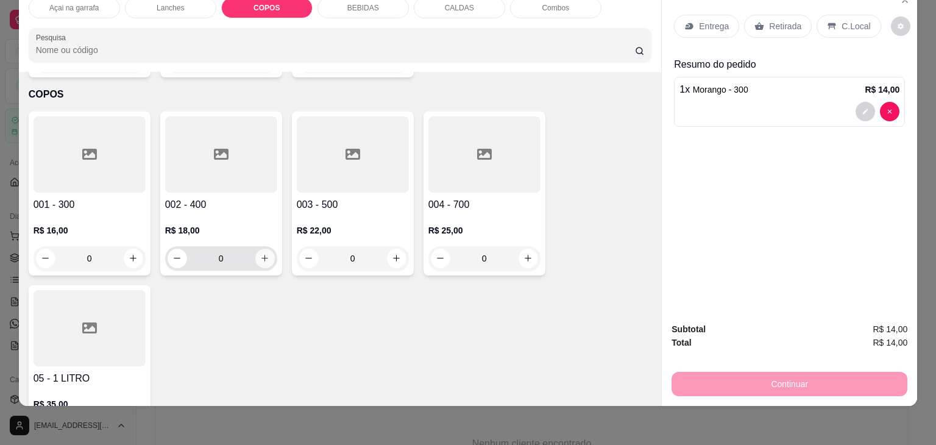
click at [260, 249] on button "increase-product-quantity" at bounding box center [264, 258] width 19 height 19
type input "1"
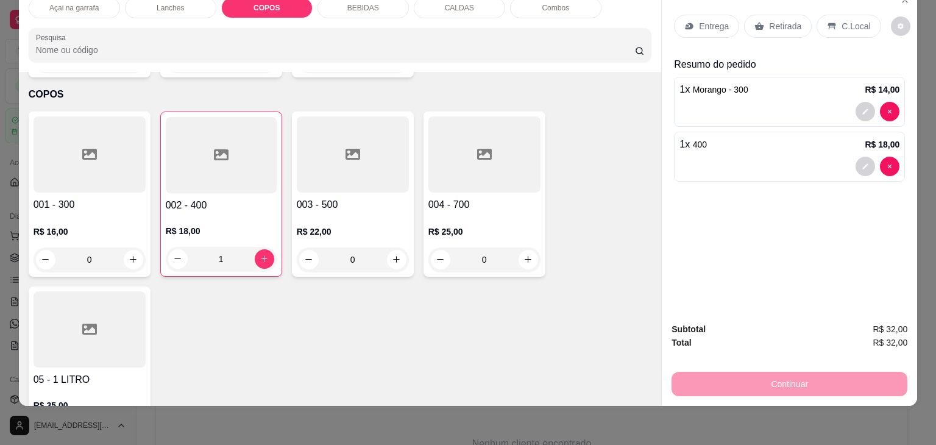
click at [853, 20] on p "C.Local" at bounding box center [855, 26] width 29 height 12
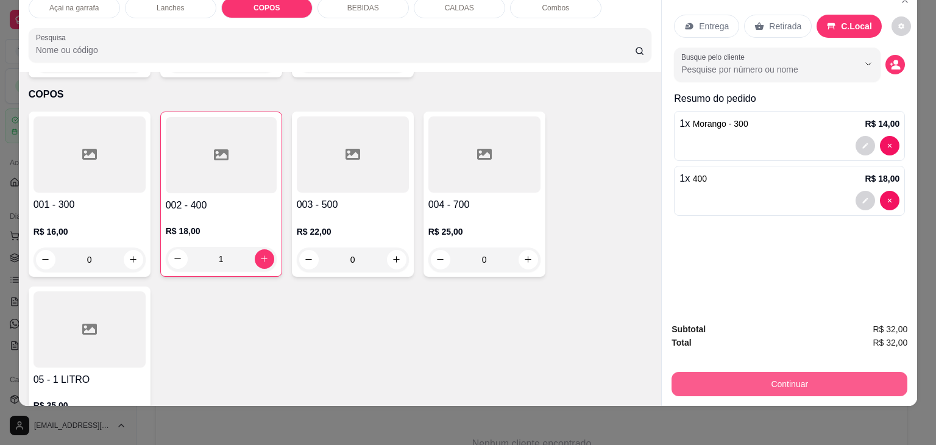
click at [786, 375] on button "Continuar" at bounding box center [789, 384] width 236 height 24
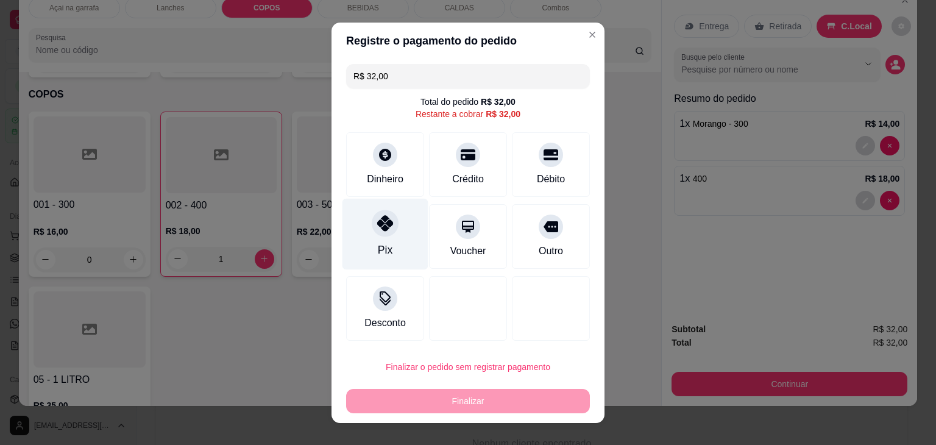
click at [394, 244] on div "Pix" at bounding box center [385, 233] width 86 height 71
type input "R$ 0,00"
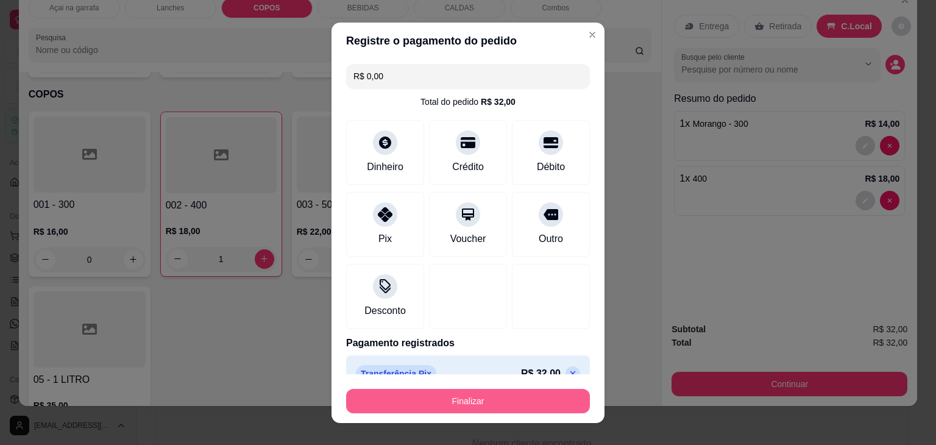
click at [484, 398] on button "Finalizar" at bounding box center [468, 401] width 244 height 24
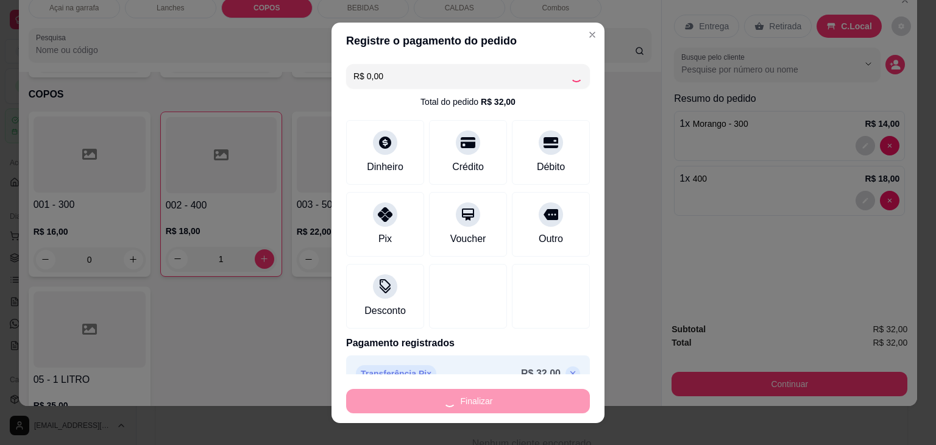
type input "0"
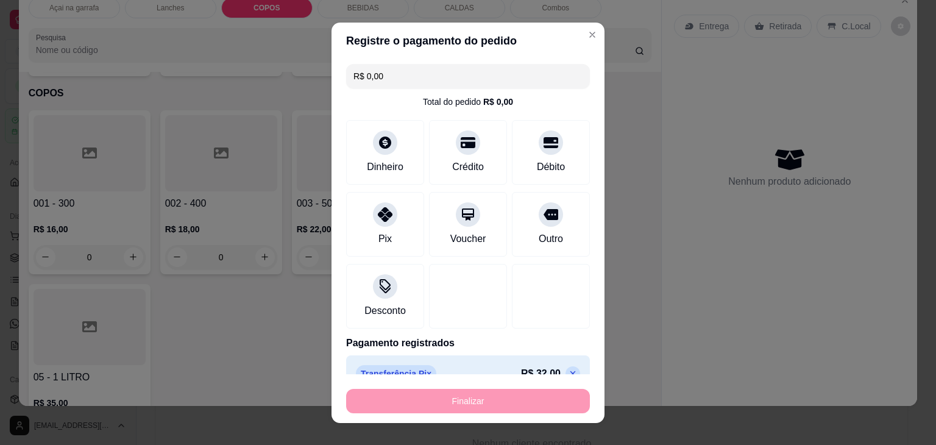
type input "-R$ 32,00"
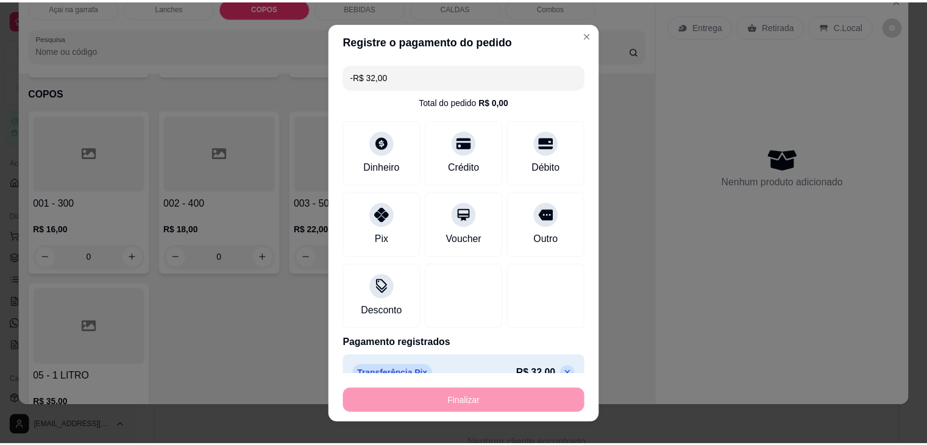
scroll to position [1160, 0]
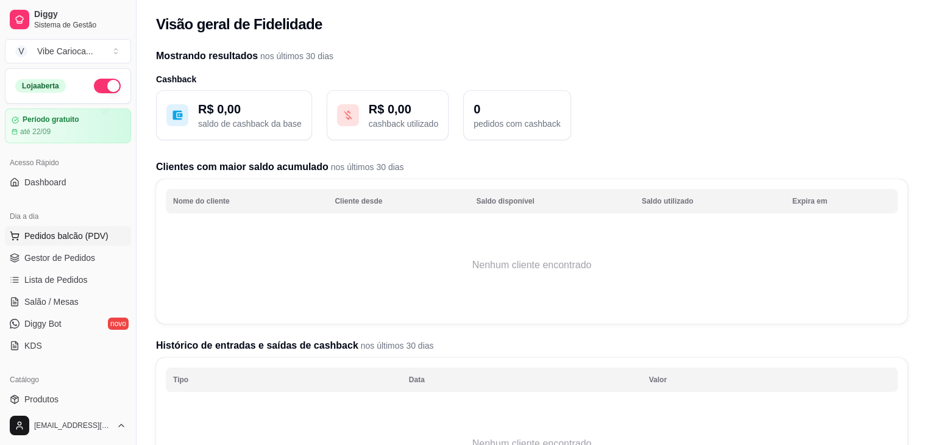
click at [76, 236] on span "Pedidos balcão (PDV)" at bounding box center [66, 236] width 84 height 12
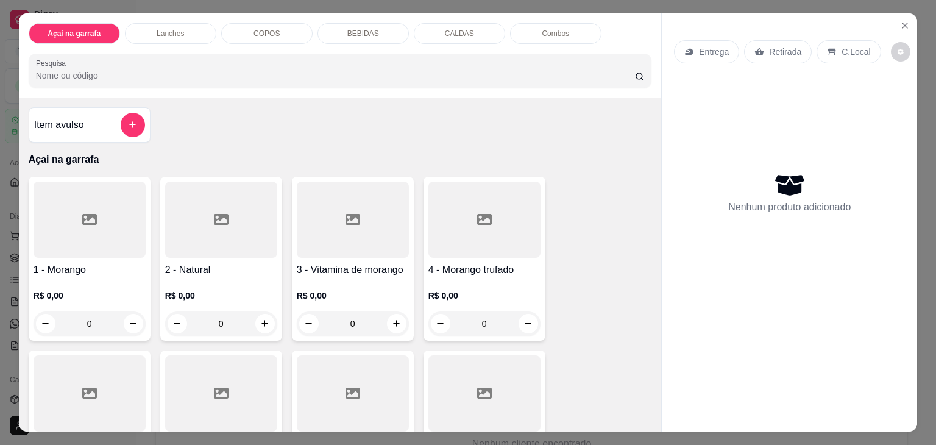
click at [133, 320] on div "0" at bounding box center [90, 323] width 112 height 24
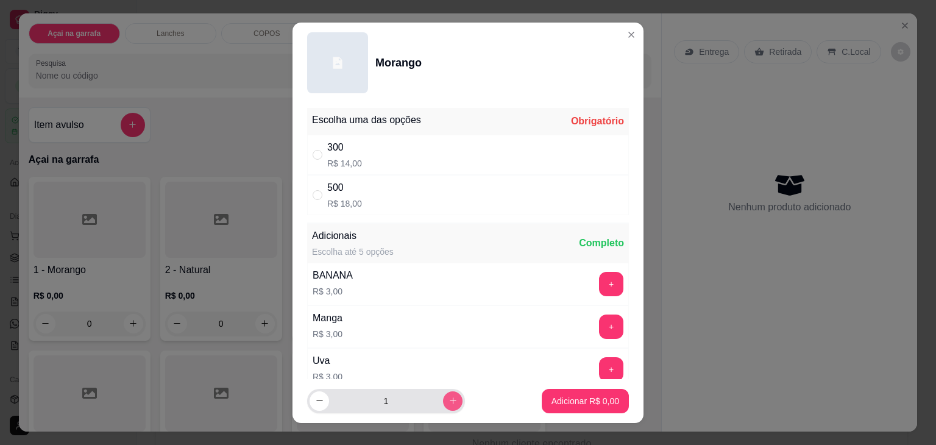
click at [443, 400] on button "increase-product-quantity" at bounding box center [452, 400] width 19 height 19
type input "2"
click at [400, 143] on div "300 R$ 14,00" at bounding box center [468, 155] width 322 height 40
radio input "true"
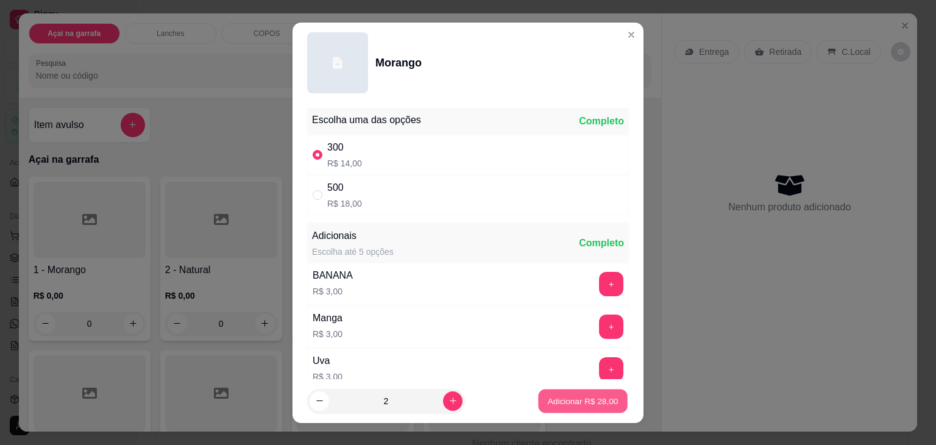
click at [577, 404] on p "Adicionar R$ 28,00" at bounding box center [583, 401] width 71 height 12
type input "2"
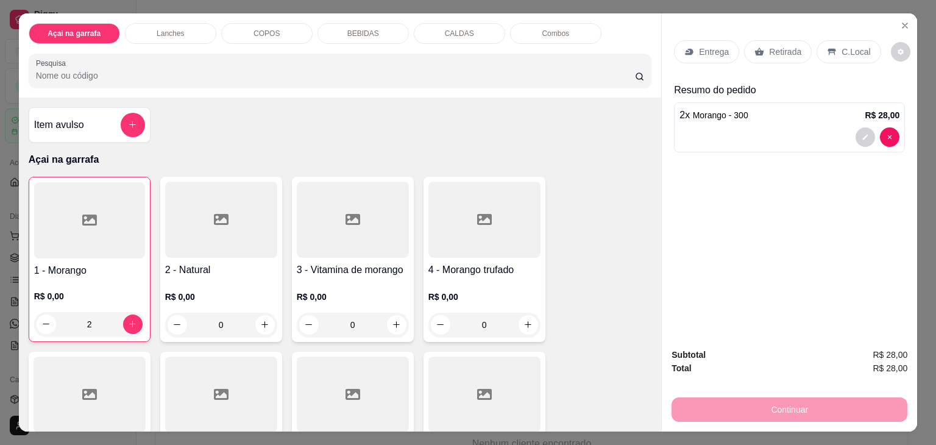
click at [838, 40] on div "C.Local" at bounding box center [848, 51] width 64 height 23
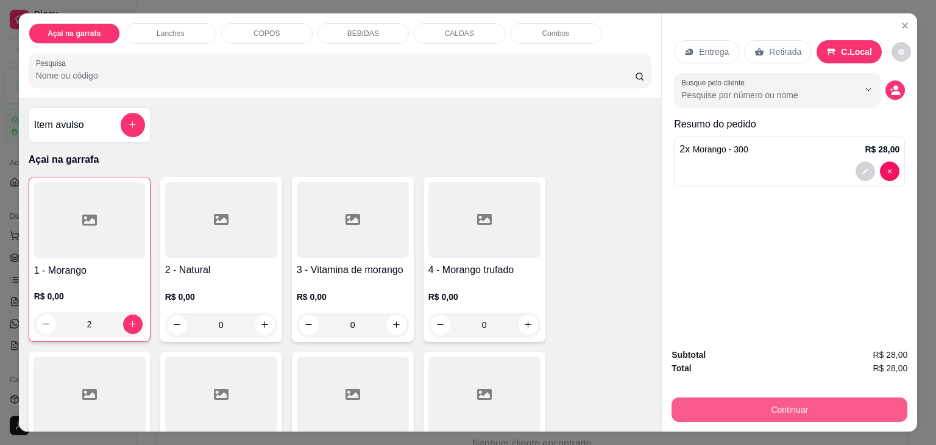
click at [865, 397] on button "Continuar" at bounding box center [789, 409] width 236 height 24
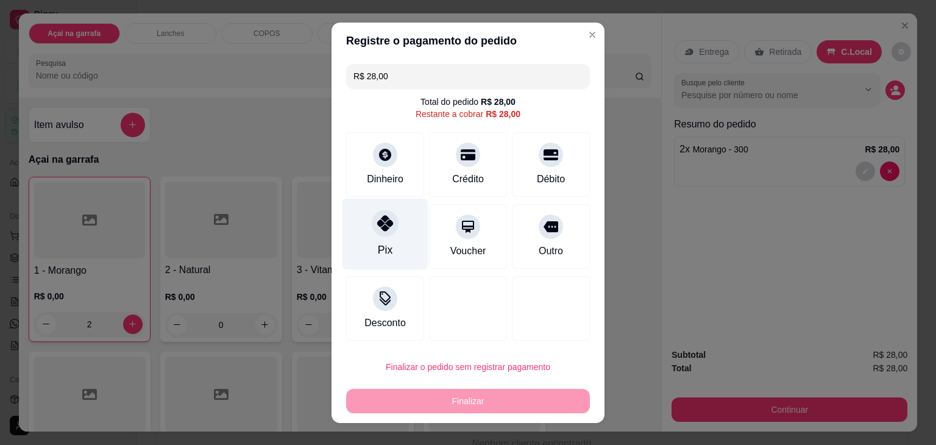
click at [370, 238] on div "Pix" at bounding box center [385, 233] width 86 height 71
type input "R$ 0,00"
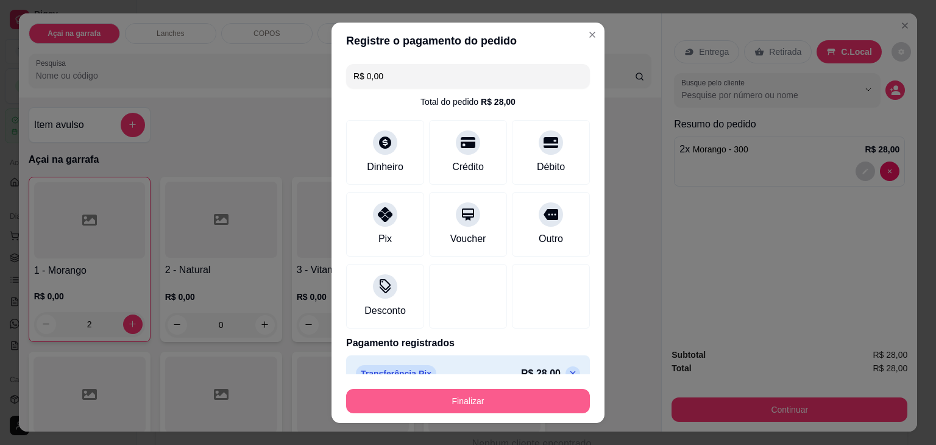
click at [401, 405] on button "Finalizar" at bounding box center [468, 401] width 244 height 24
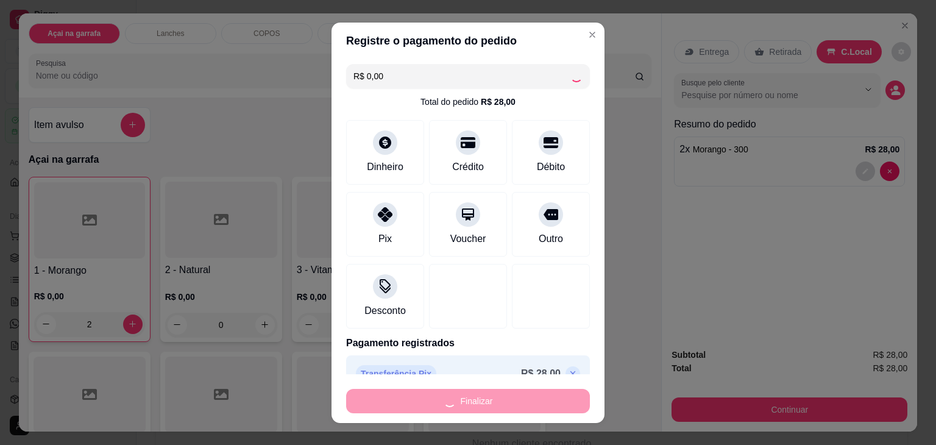
type input "0"
type input "-R$ 28,00"
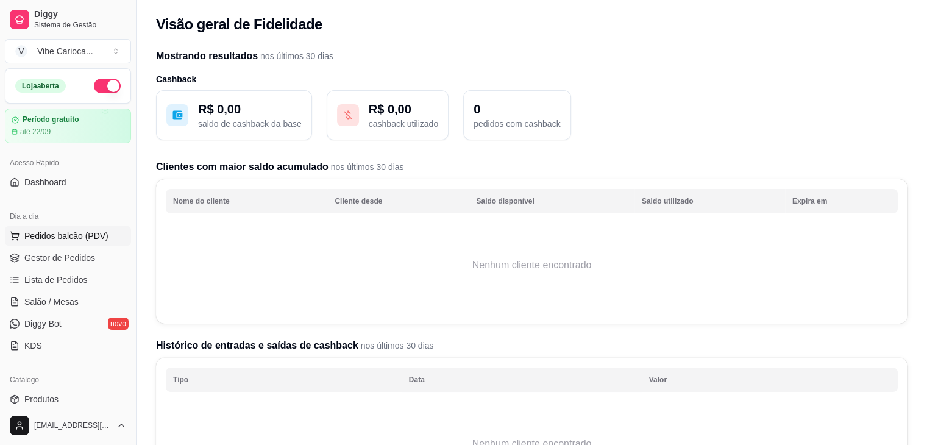
click at [51, 227] on button "Pedidos balcão (PDV)" at bounding box center [68, 235] width 126 height 19
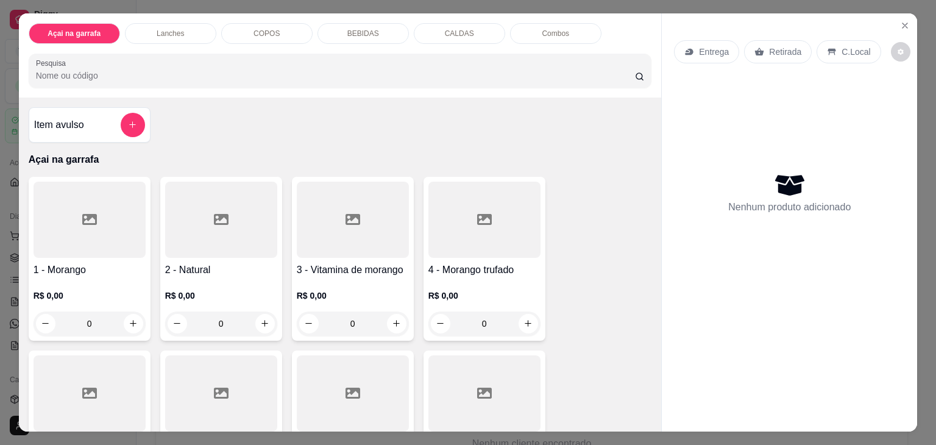
click at [526, 316] on div "0" at bounding box center [484, 323] width 112 height 24
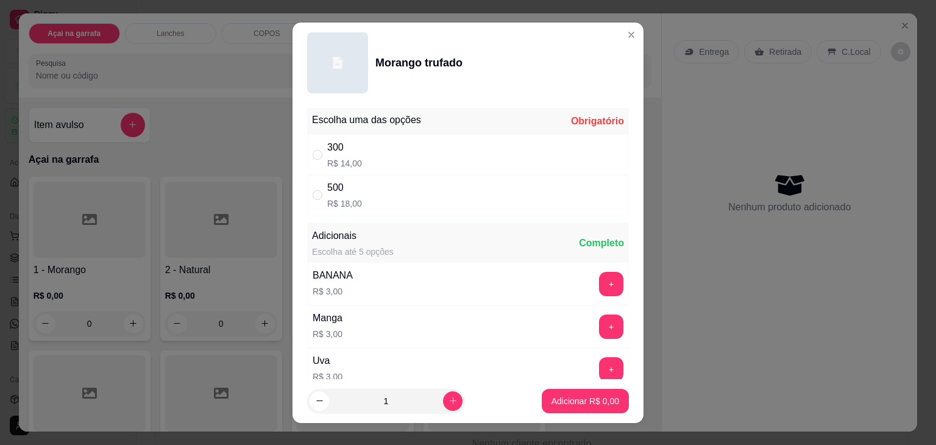
click at [395, 199] on div "500 R$ 18,00" at bounding box center [468, 195] width 322 height 40
radio input "true"
click at [597, 403] on p "Adicionar R$ 18,00" at bounding box center [582, 401] width 72 height 12
type input "1"
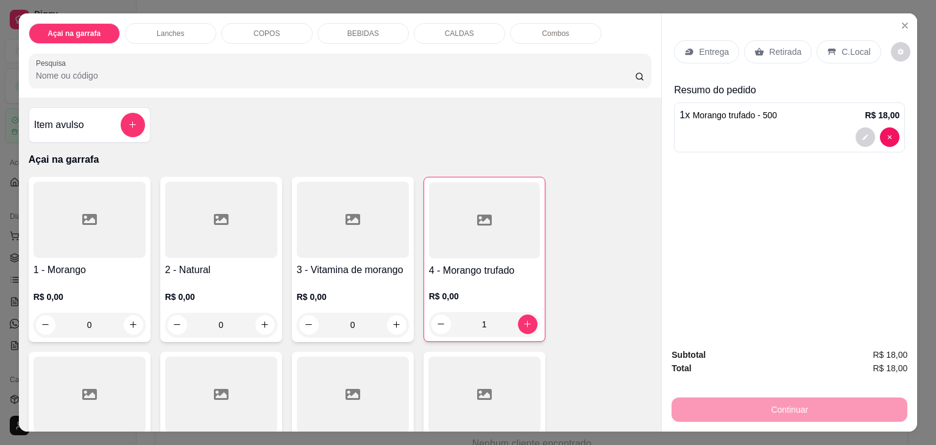
click at [703, 48] on p "Entrega" at bounding box center [714, 52] width 30 height 12
drag, startPoint x: 883, startPoint y: 30, endPoint x: 877, endPoint y: 43, distance: 13.9
click at [881, 37] on div "Entrega Retirada C.Local" at bounding box center [789, 51] width 231 height 43
click at [853, 46] on p "C.Local" at bounding box center [855, 52] width 29 height 12
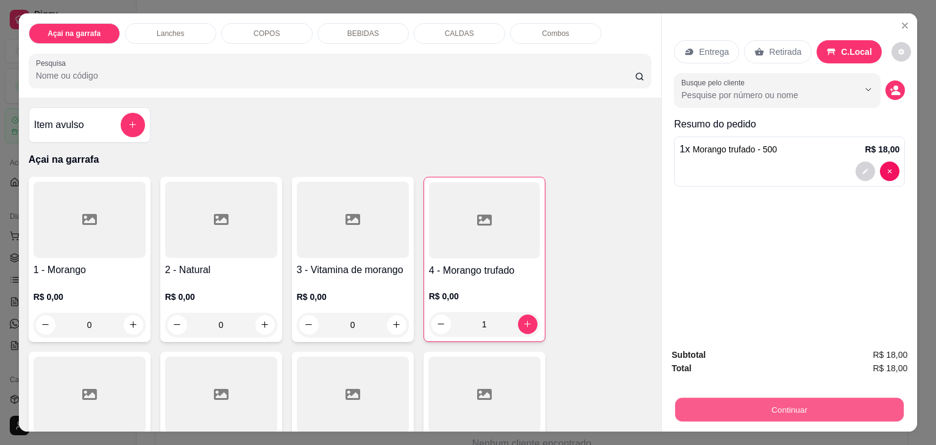
click at [856, 408] on button "Continuar" at bounding box center [789, 410] width 228 height 24
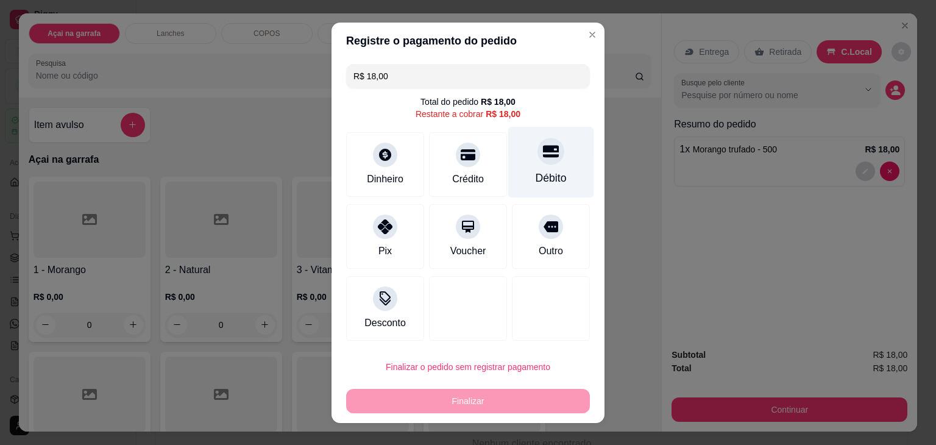
click at [540, 176] on div "Débito" at bounding box center [550, 178] width 31 height 16
type input "R$ 0,00"
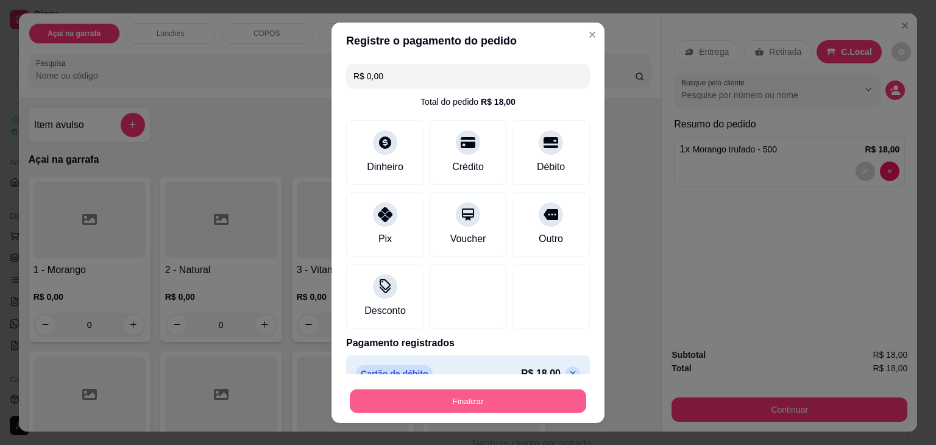
click at [490, 392] on button "Finalizar" at bounding box center [468, 401] width 236 height 24
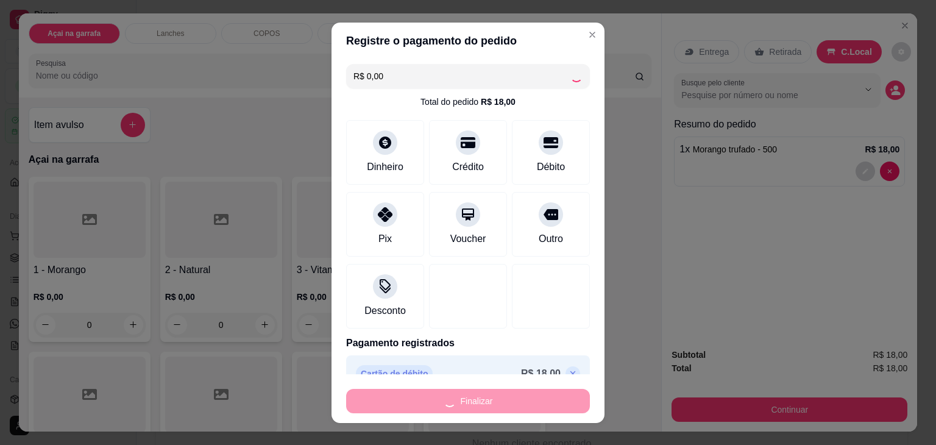
type input "0"
type input "-R$ 18,00"
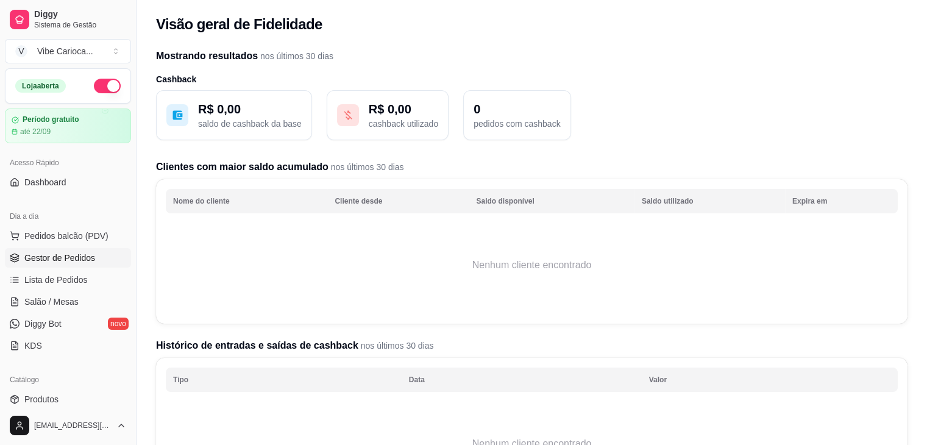
click at [53, 259] on span "Gestor de Pedidos" at bounding box center [59, 258] width 71 height 12
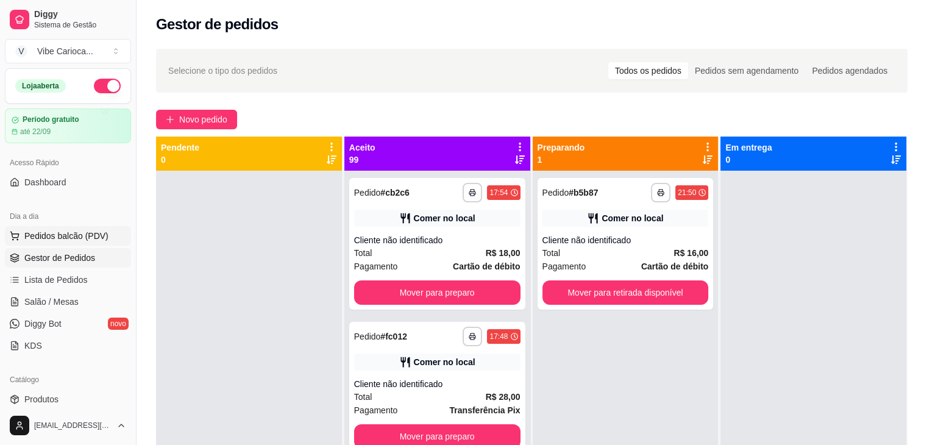
click at [71, 233] on span "Pedidos balcão (PDV)" at bounding box center [66, 236] width 84 height 12
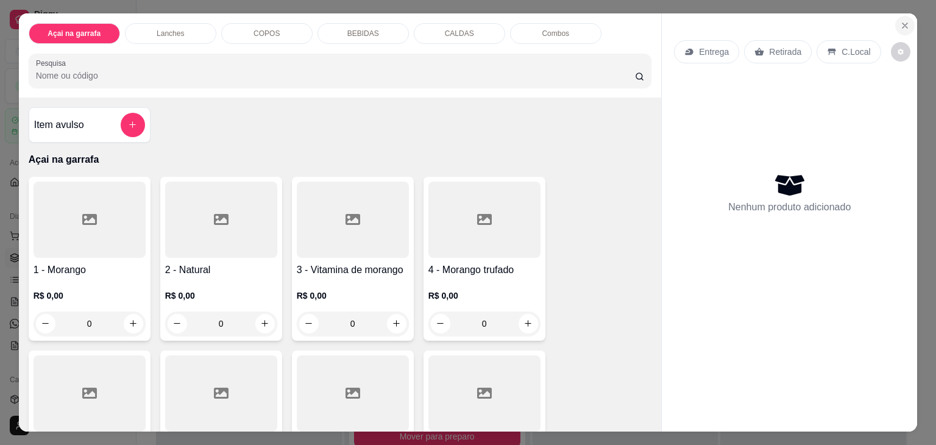
click at [901, 25] on icon "Close" at bounding box center [905, 26] width 10 height 10
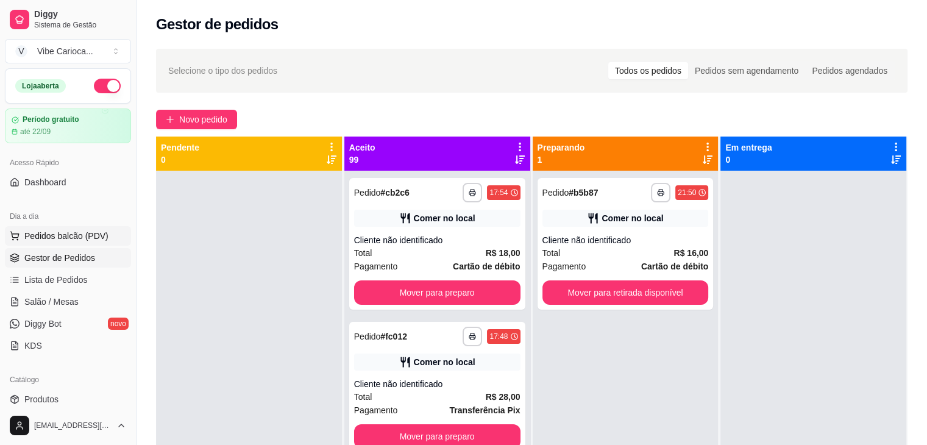
click at [49, 240] on span "Pedidos balcão (PDV)" at bounding box center [66, 236] width 84 height 12
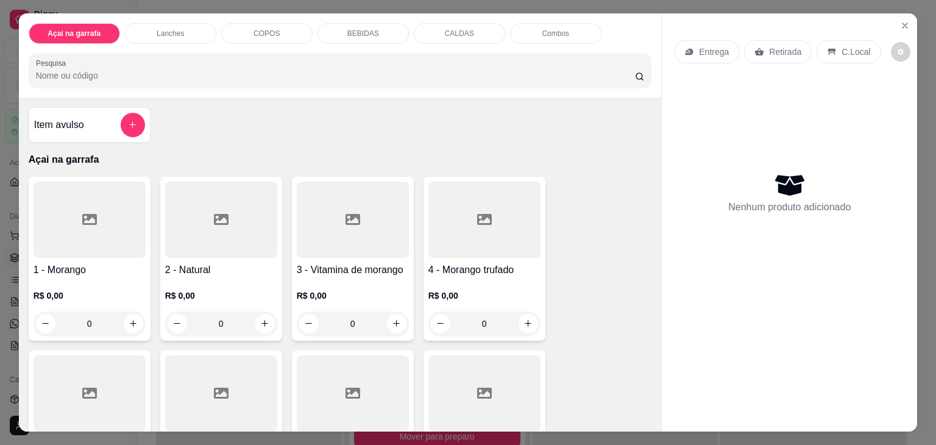
click at [592, 86] on div "Açai na garrafa Lanches COPOS BEBIDAS CALDAS Combos Pesquisa" at bounding box center [340, 55] width 643 height 84
click at [110, 69] on input "Pesquisa" at bounding box center [335, 75] width 599 height 12
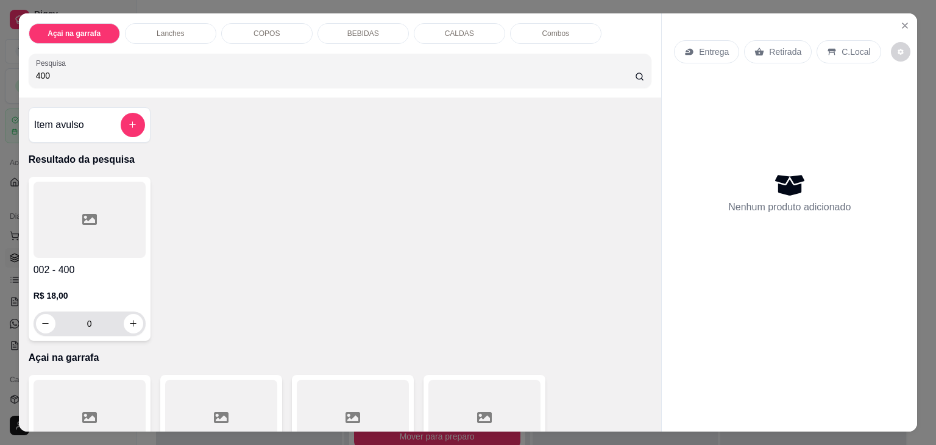
type input "400"
click at [101, 277] on div "R$ 18,00 0" at bounding box center [90, 306] width 112 height 58
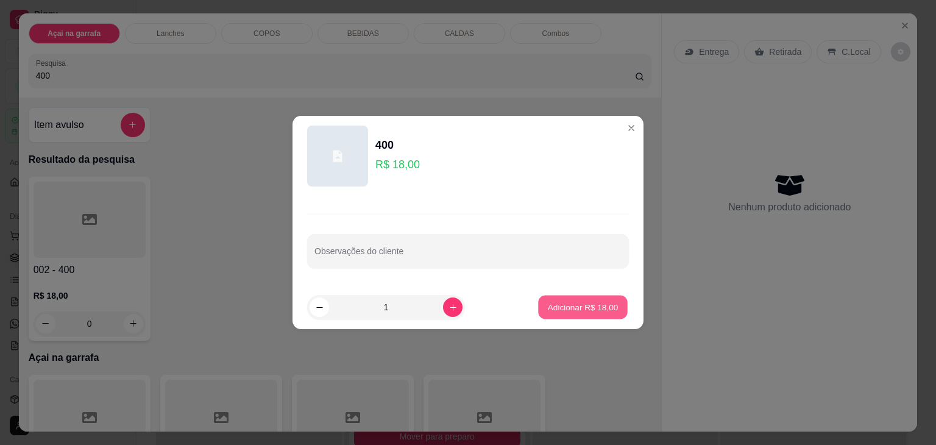
click at [597, 309] on p "Adicionar R$ 18,00" at bounding box center [583, 307] width 71 height 12
type input "1"
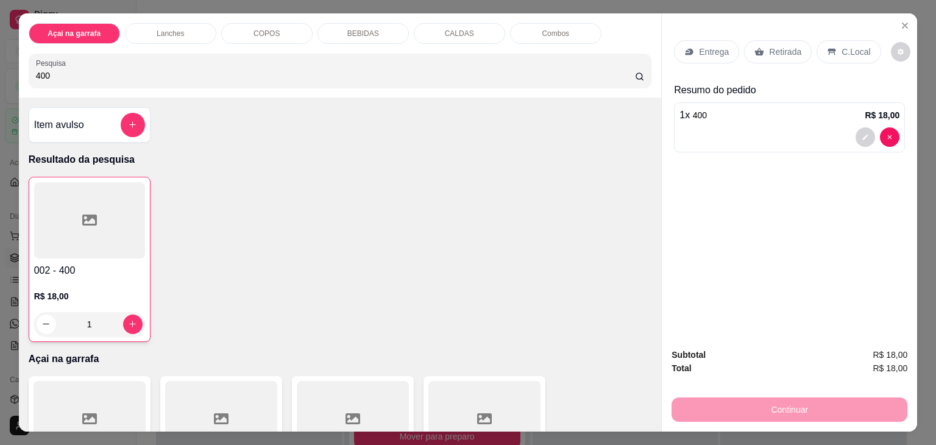
click at [841, 46] on p "C.Local" at bounding box center [855, 52] width 29 height 12
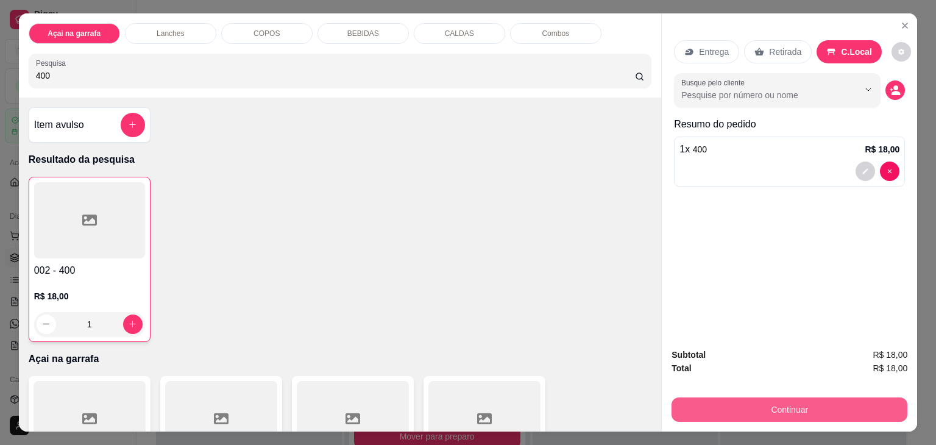
click at [746, 397] on button "Continuar" at bounding box center [789, 409] width 236 height 24
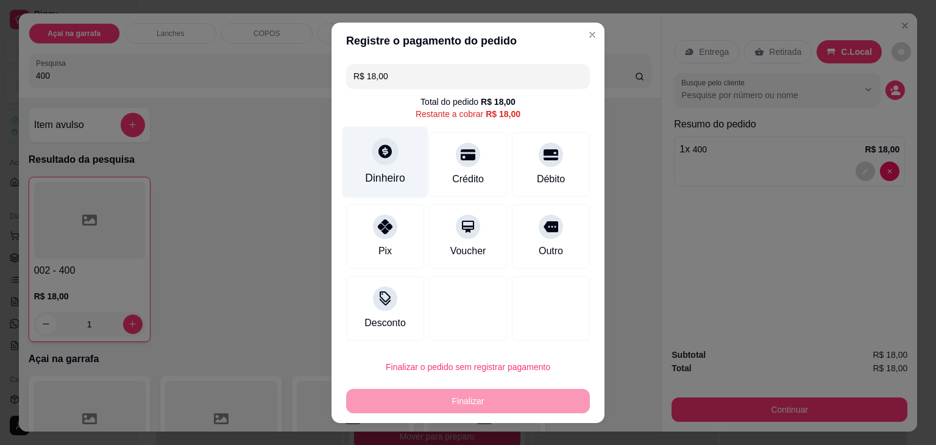
click at [387, 157] on div at bounding box center [385, 151] width 27 height 27
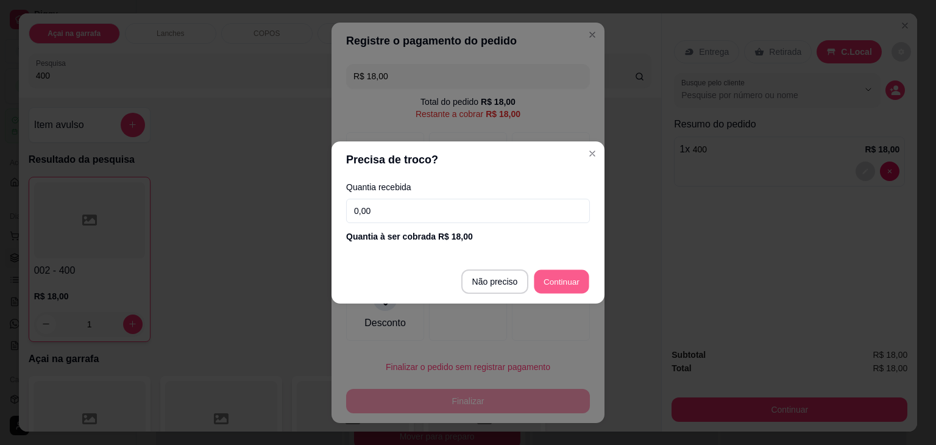
type input "R$ 0,00"
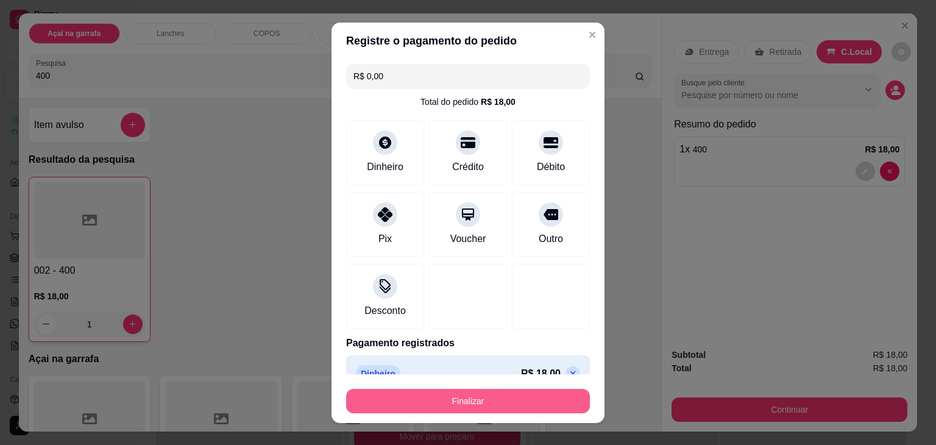
click at [479, 403] on button "Finalizar" at bounding box center [468, 401] width 244 height 24
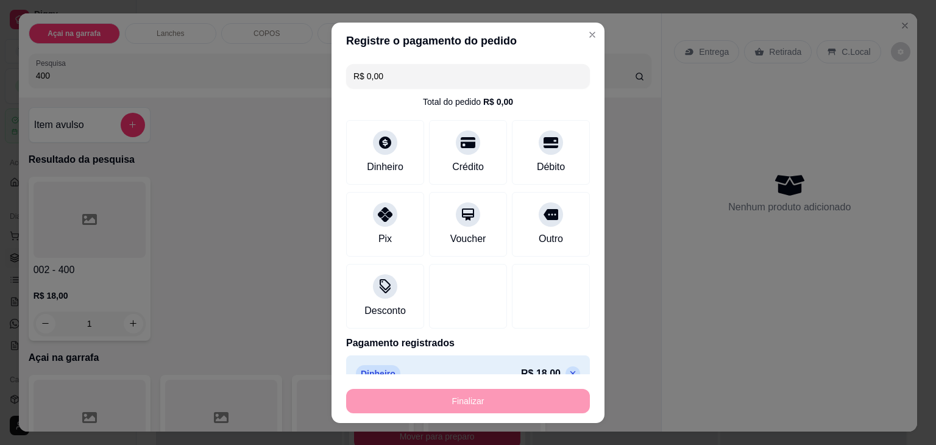
type input "0"
type input "-R$ 18,00"
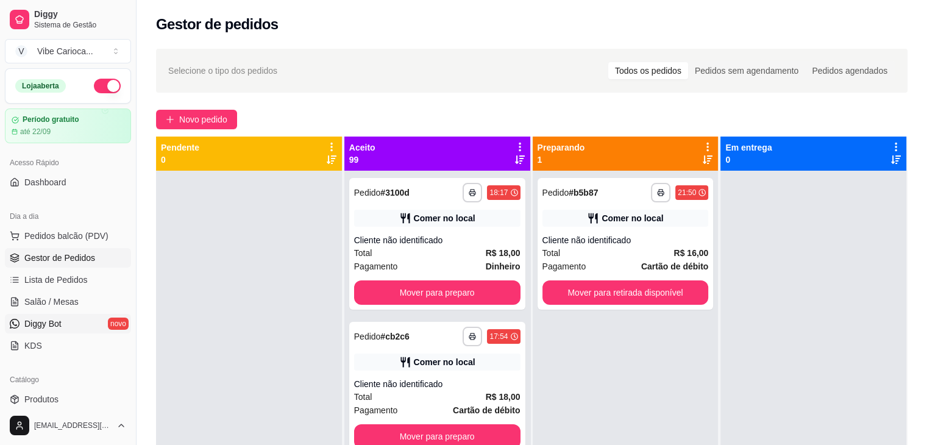
click at [85, 324] on link "Diggy Bot novo" at bounding box center [68, 323] width 126 height 19
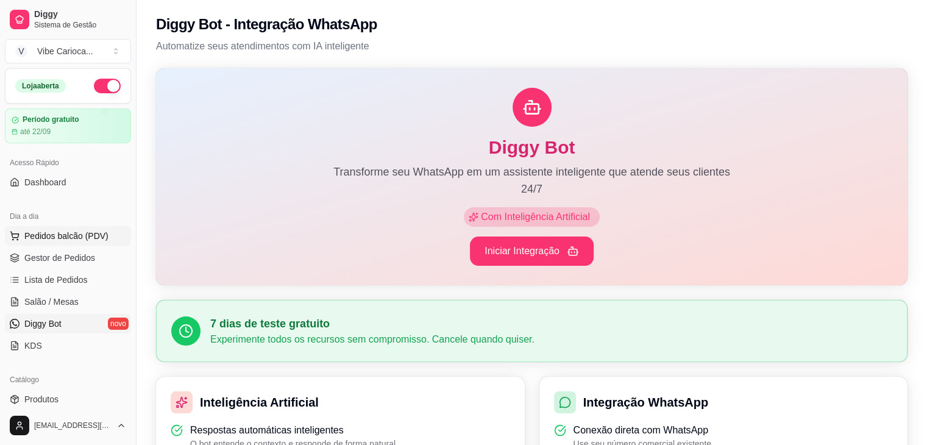
click at [62, 232] on span "Pedidos balcão (PDV)" at bounding box center [66, 236] width 84 height 12
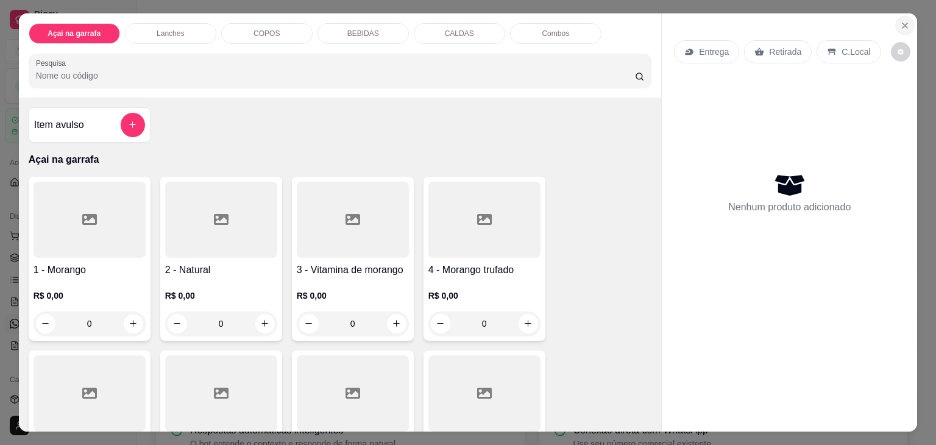
click at [902, 23] on icon "Close" at bounding box center [904, 25] width 5 height 5
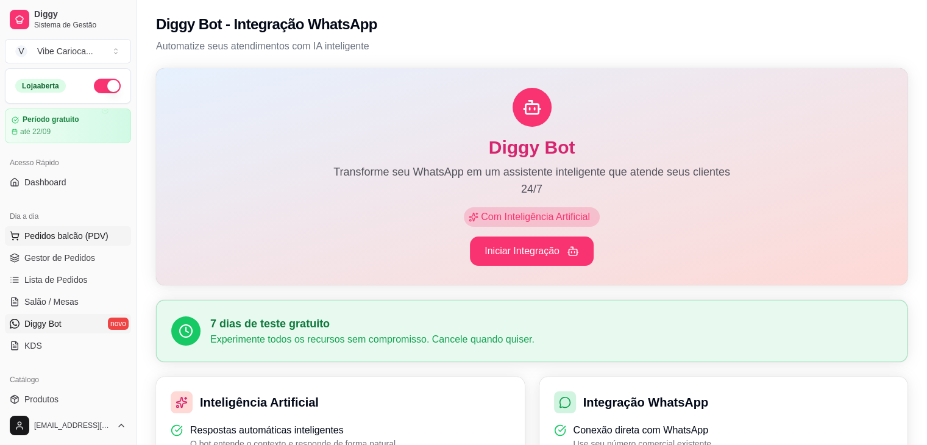
click at [43, 238] on span "Pedidos balcão (PDV)" at bounding box center [66, 236] width 84 height 12
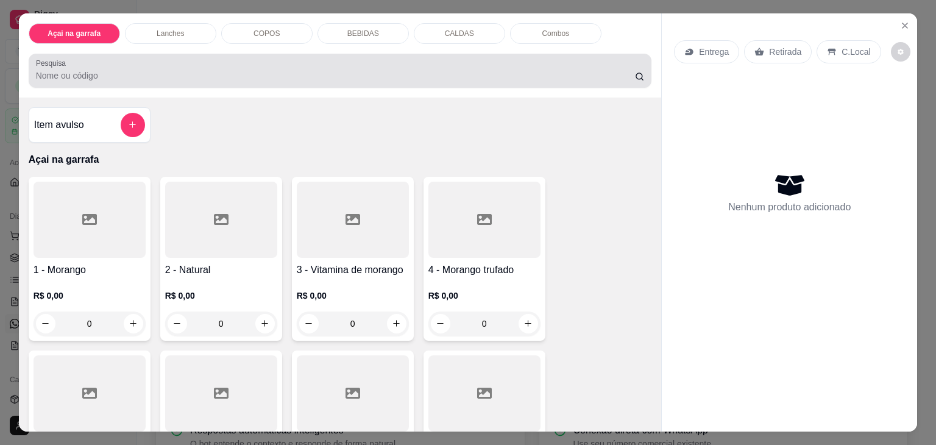
click at [73, 60] on div at bounding box center [340, 70] width 609 height 24
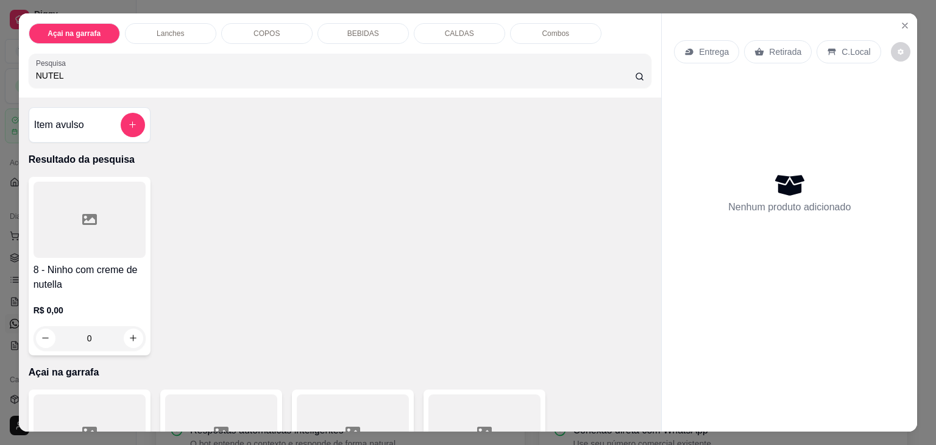
type input "NUTEL"
click at [85, 263] on h4 "8 - Ninho com creme de nutella" at bounding box center [90, 277] width 112 height 29
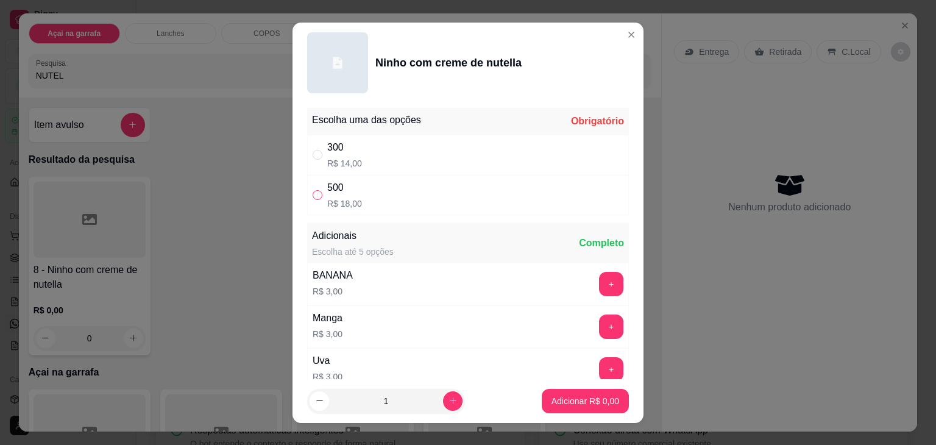
click at [317, 198] on input "" at bounding box center [318, 195] width 10 height 10
radio input "true"
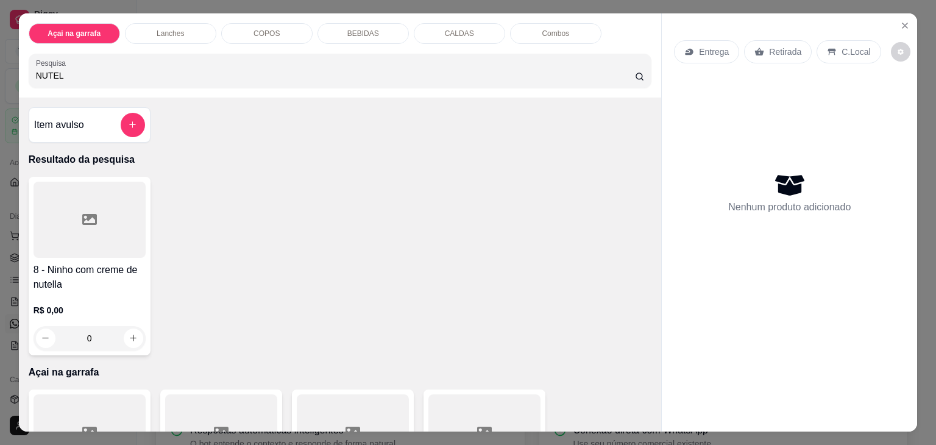
click at [143, 69] on input "NUTEL" at bounding box center [335, 75] width 599 height 12
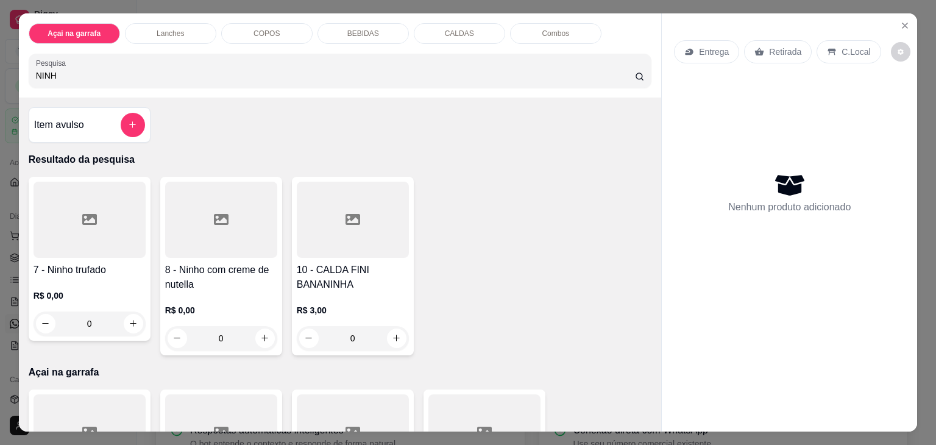
type input "NINH"
click at [85, 218] on icon at bounding box center [89, 219] width 15 height 11
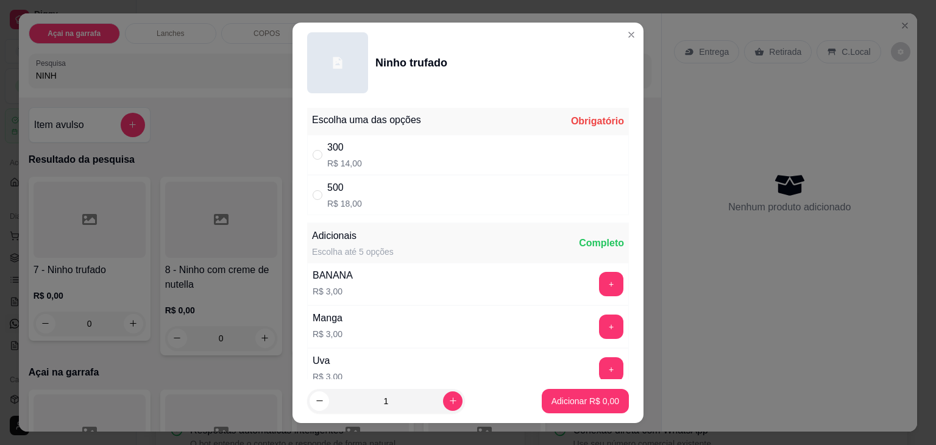
click at [327, 189] on div "500" at bounding box center [344, 187] width 35 height 15
radio input "true"
click at [570, 395] on p "Adicionar R$ 18,00" at bounding box center [583, 401] width 71 height 12
type input "1"
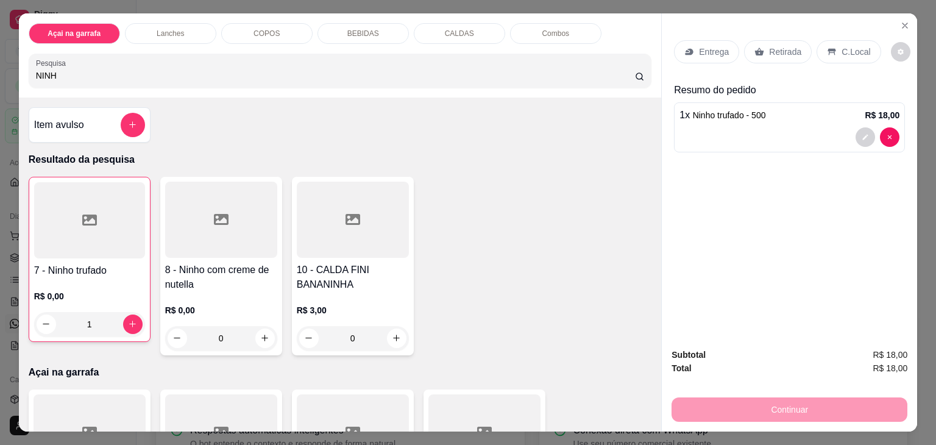
click at [54, 69] on input "NINH" at bounding box center [335, 75] width 599 height 12
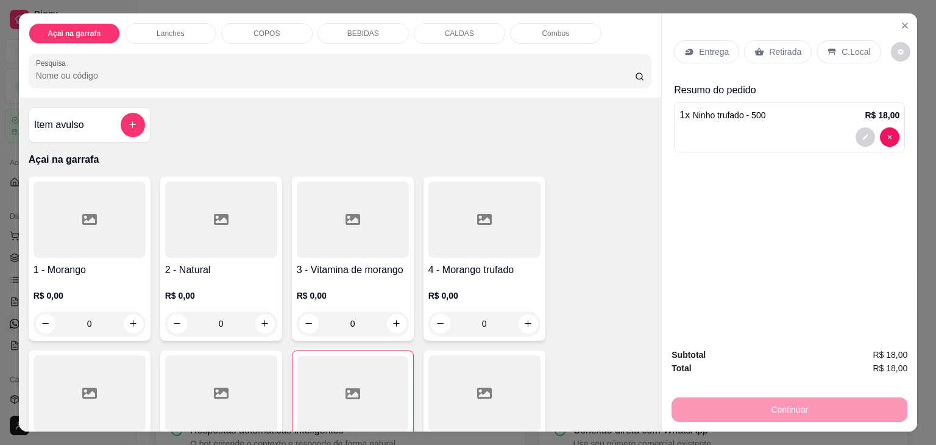
click at [849, 47] on p "C.Local" at bounding box center [855, 52] width 29 height 12
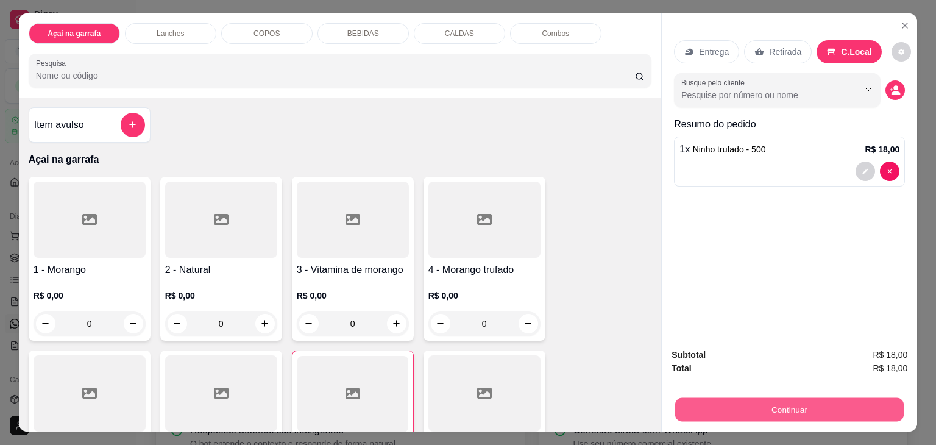
click at [772, 400] on button "Continuar" at bounding box center [789, 410] width 228 height 24
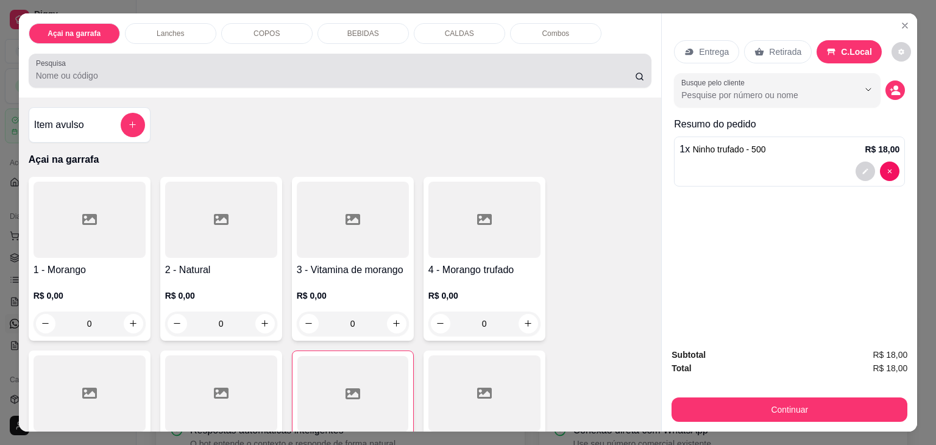
click at [180, 63] on div at bounding box center [340, 70] width 609 height 24
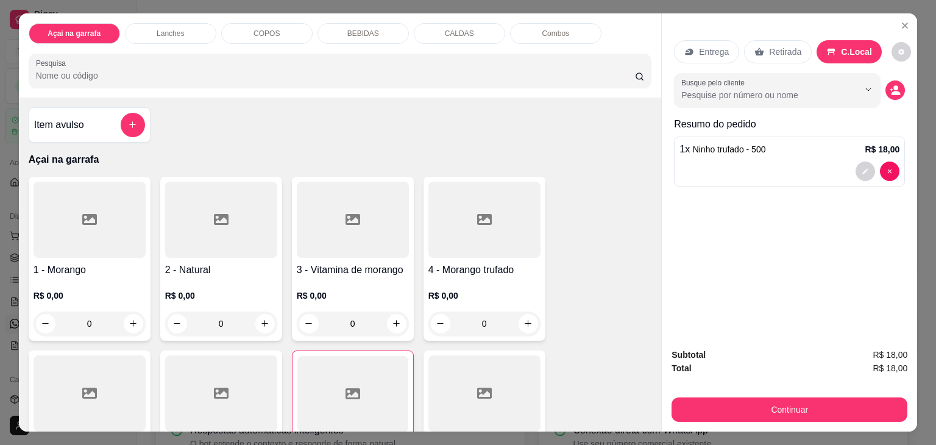
click at [180, 69] on input "Pesquisa" at bounding box center [335, 75] width 599 height 12
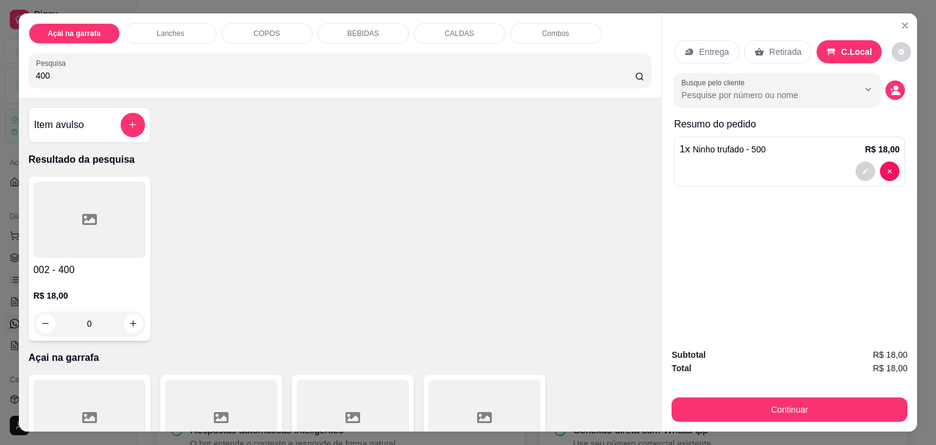
type input "400"
click at [107, 263] on h4 "002 - 400" at bounding box center [90, 270] width 112 height 15
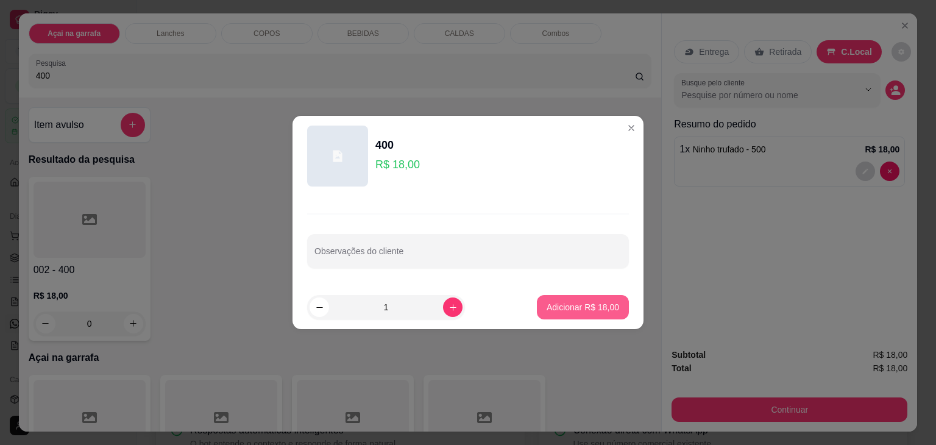
click at [584, 310] on p "Adicionar R$ 18,00" at bounding box center [582, 307] width 72 height 12
type input "1"
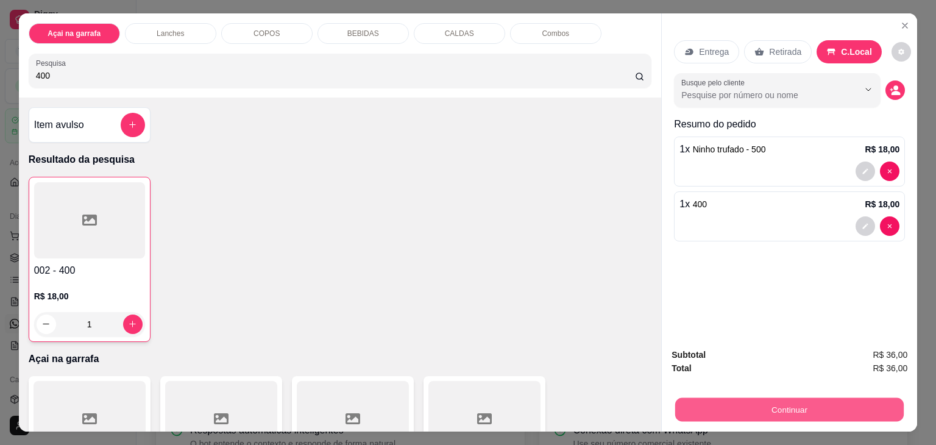
click at [758, 405] on button "Continuar" at bounding box center [789, 410] width 228 height 24
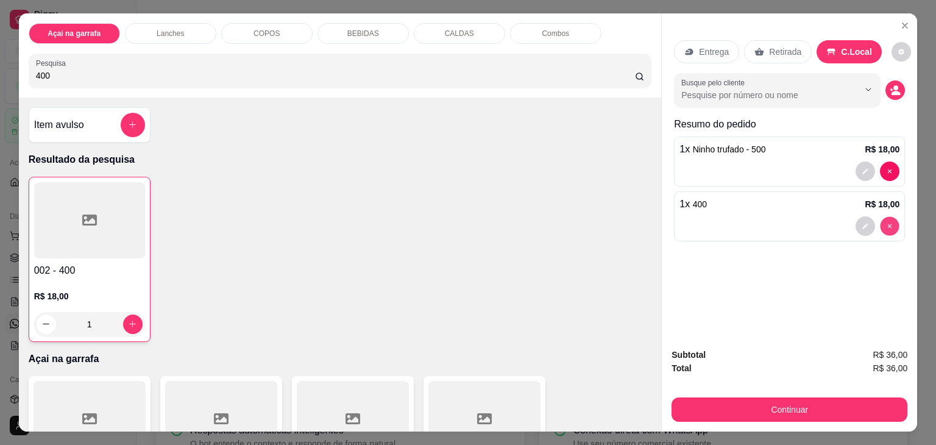
type input "0"
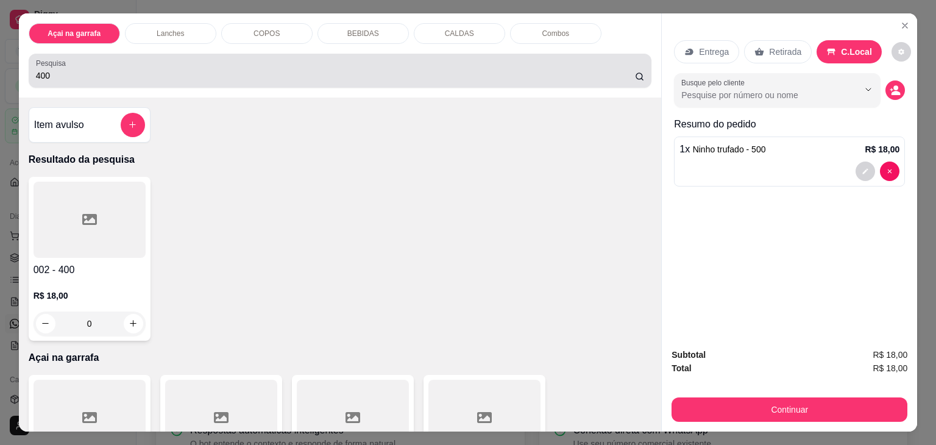
click at [49, 69] on input "400" at bounding box center [335, 75] width 599 height 12
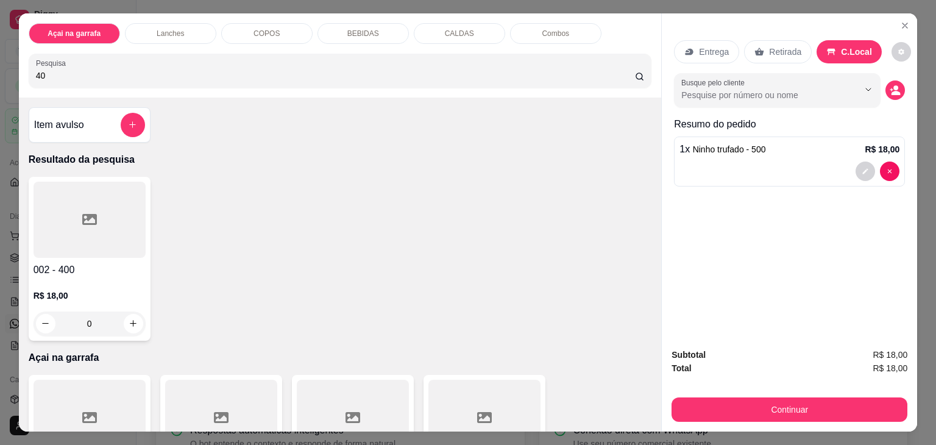
type input "4"
type input "500"
click at [80, 238] on div at bounding box center [90, 220] width 112 height 76
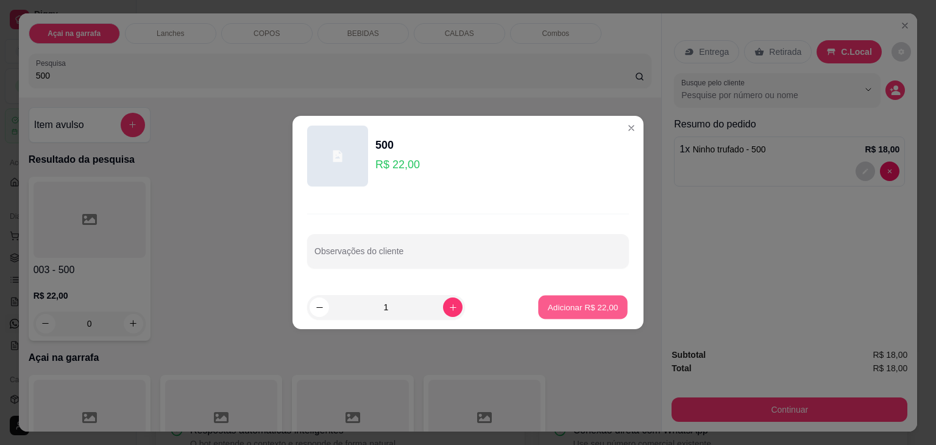
click at [548, 302] on p "Adicionar R$ 22,00" at bounding box center [583, 307] width 71 height 12
type input "1"
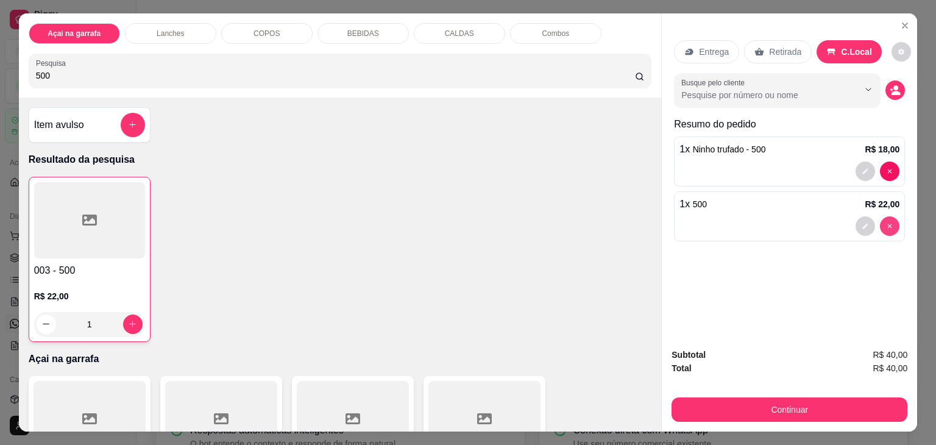
type input "0"
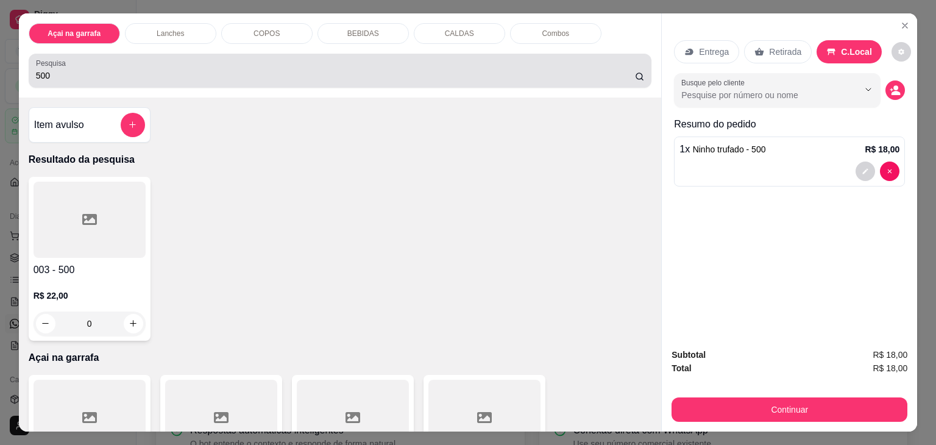
click at [210, 62] on div "500" at bounding box center [340, 70] width 609 height 24
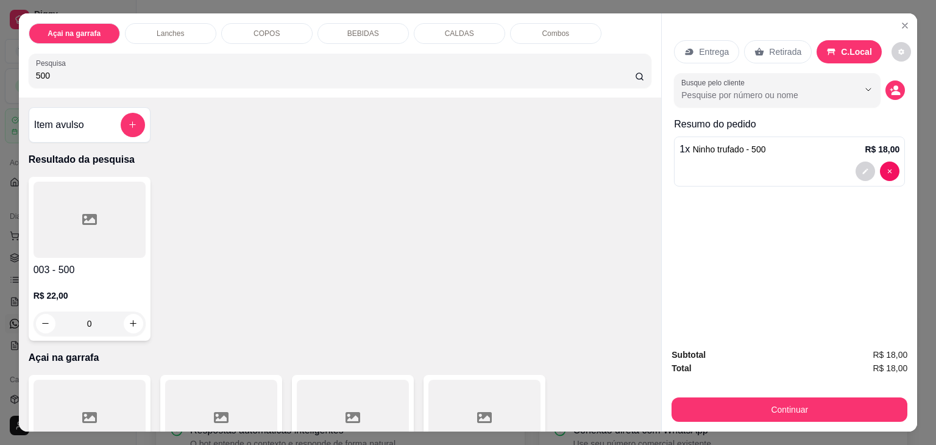
click at [210, 62] on div "500" at bounding box center [340, 70] width 609 height 24
type input "5"
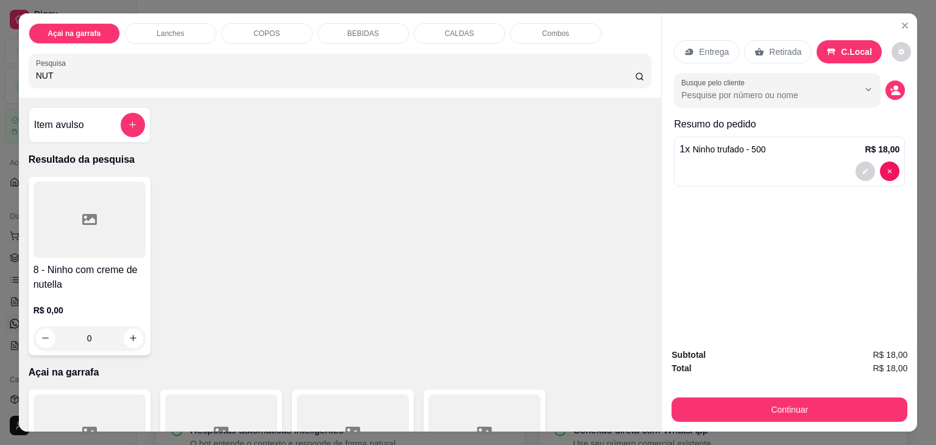
type input "NUT"
click at [102, 236] on div at bounding box center [90, 220] width 112 height 76
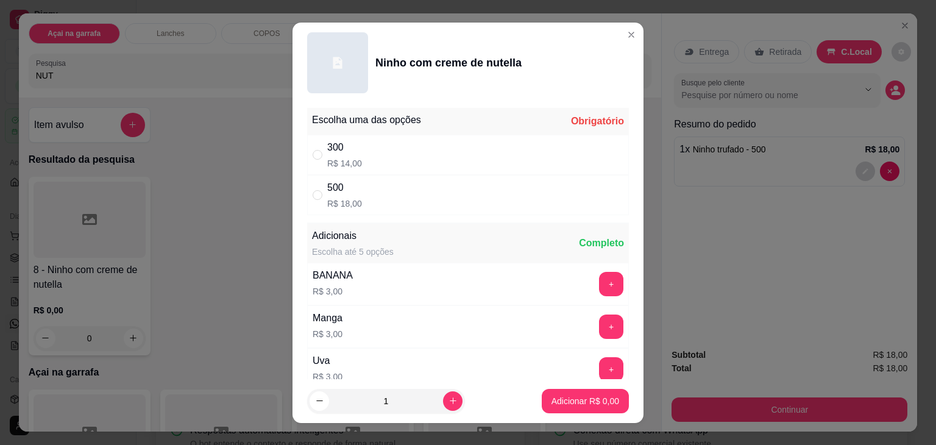
click at [314, 186] on div "500 R$ 18,00" at bounding box center [468, 195] width 322 height 40
radio input "true"
click at [547, 393] on button "Adicionar R$ 18,00" at bounding box center [583, 401] width 92 height 24
type input "1"
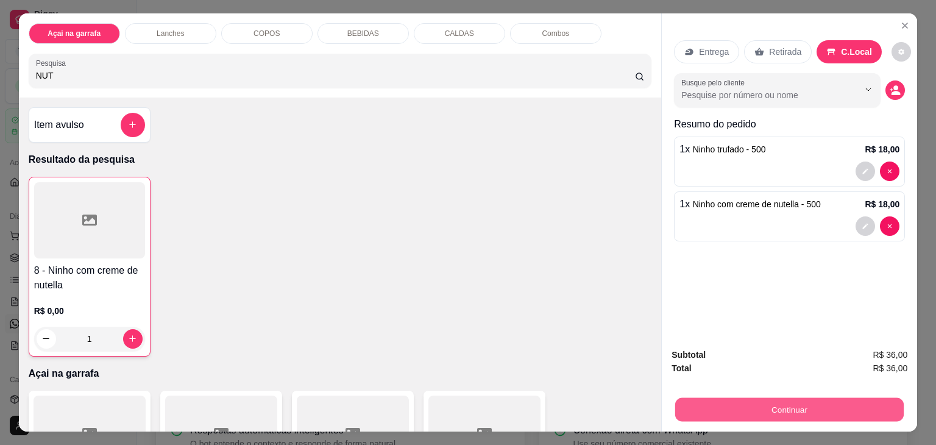
click at [730, 398] on button "Continuar" at bounding box center [789, 410] width 228 height 24
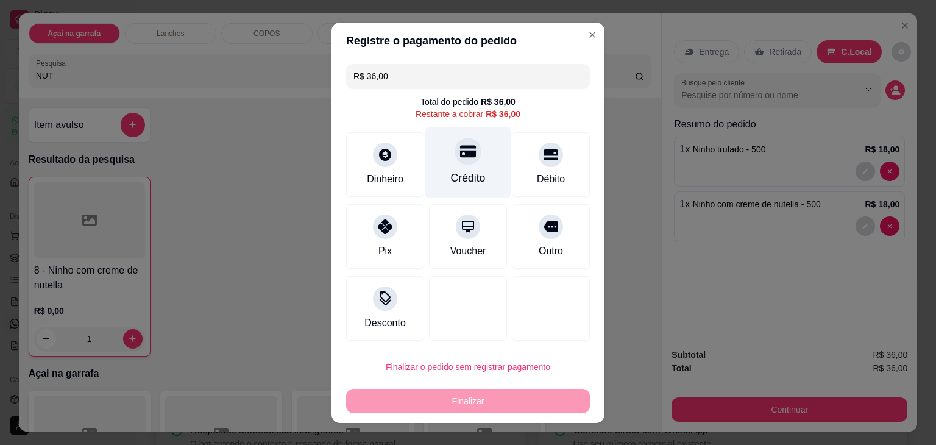
click at [465, 157] on icon at bounding box center [468, 151] width 16 height 16
type input "R$ 0,00"
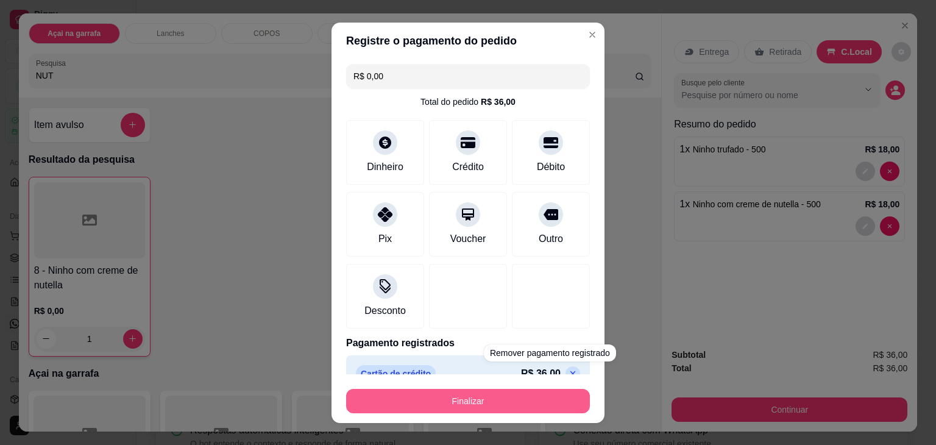
click at [486, 400] on button "Finalizar" at bounding box center [468, 401] width 244 height 24
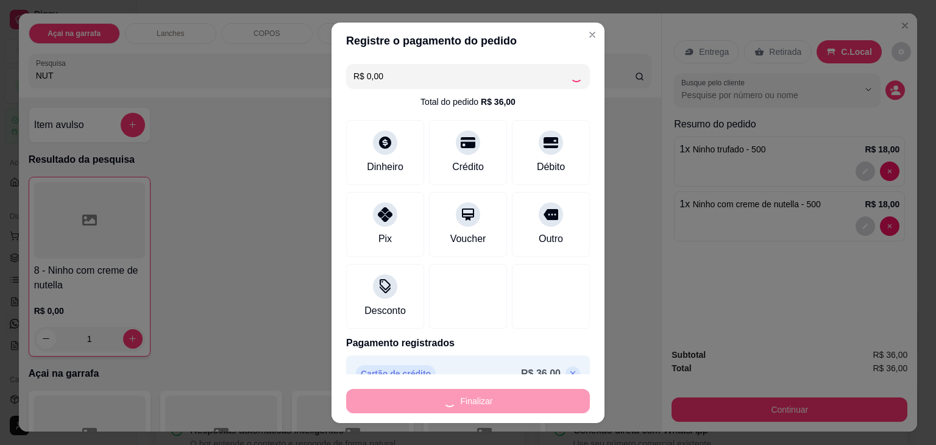
type input "0"
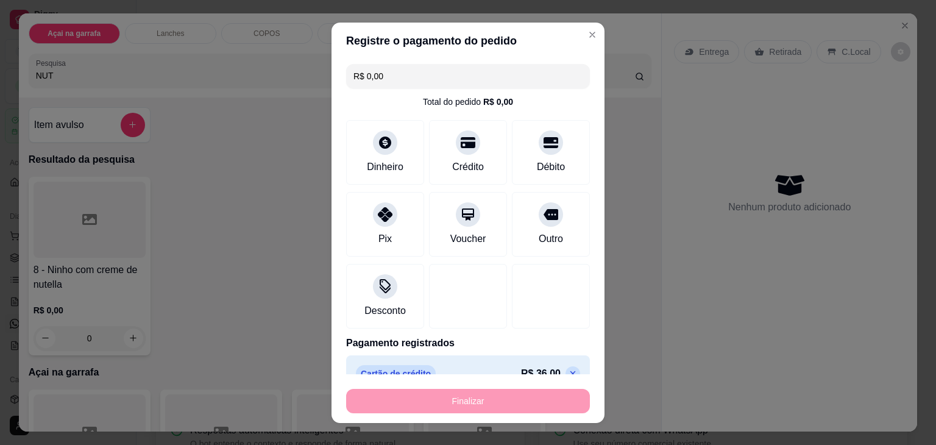
type input "-R$ 36,00"
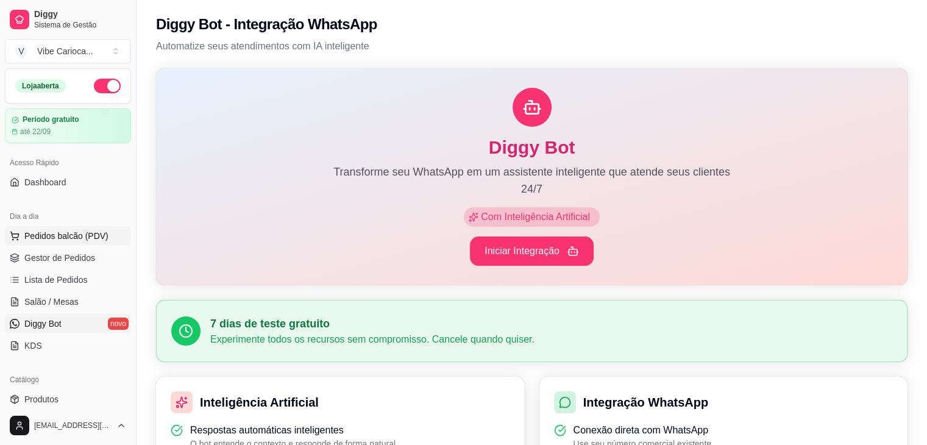
click at [79, 232] on span "Pedidos balcão (PDV)" at bounding box center [66, 236] width 84 height 12
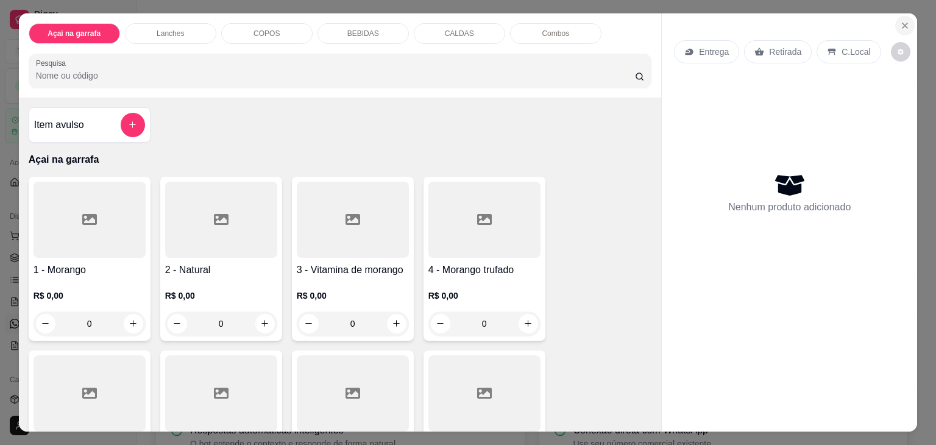
click at [906, 19] on button "Close" at bounding box center [904, 25] width 19 height 19
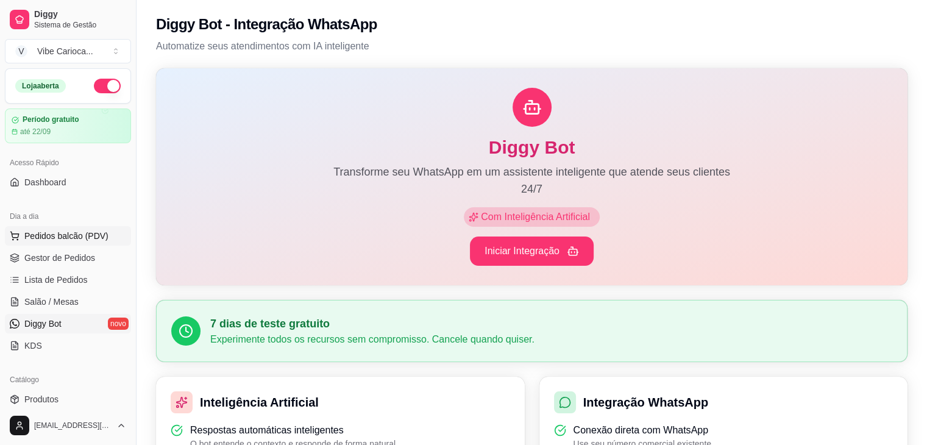
click at [58, 244] on button "Pedidos balcão (PDV)" at bounding box center [68, 235] width 126 height 19
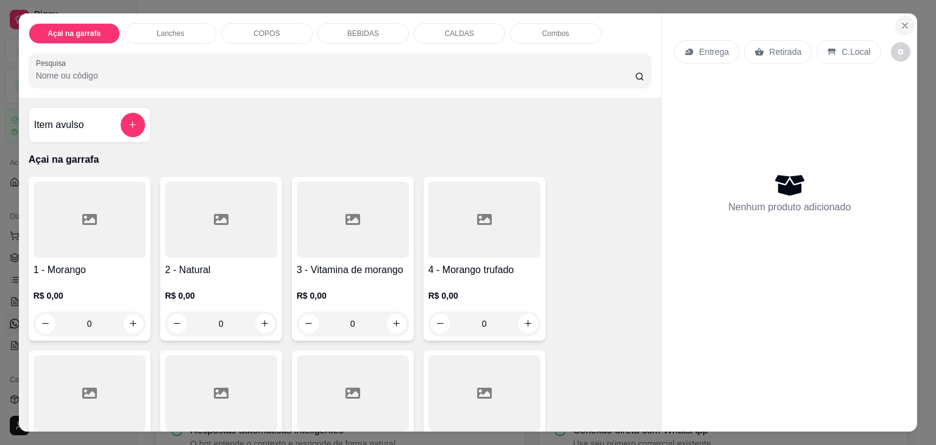
click at [900, 21] on icon "Close" at bounding box center [905, 26] width 10 height 10
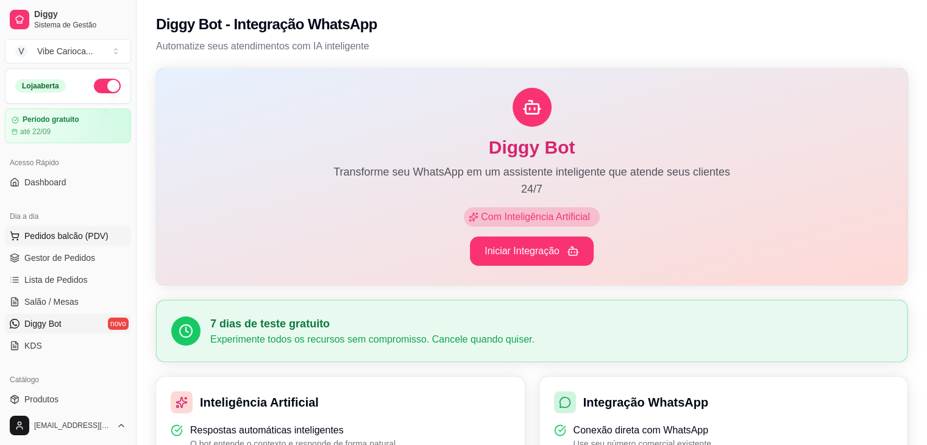
click at [44, 231] on span "Pedidos balcão (PDV)" at bounding box center [66, 236] width 84 height 12
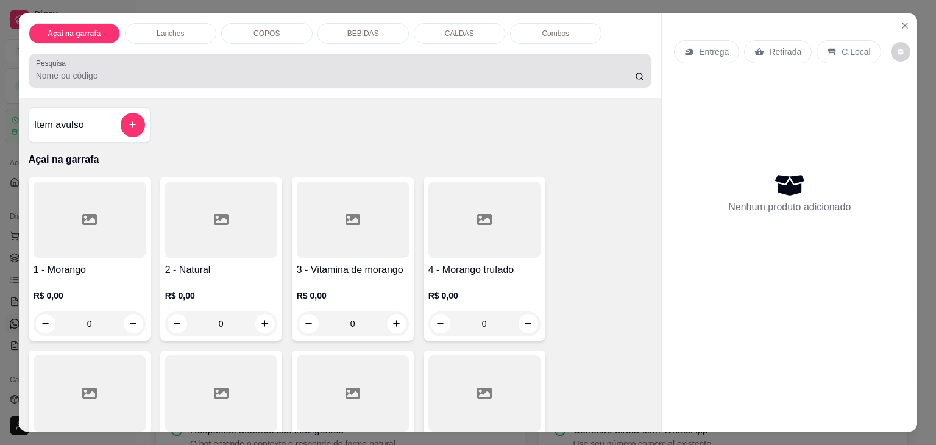
click at [59, 69] on input "Pesquisa" at bounding box center [335, 75] width 599 height 12
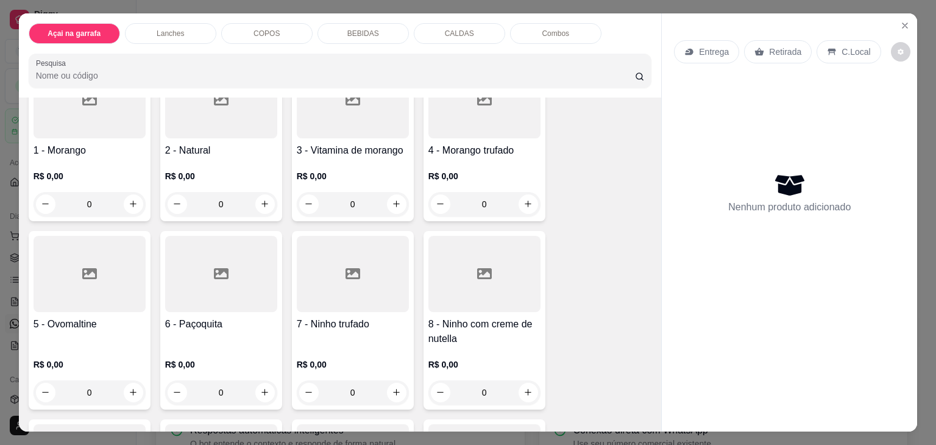
scroll to position [122, 0]
click at [256, 30] on p "COPOS" at bounding box center [266, 34] width 26 height 10
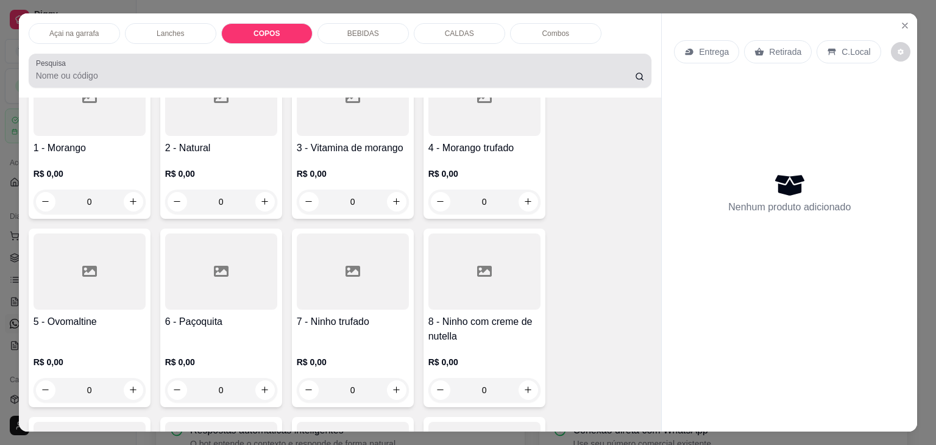
scroll to position [30, 0]
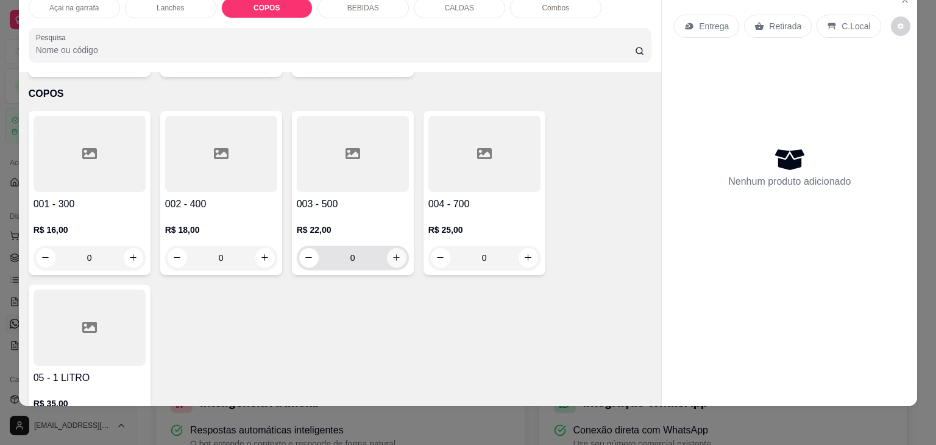
click at [392, 253] on icon "increase-product-quantity" at bounding box center [396, 257] width 9 height 9
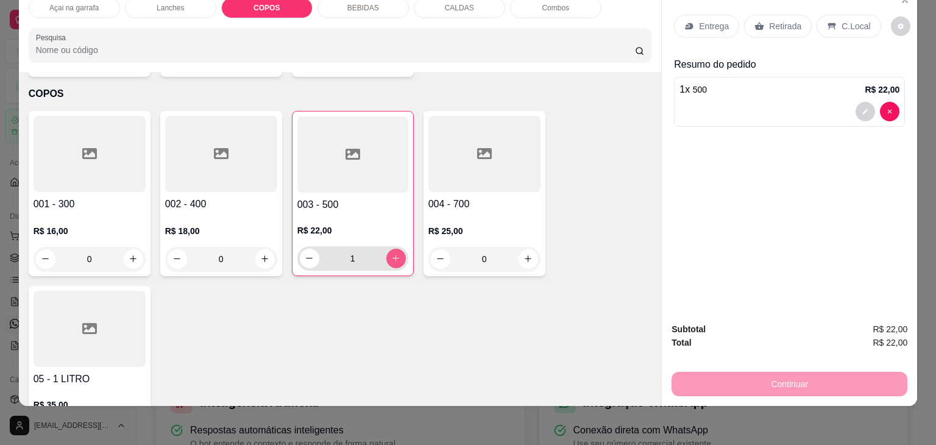
click at [392, 255] on icon "increase-product-quantity" at bounding box center [395, 258] width 7 height 7
type input "2"
drag, startPoint x: 838, startPoint y: 30, endPoint x: 835, endPoint y: 24, distance: 6.8
click at [837, 30] on div "Entrega Retirada C.Local" at bounding box center [789, 26] width 231 height 43
click at [841, 21] on p "C.Local" at bounding box center [855, 26] width 29 height 12
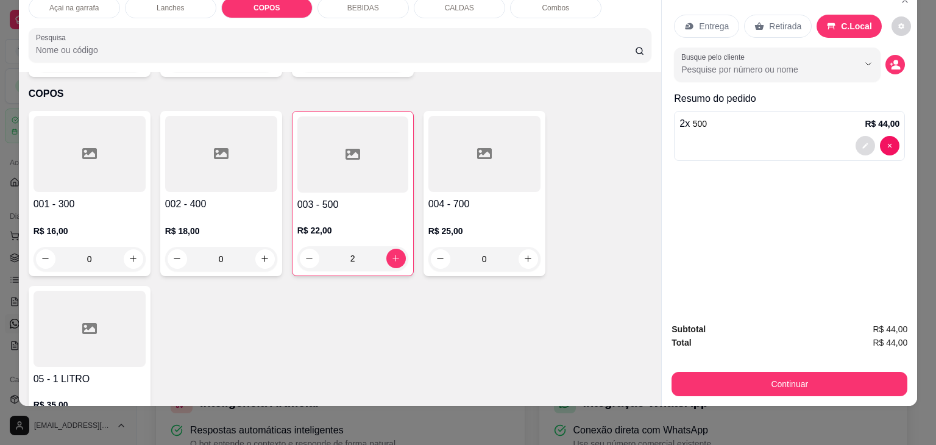
click at [867, 136] on button "decrease-product-quantity" at bounding box center [864, 145] width 19 height 19
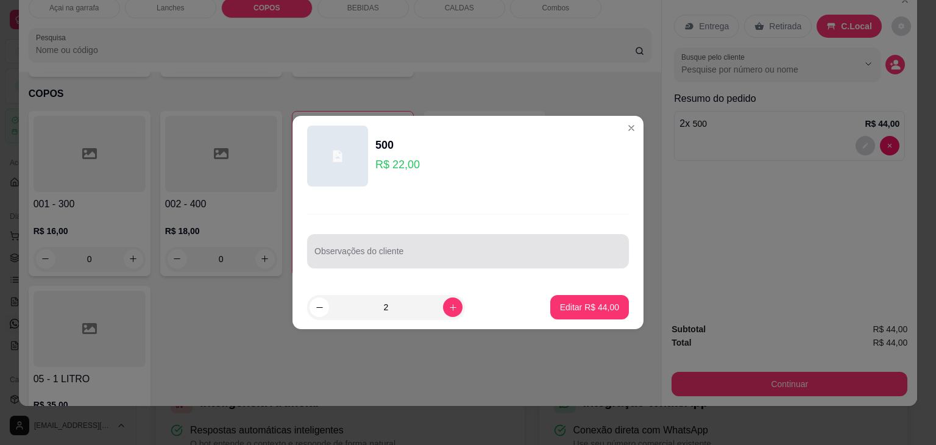
click at [441, 247] on div at bounding box center [467, 251] width 307 height 24
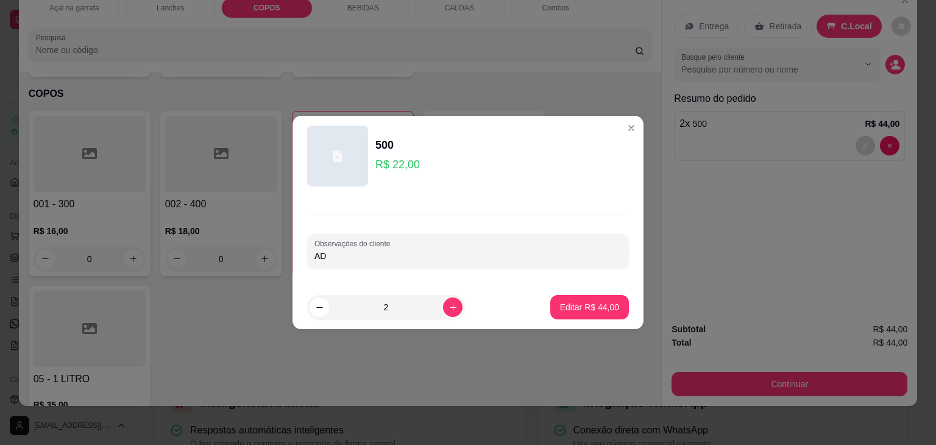
type input "A"
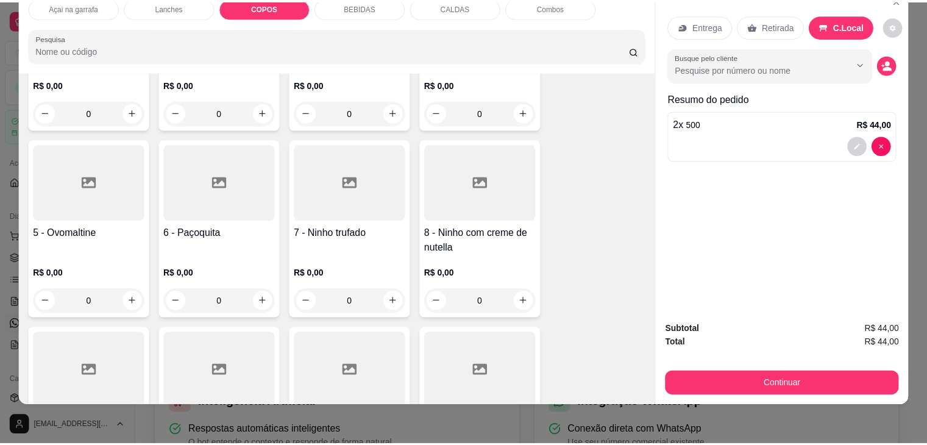
scroll to position [0, 0]
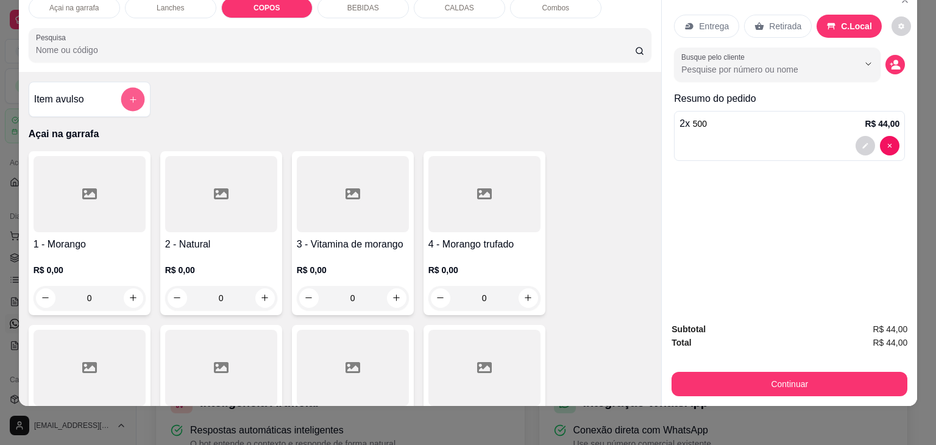
click at [128, 95] on icon "add-separate-item" at bounding box center [132, 99] width 9 height 9
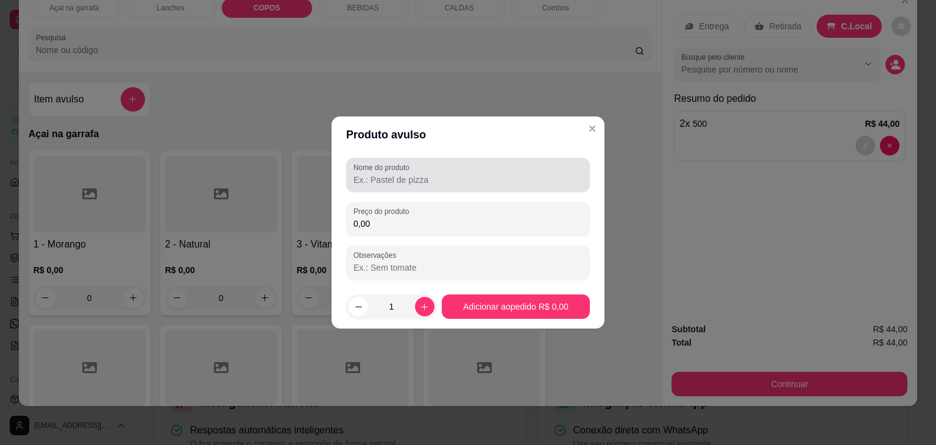
click at [444, 174] on input "Nome do produto" at bounding box center [467, 180] width 229 height 12
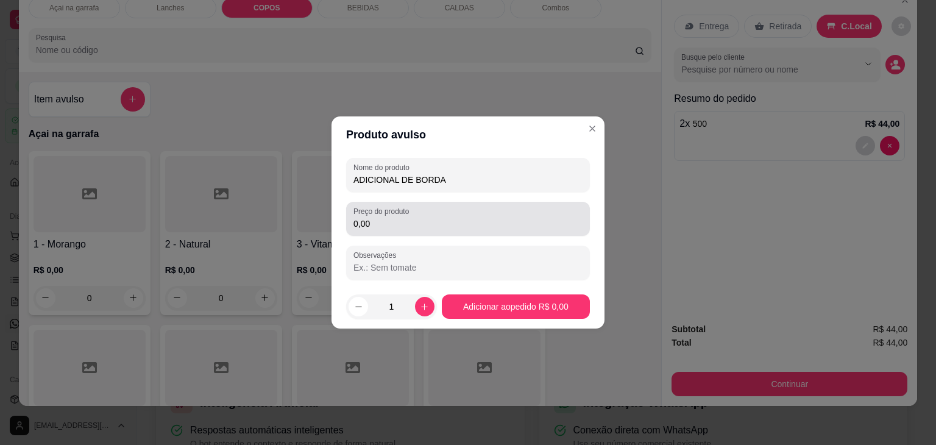
type input "ADICIONAL DE BORDA"
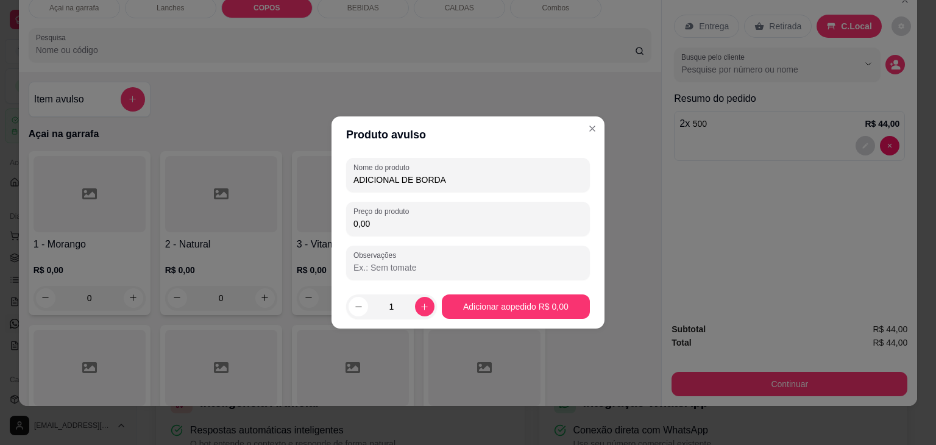
click at [446, 229] on input "0,00" at bounding box center [467, 223] width 229 height 12
type input "3,00"
click at [420, 310] on icon "increase-product-quantity" at bounding box center [424, 306] width 9 height 9
type input "2"
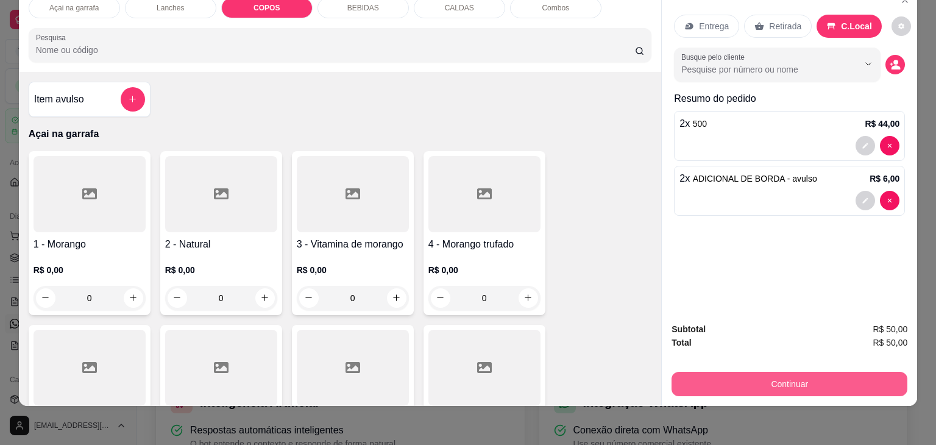
click at [799, 373] on button "Continuar" at bounding box center [789, 384] width 236 height 24
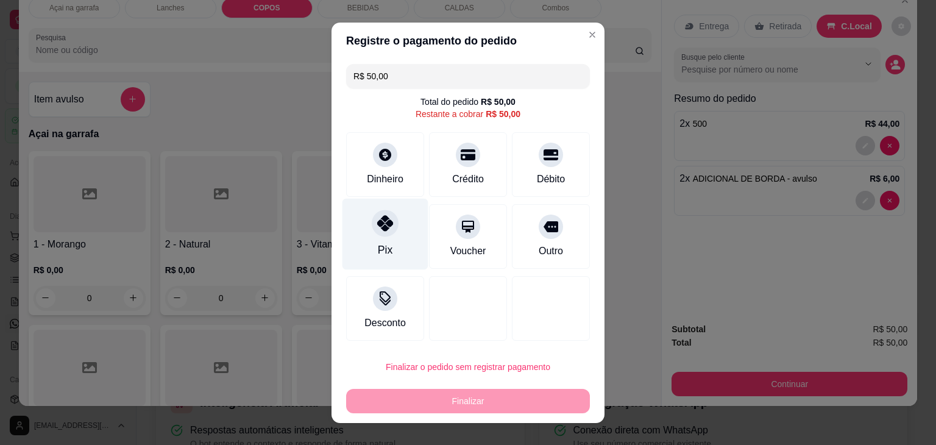
click at [386, 232] on div at bounding box center [385, 223] width 27 height 27
type input "R$ 0,00"
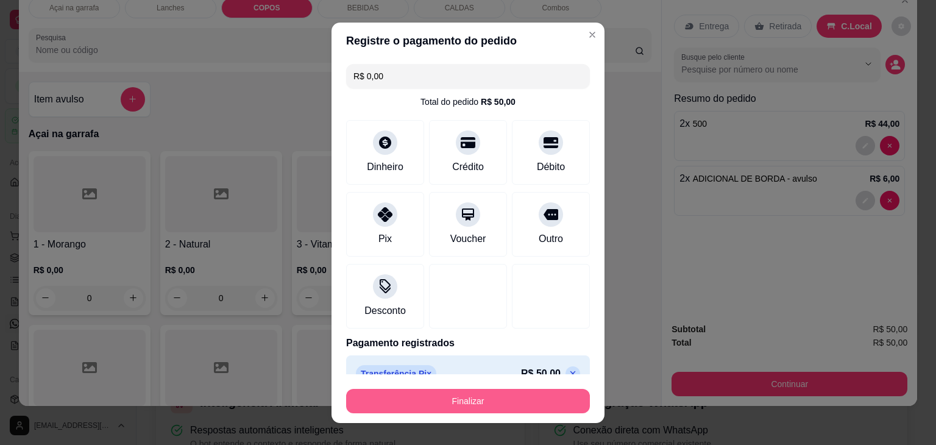
click at [467, 399] on button "Finalizar" at bounding box center [468, 401] width 244 height 24
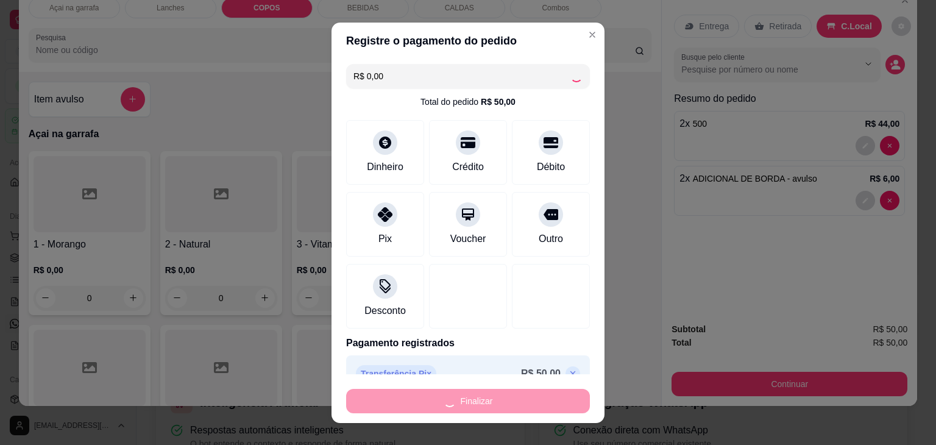
type input "0"
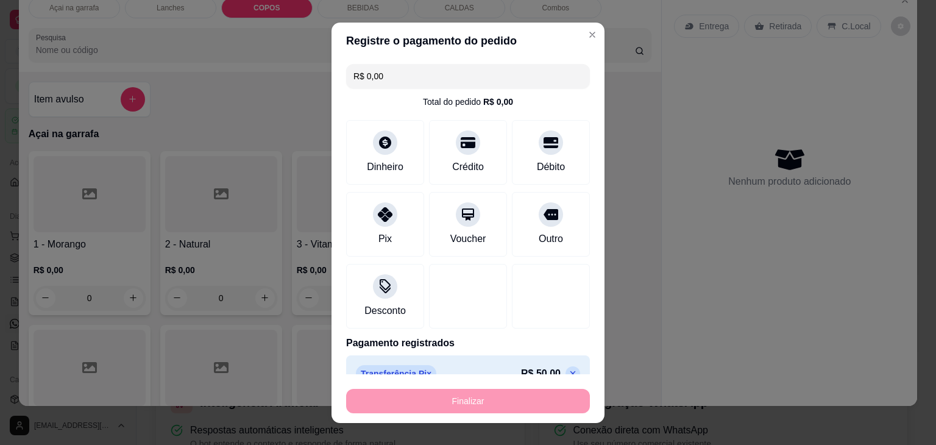
type input "-R$ 50,00"
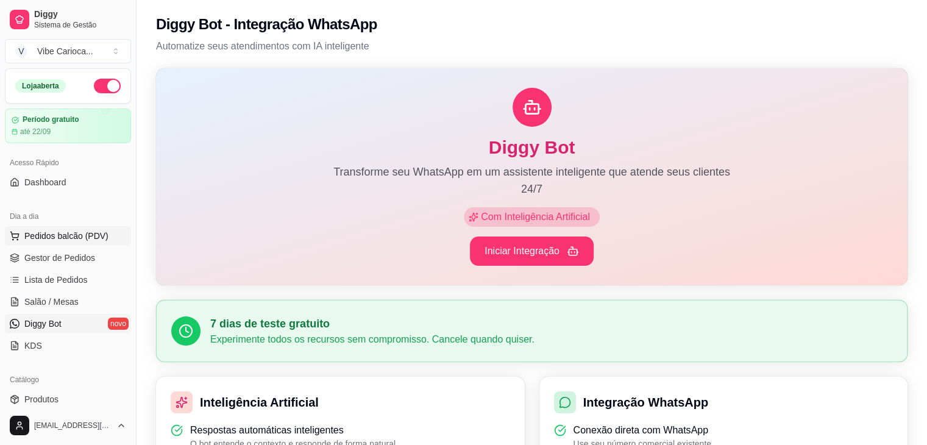
click at [94, 228] on button "Pedidos balcão (PDV)" at bounding box center [68, 235] width 126 height 19
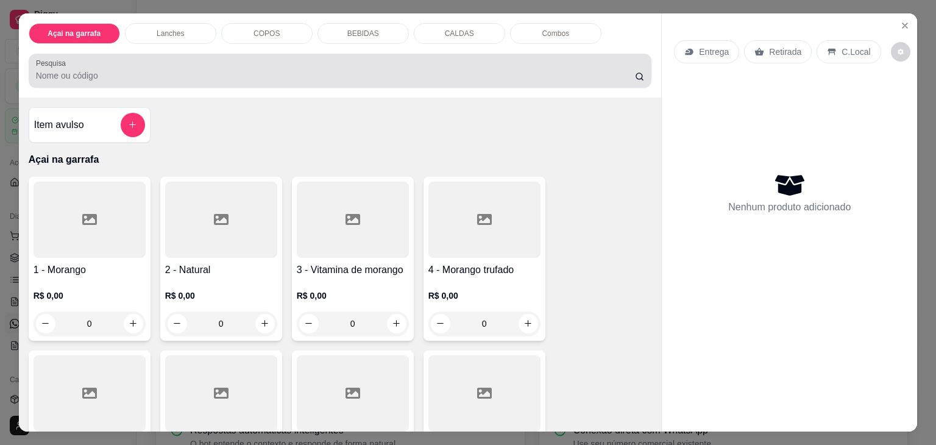
click at [144, 76] on input "Pesquisa" at bounding box center [335, 75] width 599 height 12
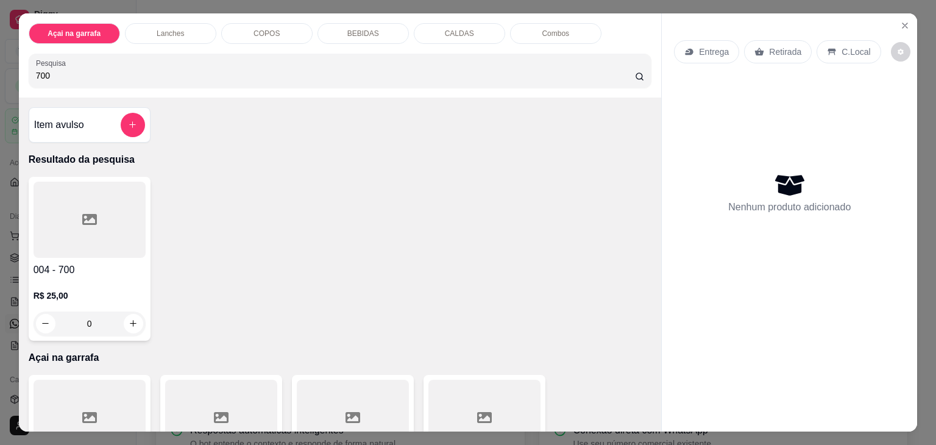
type input "700"
click at [83, 214] on icon at bounding box center [89, 219] width 15 height 11
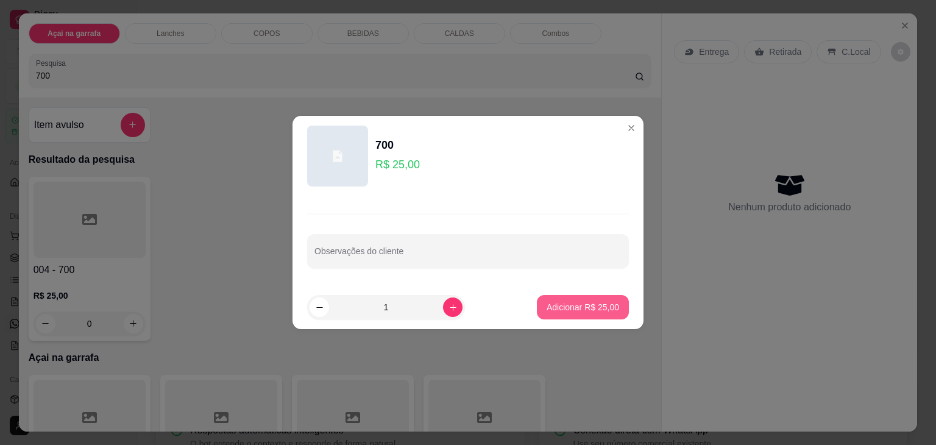
click at [546, 302] on p "Adicionar R$ 25,00" at bounding box center [582, 307] width 72 height 12
type input "1"
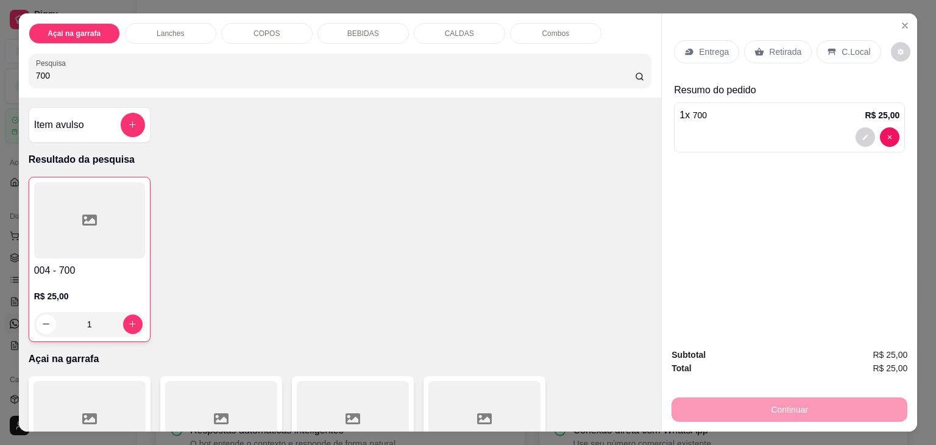
click at [841, 52] on p "C.Local" at bounding box center [855, 52] width 29 height 12
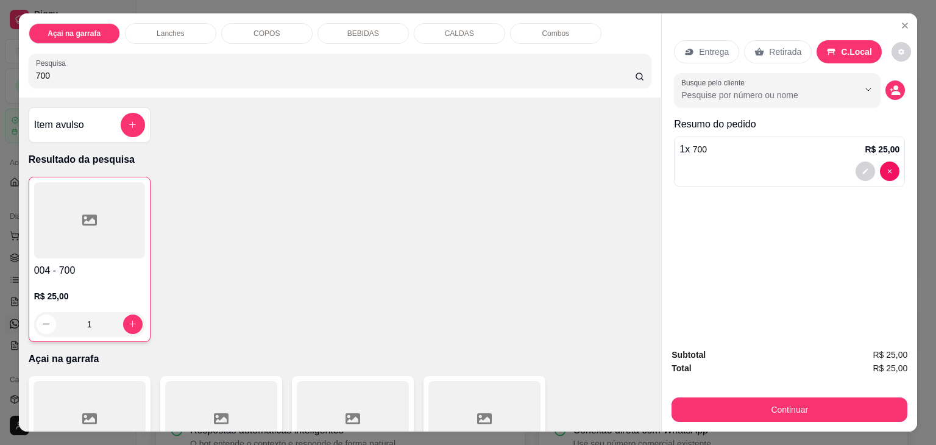
click at [730, 397] on button "Continuar" at bounding box center [789, 409] width 236 height 24
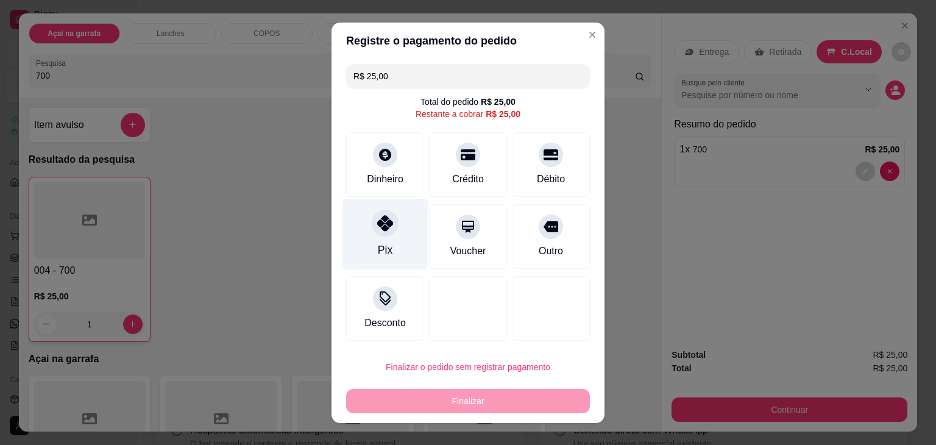
click at [389, 239] on div "Pix" at bounding box center [385, 233] width 86 height 71
type input "R$ 0,00"
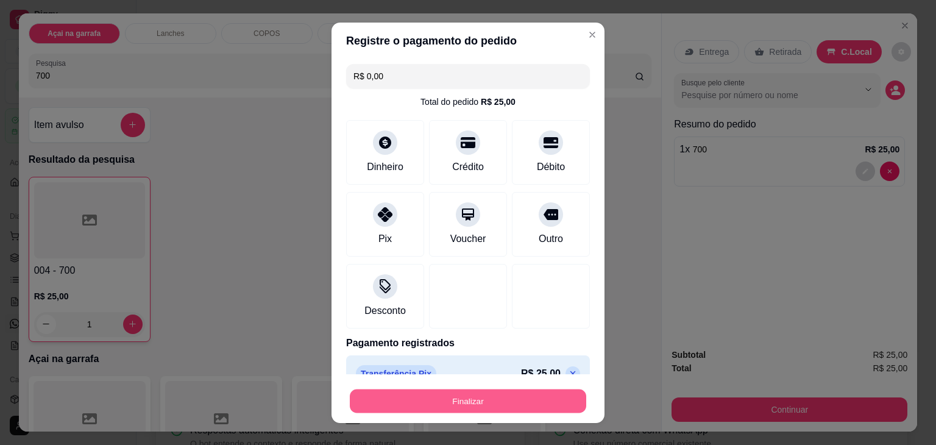
click at [469, 398] on button "Finalizar" at bounding box center [468, 401] width 236 height 24
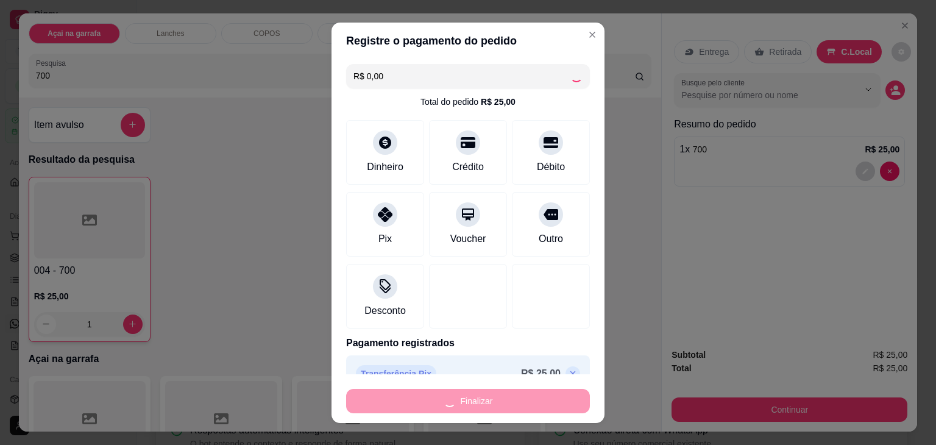
type input "0"
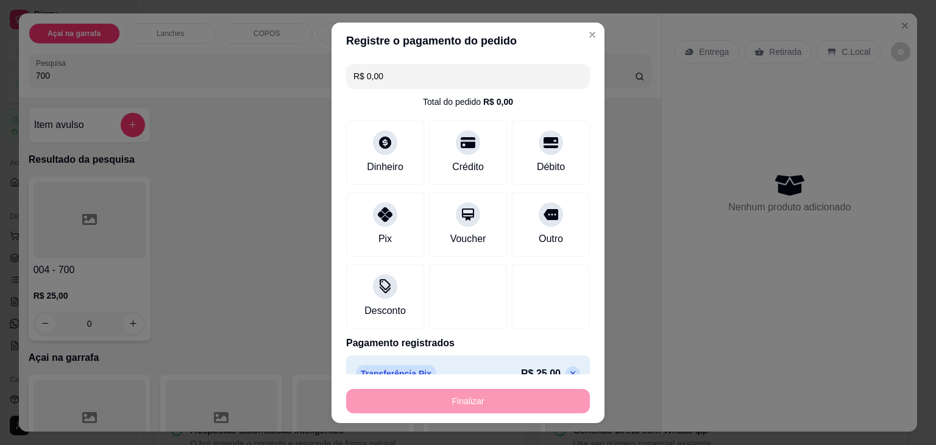
type input "-R$ 25,00"
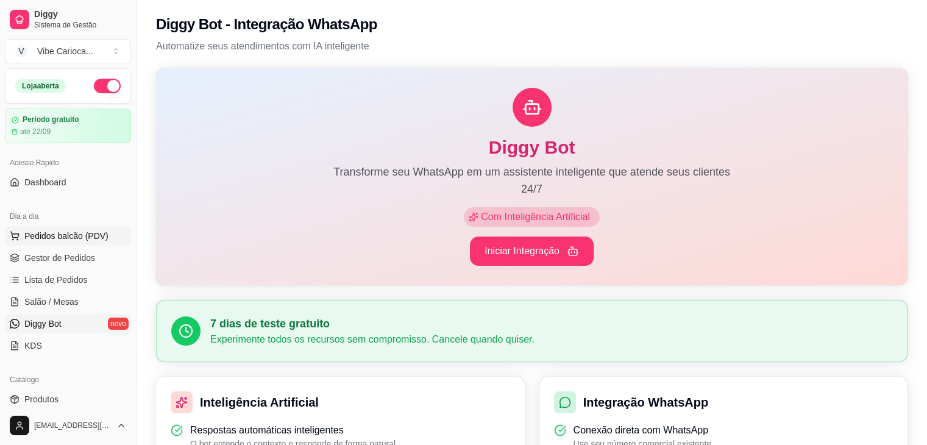
click at [71, 238] on span "Pedidos balcão (PDV)" at bounding box center [66, 236] width 84 height 12
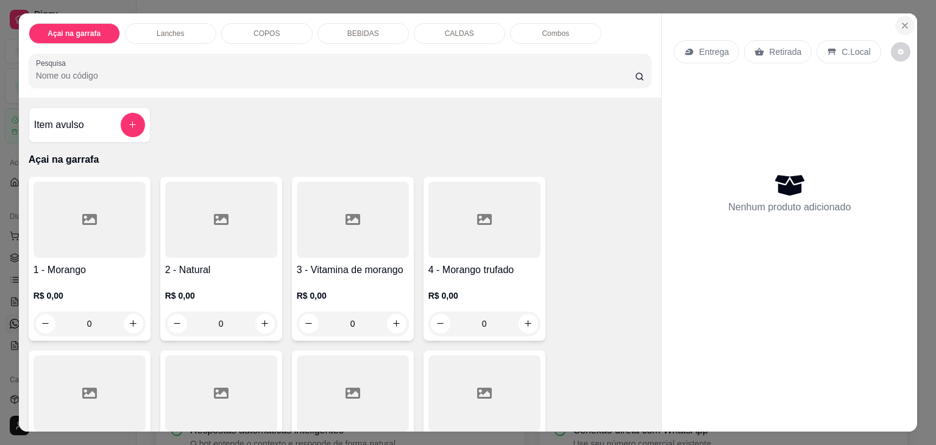
click at [900, 23] on icon "Close" at bounding box center [905, 26] width 10 height 10
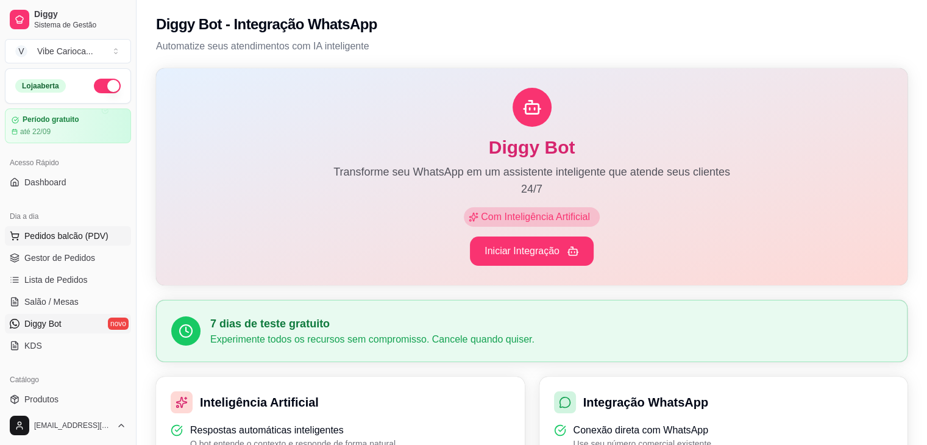
click at [75, 242] on button "Pedidos balcão (PDV)" at bounding box center [68, 235] width 126 height 19
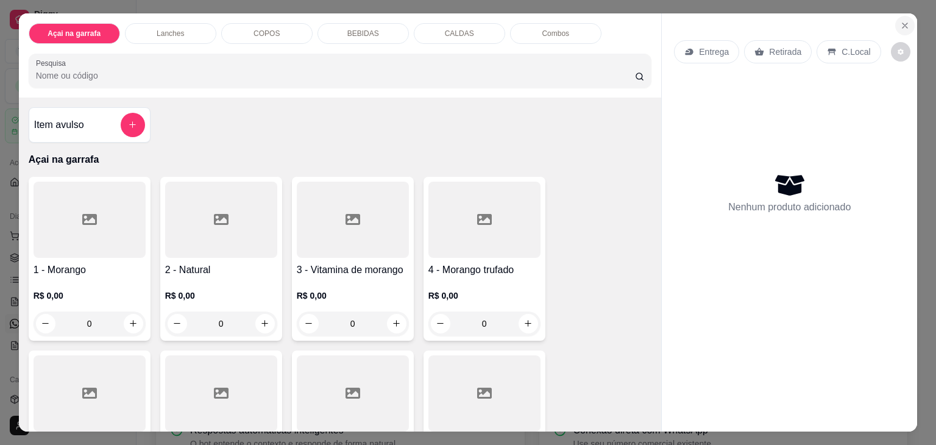
click at [909, 19] on button "Close" at bounding box center [904, 25] width 19 height 19
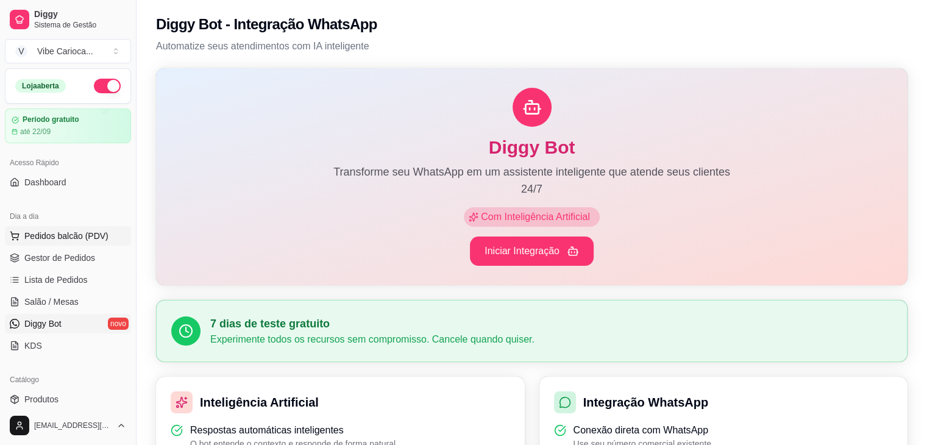
click at [68, 238] on span "Pedidos balcão (PDV)" at bounding box center [66, 236] width 84 height 12
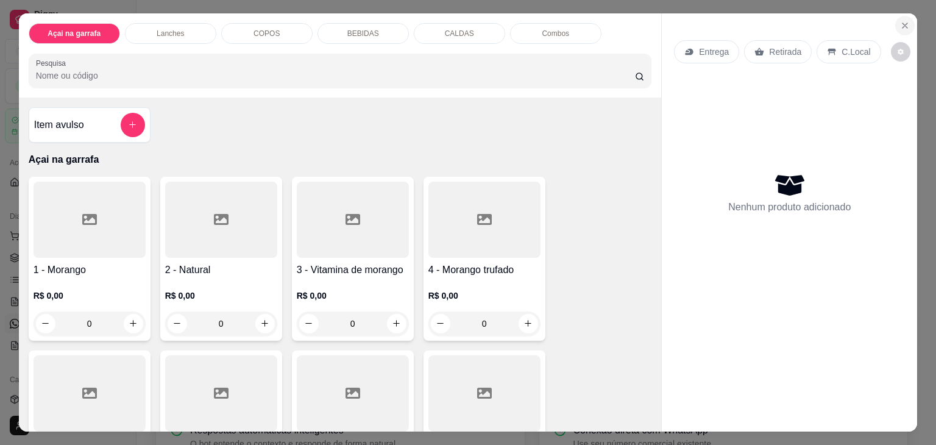
click at [895, 18] on button "Close" at bounding box center [904, 25] width 19 height 19
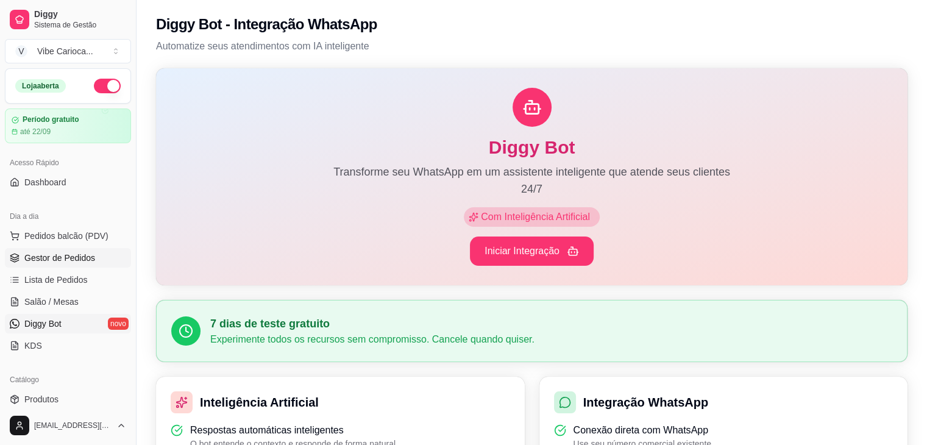
click at [82, 254] on span "Gestor de Pedidos" at bounding box center [59, 258] width 71 height 12
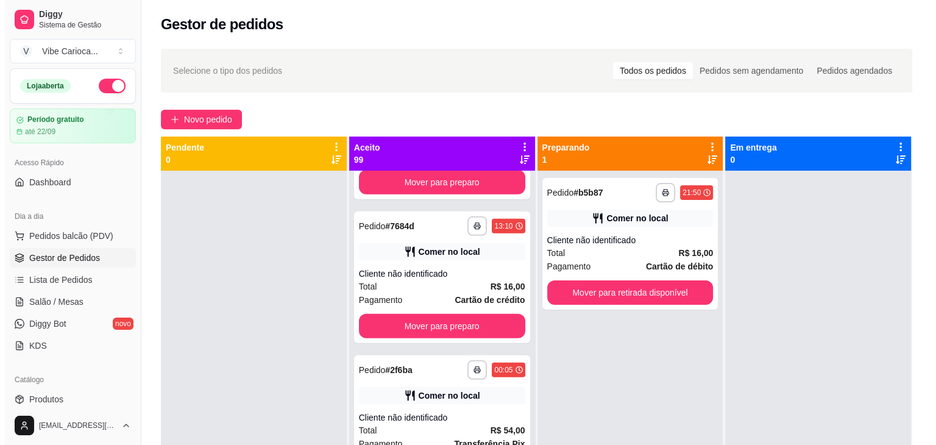
scroll to position [3655, 0]
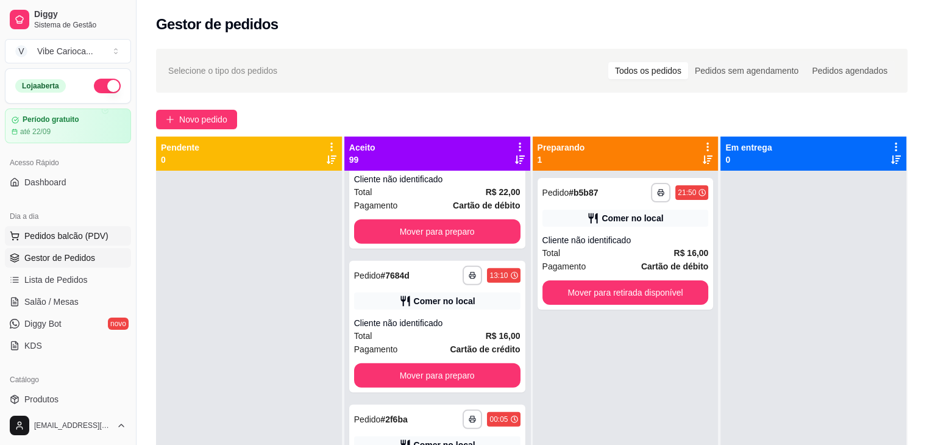
click at [43, 232] on span "Pedidos balcão (PDV)" at bounding box center [66, 236] width 84 height 12
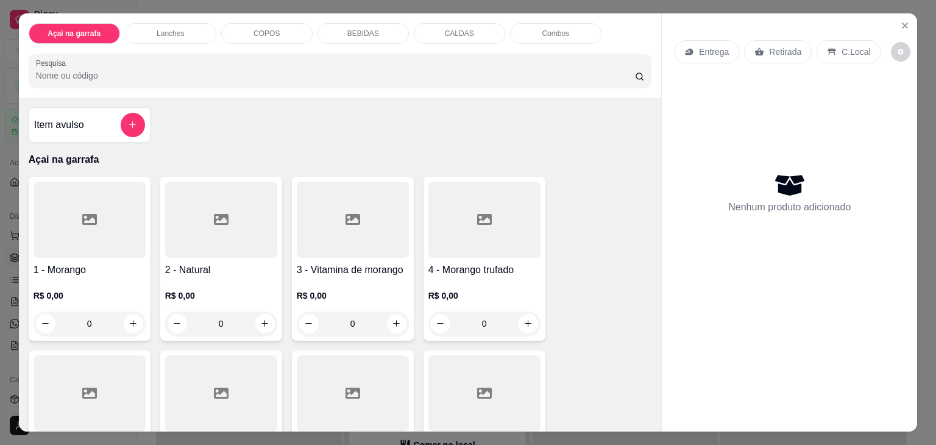
click at [271, 32] on div "COPOS" at bounding box center [266, 33] width 91 height 21
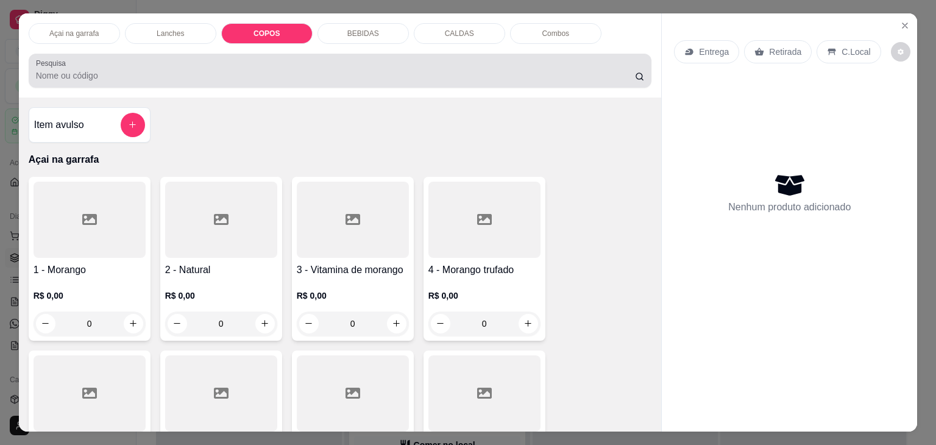
scroll to position [30, 0]
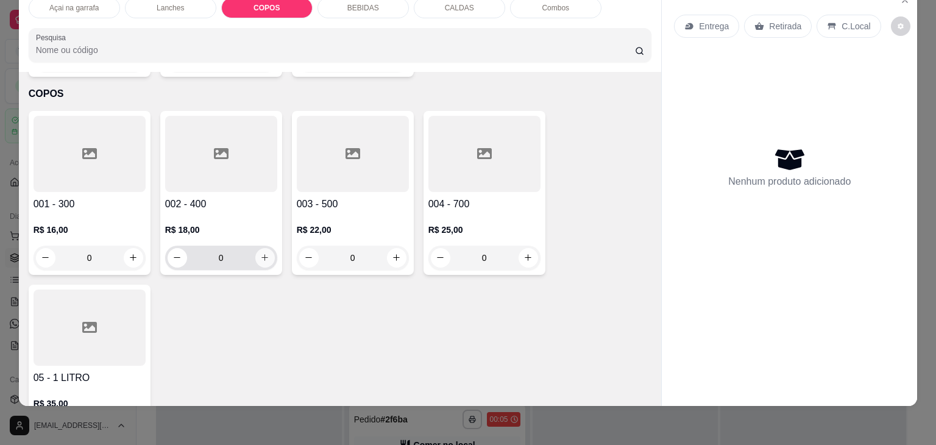
click at [261, 253] on icon "increase-product-quantity" at bounding box center [264, 257] width 9 height 9
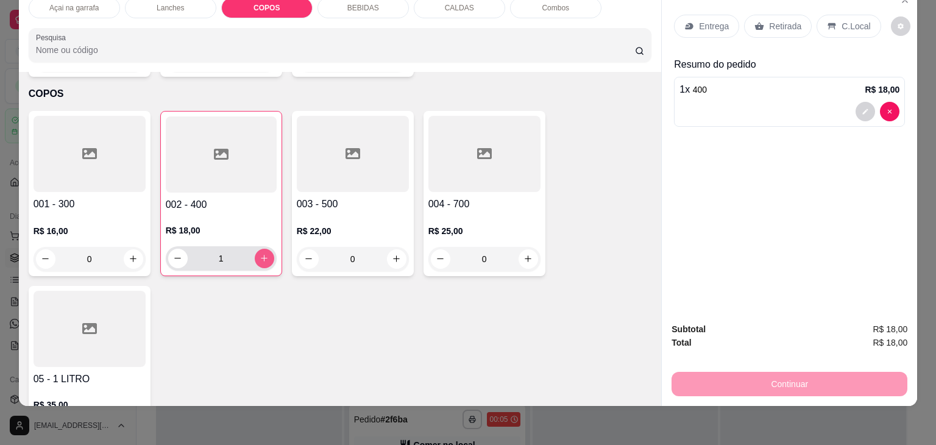
click at [261, 253] on icon "increase-product-quantity" at bounding box center [264, 257] width 9 height 9
type input "4"
click at [831, 18] on div "C.Local" at bounding box center [848, 26] width 64 height 23
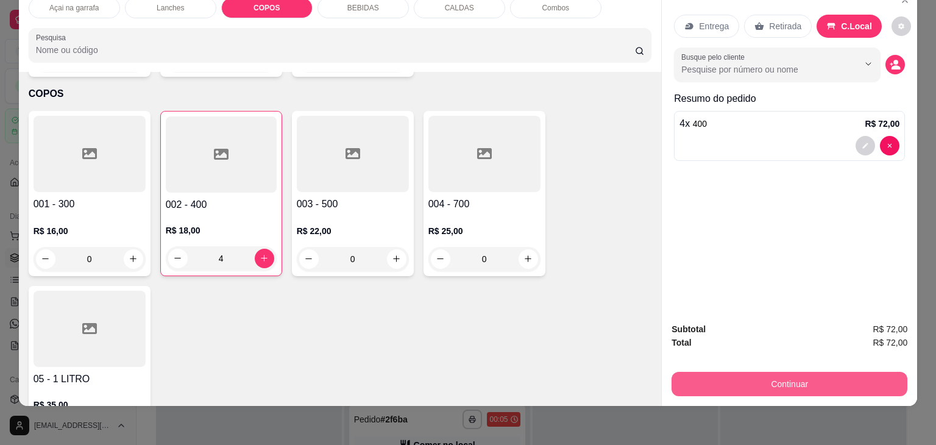
click at [818, 378] on button "Continuar" at bounding box center [789, 384] width 236 height 24
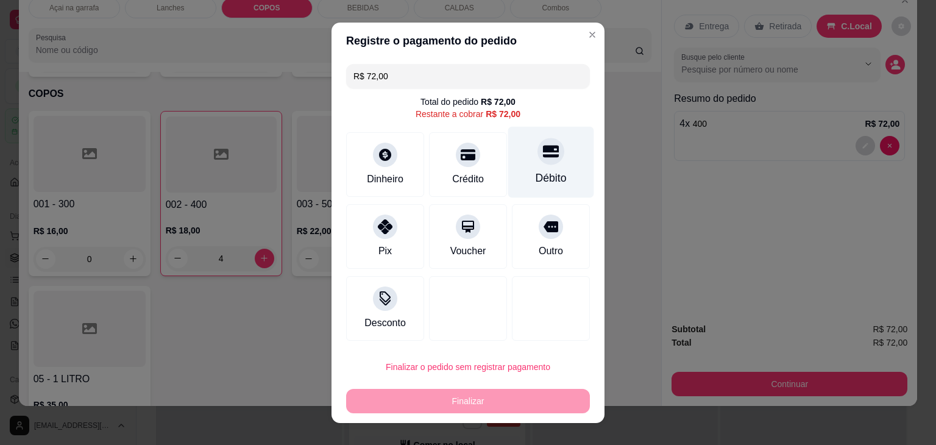
click at [543, 152] on icon at bounding box center [551, 151] width 16 height 16
type input "R$ 0,00"
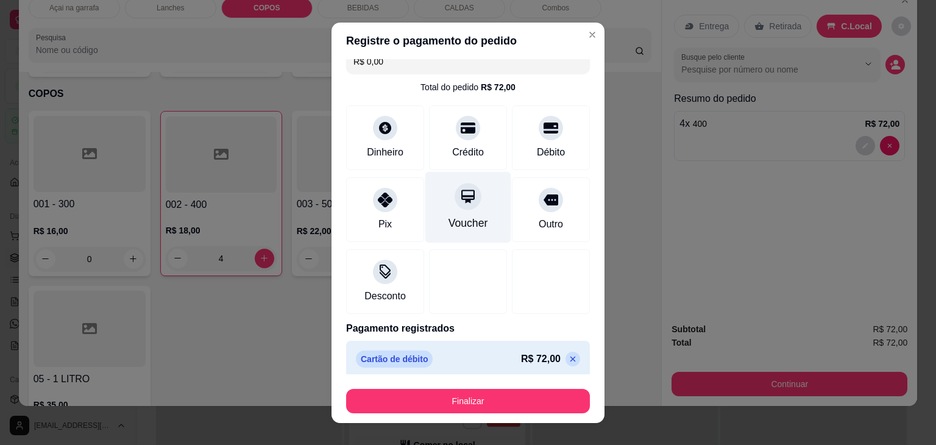
scroll to position [22, 0]
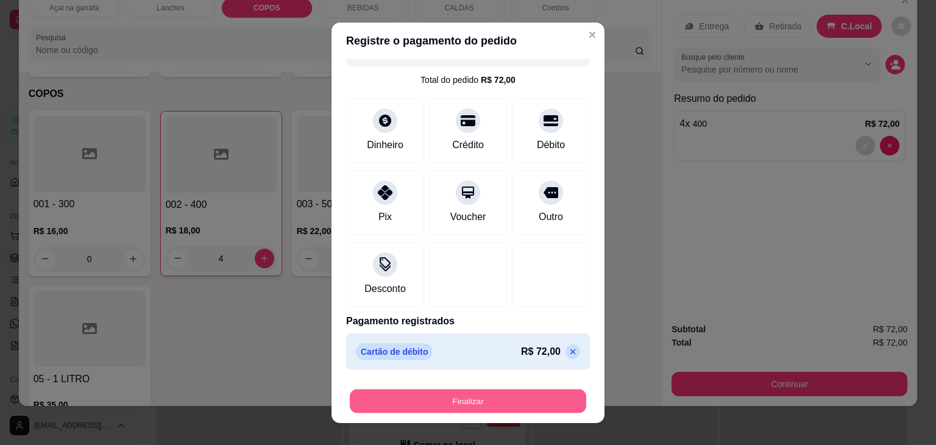
click at [460, 397] on button "Finalizar" at bounding box center [468, 401] width 236 height 24
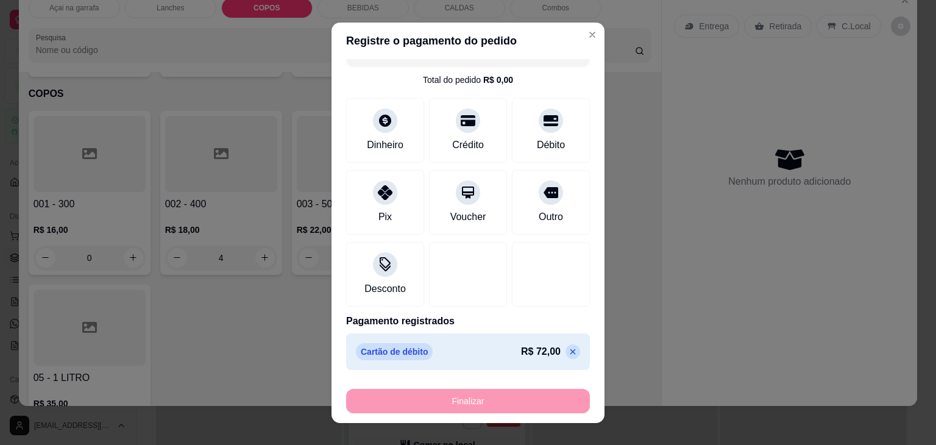
type input "0"
type input "-R$ 72,00"
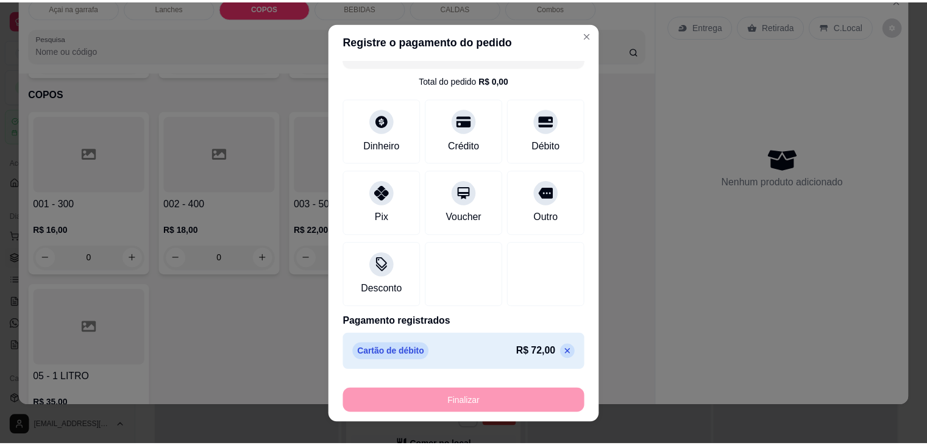
scroll to position [3799, 0]
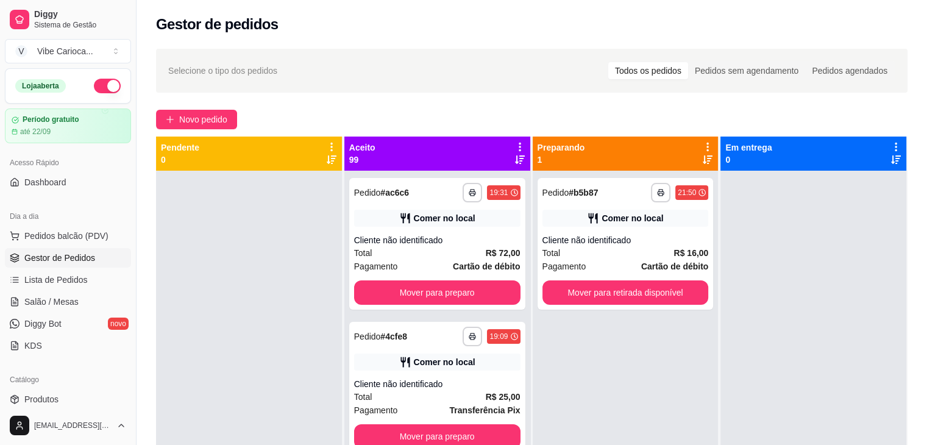
click at [295, 256] on div at bounding box center [249, 393] width 186 height 445
click at [62, 236] on span "Pedidos balcão (PDV)" at bounding box center [66, 236] width 84 height 12
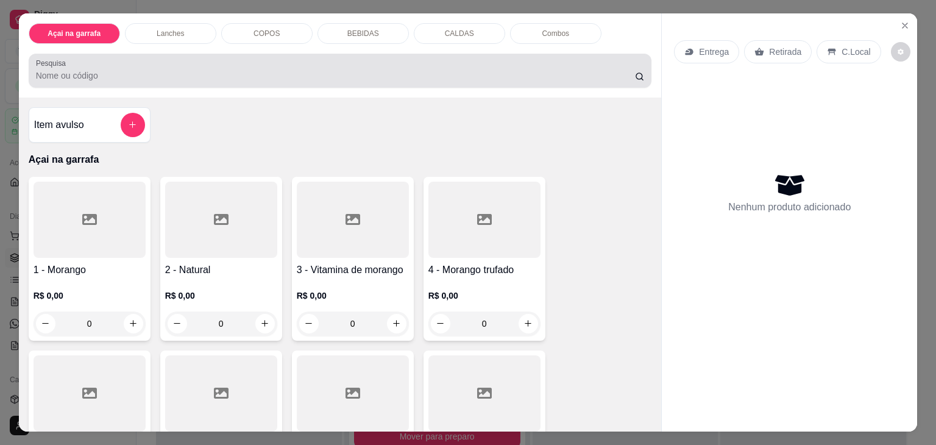
click at [344, 69] on input "Pesquisa" at bounding box center [335, 75] width 599 height 12
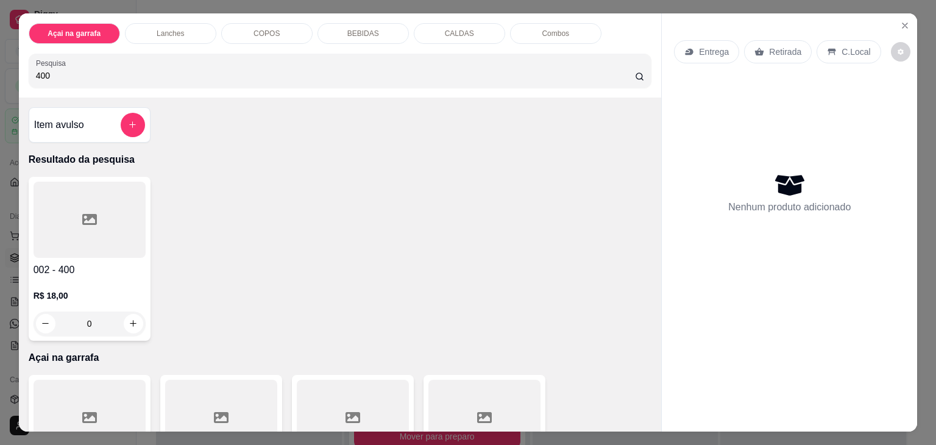
type input "400"
click at [91, 235] on div at bounding box center [90, 220] width 112 height 76
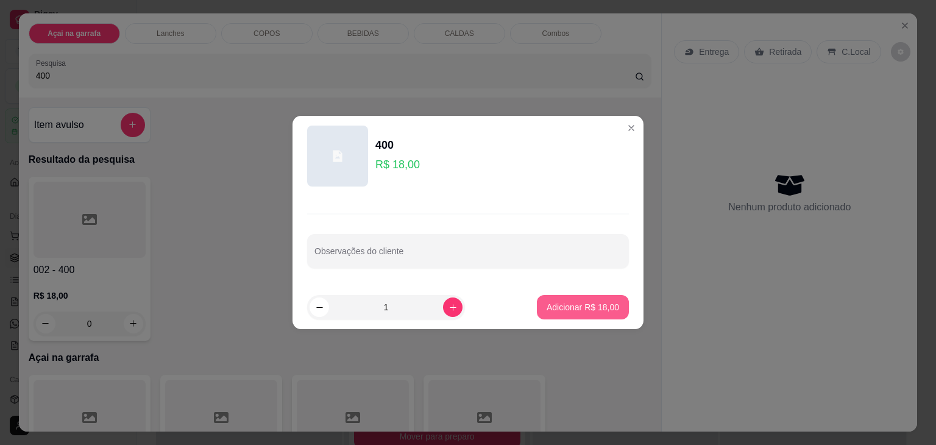
click at [599, 303] on p "Adicionar R$ 18,00" at bounding box center [582, 307] width 72 height 12
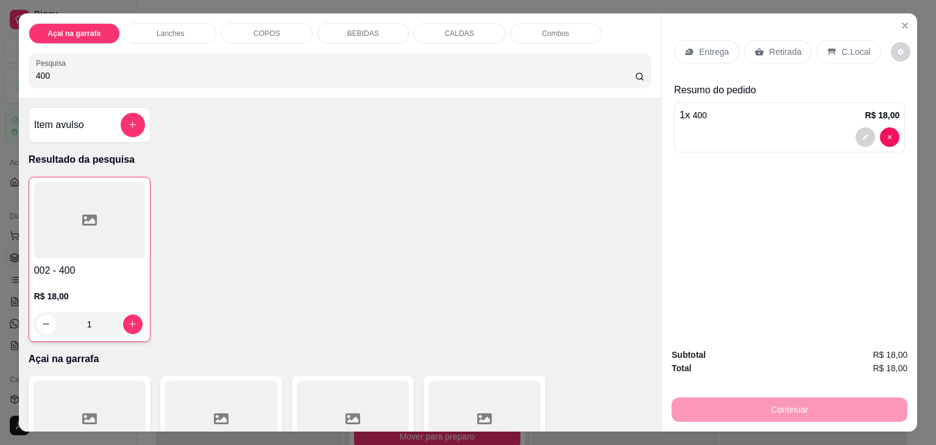
click at [848, 46] on p "C.Local" at bounding box center [855, 52] width 29 height 12
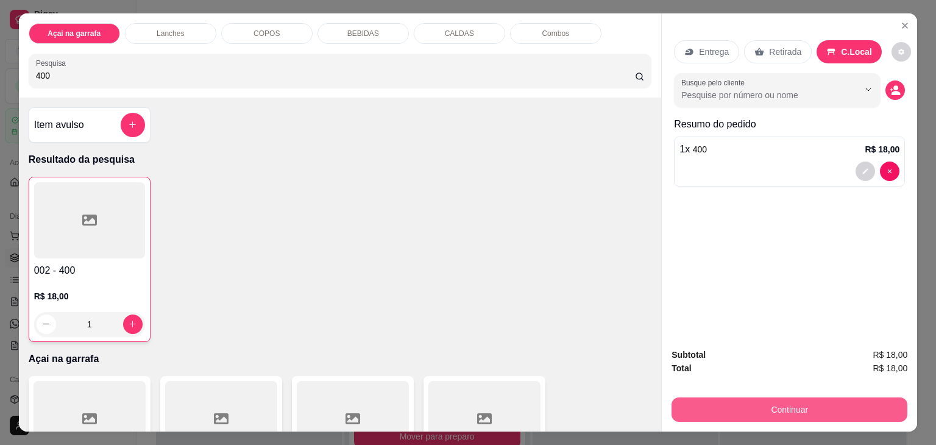
click at [782, 402] on button "Continuar" at bounding box center [789, 409] width 236 height 24
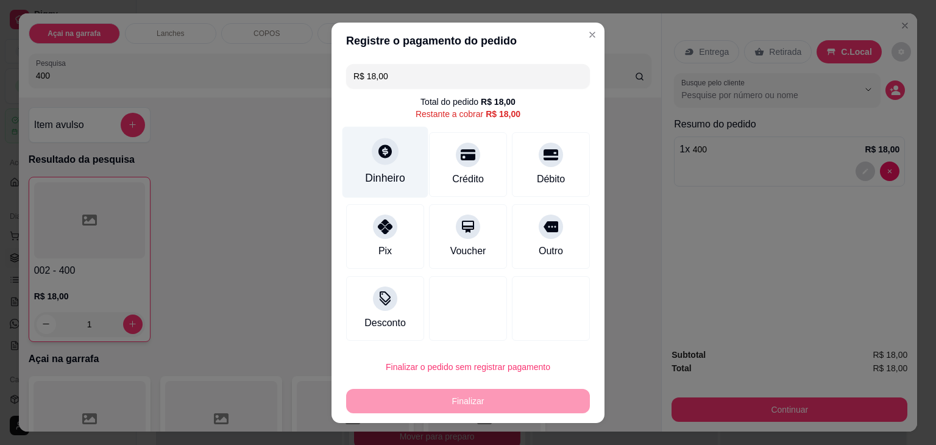
click at [383, 176] on div "Dinheiro" at bounding box center [385, 178] width 40 height 16
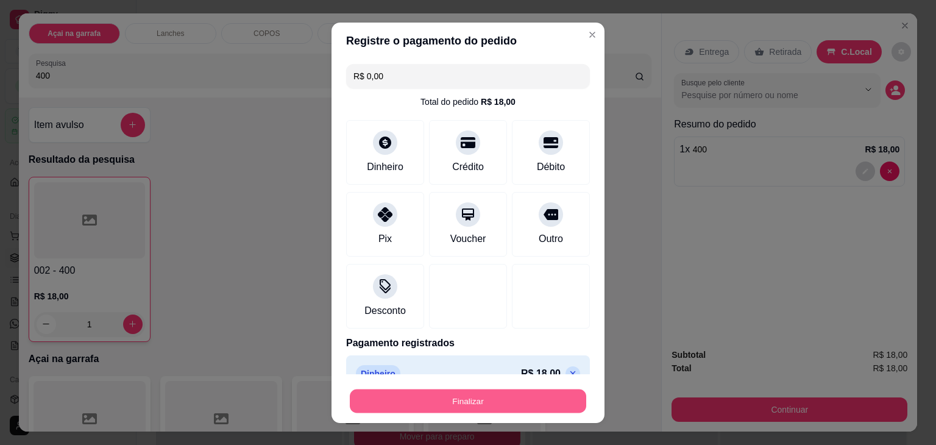
click at [478, 397] on button "Finalizar" at bounding box center [468, 401] width 236 height 24
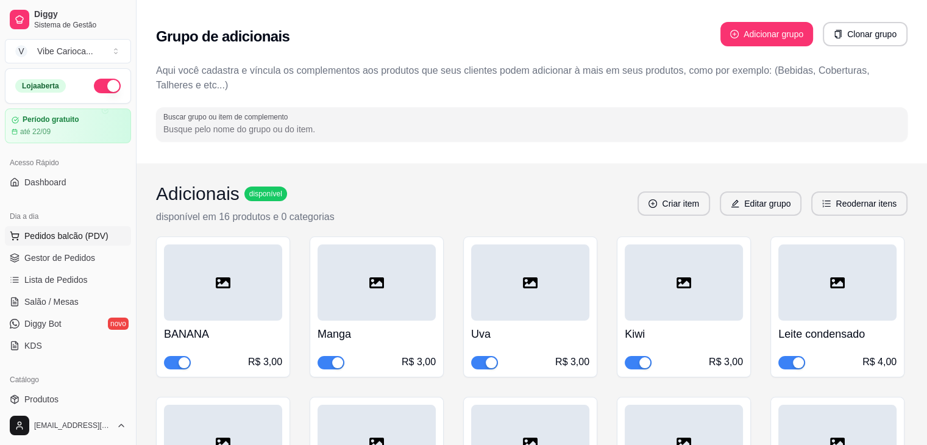
click at [37, 234] on span "Pedidos balcão (PDV)" at bounding box center [66, 236] width 84 height 12
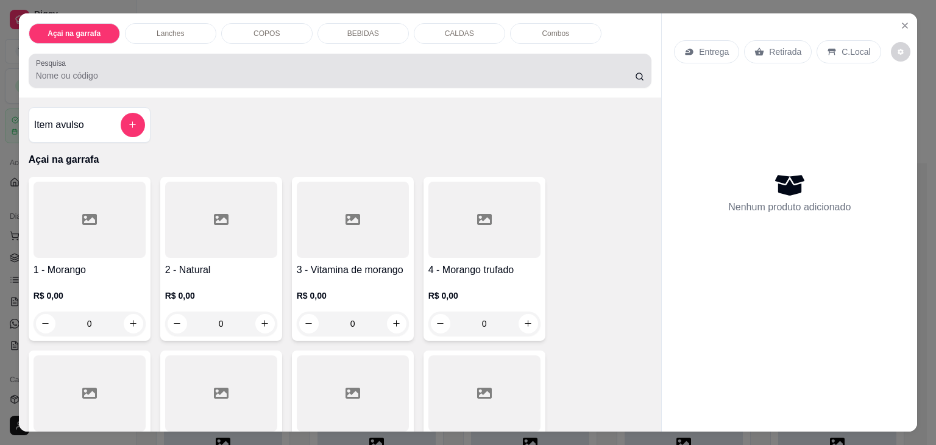
click at [412, 58] on div at bounding box center [340, 70] width 609 height 24
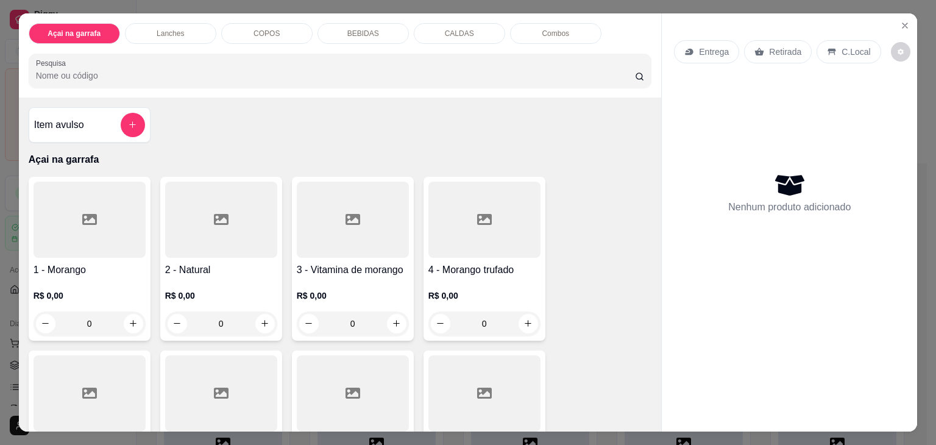
click at [68, 69] on input "Pesquisa" at bounding box center [335, 75] width 599 height 12
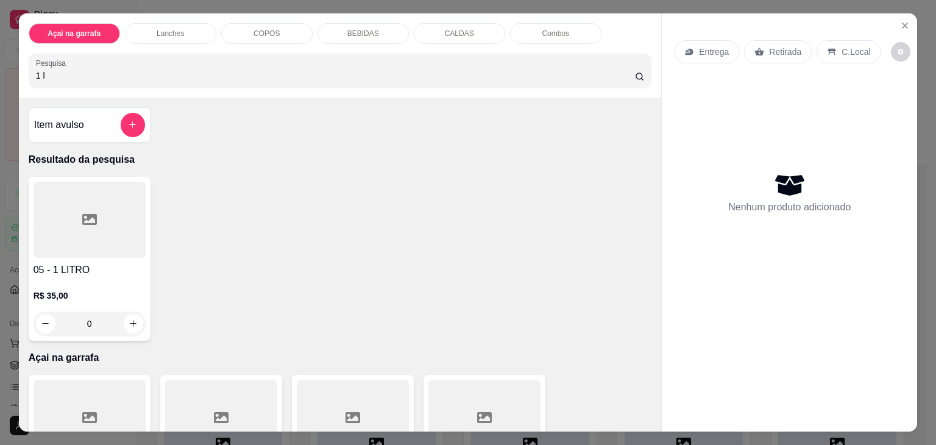
type input "1 l"
click at [112, 249] on div at bounding box center [90, 220] width 112 height 76
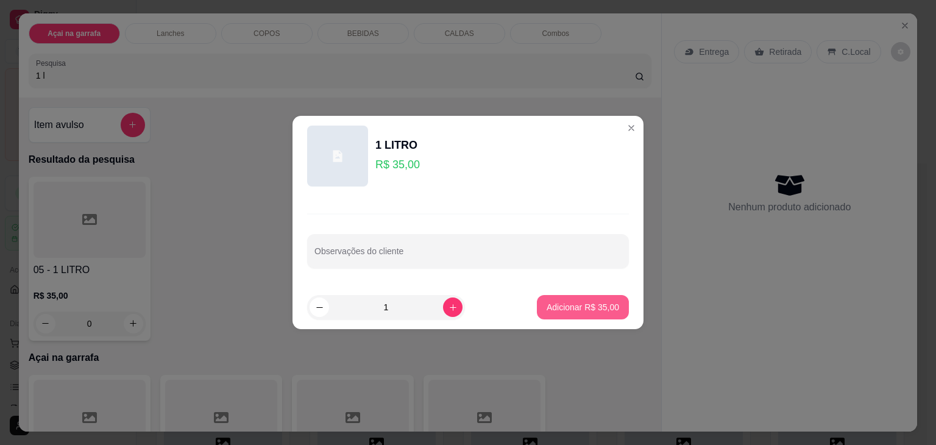
click at [562, 298] on button "Adicionar R$ 35,00" at bounding box center [583, 307] width 92 height 24
type input "1"
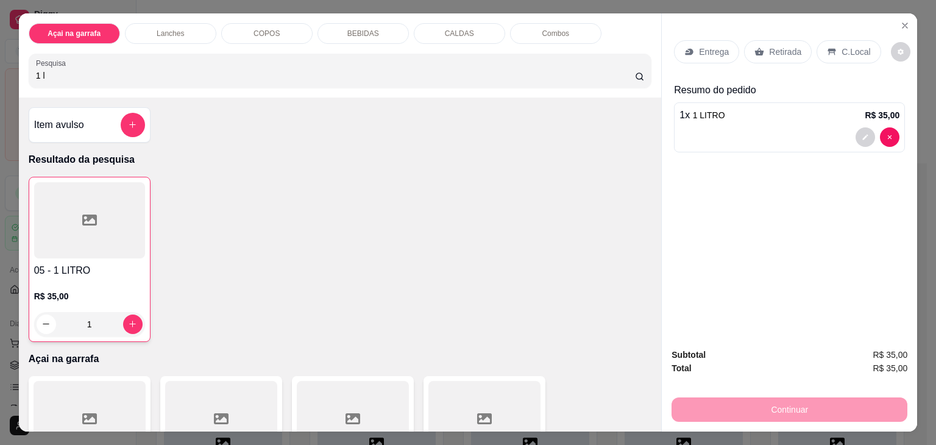
click at [860, 46] on p "C.Local" at bounding box center [855, 52] width 29 height 12
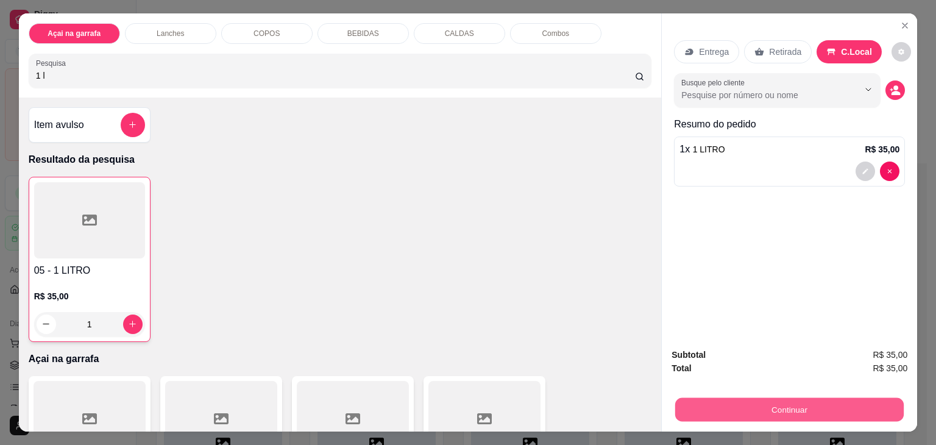
click at [711, 400] on button "Continuar" at bounding box center [789, 410] width 228 height 24
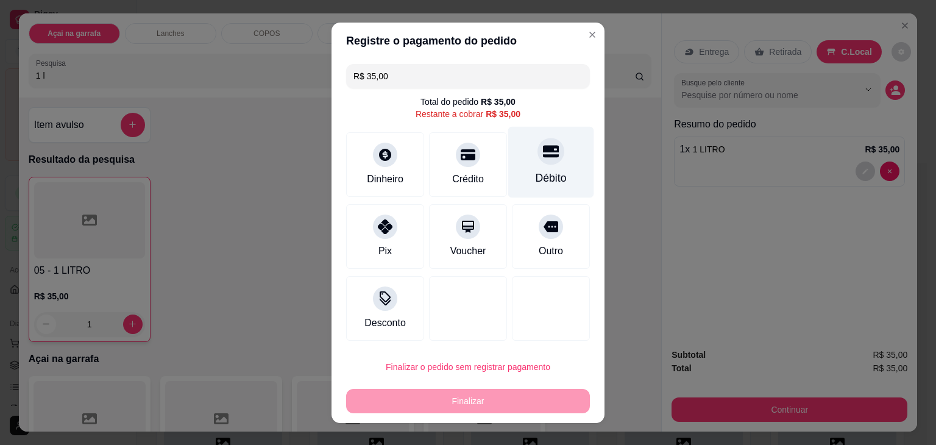
click at [512, 162] on div "Débito" at bounding box center [551, 161] width 86 height 71
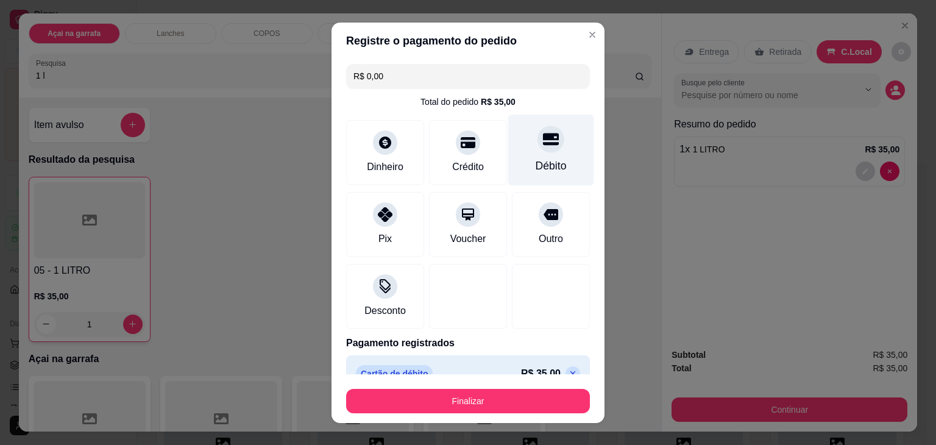
click at [543, 145] on icon at bounding box center [551, 139] width 16 height 16
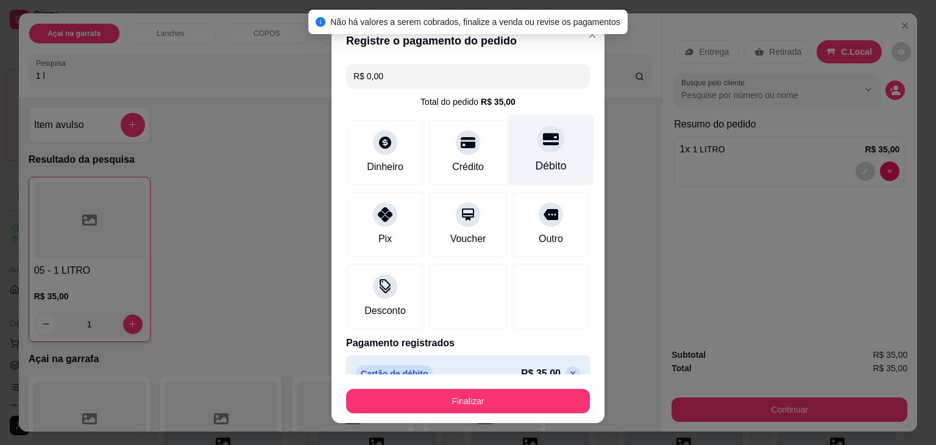
click at [537, 149] on div at bounding box center [550, 138] width 27 height 27
click at [405, 87] on input "R$ 0,00" at bounding box center [467, 76] width 229 height 24
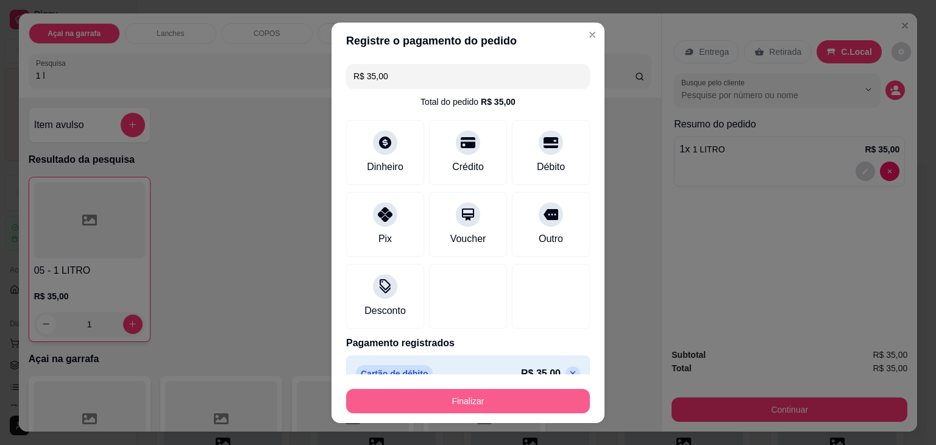
type input "R$ 35,00"
click at [461, 395] on button "Finalizar" at bounding box center [468, 401] width 244 height 24
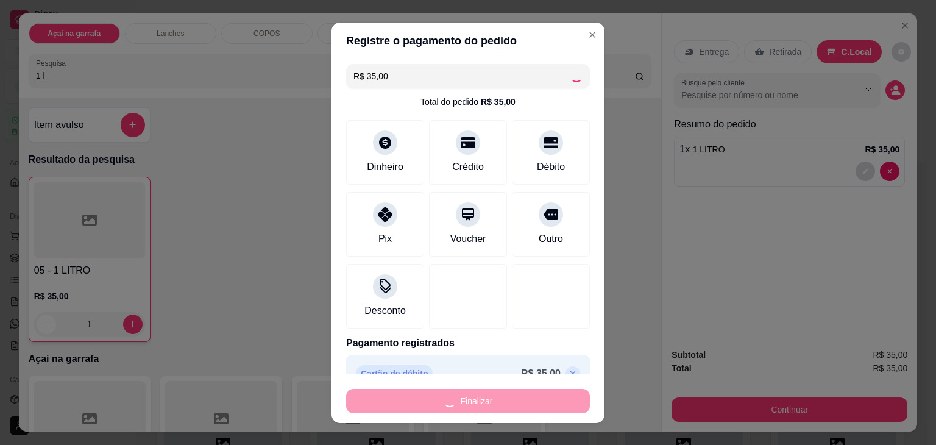
type input "0"
type input "-R$ 35,00"
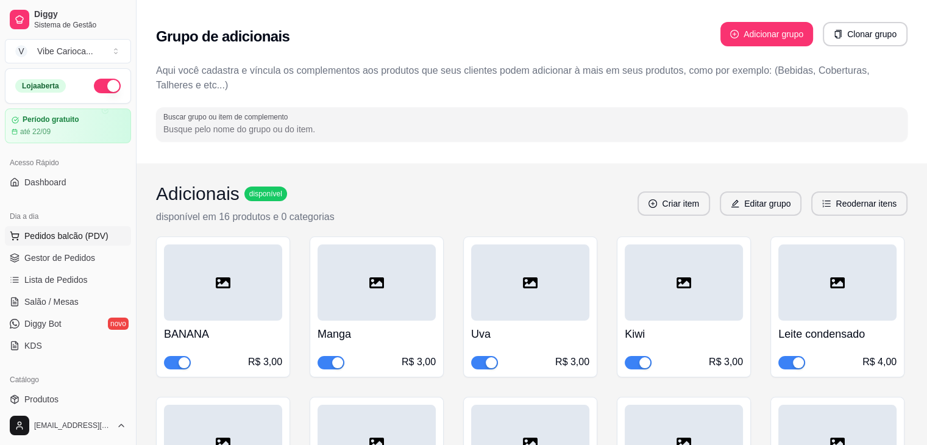
click at [73, 235] on span "Pedidos balcão (PDV)" at bounding box center [66, 236] width 84 height 12
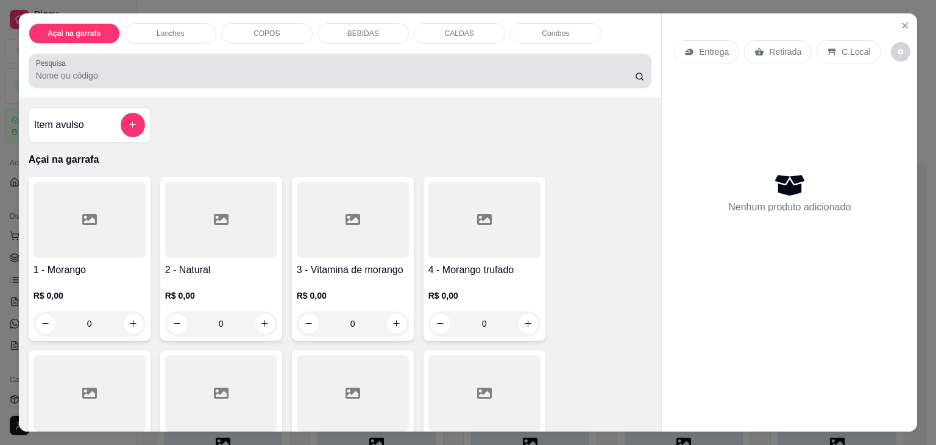
click at [207, 69] on input "Pesquisa" at bounding box center [335, 75] width 599 height 12
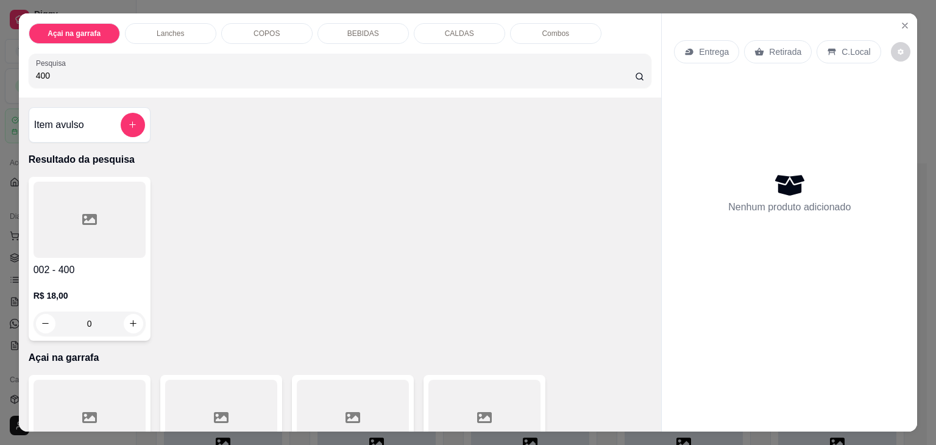
type input "400"
click at [76, 230] on div at bounding box center [90, 220] width 112 height 76
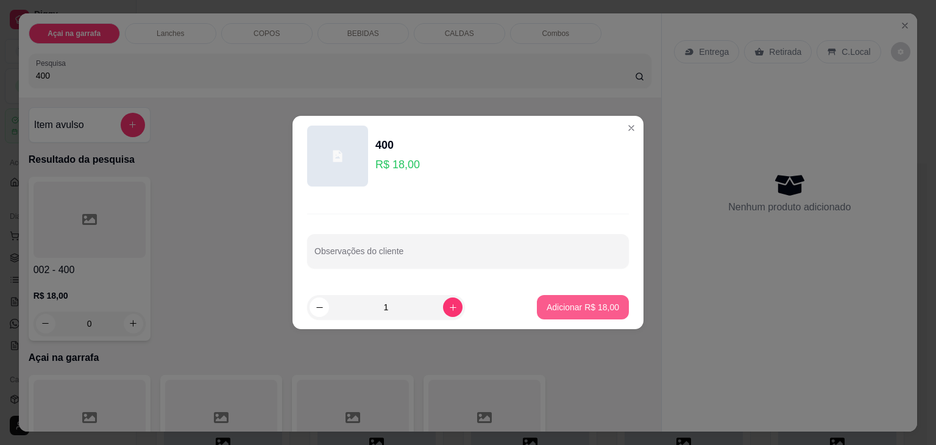
click at [576, 306] on p "Adicionar R$ 18,00" at bounding box center [582, 307] width 72 height 12
type input "1"
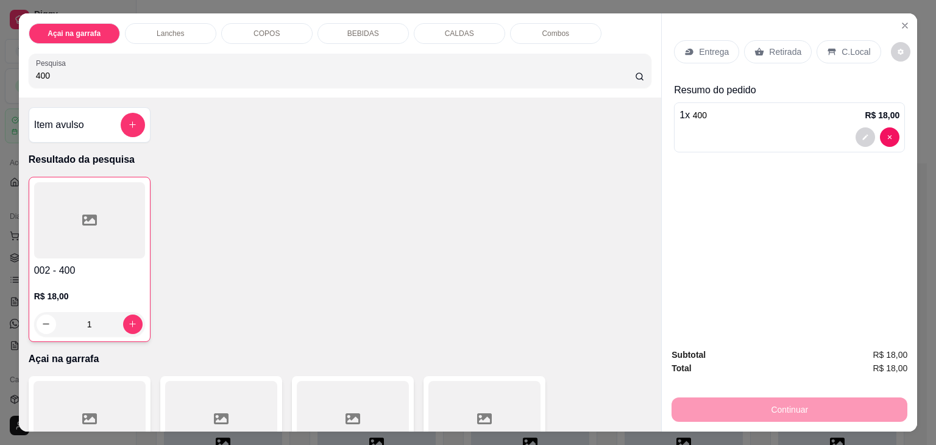
click at [851, 47] on p "C.Local" at bounding box center [855, 52] width 29 height 12
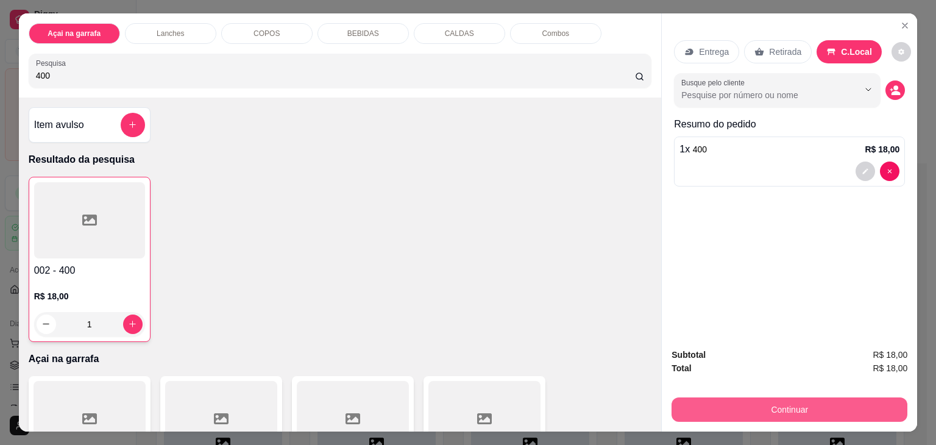
click at [753, 408] on button "Continuar" at bounding box center [789, 409] width 236 height 24
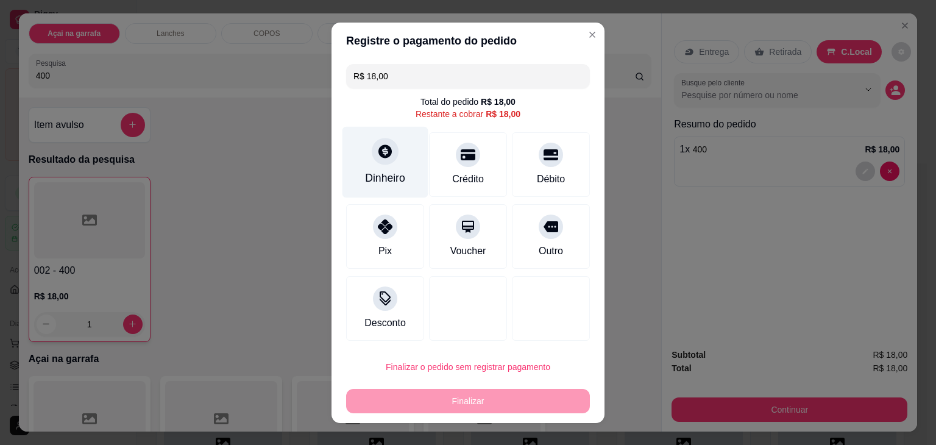
click at [387, 156] on icon at bounding box center [385, 151] width 16 height 16
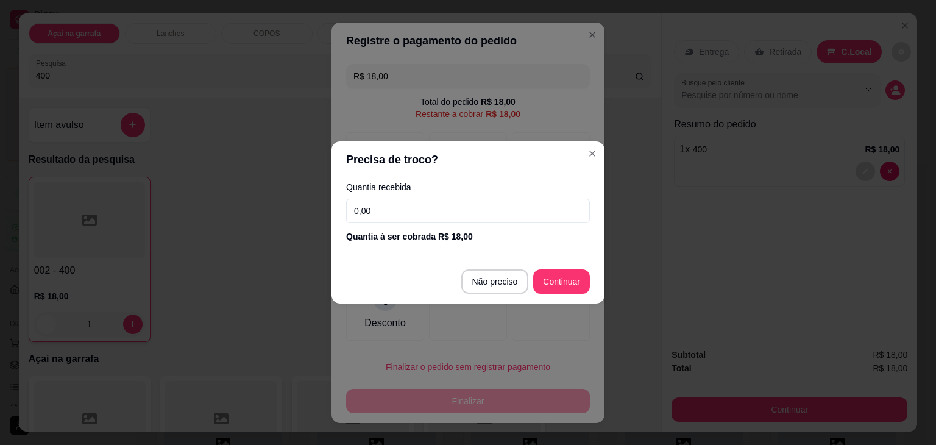
click at [486, 209] on input "0,00" at bounding box center [468, 211] width 244 height 24
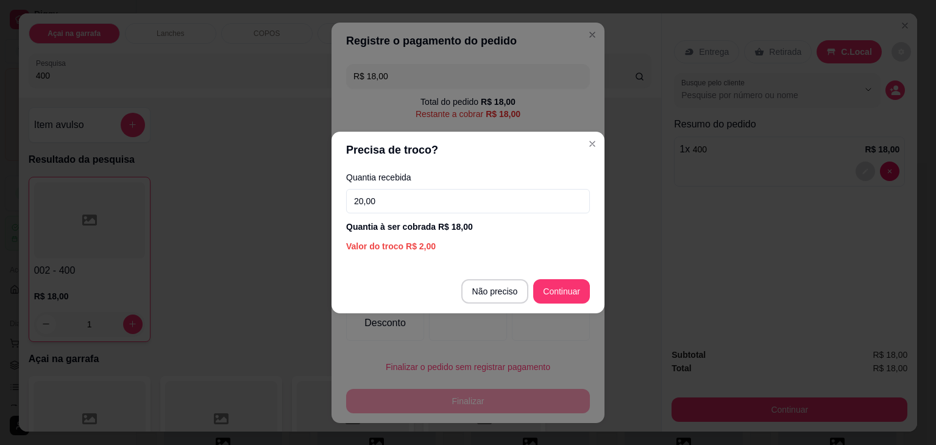
type input "20,00"
click at [585, 305] on footer "Não preciso Continuar" at bounding box center [467, 291] width 273 height 44
type input "R$ 0,00"
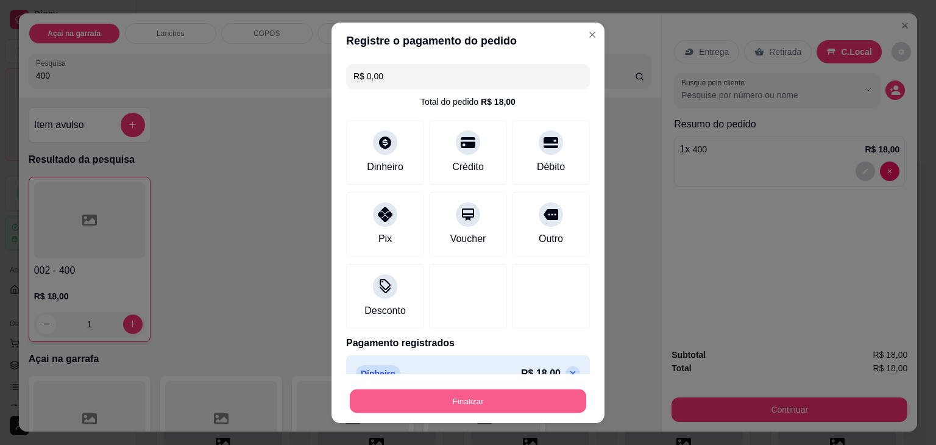
click at [500, 403] on button "Finalizar" at bounding box center [468, 401] width 236 height 24
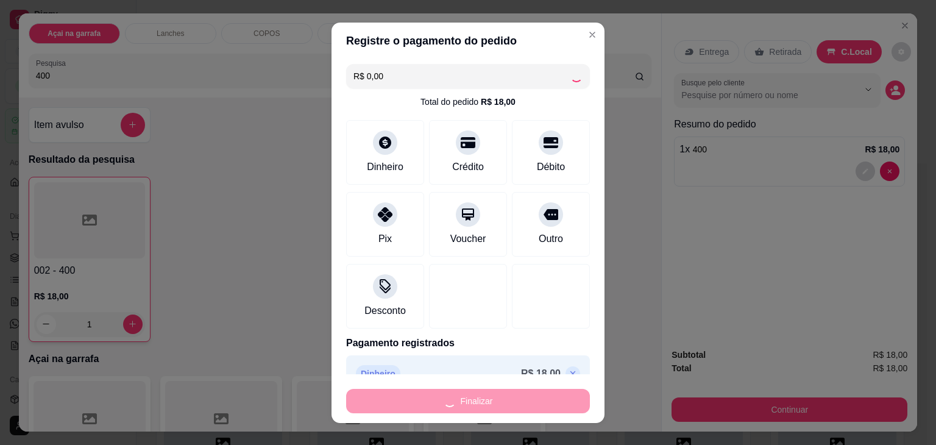
type input "0"
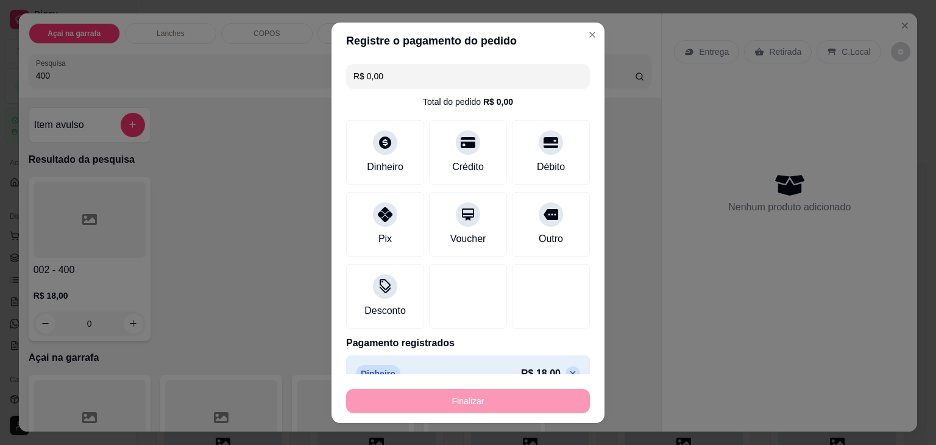
type input "-R$ 18,00"
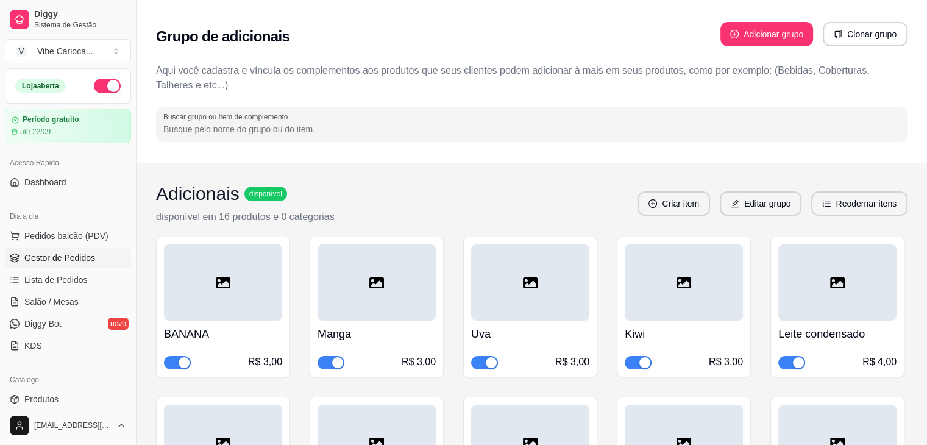
click at [82, 255] on span "Gestor de Pedidos" at bounding box center [59, 258] width 71 height 12
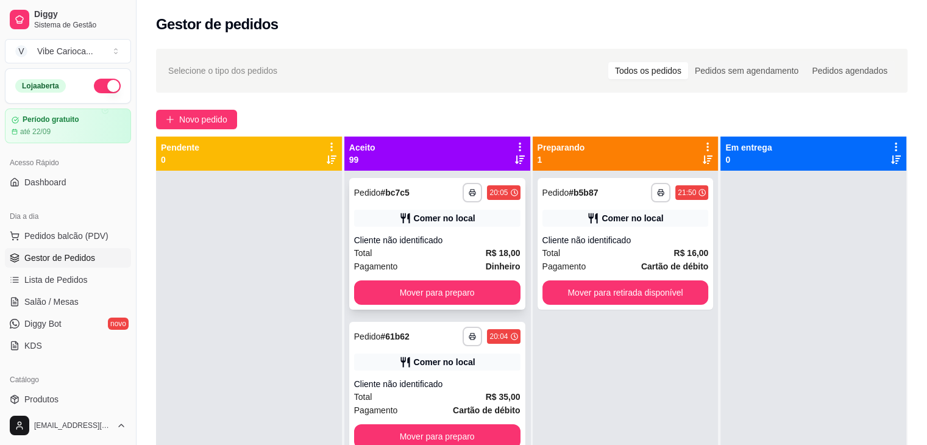
click at [428, 222] on div "Comer no local" at bounding box center [445, 218] width 62 height 12
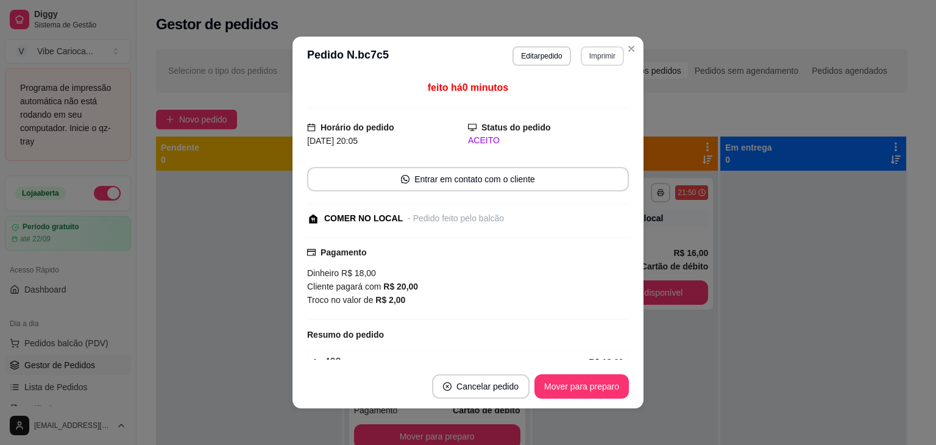
click at [585, 62] on button "Imprimir" at bounding box center [602, 55] width 43 height 19
click at [573, 105] on button "IMPRESSORA" at bounding box center [576, 98] width 88 height 19
click at [607, 59] on button "Imprimir" at bounding box center [602, 55] width 43 height 19
click at [568, 102] on button "IMPRESSORA" at bounding box center [576, 98] width 88 height 19
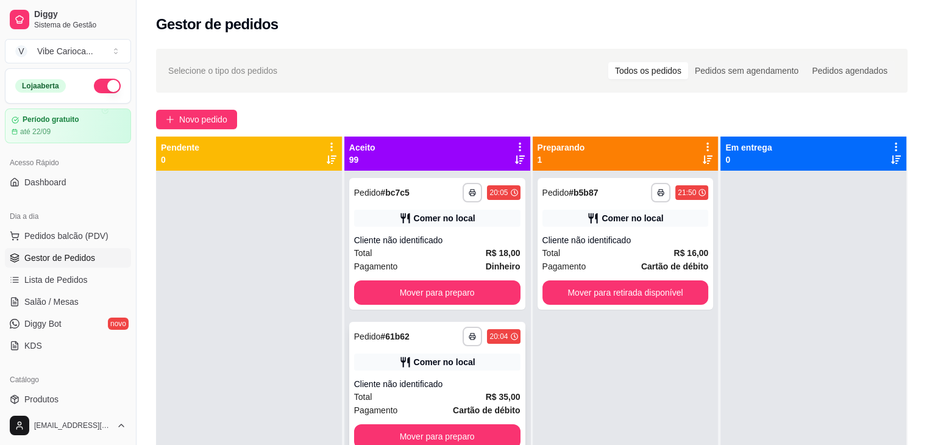
click at [468, 358] on div "Comer no local" at bounding box center [437, 361] width 166 height 17
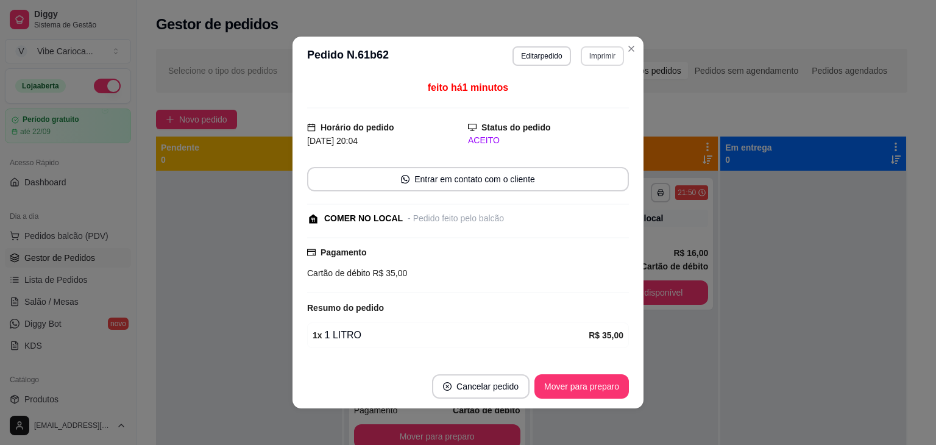
click at [602, 59] on button "Imprimir" at bounding box center [602, 55] width 43 height 19
click at [582, 101] on button "IMPRESSORA" at bounding box center [576, 98] width 88 height 19
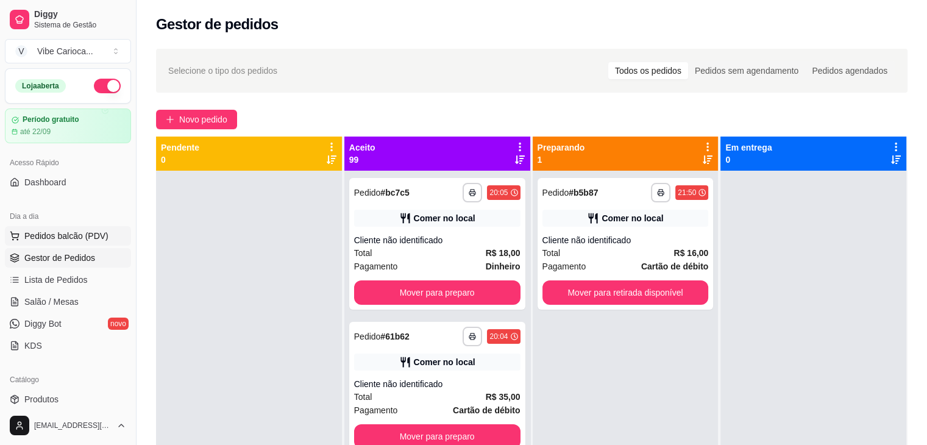
click at [65, 231] on span "Pedidos balcão (PDV)" at bounding box center [66, 236] width 84 height 12
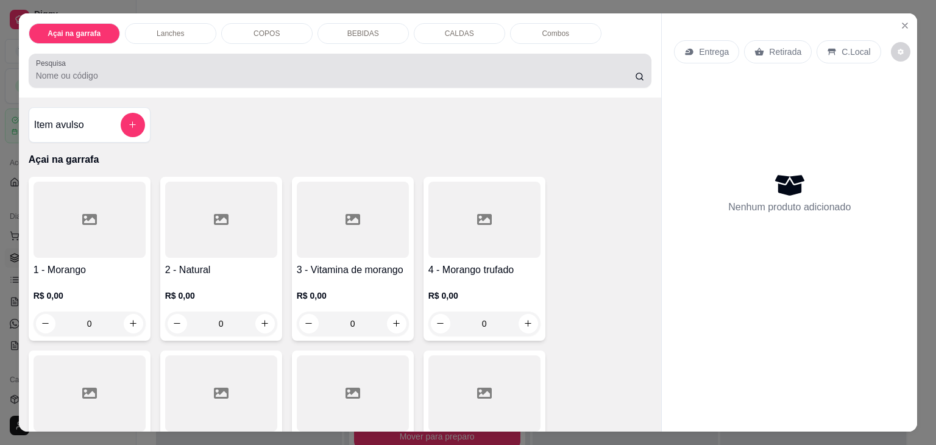
click at [184, 72] on input "Pesquisa" at bounding box center [335, 75] width 599 height 12
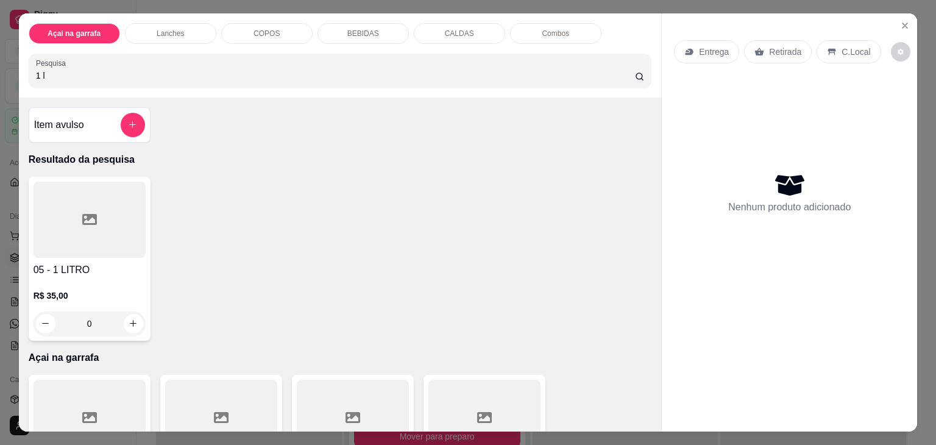
type input "1 l"
click at [77, 241] on div at bounding box center [90, 220] width 112 height 76
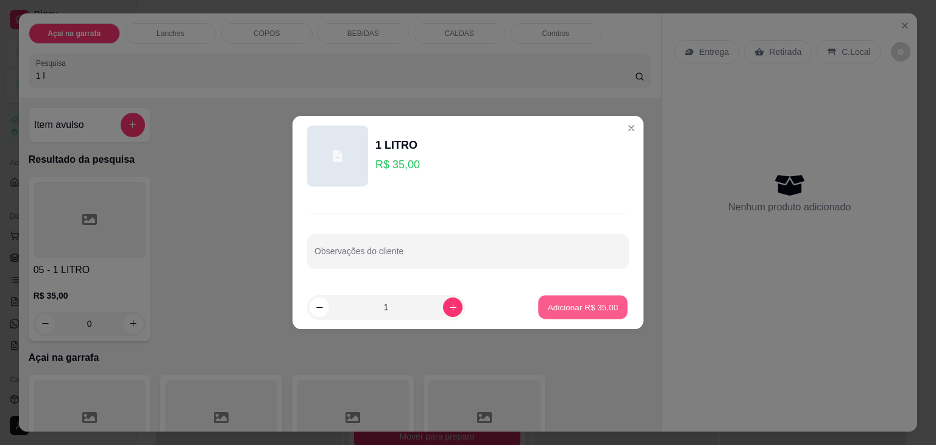
click at [591, 316] on button "Adicionar R$ 35,00" at bounding box center [583, 307] width 90 height 24
type input "1"
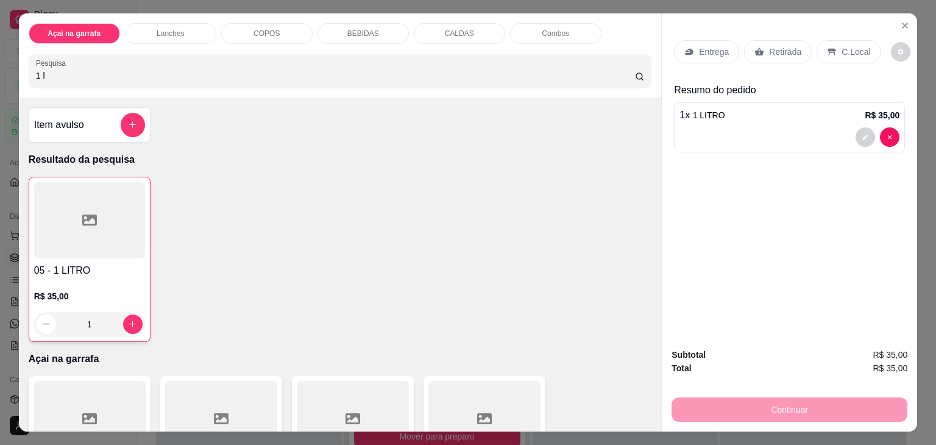
click at [847, 50] on p "C.Local" at bounding box center [855, 52] width 29 height 12
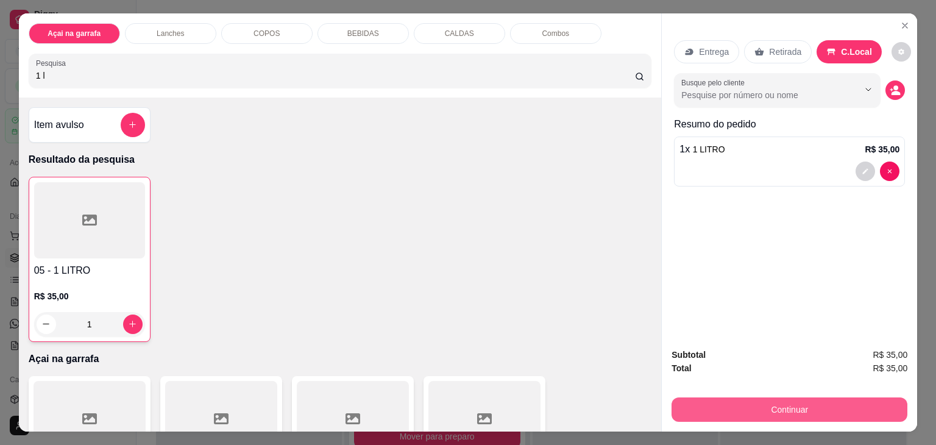
click at [757, 408] on button "Continuar" at bounding box center [789, 409] width 236 height 24
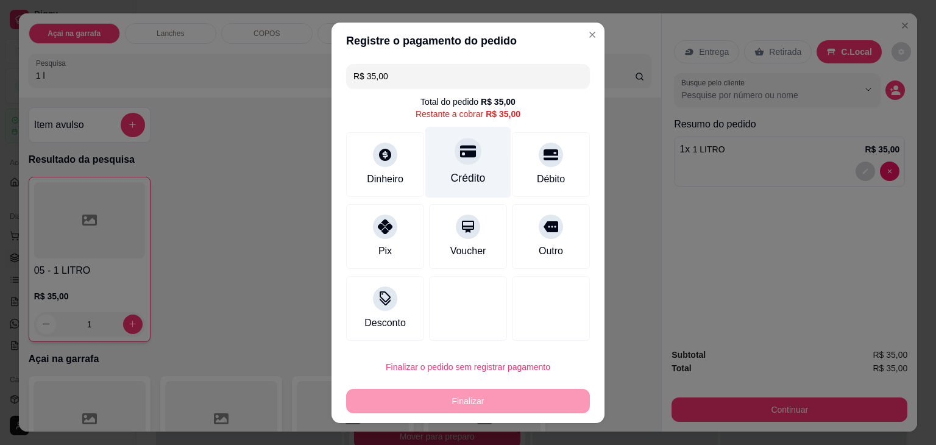
click at [460, 157] on icon at bounding box center [468, 151] width 16 height 16
type input "R$ 0,00"
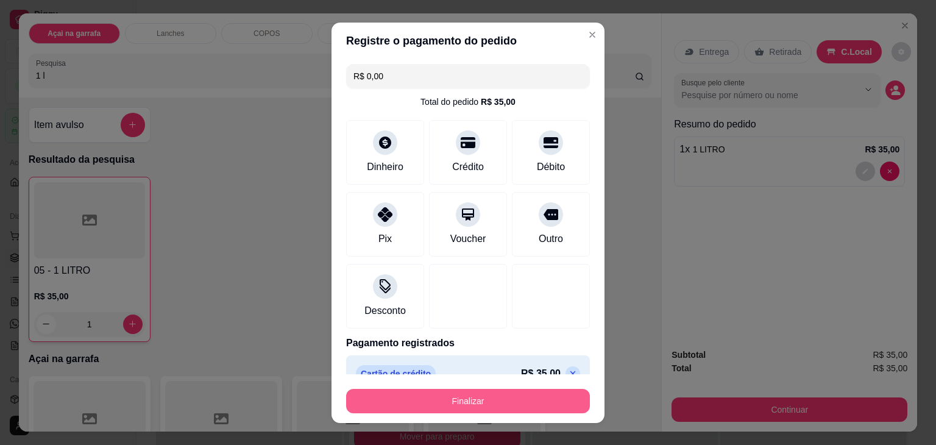
click at [464, 395] on button "Finalizar" at bounding box center [468, 401] width 244 height 24
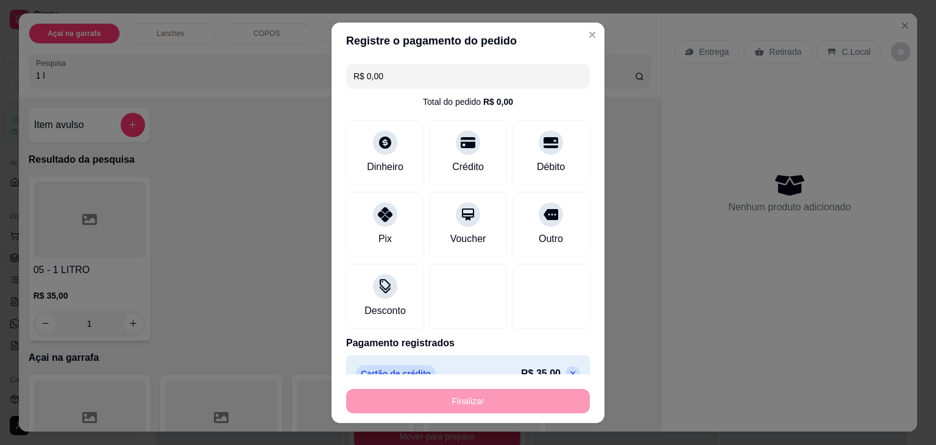
type input "0"
type input "-R$ 35,00"
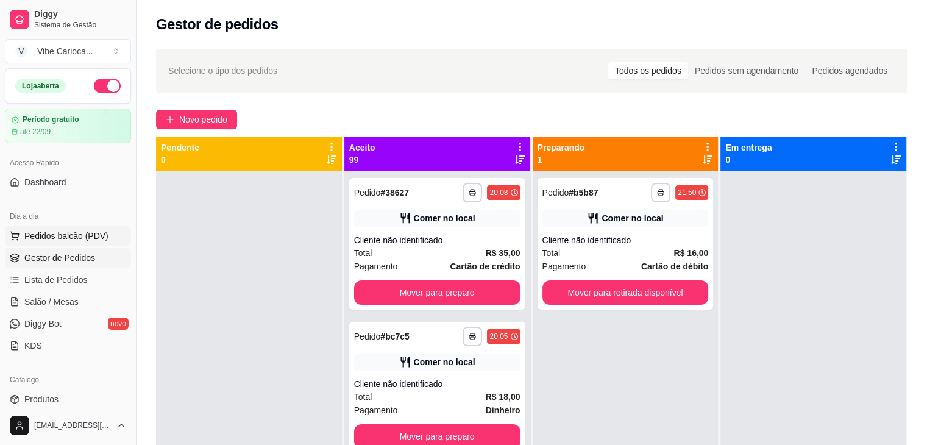
click at [44, 237] on span "Pedidos balcão (PDV)" at bounding box center [66, 236] width 84 height 12
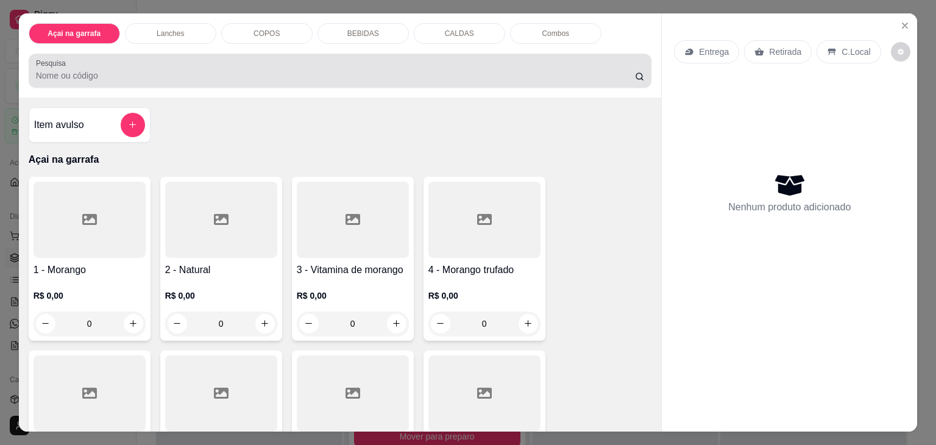
click at [111, 64] on div at bounding box center [340, 70] width 609 height 24
click at [93, 58] on div at bounding box center [340, 70] width 609 height 24
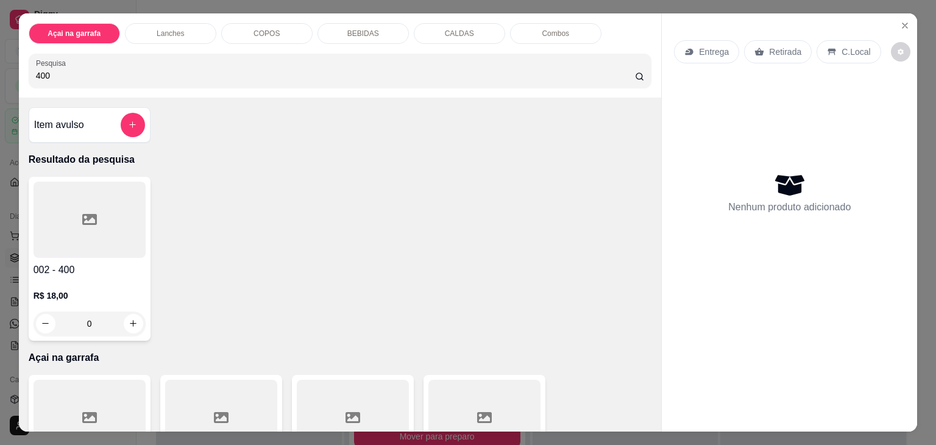
type input "400"
click at [85, 215] on icon at bounding box center [89, 219] width 15 height 15
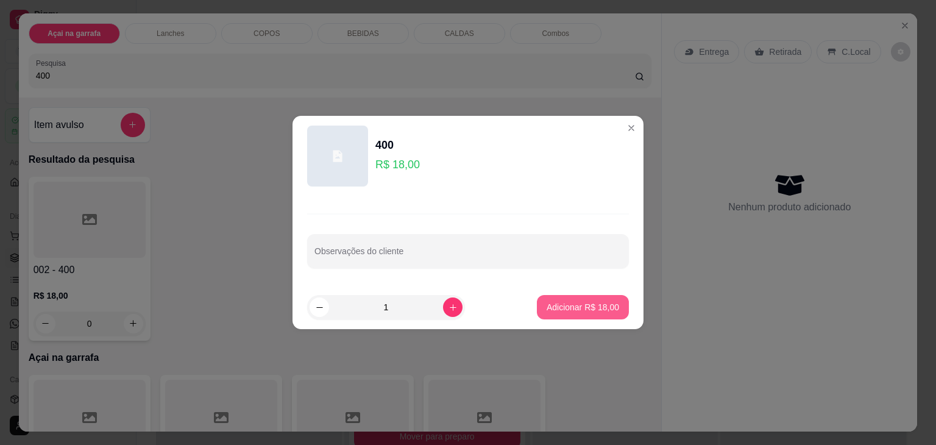
click at [606, 311] on p "Adicionar R$ 18,00" at bounding box center [582, 307] width 72 height 12
type input "1"
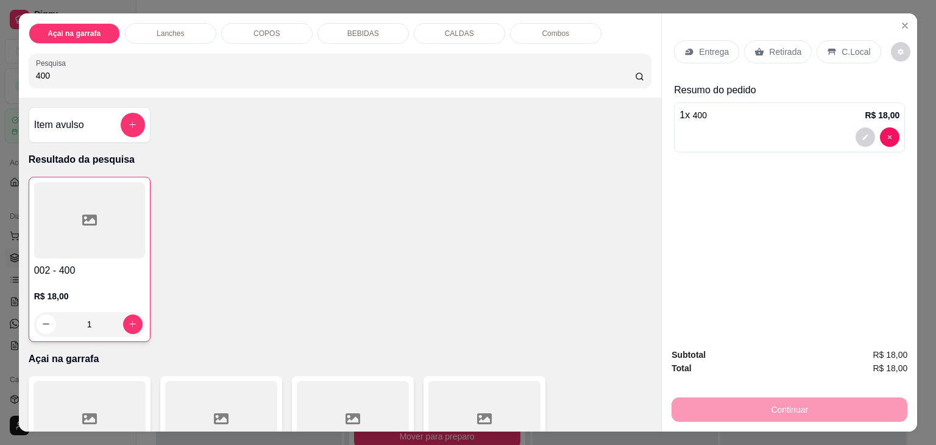
click at [832, 42] on div "C.Local" at bounding box center [848, 51] width 64 height 23
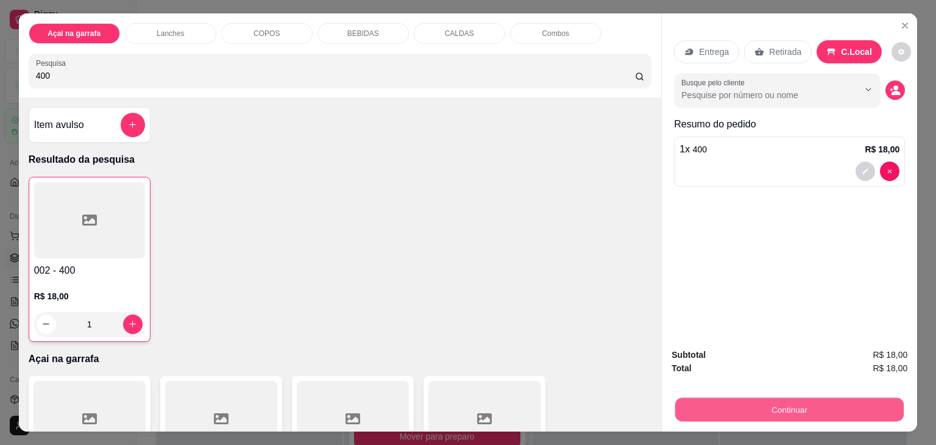
click at [760, 400] on button "Continuar" at bounding box center [789, 410] width 228 height 24
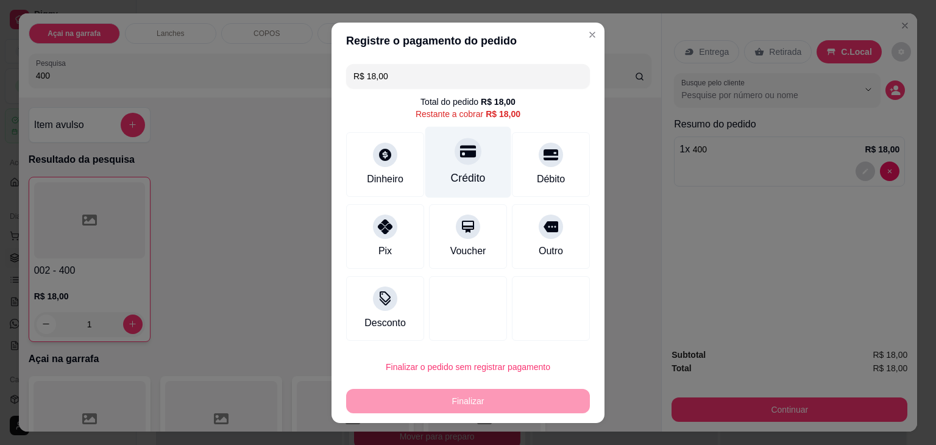
click at [459, 163] on div at bounding box center [467, 151] width 27 height 27
type input "R$ 0,00"
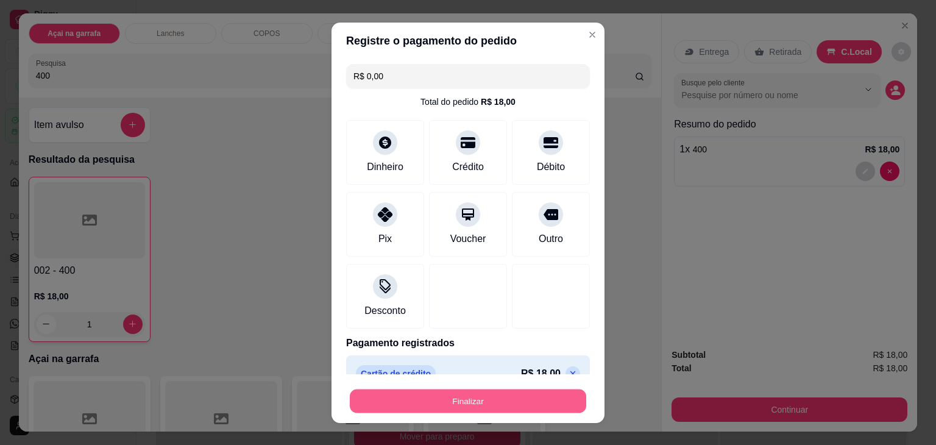
click at [467, 403] on button "Finalizar" at bounding box center [468, 401] width 236 height 24
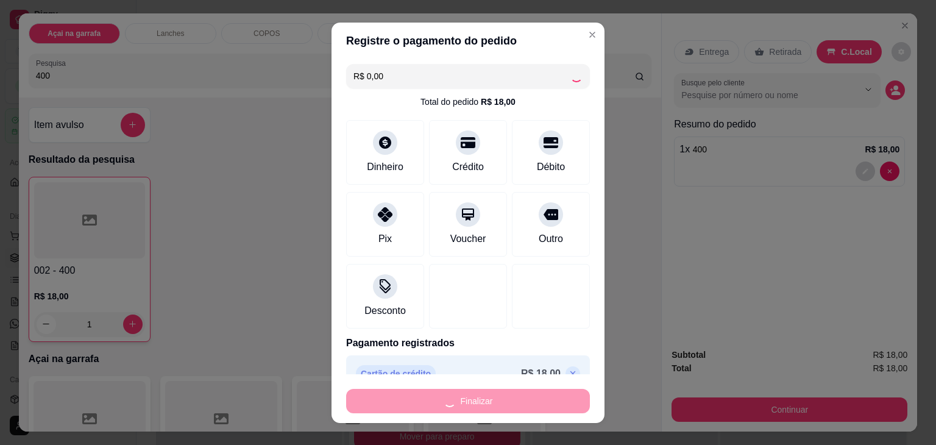
type input "0"
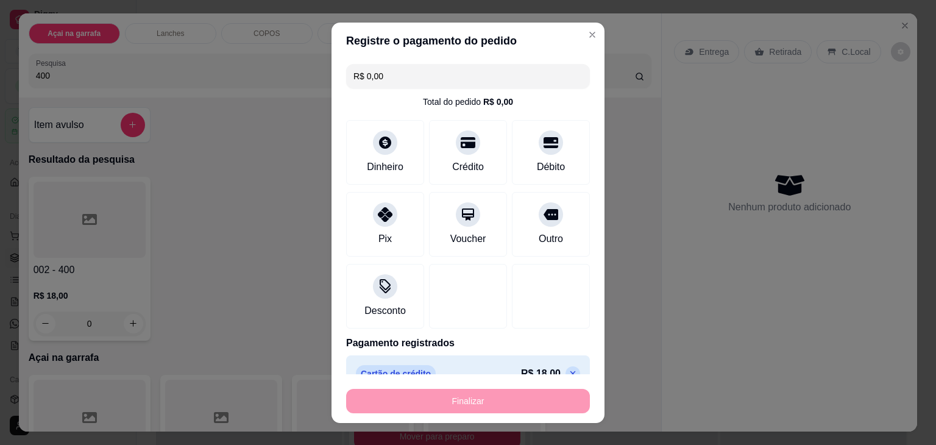
type input "-R$ 18,00"
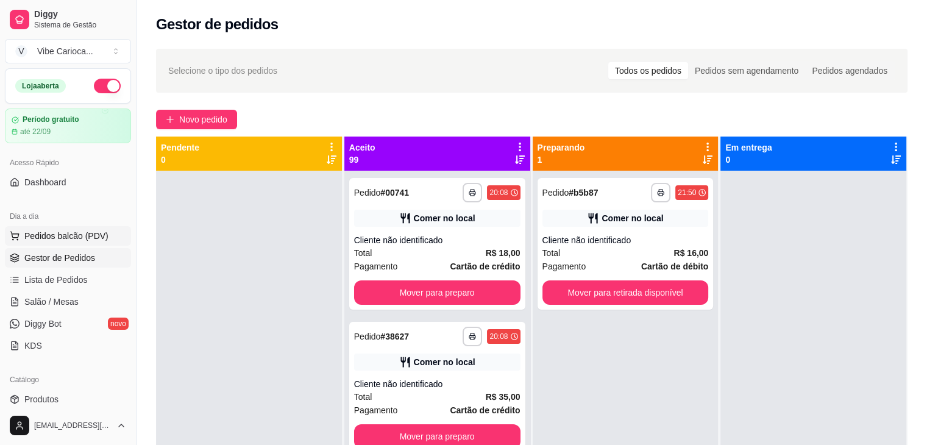
click at [71, 239] on span "Pedidos balcão (PDV)" at bounding box center [66, 236] width 84 height 12
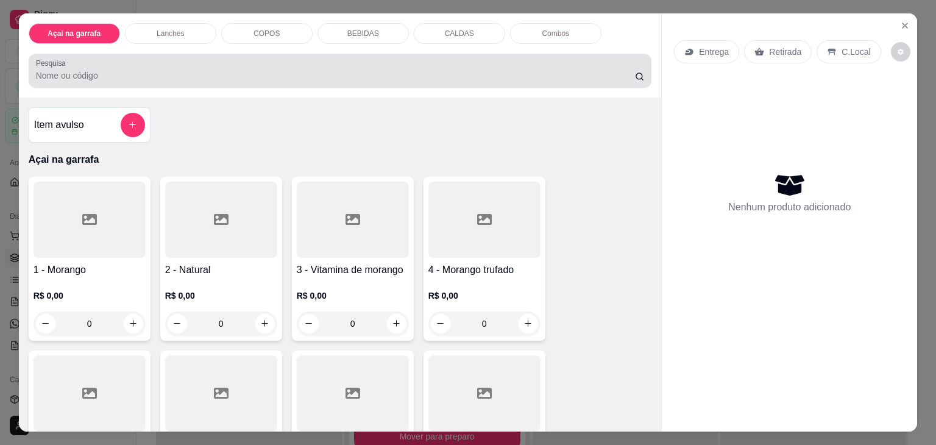
click at [110, 70] on input "Pesquisa" at bounding box center [335, 75] width 599 height 12
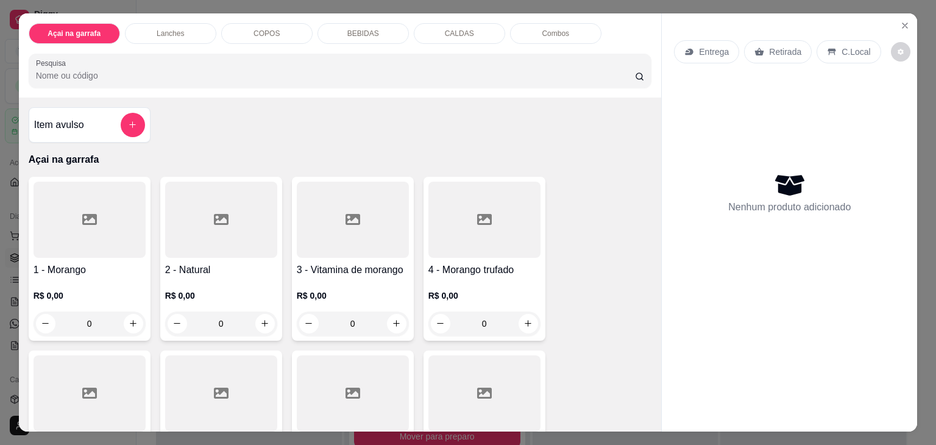
click at [105, 72] on input "Pesquisa" at bounding box center [335, 75] width 599 height 12
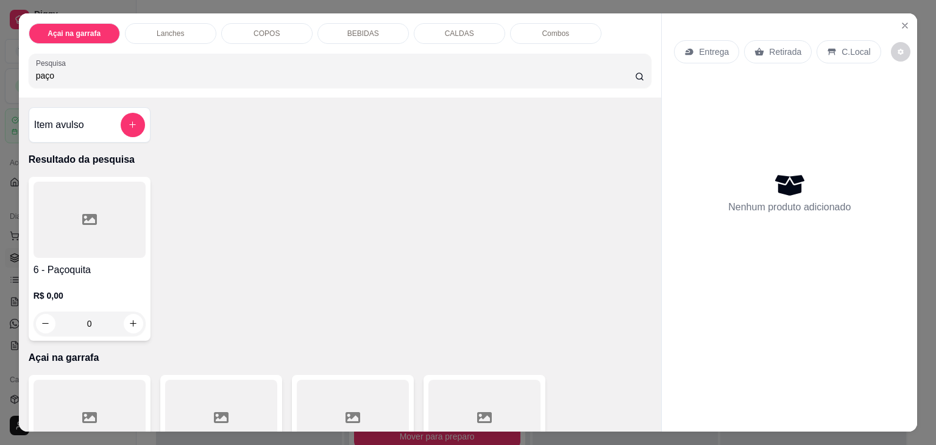
type input "paço"
click at [75, 239] on div at bounding box center [90, 220] width 112 height 76
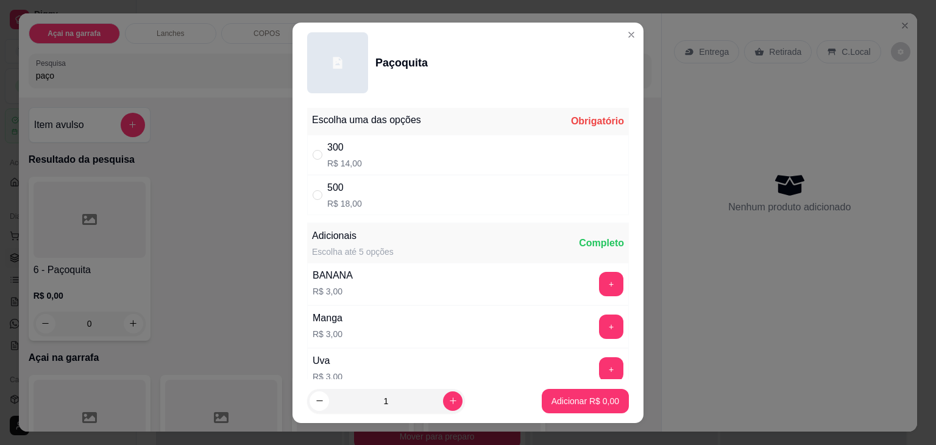
click at [353, 191] on div "500" at bounding box center [344, 187] width 35 height 15
radio input "true"
click at [595, 401] on p "Adicionar R$ 18,00" at bounding box center [582, 401] width 72 height 12
type input "1"
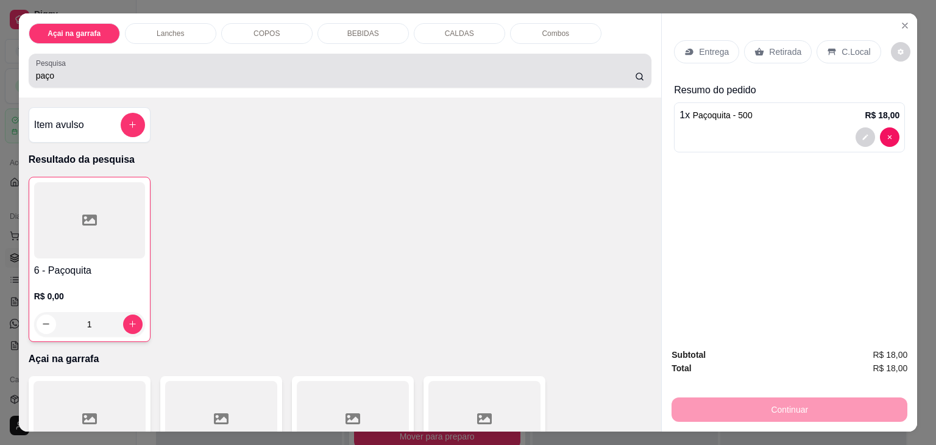
click at [172, 74] on input "paço" at bounding box center [335, 75] width 599 height 12
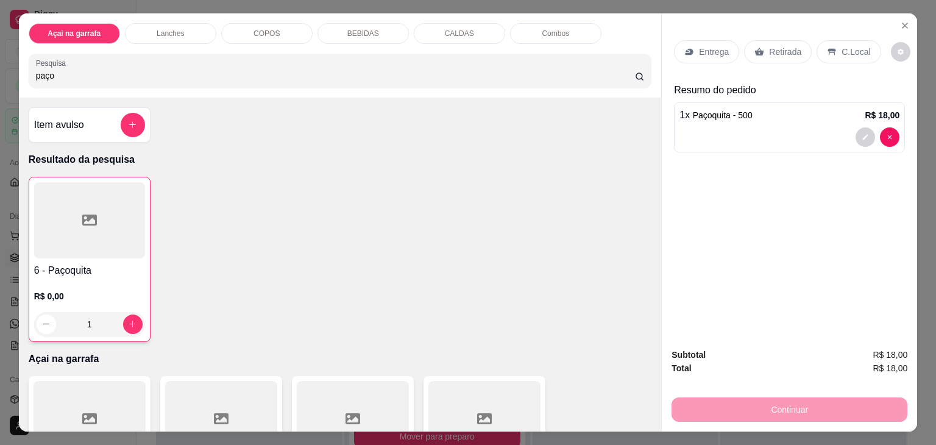
click at [172, 74] on input "paço" at bounding box center [335, 75] width 599 height 12
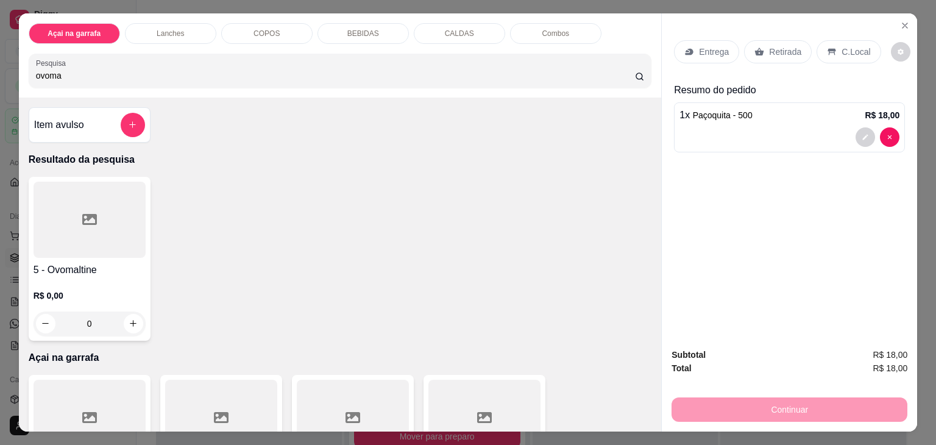
type input "ovoma"
click at [67, 235] on div at bounding box center [90, 220] width 112 height 76
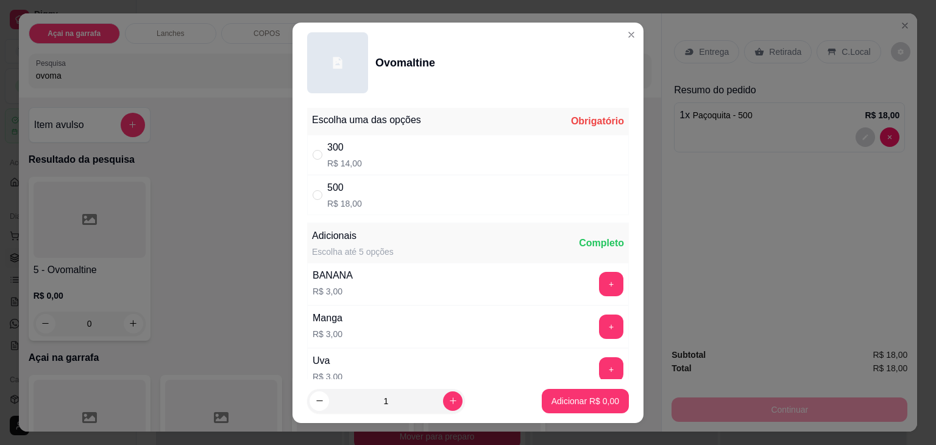
click at [328, 152] on div "300" at bounding box center [344, 147] width 35 height 15
radio input "true"
click at [594, 397] on p "Adicionar R$ 14,00" at bounding box center [582, 401] width 72 height 12
type input "1"
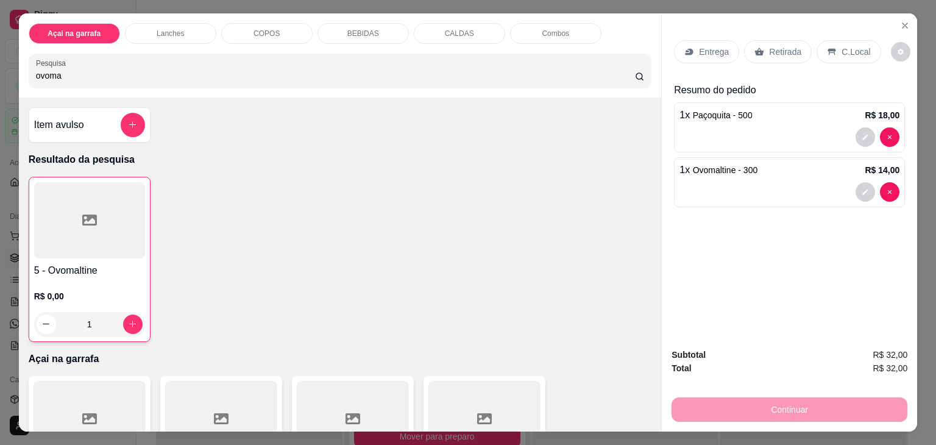
click at [175, 69] on input "ovoma" at bounding box center [335, 75] width 599 height 12
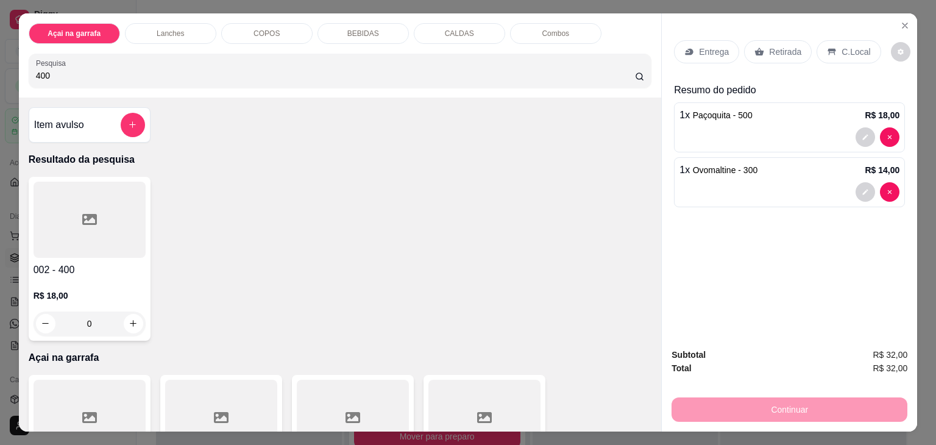
type input "400"
click at [51, 212] on div at bounding box center [90, 220] width 112 height 76
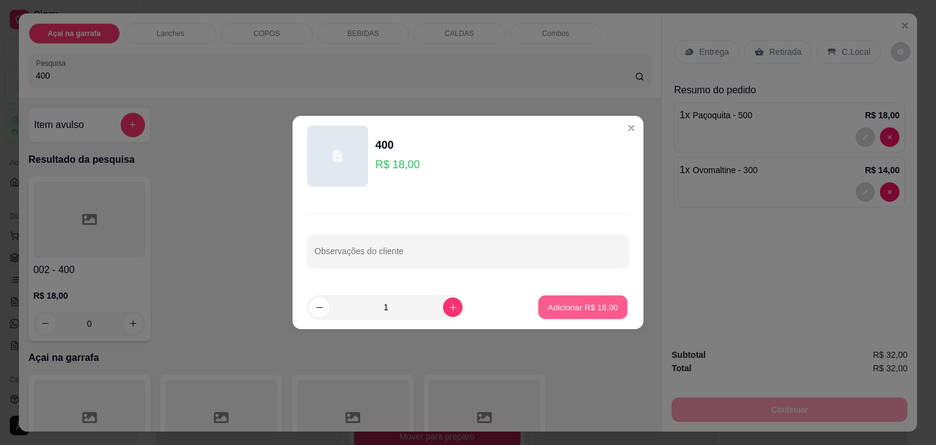
click at [558, 304] on p "Adicionar R$ 18,00" at bounding box center [583, 307] width 71 height 12
type input "1"
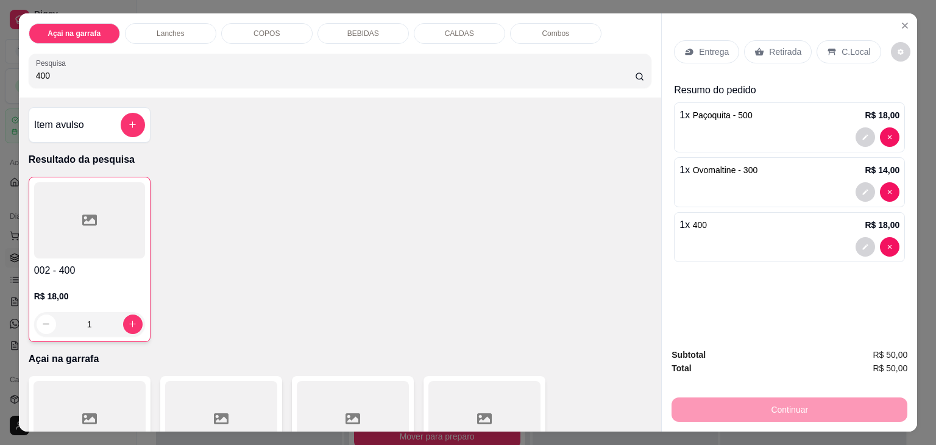
click at [846, 46] on p "C.Local" at bounding box center [855, 52] width 29 height 12
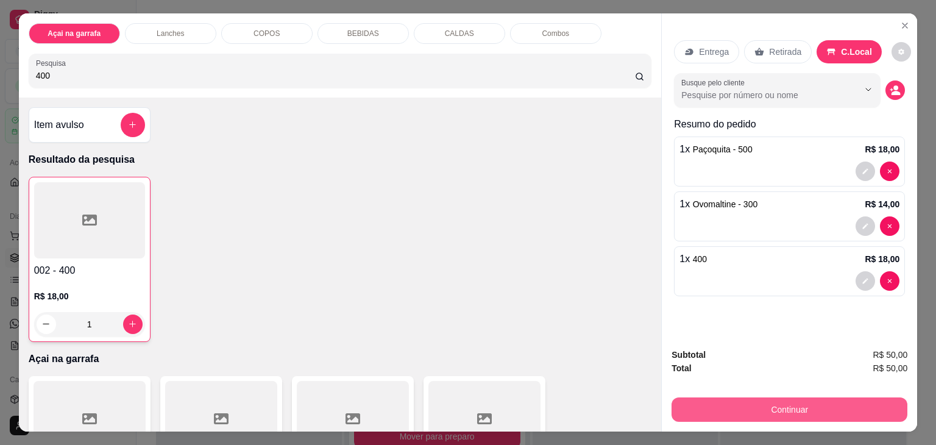
click at [744, 404] on button "Continuar" at bounding box center [789, 409] width 236 height 24
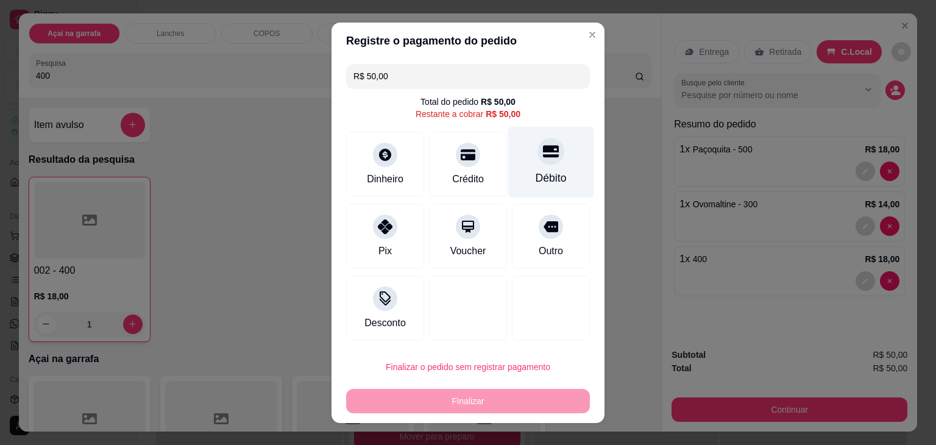
click at [537, 143] on div at bounding box center [550, 151] width 27 height 27
type input "R$ 0,00"
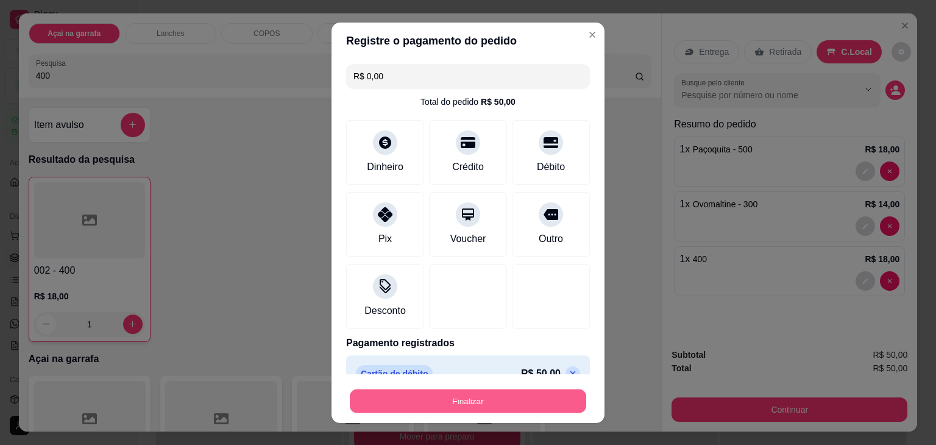
click at [408, 407] on button "Finalizar" at bounding box center [468, 401] width 236 height 24
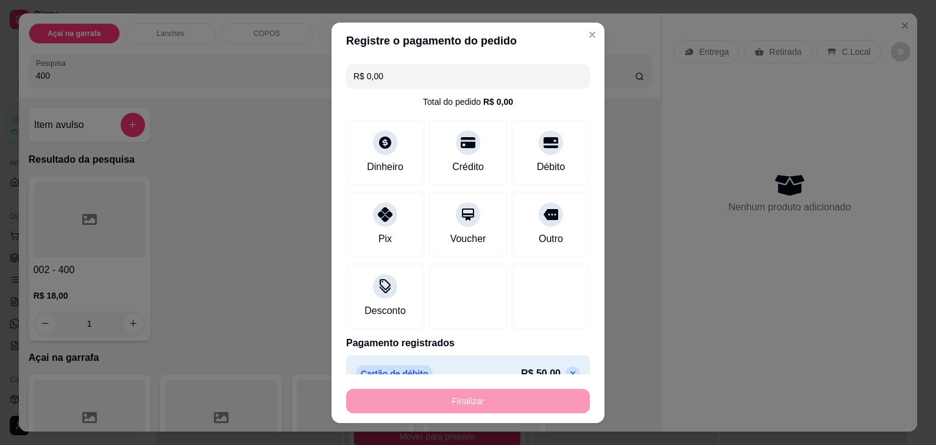
type input "0"
type input "-R$ 50,00"
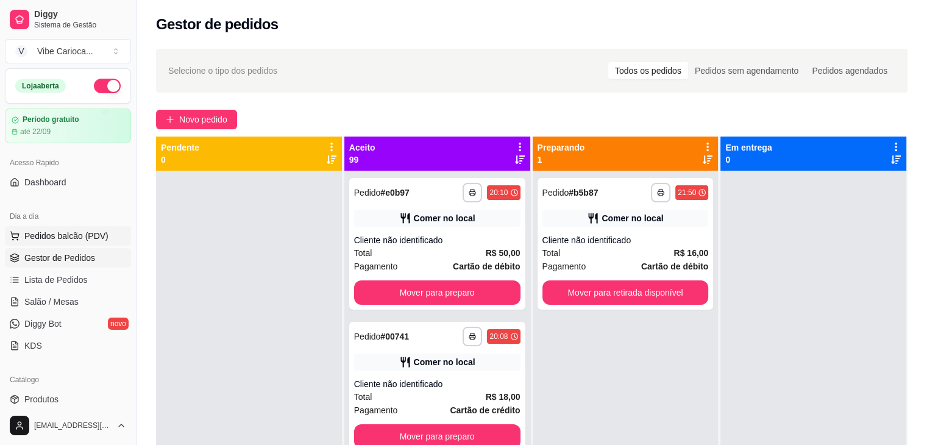
click at [61, 238] on span "Pedidos balcão (PDV)" at bounding box center [66, 236] width 84 height 12
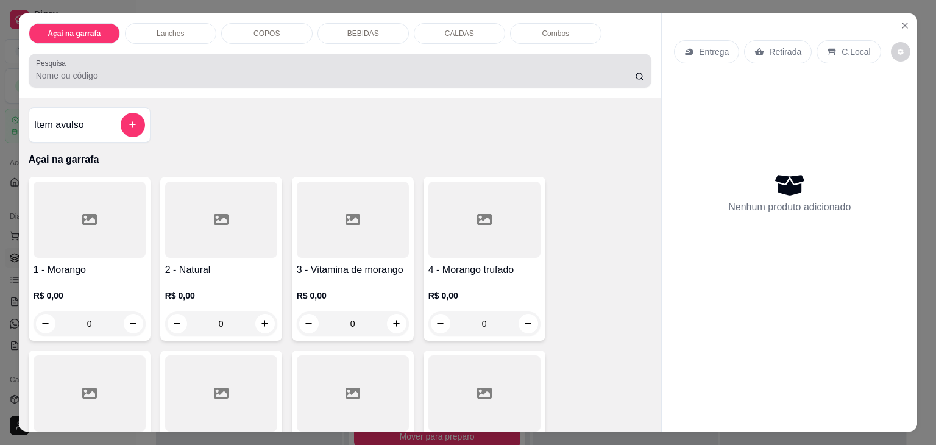
click at [80, 69] on input "Pesquisa" at bounding box center [335, 75] width 599 height 12
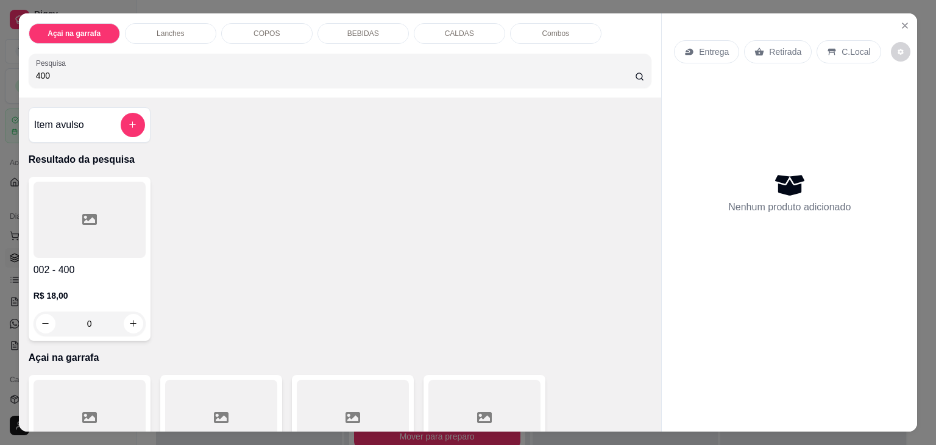
type input "400"
click at [105, 225] on div at bounding box center [90, 220] width 112 height 76
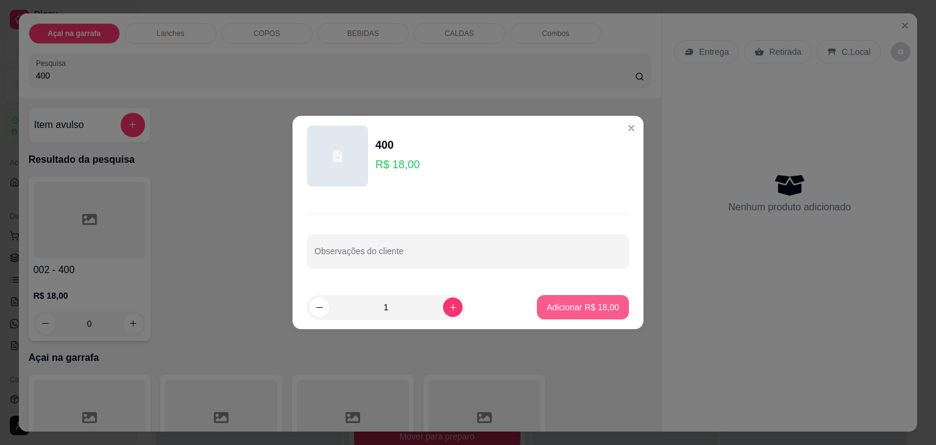
click at [570, 313] on p "Adicionar R$ 18,00" at bounding box center [582, 307] width 72 height 12
type input "1"
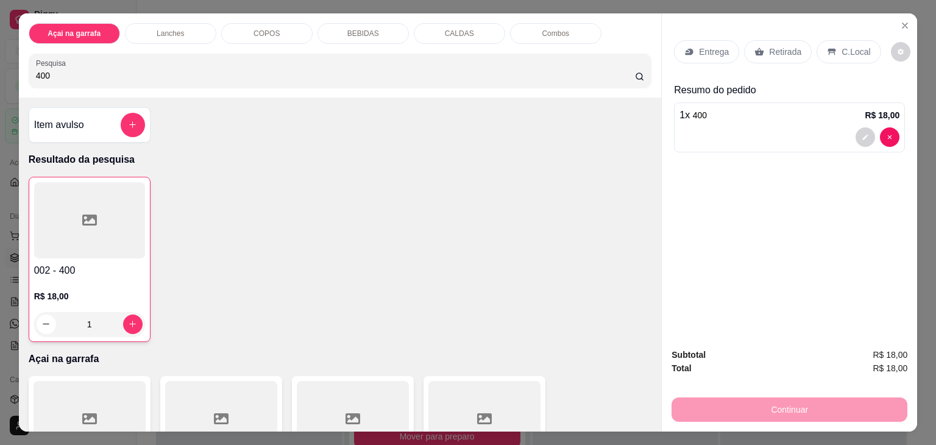
drag, startPoint x: 856, startPoint y: 49, endPoint x: 855, endPoint y: 105, distance: 56.0
click at [855, 49] on p "C.Local" at bounding box center [855, 52] width 29 height 12
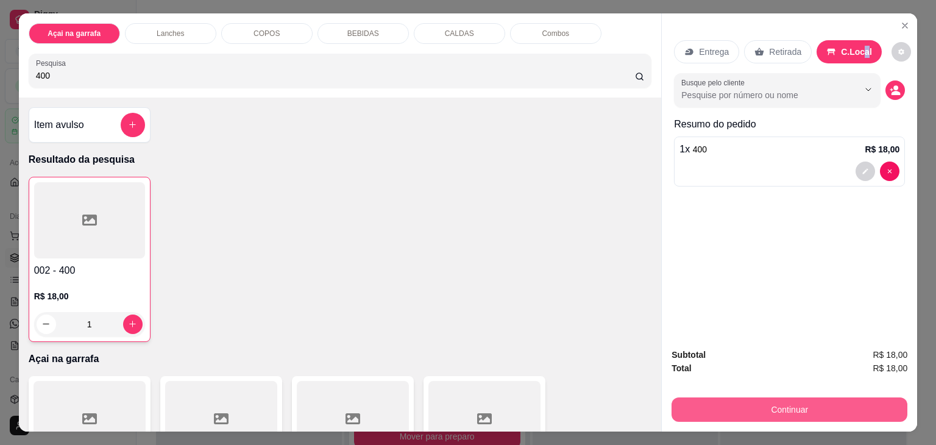
click at [791, 403] on button "Continuar" at bounding box center [789, 409] width 236 height 24
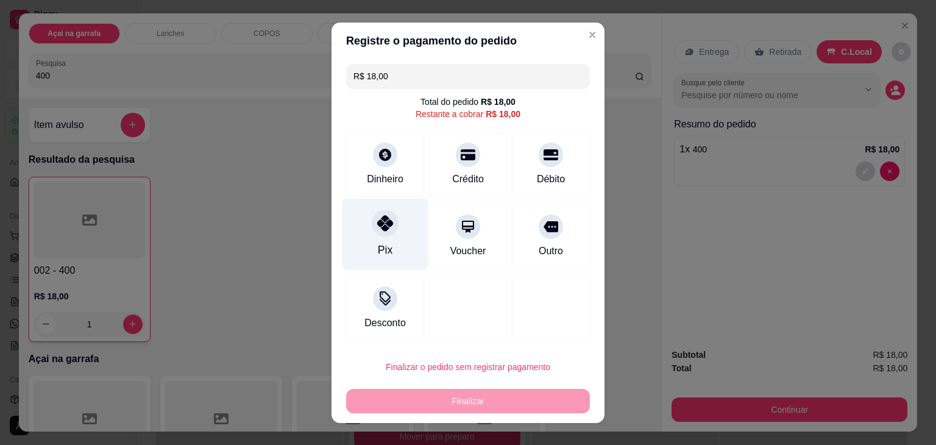
click at [364, 231] on div "Pix" at bounding box center [385, 233] width 86 height 71
type input "R$ 0,00"
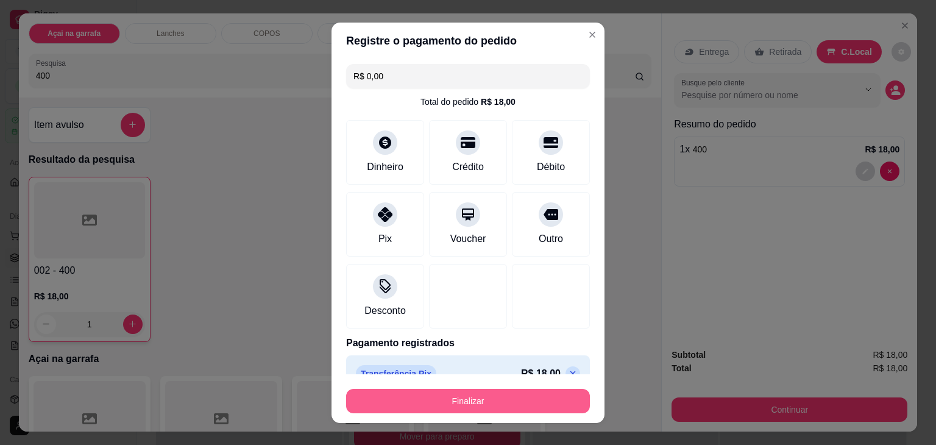
click at [446, 397] on button "Finalizar" at bounding box center [468, 401] width 244 height 24
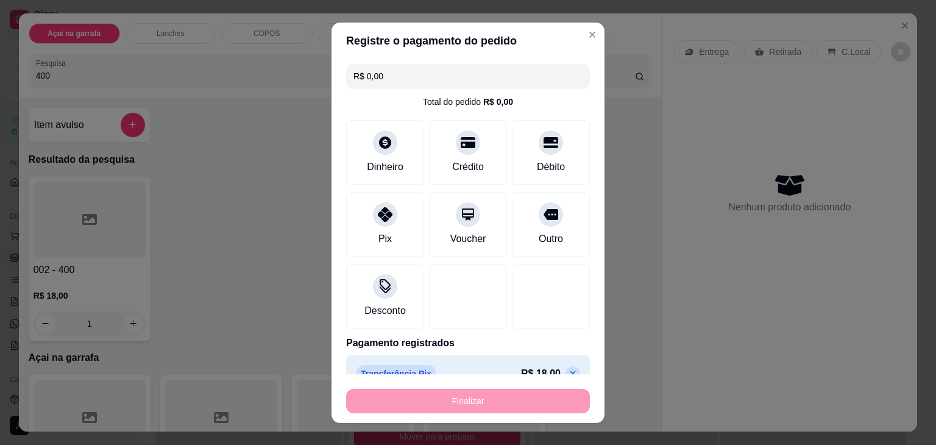
type input "0"
type input "-R$ 18,00"
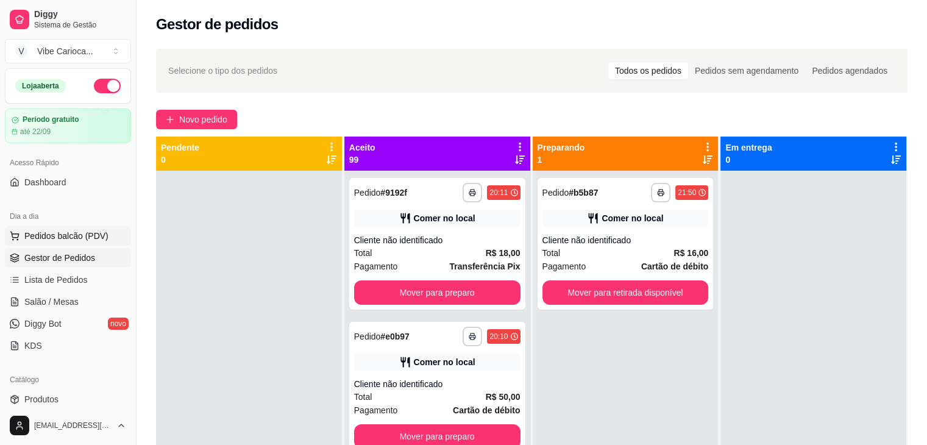
click at [46, 236] on span "Pedidos balcão (PDV)" at bounding box center [66, 236] width 84 height 12
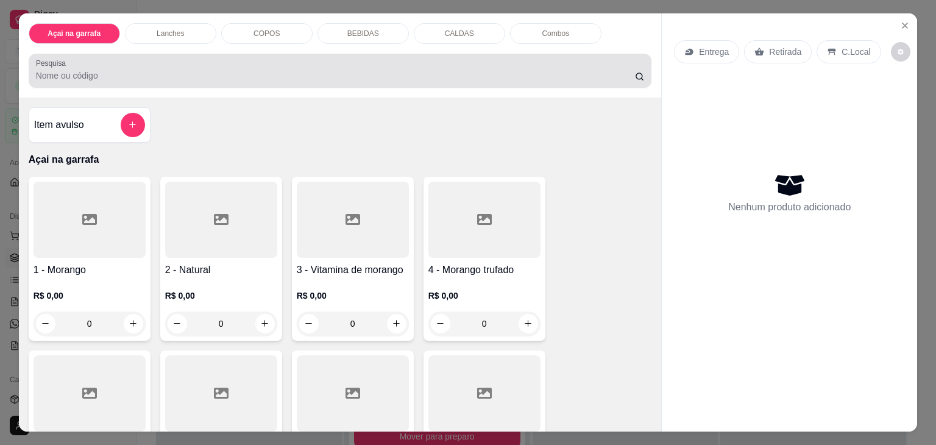
click at [171, 70] on input "Pesquisa" at bounding box center [335, 75] width 599 height 12
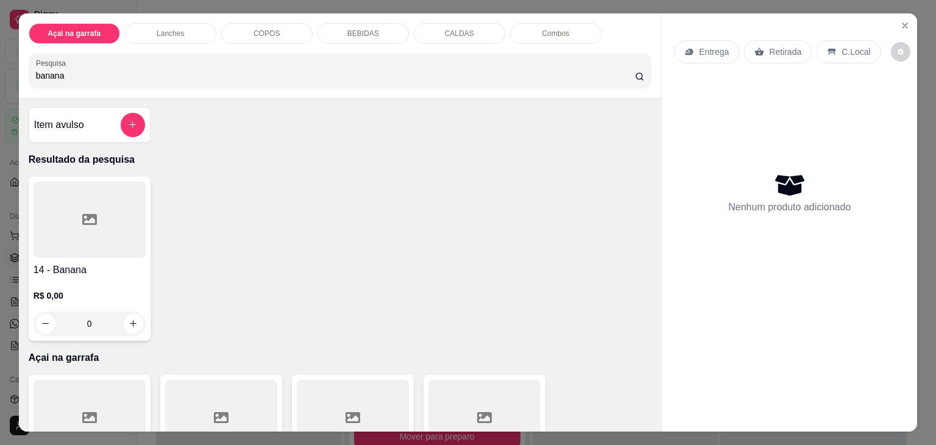
type input "banana"
click at [97, 246] on div at bounding box center [90, 220] width 112 height 76
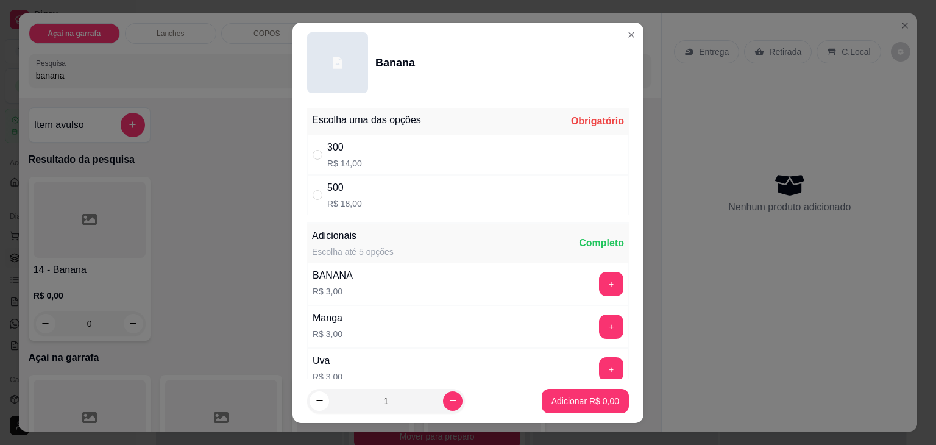
click at [327, 152] on div "300" at bounding box center [344, 147] width 35 height 15
radio input "true"
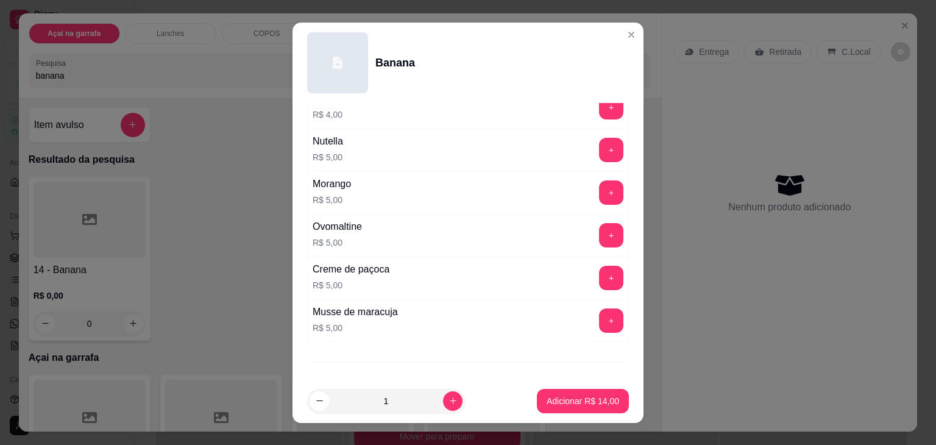
scroll to position [525, 0]
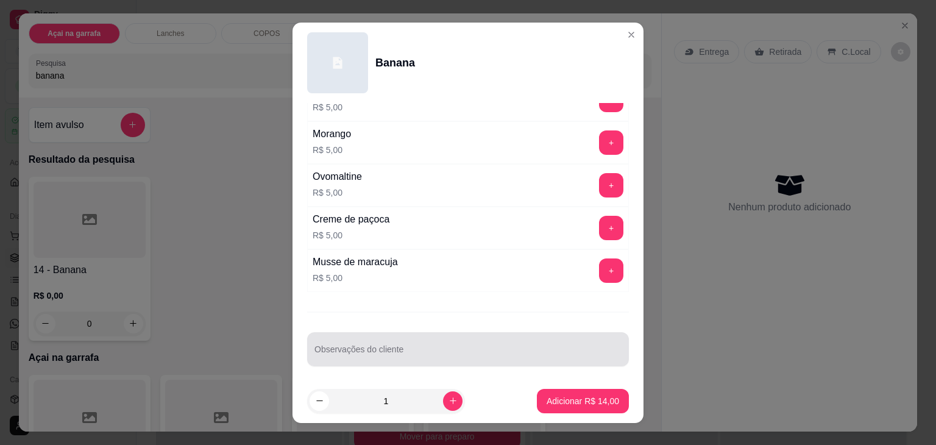
click at [391, 342] on div at bounding box center [467, 349] width 307 height 24
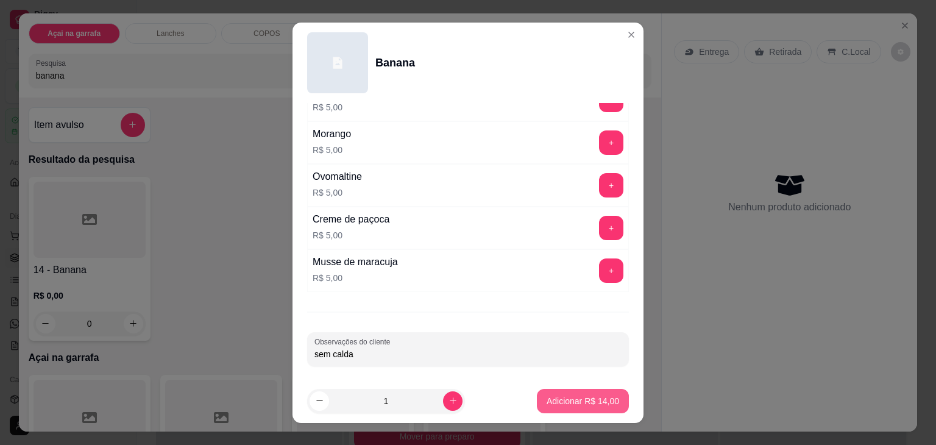
type input "sem calda"
click at [591, 404] on p "Adicionar R$ 14,00" at bounding box center [582, 401] width 72 height 12
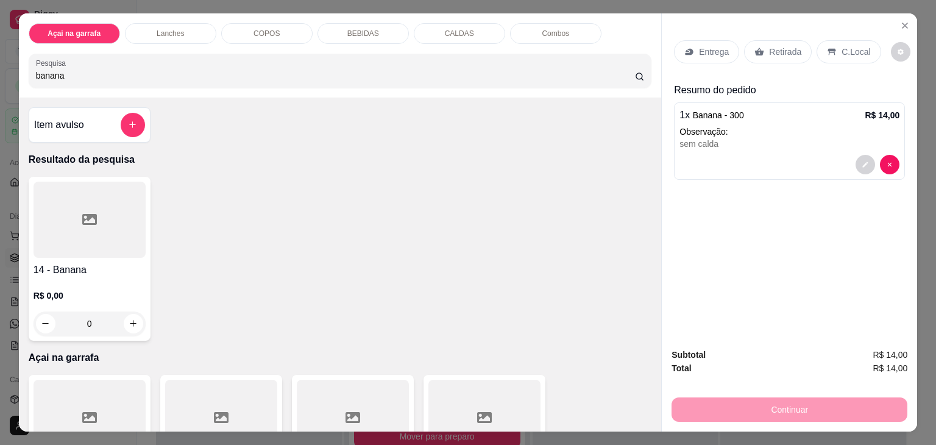
click at [849, 46] on p "C.Local" at bounding box center [855, 52] width 29 height 12
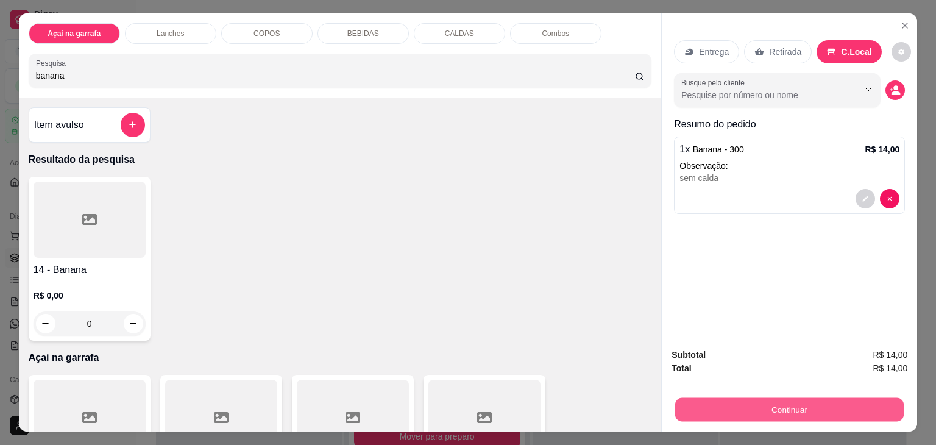
click at [729, 403] on button "Continuar" at bounding box center [789, 410] width 228 height 24
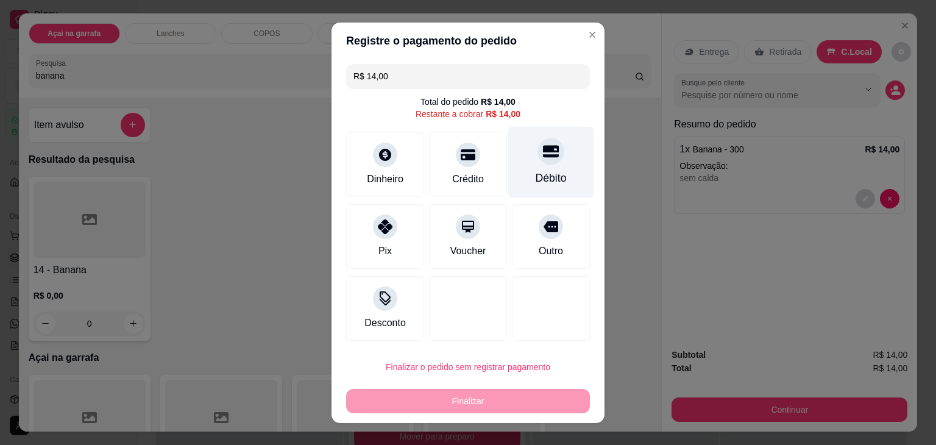
click at [539, 166] on div "Débito" at bounding box center [551, 161] width 86 height 71
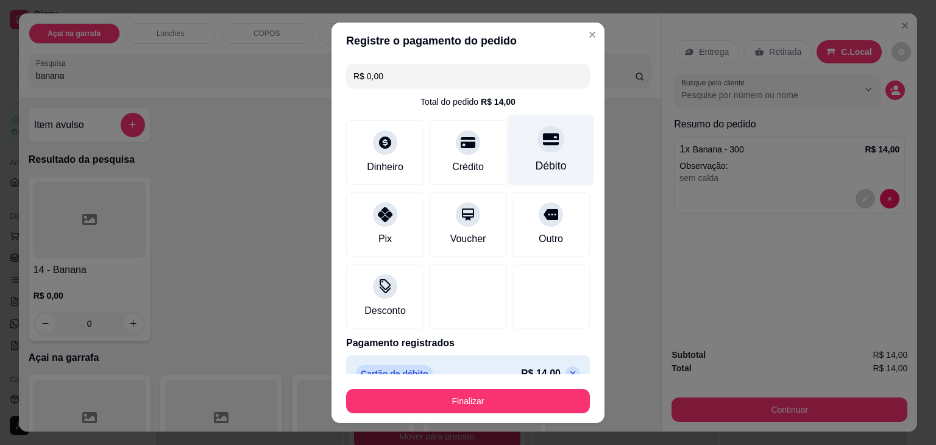
click at [543, 142] on icon at bounding box center [551, 139] width 16 height 12
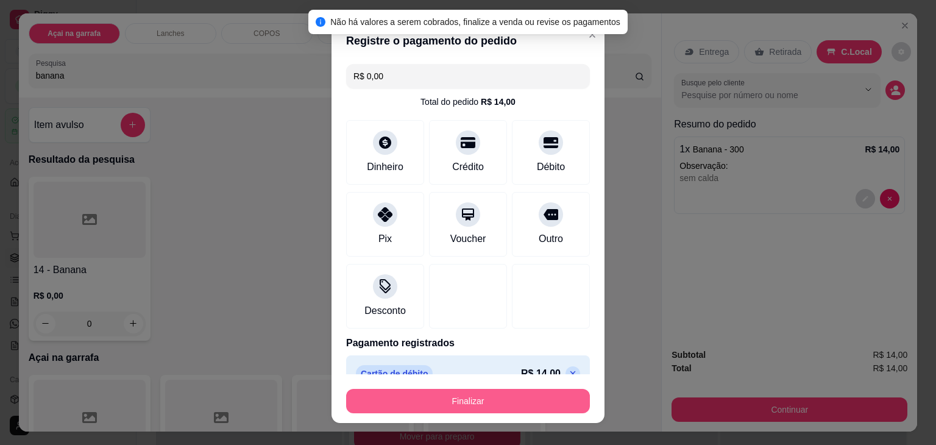
click at [461, 403] on button "Finalizar" at bounding box center [468, 401] width 244 height 24
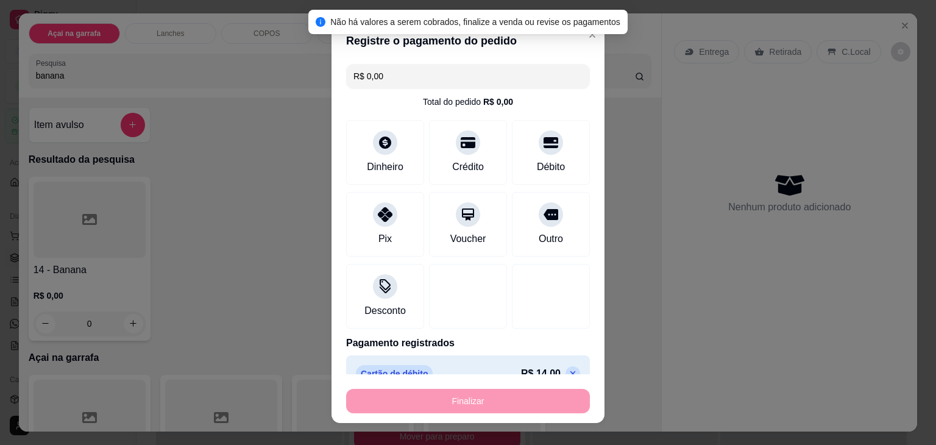
type input "-R$ 14,00"
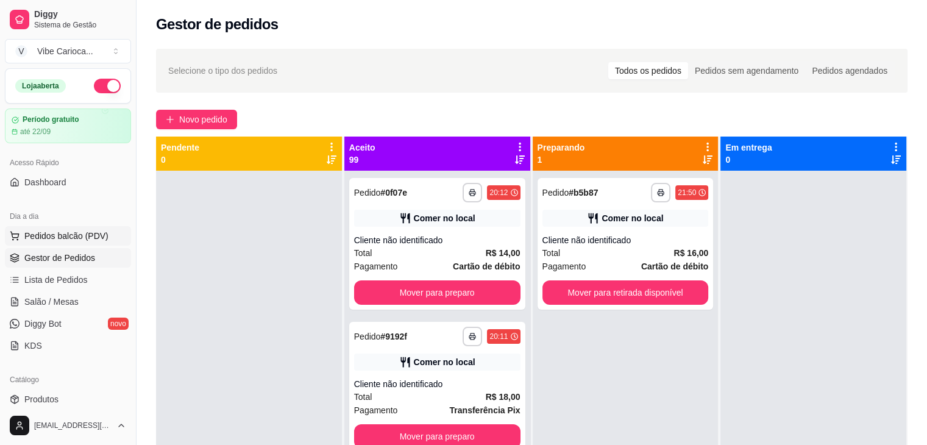
click at [44, 237] on span "Pedidos balcão (PDV)" at bounding box center [66, 236] width 84 height 12
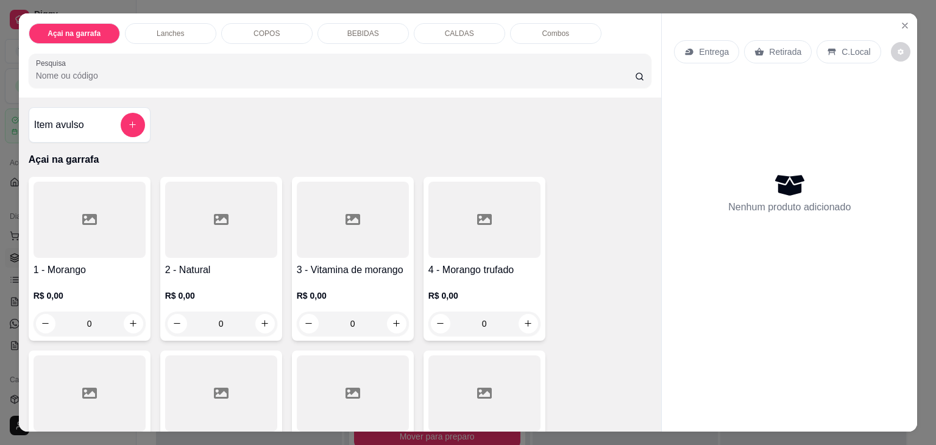
click at [236, 32] on div "COPOS" at bounding box center [266, 33] width 91 height 21
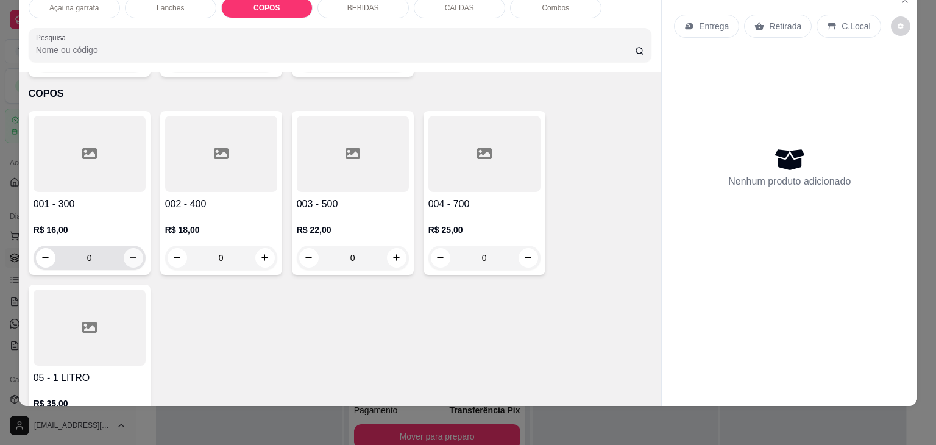
click at [129, 253] on icon "increase-product-quantity" at bounding box center [133, 257] width 9 height 9
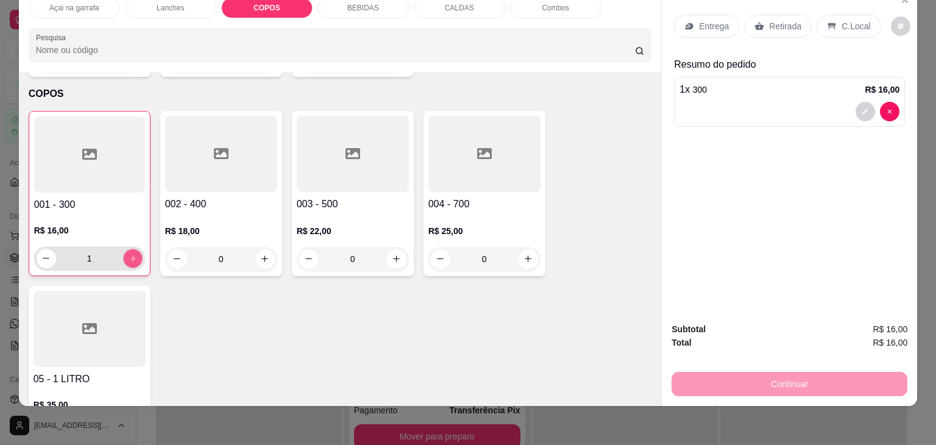
click at [130, 255] on icon "increase-product-quantity" at bounding box center [133, 258] width 6 height 6
type input "3"
click at [261, 254] on icon "increase-product-quantity" at bounding box center [264, 258] width 9 height 9
type input "1"
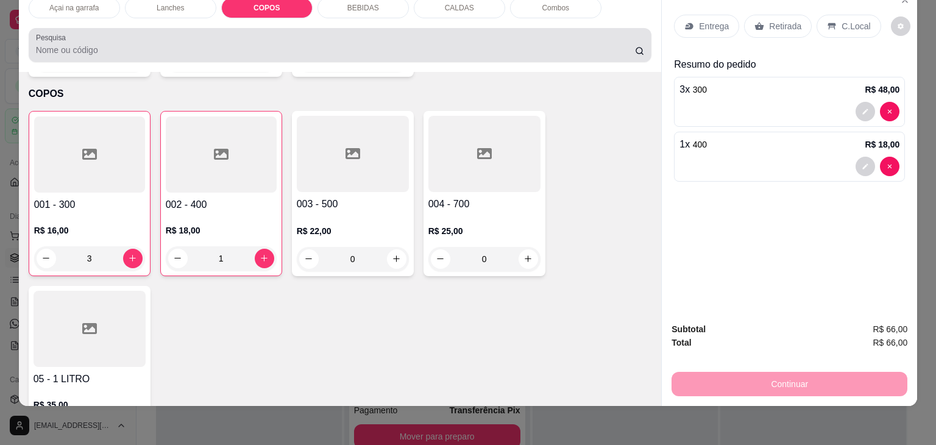
scroll to position [0, 0]
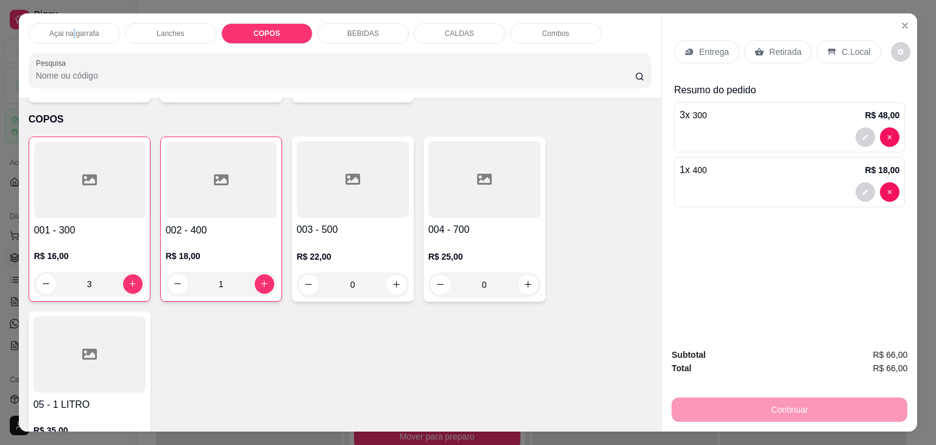
drag, startPoint x: 250, startPoint y: 47, endPoint x: 70, endPoint y: 23, distance: 181.9
click at [70, 23] on div "Açai na garrafa" at bounding box center [74, 33] width 91 height 21
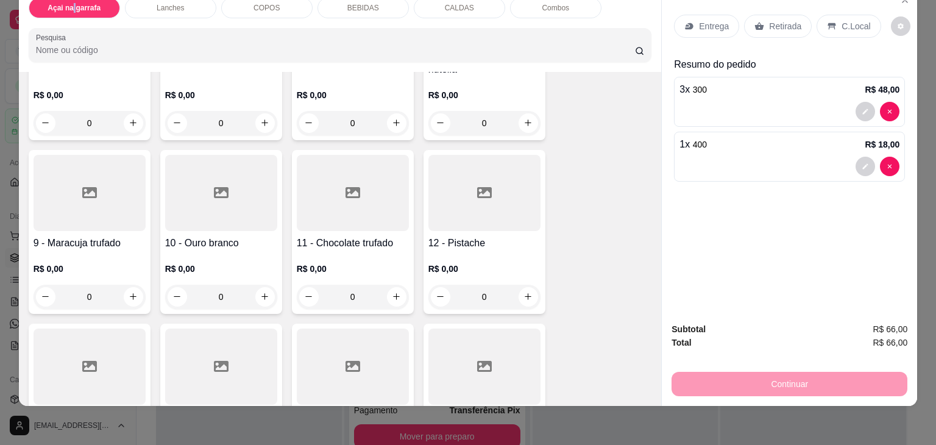
scroll to position [366, 0]
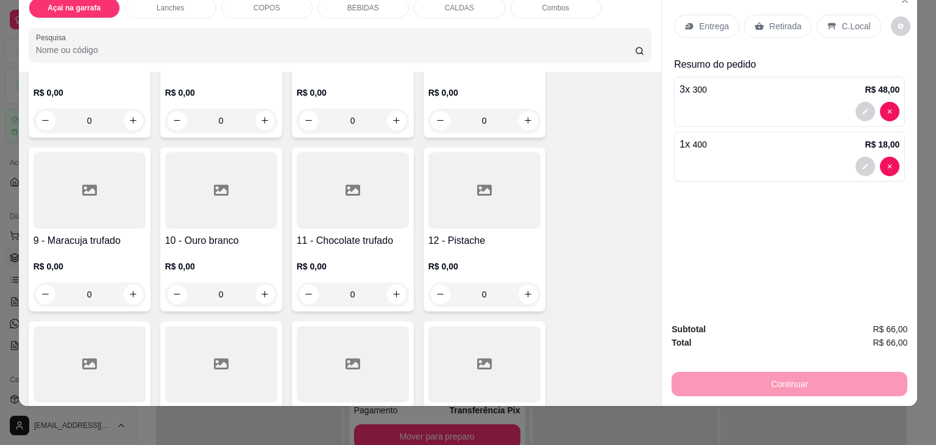
click at [131, 282] on div "0" at bounding box center [90, 294] width 112 height 24
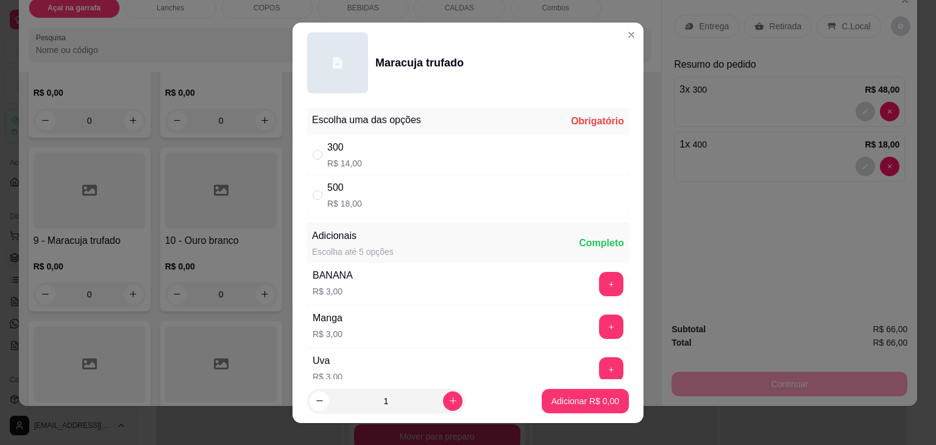
click at [346, 199] on p "R$ 18,00" at bounding box center [344, 203] width 35 height 12
radio input "true"
click at [577, 395] on p "Adicionar R$ 18,00" at bounding box center [582, 401] width 72 height 12
type input "1"
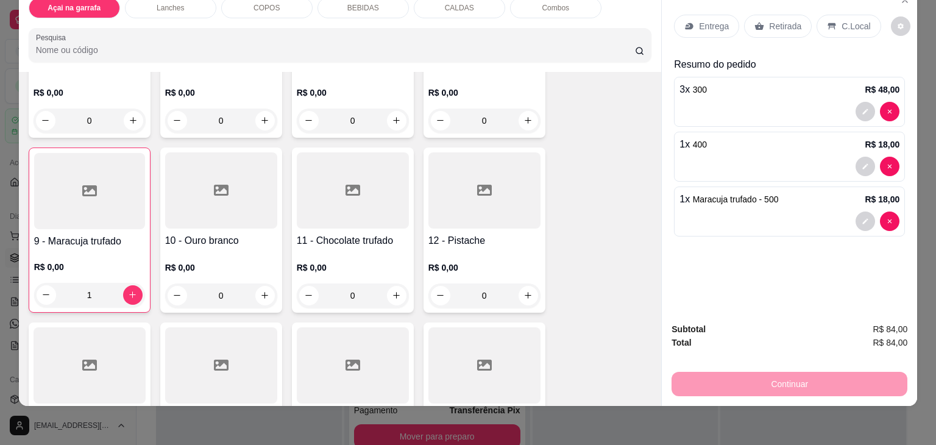
click at [858, 23] on div "C.Local" at bounding box center [848, 26] width 64 height 23
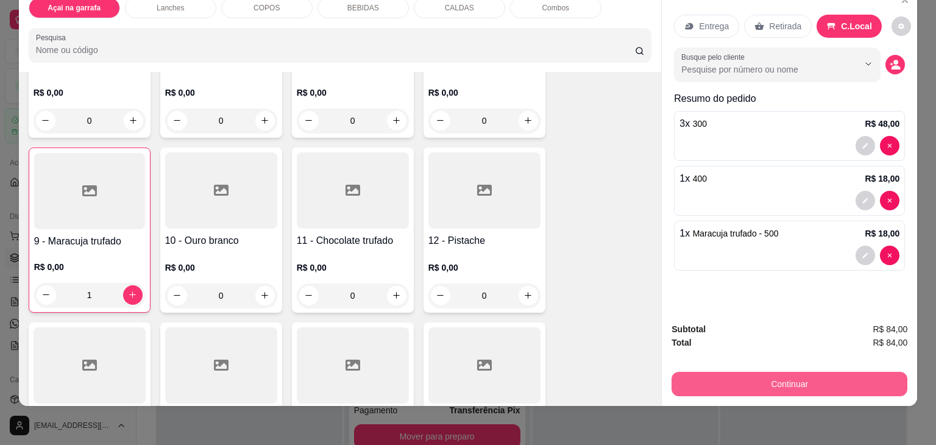
click at [836, 372] on button "Continuar" at bounding box center [789, 384] width 236 height 24
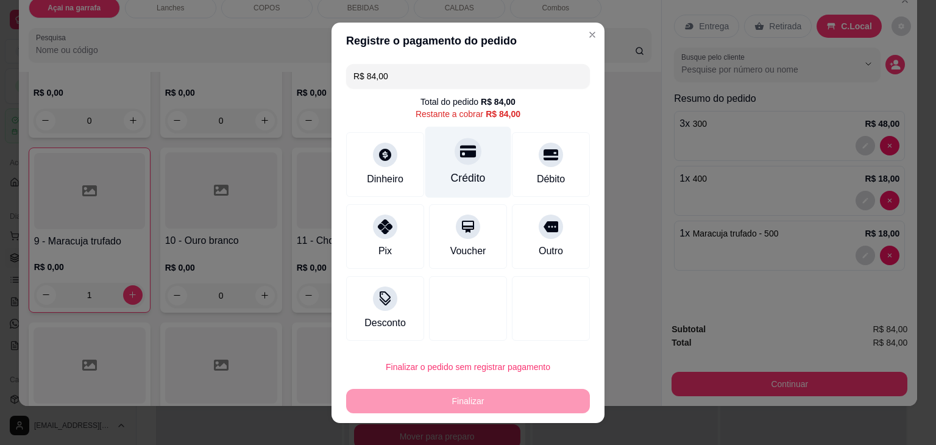
click at [451, 173] on div "Crédito" at bounding box center [468, 178] width 35 height 16
type input "R$ 0,00"
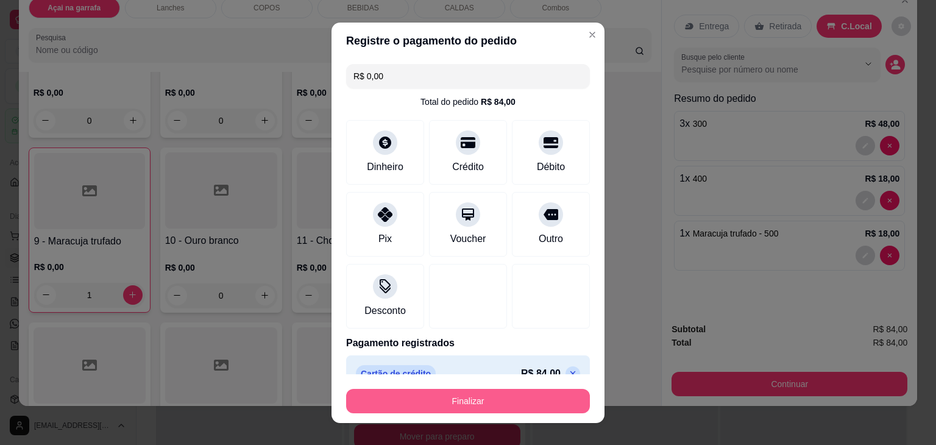
click at [470, 406] on button "Finalizar" at bounding box center [468, 401] width 244 height 24
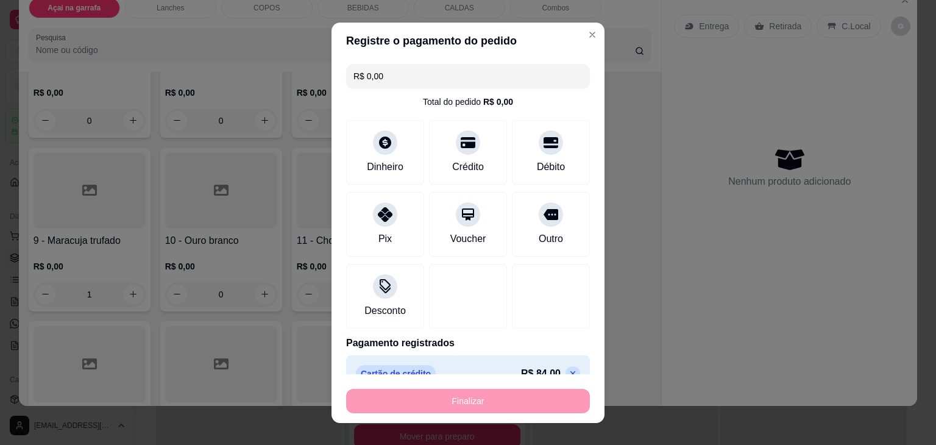
type input "0"
type input "-R$ 84,00"
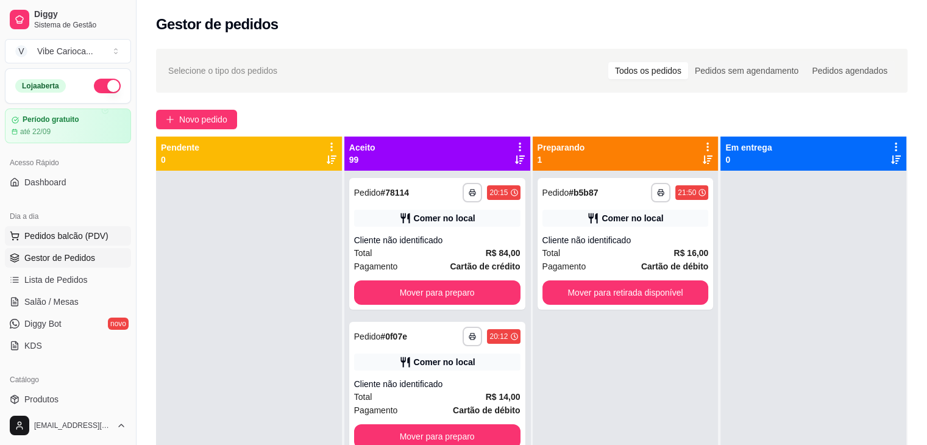
click at [58, 233] on span "Pedidos balcão (PDV)" at bounding box center [66, 236] width 84 height 12
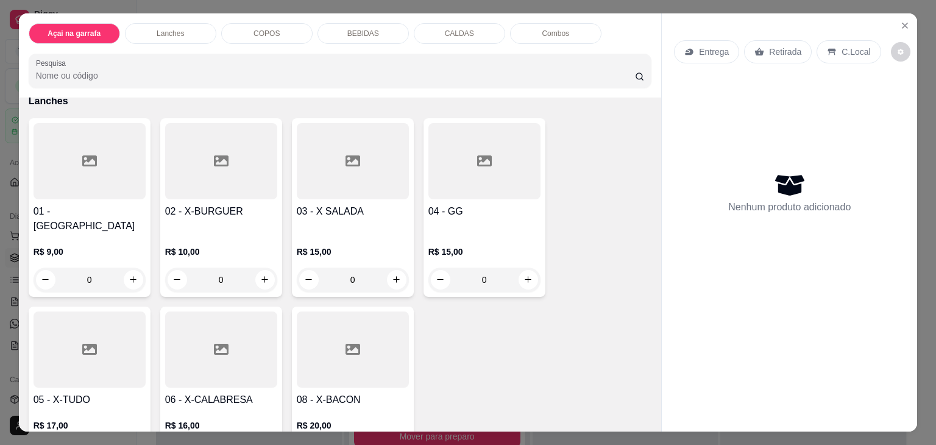
scroll to position [731, 0]
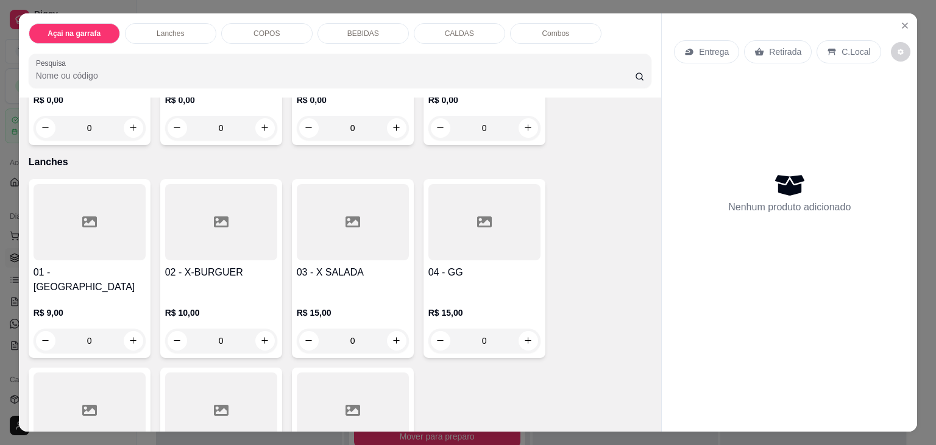
click at [253, 30] on p "COPOS" at bounding box center [266, 34] width 26 height 10
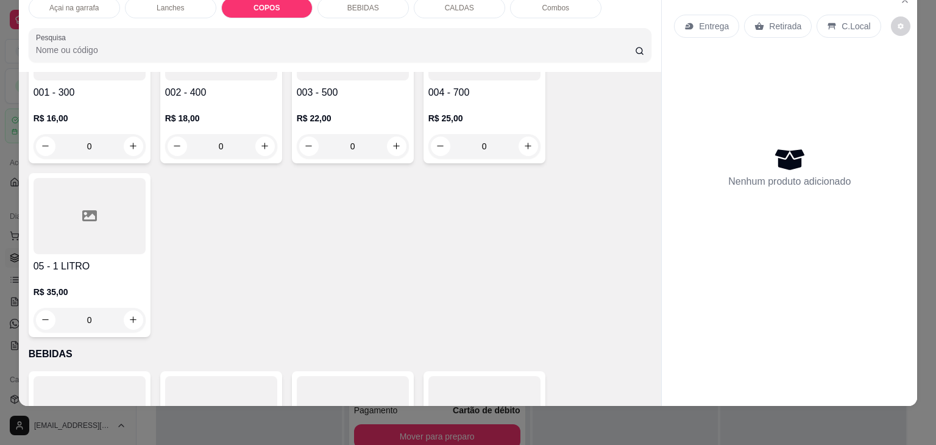
scroll to position [1282, 0]
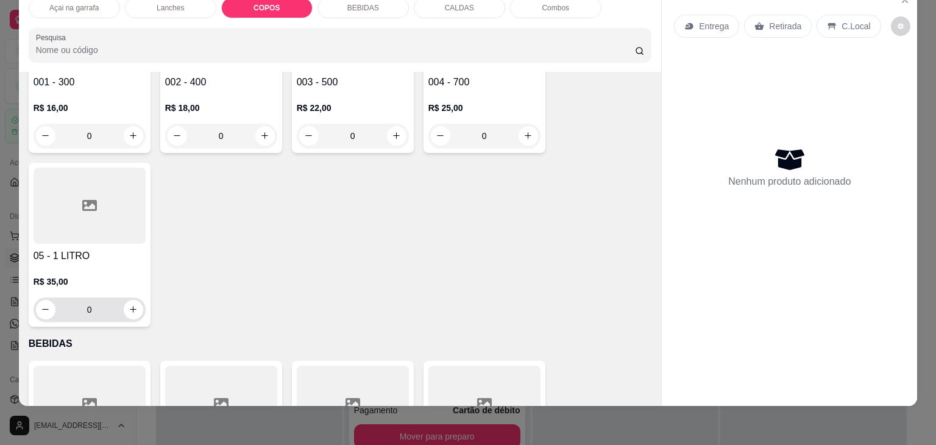
click at [141, 288] on div "05 - 1 LITRO R$ 35,00 0" at bounding box center [90, 245] width 122 height 164
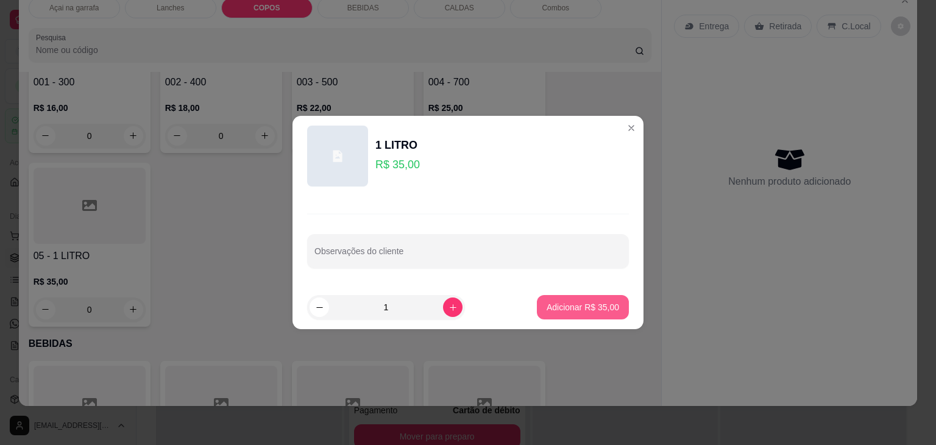
click at [568, 301] on p "Adicionar R$ 35,00" at bounding box center [582, 307] width 72 height 12
type input "1"
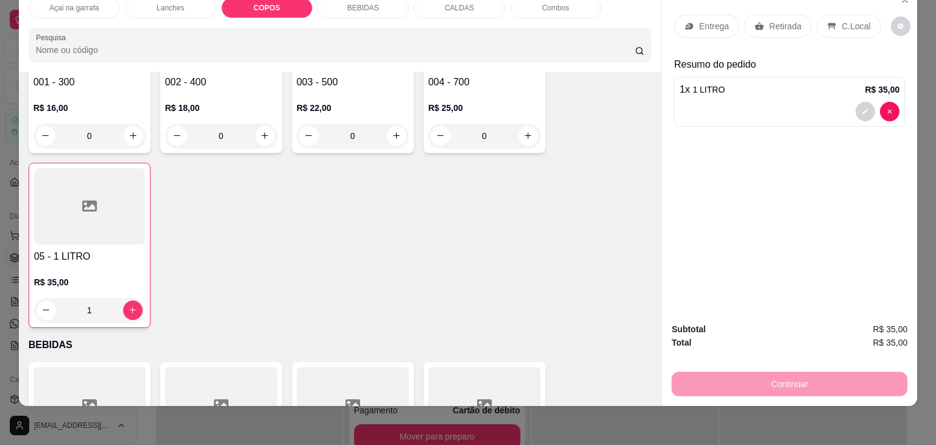
click at [841, 15] on div "C.Local" at bounding box center [848, 26] width 64 height 23
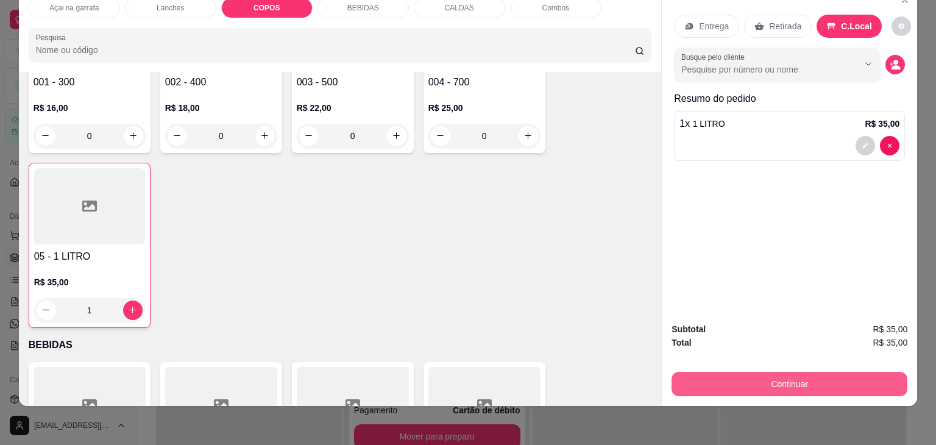
click at [782, 378] on button "Continuar" at bounding box center [789, 384] width 236 height 24
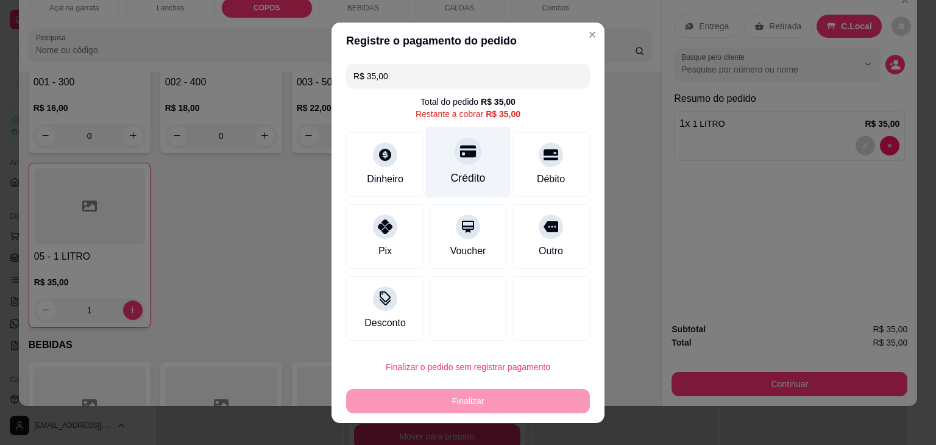
click at [461, 174] on div "Crédito" at bounding box center [468, 178] width 35 height 16
type input "R$ 0,00"
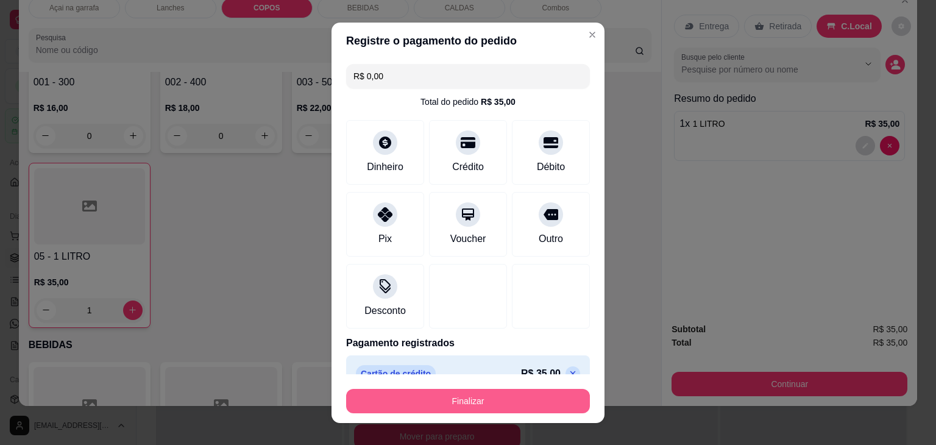
click at [492, 395] on button "Finalizar" at bounding box center [468, 401] width 244 height 24
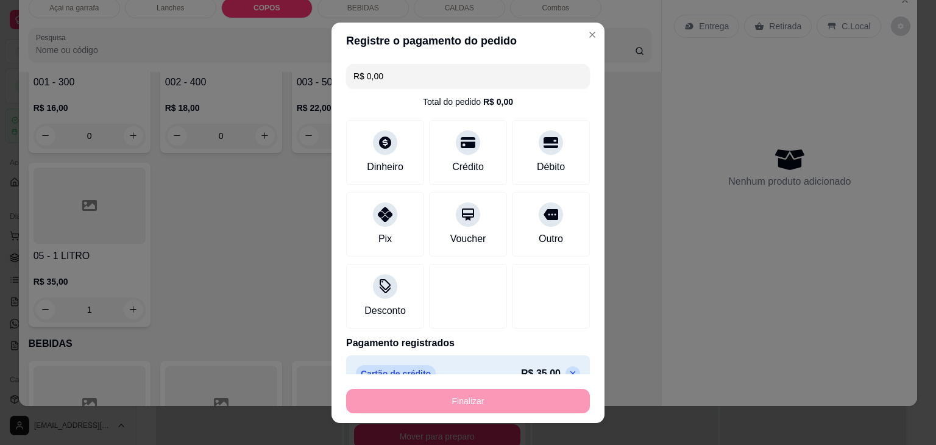
type input "0"
type input "-R$ 35,00"
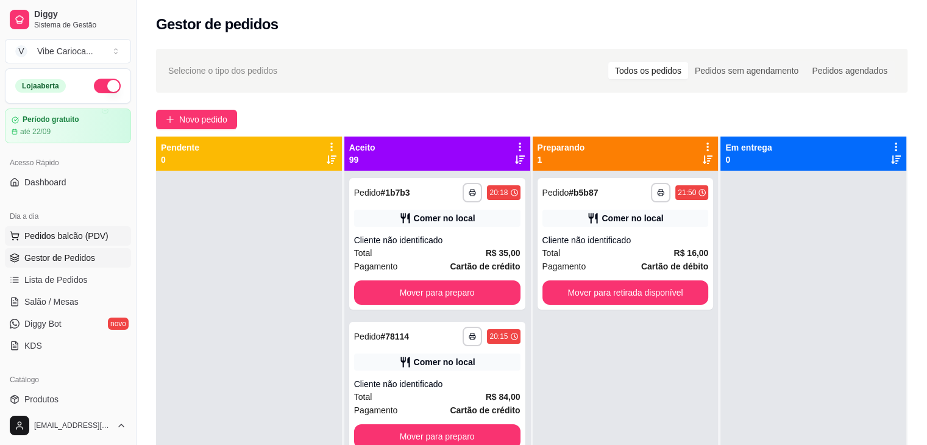
click at [83, 239] on span "Pedidos balcão (PDV)" at bounding box center [66, 236] width 84 height 12
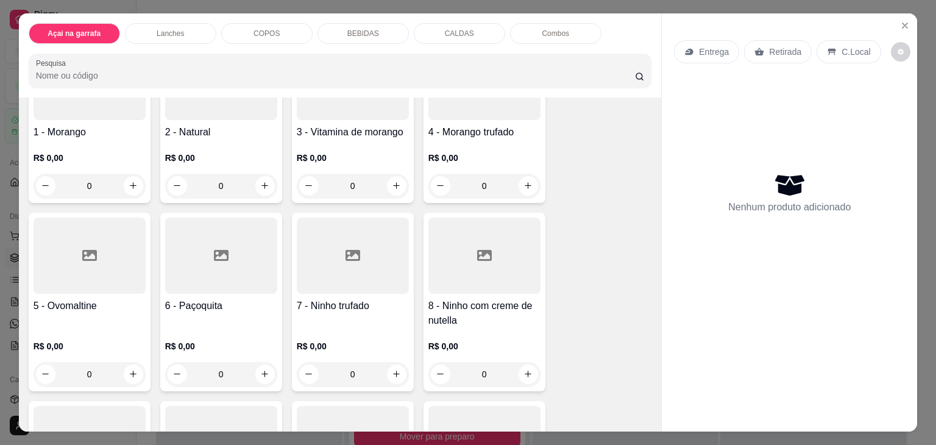
scroll to position [183, 0]
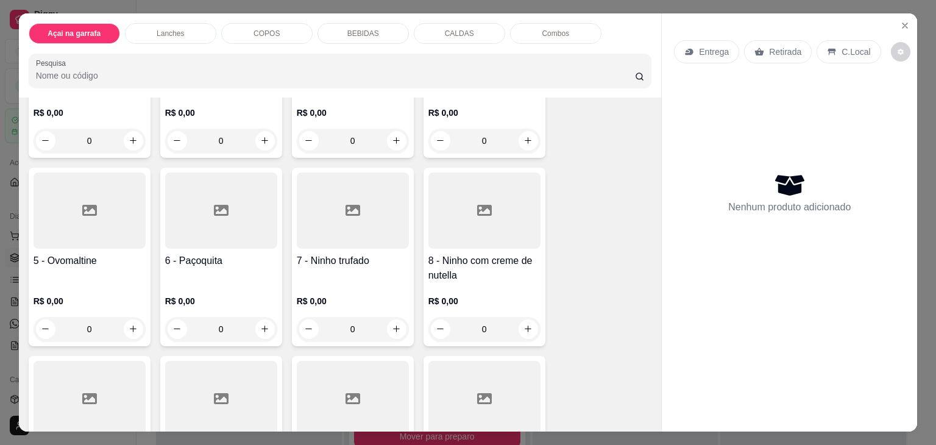
click at [395, 330] on div "0" at bounding box center [353, 329] width 112 height 24
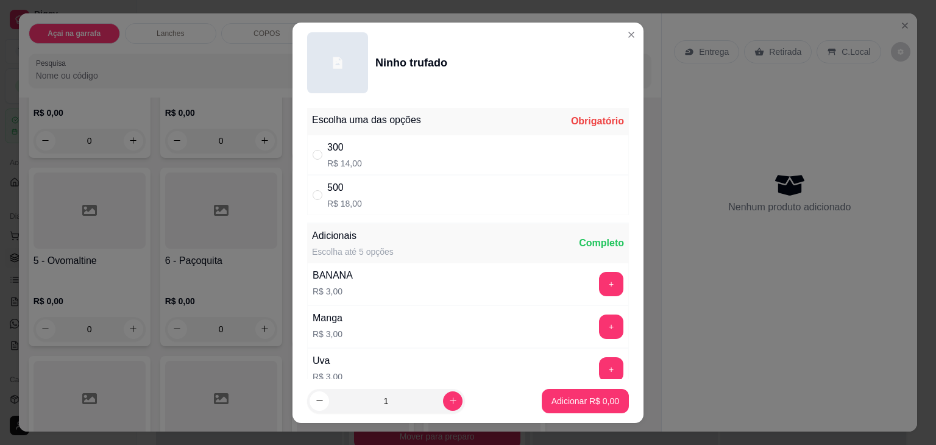
click at [369, 158] on div "300 R$ 14,00" at bounding box center [468, 155] width 322 height 40
click at [392, 213] on div "500 R$ 18,00" at bounding box center [468, 195] width 322 height 40
radio input "false"
radio input "true"
click at [568, 395] on p "Adicionar R$ 18,00" at bounding box center [582, 401] width 72 height 12
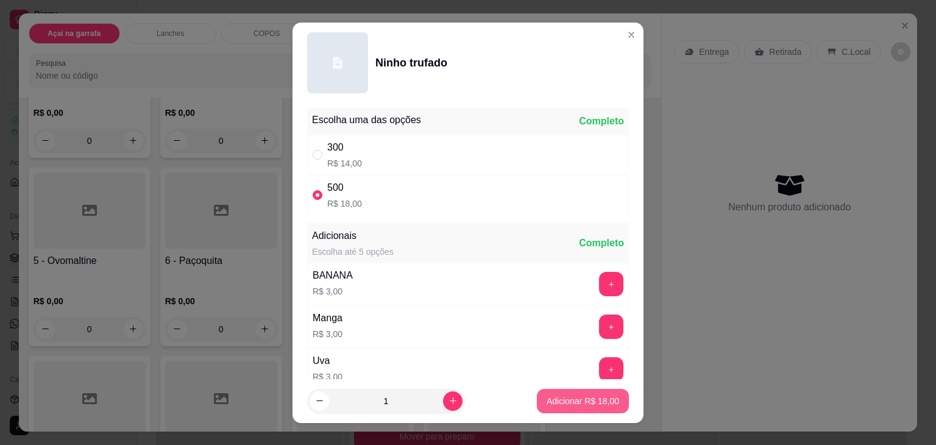
type input "1"
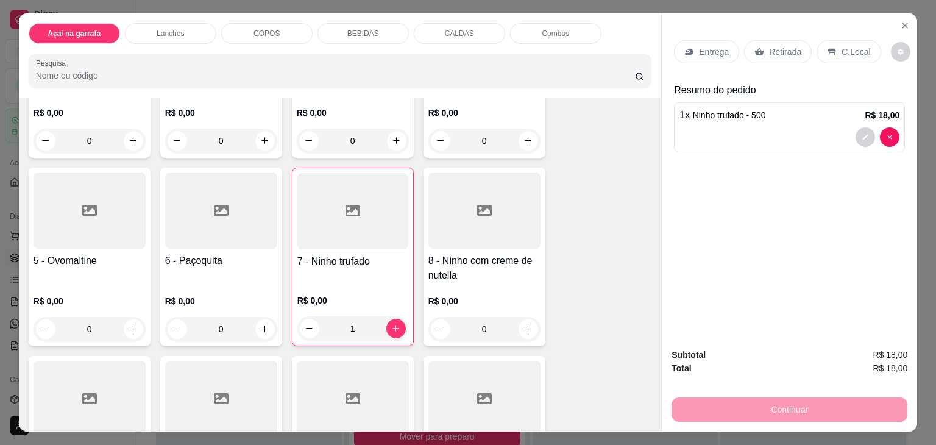
click at [854, 48] on p "C.Local" at bounding box center [855, 52] width 29 height 12
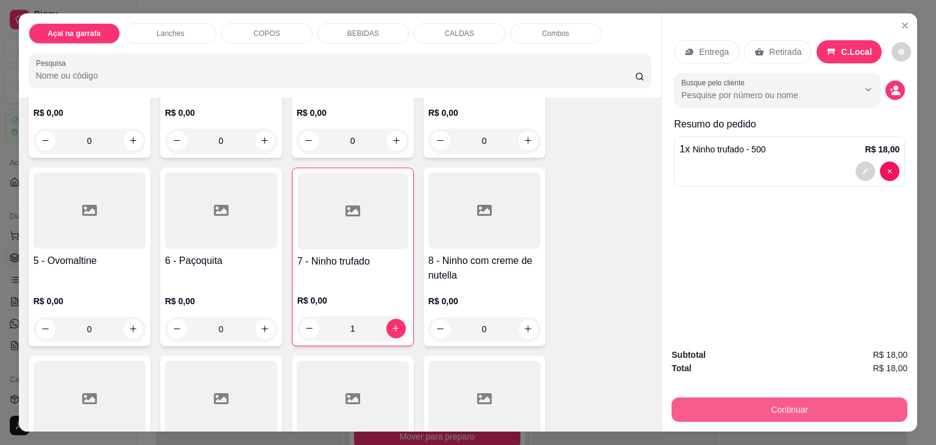
click at [797, 401] on button "Continuar" at bounding box center [789, 409] width 236 height 24
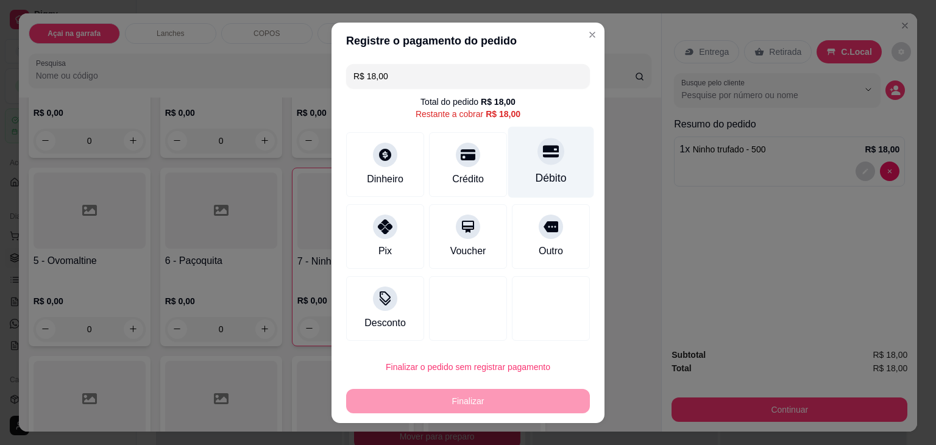
click at [535, 176] on div "Débito" at bounding box center [550, 178] width 31 height 16
type input "R$ 0,00"
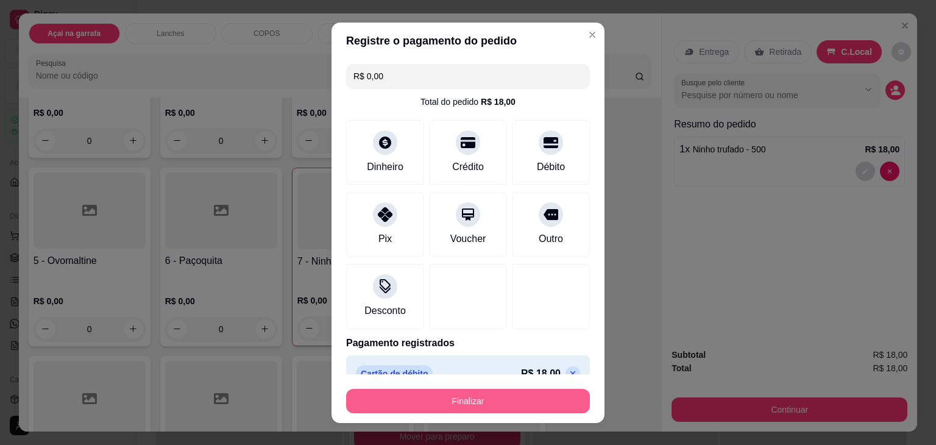
click at [487, 398] on button "Finalizar" at bounding box center [468, 401] width 244 height 24
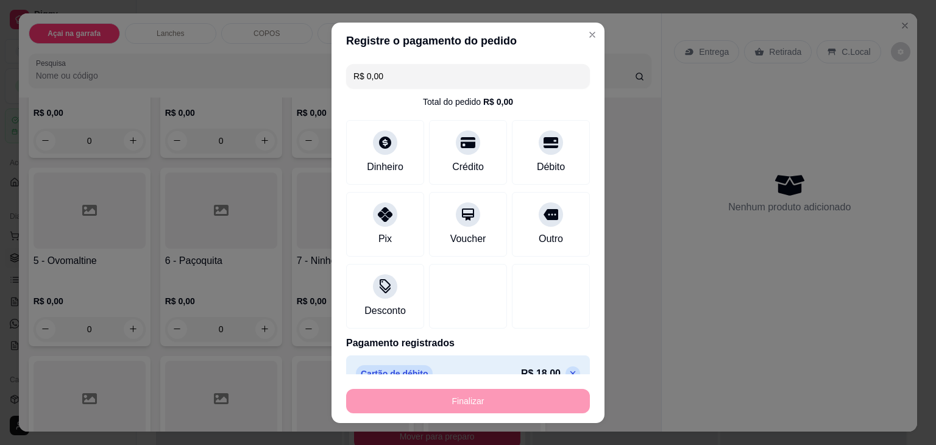
type input "0"
type input "-R$ 18,00"
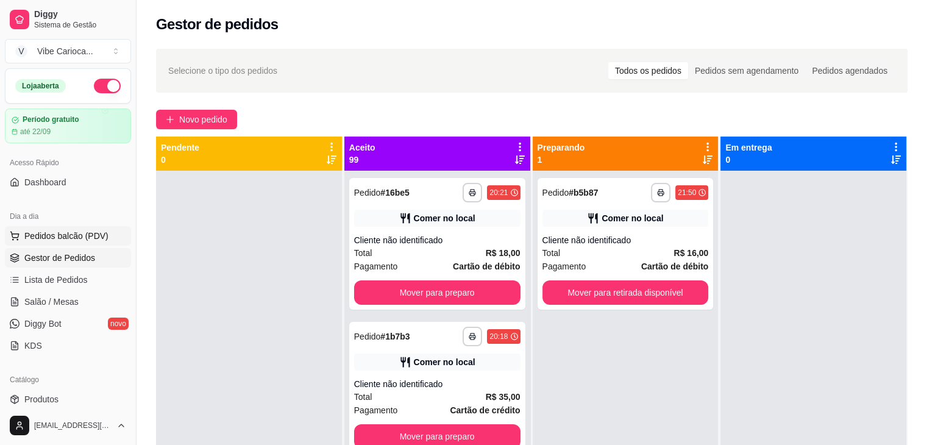
click at [96, 239] on span "Pedidos balcão (PDV)" at bounding box center [66, 236] width 84 height 12
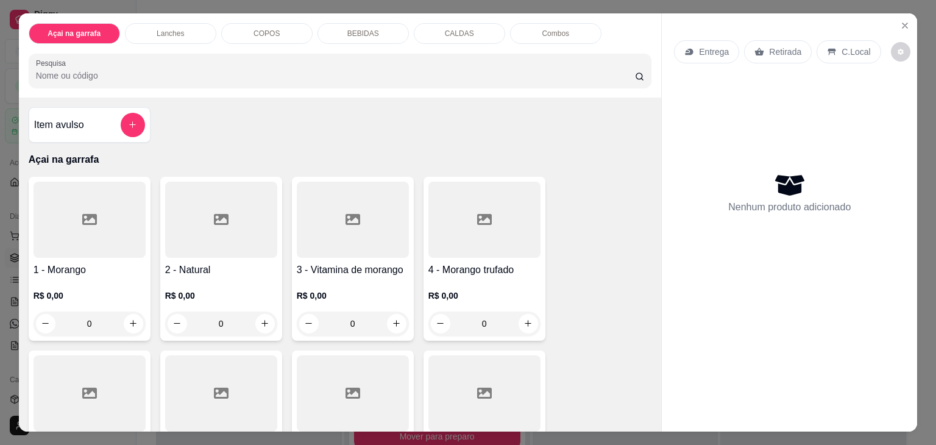
click at [270, 29] on p "COPOS" at bounding box center [266, 34] width 26 height 10
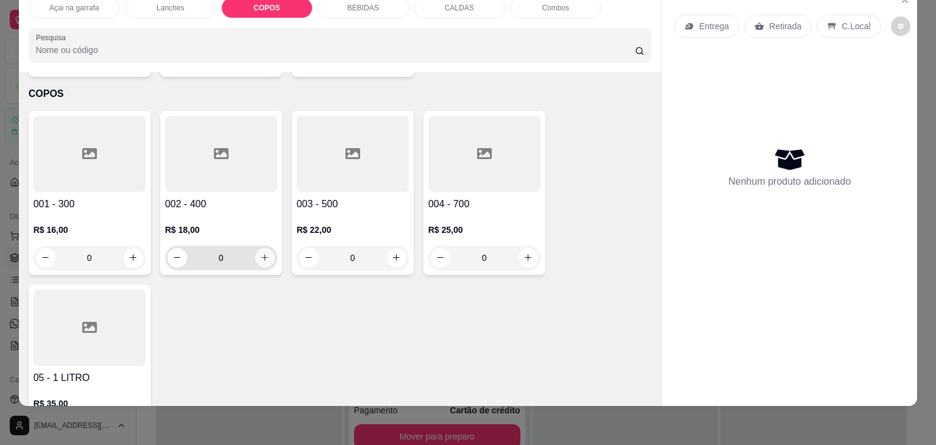
click at [261, 255] on icon "increase-product-quantity" at bounding box center [264, 258] width 7 height 7
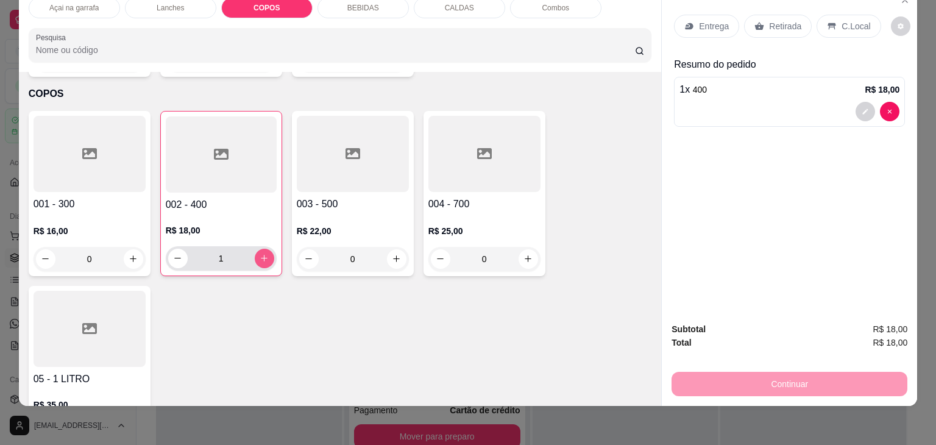
click at [260, 253] on icon "increase-product-quantity" at bounding box center [264, 257] width 9 height 9
type input "2"
click at [835, 15] on div "C.Local" at bounding box center [848, 26] width 64 height 23
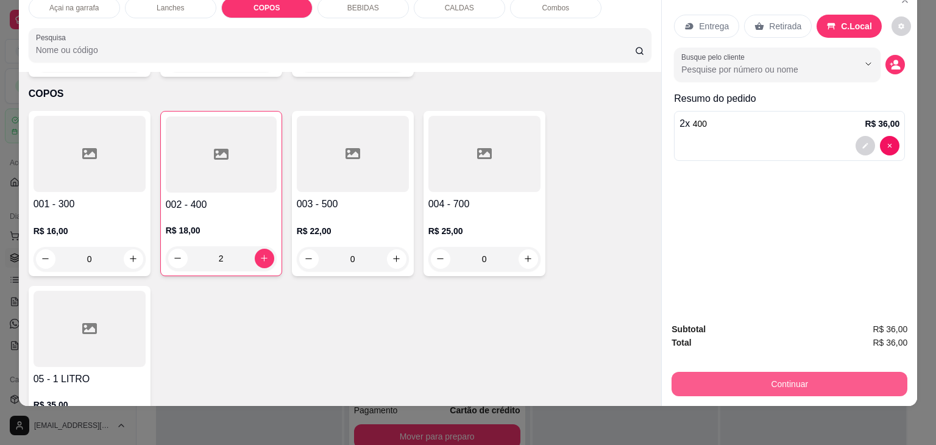
click at [797, 372] on button "Continuar" at bounding box center [789, 384] width 236 height 24
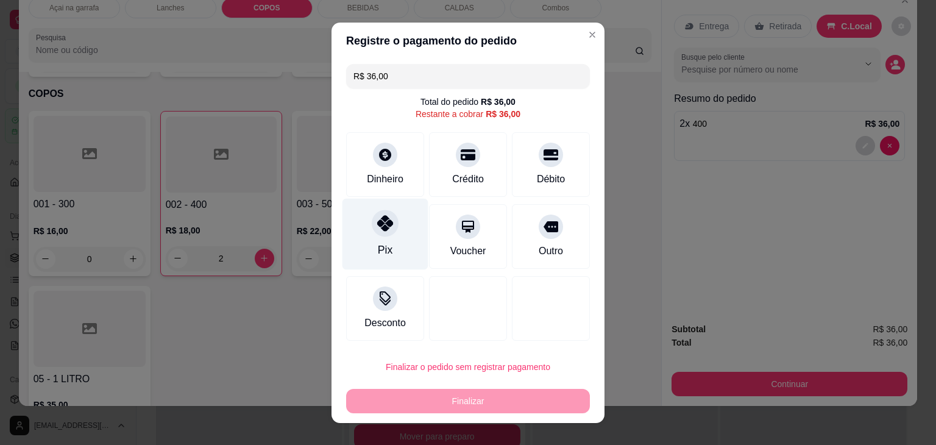
click at [374, 233] on div at bounding box center [385, 223] width 27 height 27
type input "R$ 0,00"
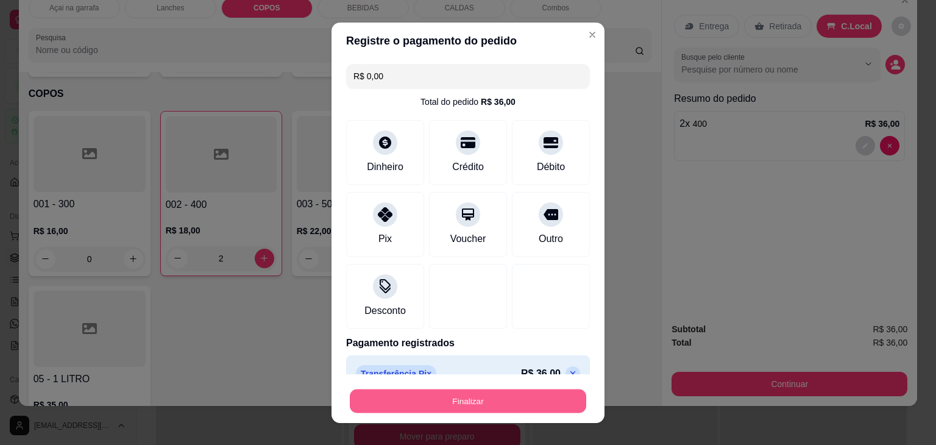
click at [502, 403] on button "Finalizar" at bounding box center [468, 401] width 236 height 24
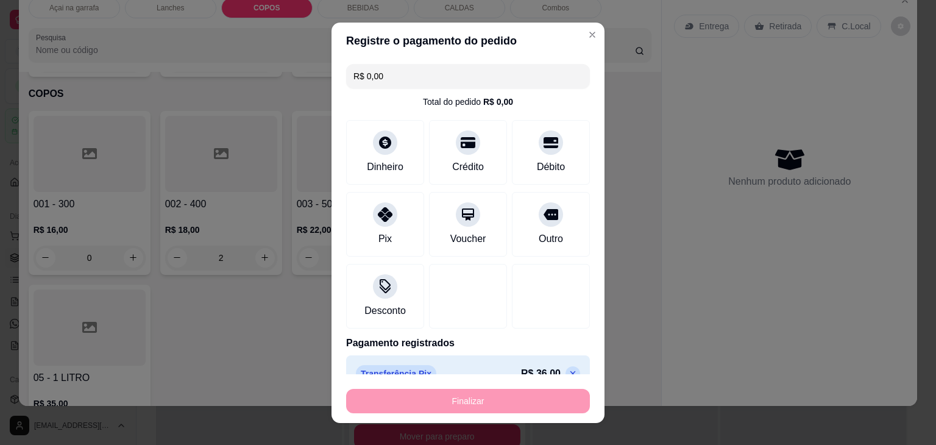
type input "0"
type input "-R$ 36,00"
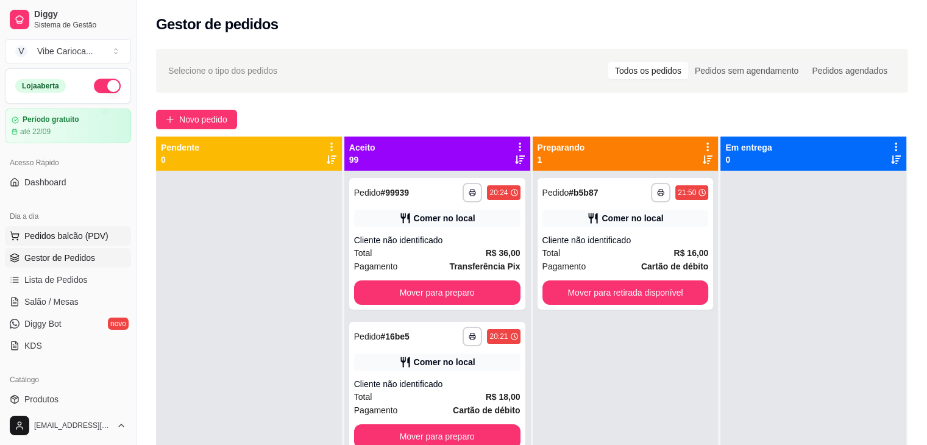
click at [41, 232] on span "Pedidos balcão (PDV)" at bounding box center [66, 236] width 84 height 12
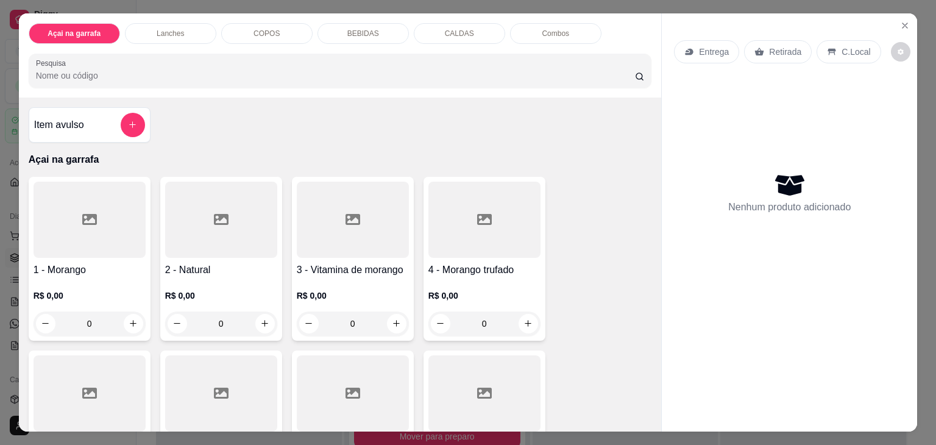
click at [189, 27] on div "Lanches" at bounding box center [170, 33] width 91 height 21
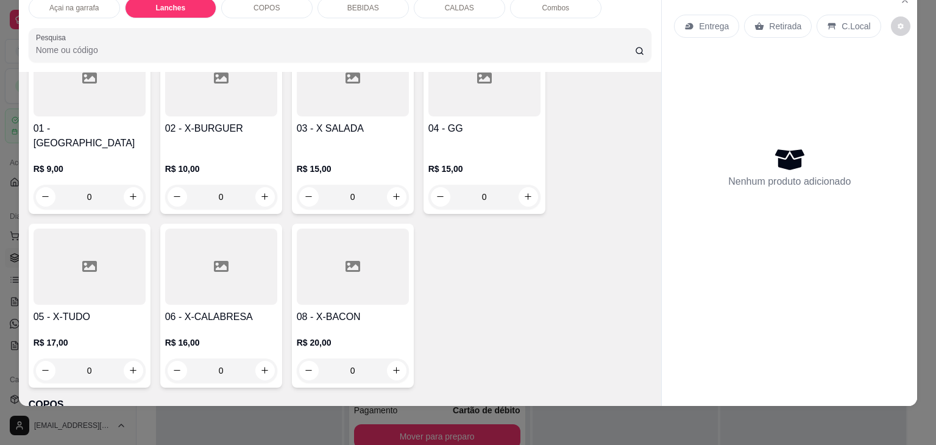
scroll to position [909, 0]
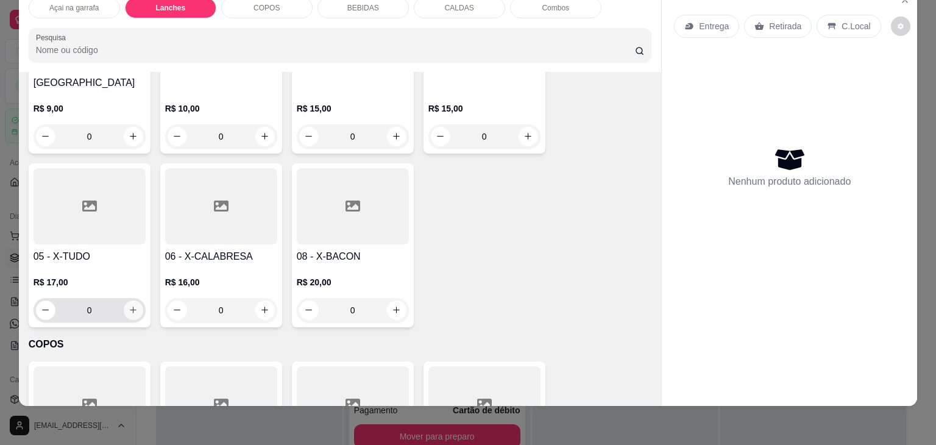
click at [136, 300] on button "increase-product-quantity" at bounding box center [133, 309] width 19 height 19
type input "1"
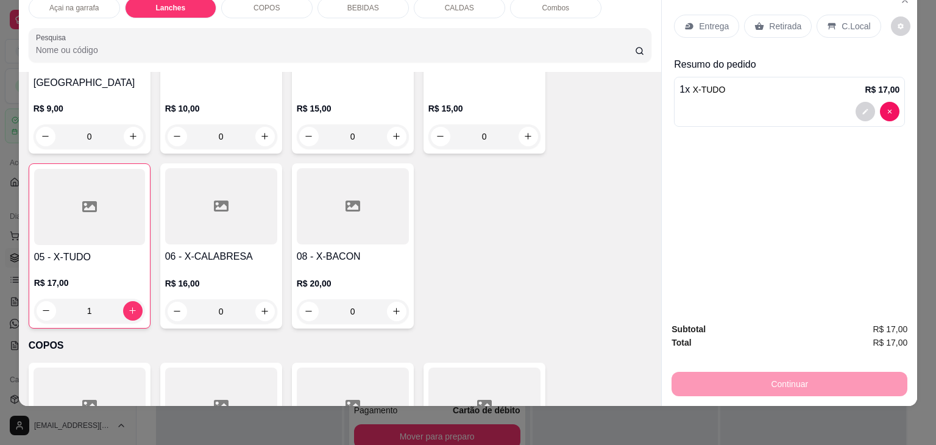
click at [828, 21] on icon at bounding box center [832, 26] width 10 height 10
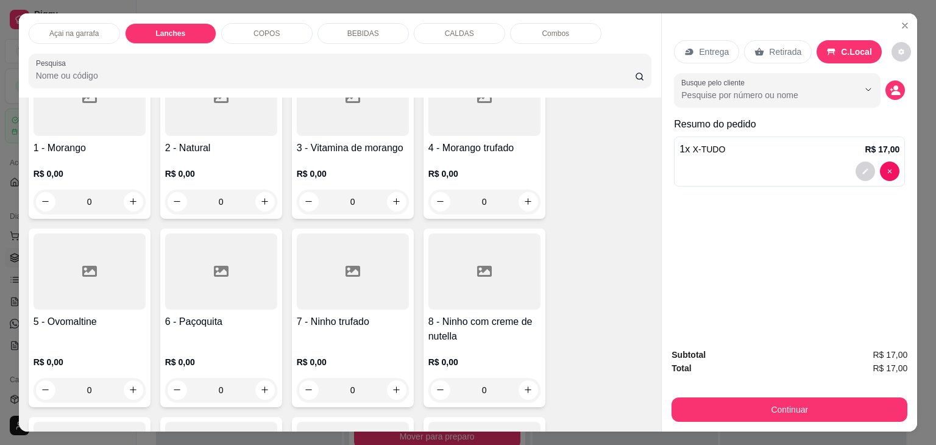
scroll to position [61, 0]
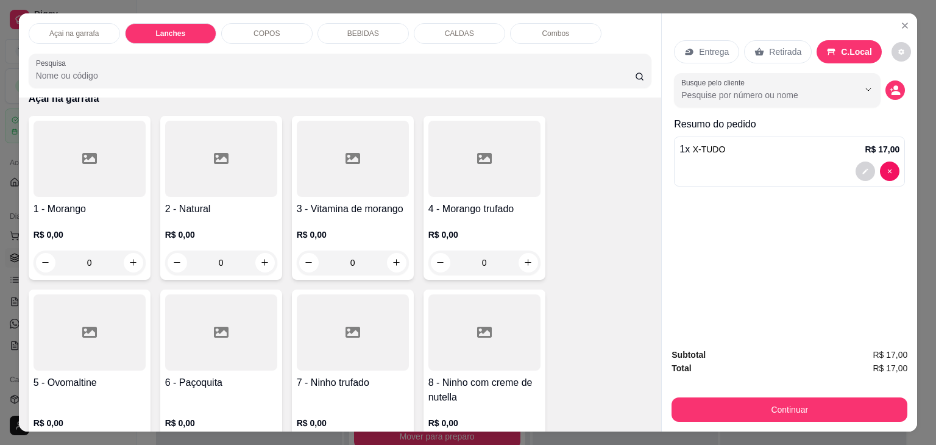
click at [524, 256] on div "0" at bounding box center [484, 262] width 112 height 24
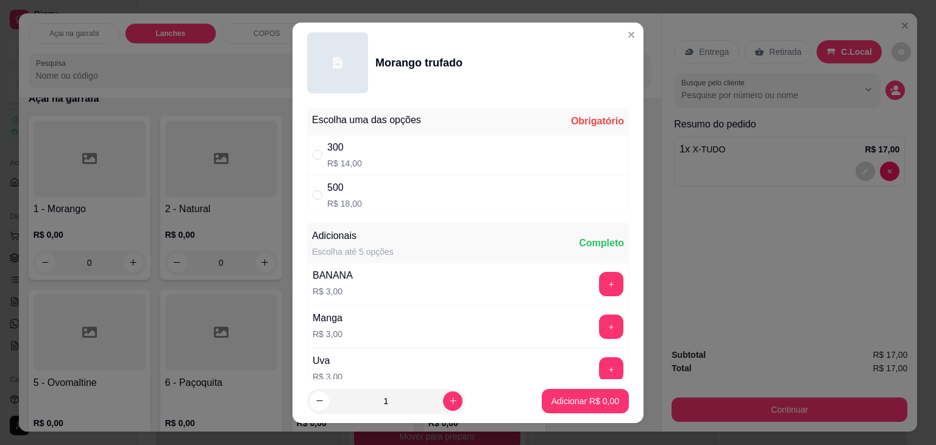
click at [455, 192] on div "500 R$ 18,00" at bounding box center [468, 195] width 322 height 40
radio input "true"
click at [595, 401] on p "Adicionar R$ 18,00" at bounding box center [582, 401] width 72 height 12
type input "1"
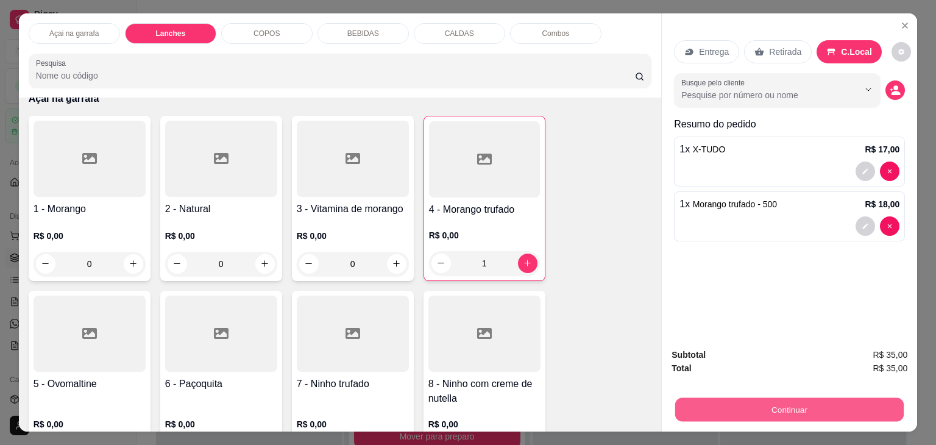
click at [824, 398] on button "Continuar" at bounding box center [789, 410] width 228 height 24
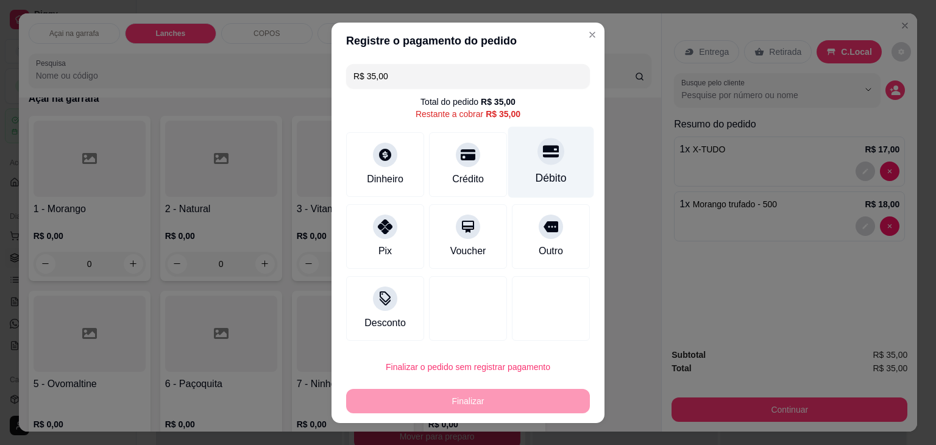
click at [548, 174] on div "Débito" at bounding box center [550, 178] width 31 height 16
type input "R$ 0,00"
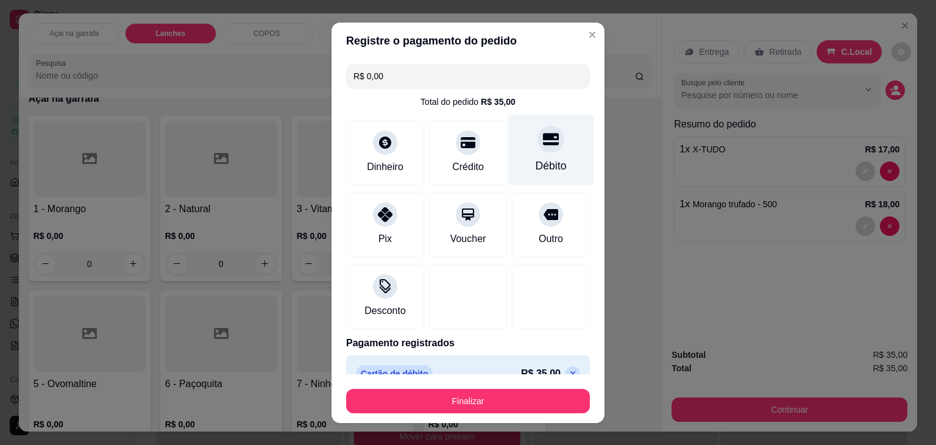
click at [539, 138] on div at bounding box center [550, 138] width 27 height 27
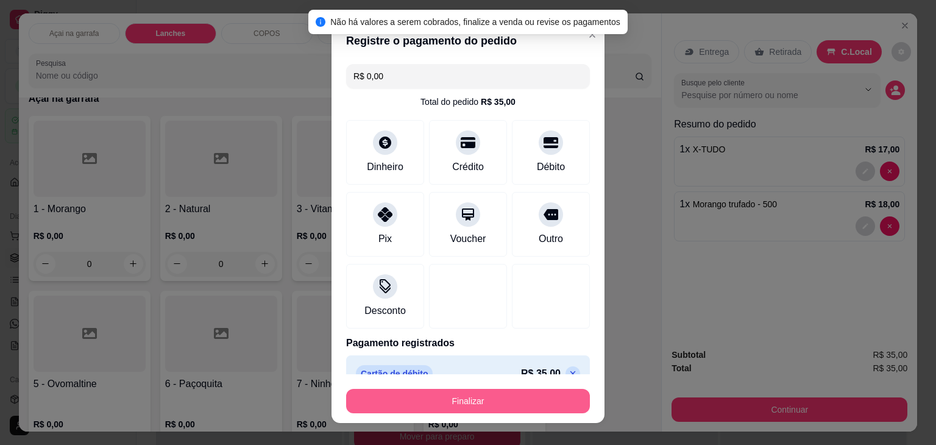
click at [489, 400] on button "Finalizar" at bounding box center [468, 401] width 244 height 24
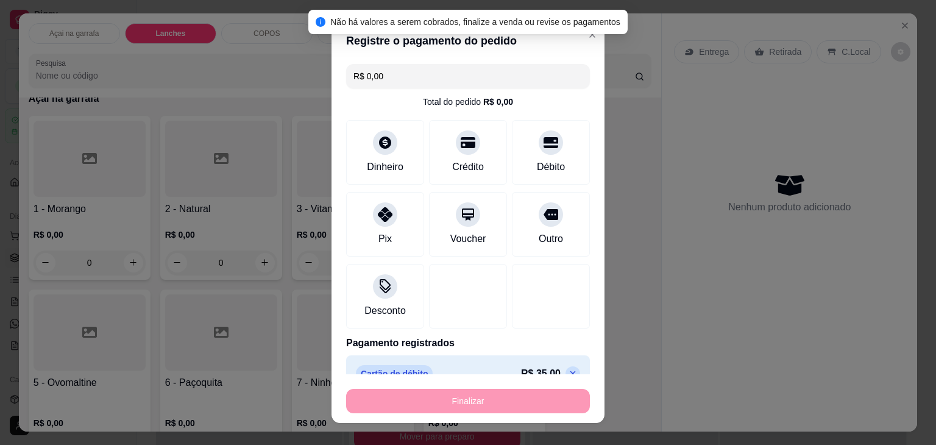
type input "0"
type input "-R$ 35,00"
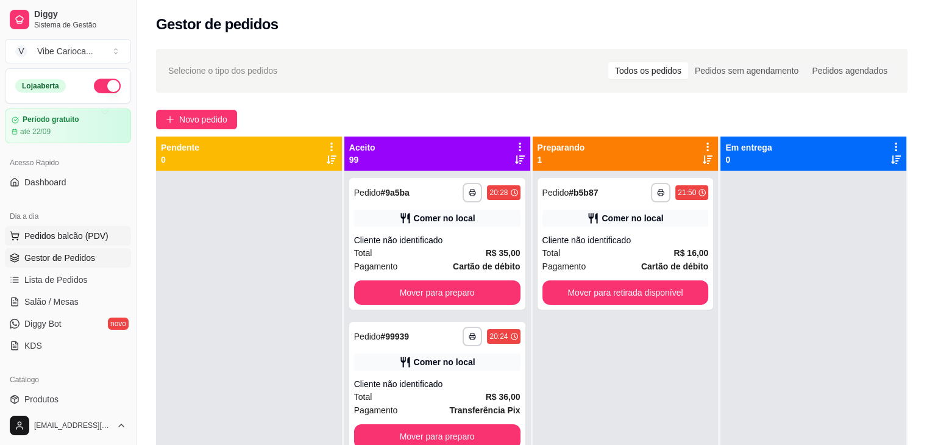
click at [85, 233] on span "Pedidos balcão (PDV)" at bounding box center [66, 236] width 84 height 12
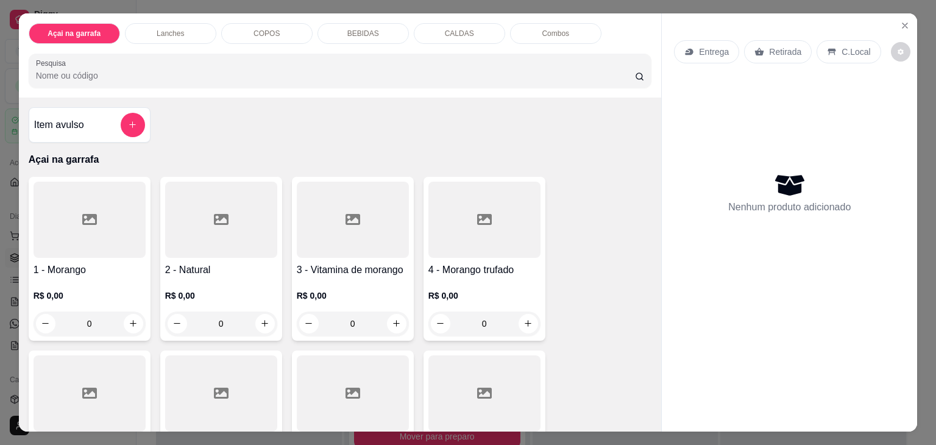
click at [260, 317] on div "0" at bounding box center [221, 323] width 112 height 24
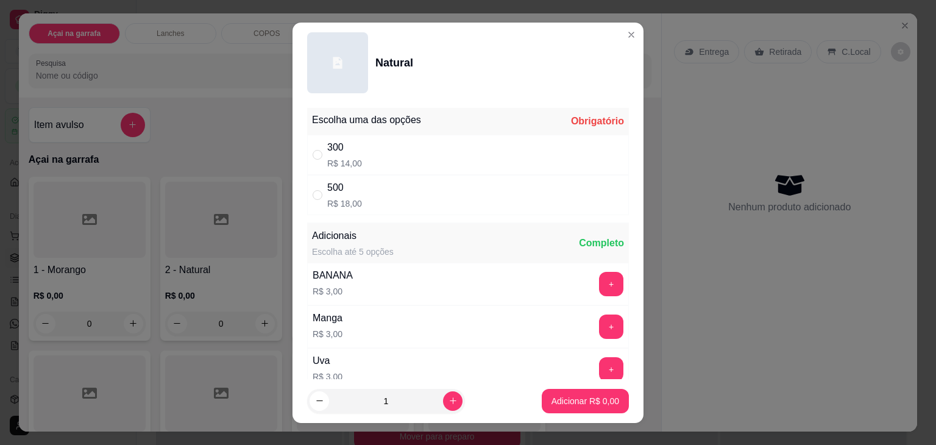
click at [424, 205] on div "500 R$ 18,00" at bounding box center [468, 195] width 322 height 40
radio input "true"
click at [546, 400] on p "Adicionar R$ 18,00" at bounding box center [582, 401] width 72 height 12
type input "1"
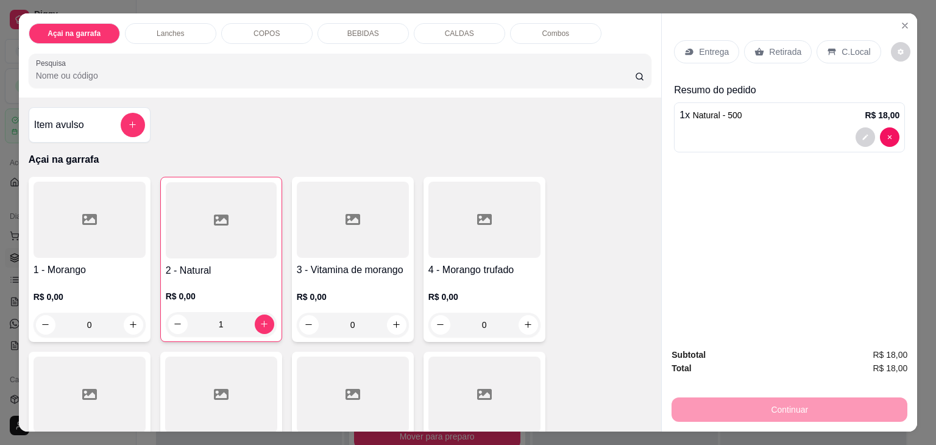
click at [259, 32] on p "COPOS" at bounding box center [266, 34] width 26 height 10
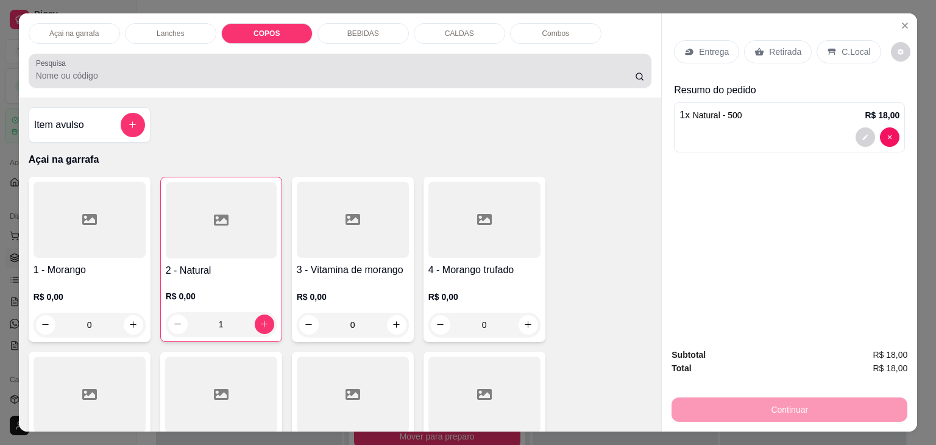
scroll to position [30, 0]
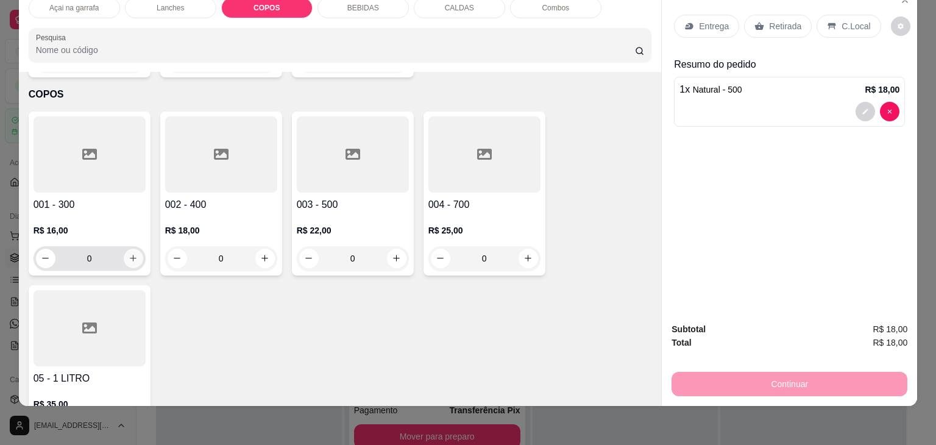
click at [129, 253] on icon "increase-product-quantity" at bounding box center [133, 257] width 9 height 9
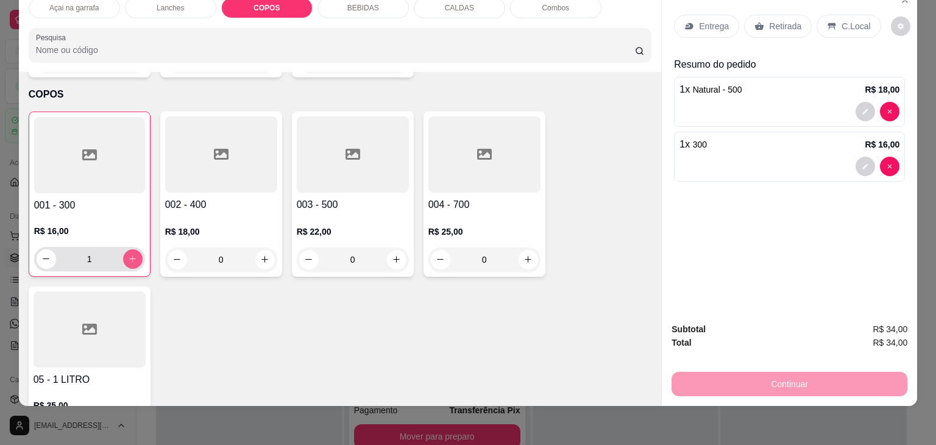
click at [128, 254] on icon "increase-product-quantity" at bounding box center [132, 258] width 9 height 9
type input "2"
click at [841, 20] on p "C.Local" at bounding box center [855, 26] width 29 height 12
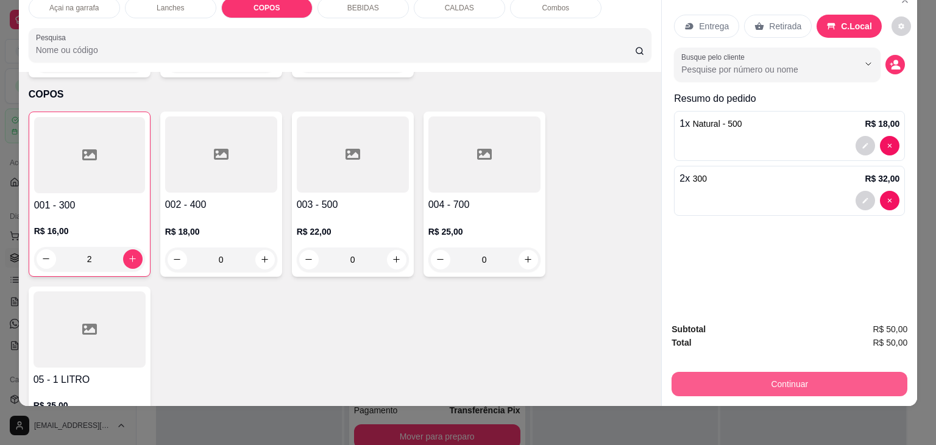
click at [785, 372] on button "Continuar" at bounding box center [789, 384] width 236 height 24
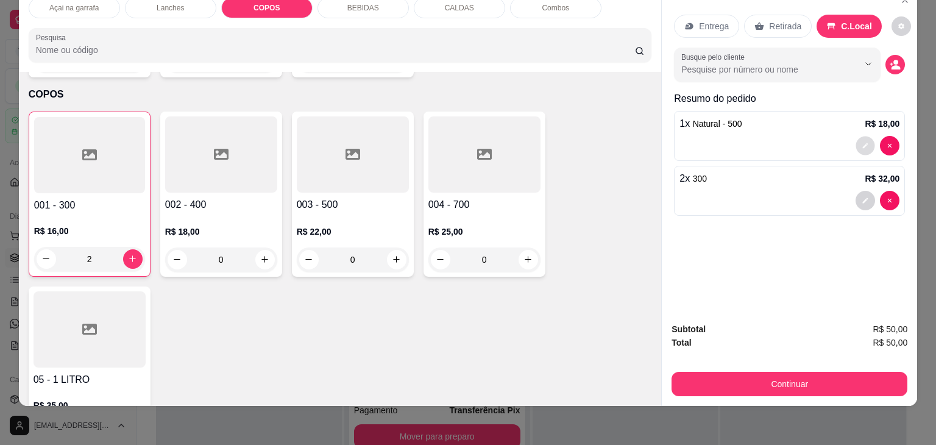
click at [863, 143] on icon "decrease-product-quantity" at bounding box center [865, 145] width 5 height 5
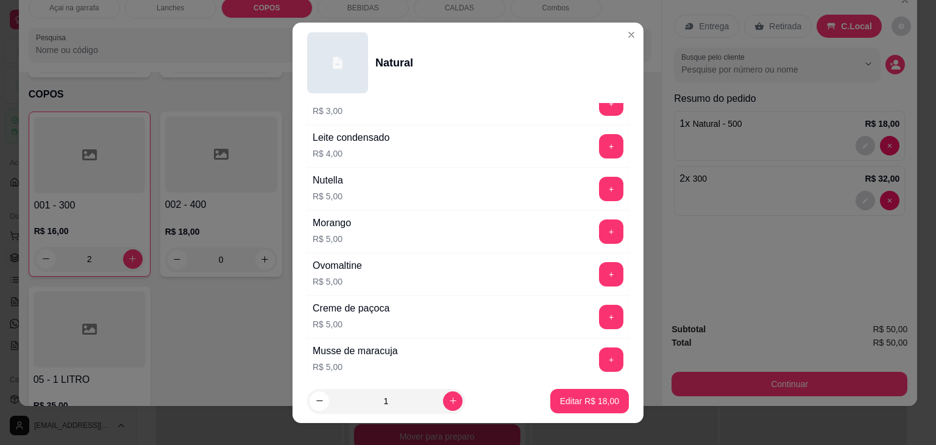
scroll to position [525, 0]
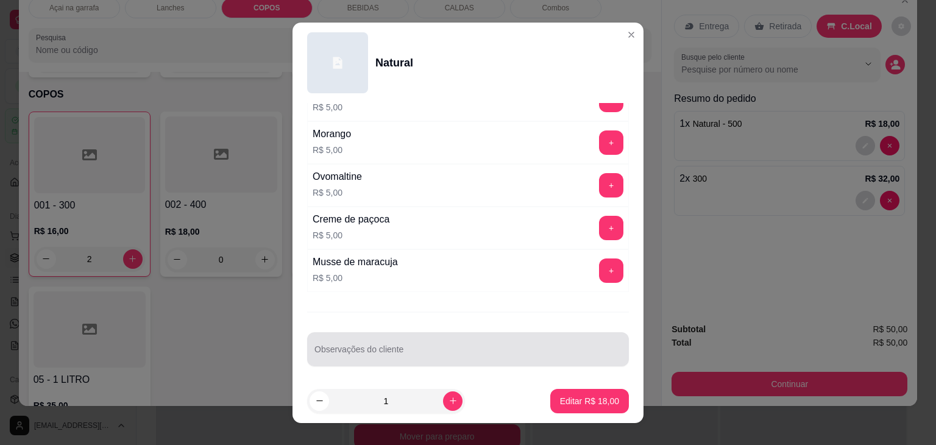
click at [450, 348] on input "Observações do cliente" at bounding box center [467, 354] width 307 height 12
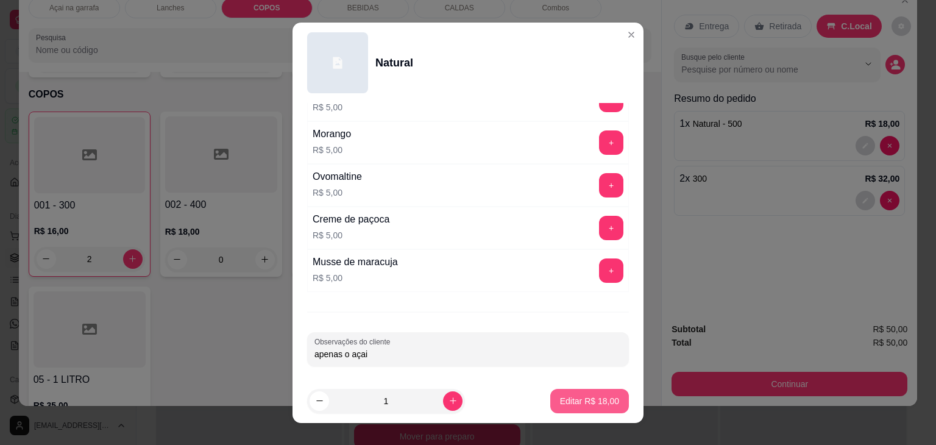
type input "apenas o açai"
click at [560, 401] on p "Editar R$ 18,00" at bounding box center [589, 401] width 59 height 12
type input "0"
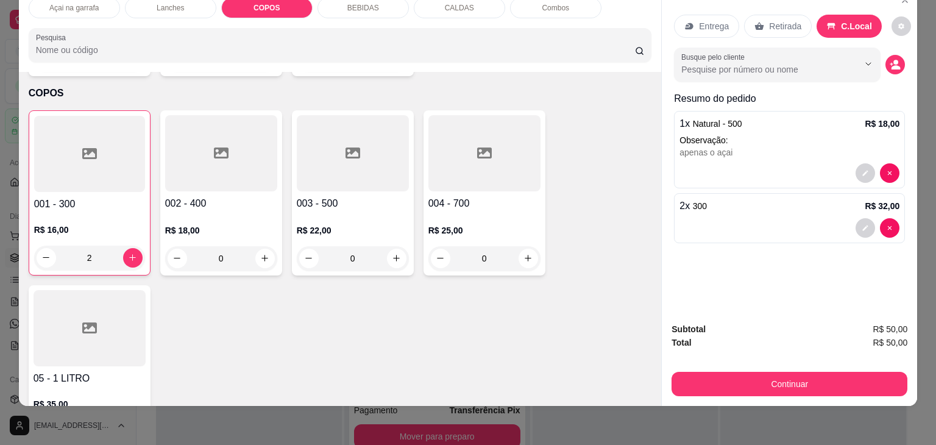
scroll to position [1160, 0]
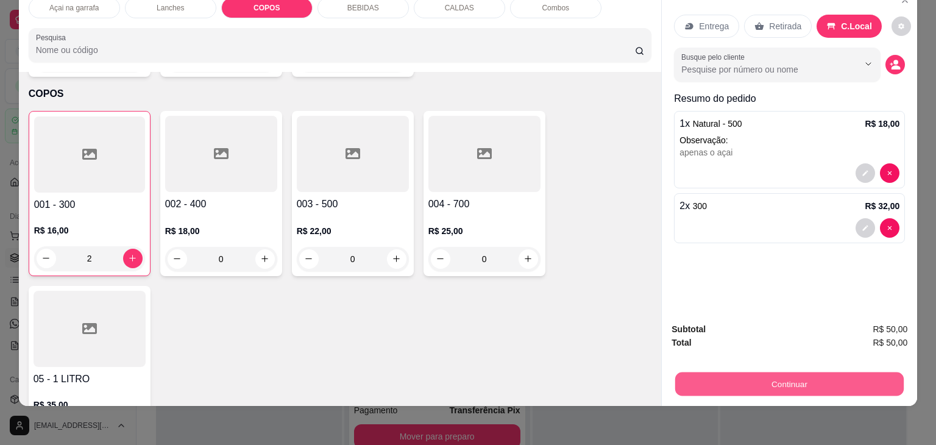
click at [811, 372] on button "Continuar" at bounding box center [789, 384] width 228 height 24
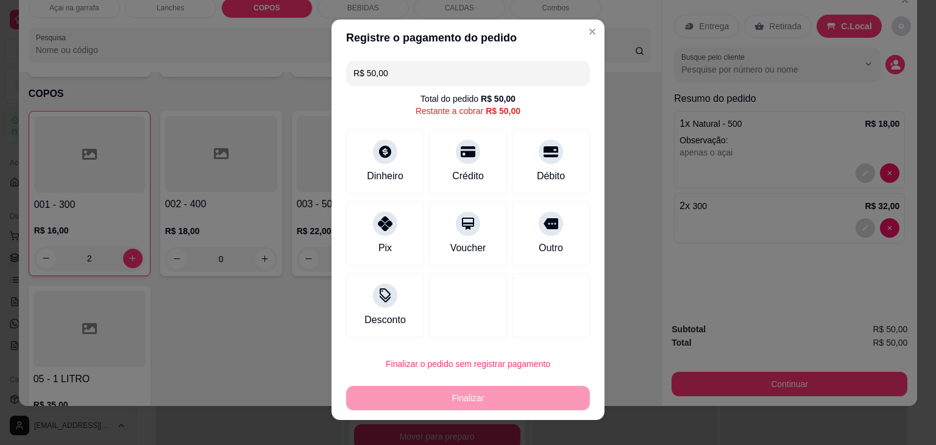
scroll to position [0, 0]
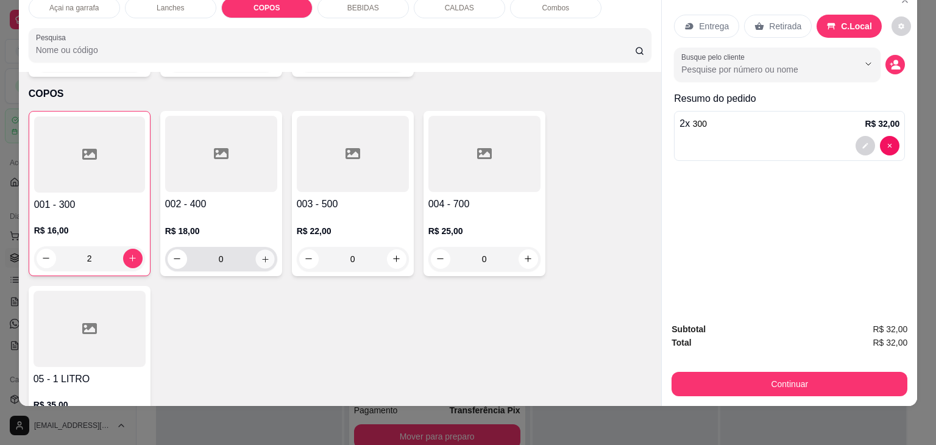
click at [260, 255] on icon "increase-product-quantity" at bounding box center [264, 259] width 9 height 9
type input "1"
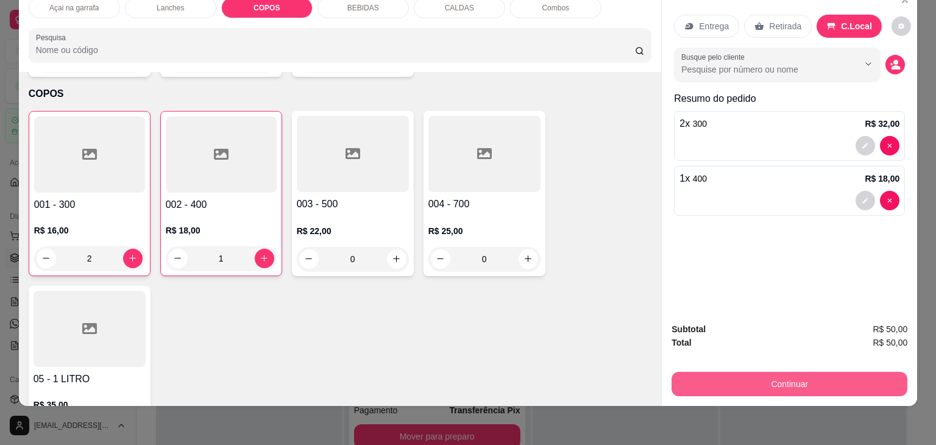
click at [818, 376] on button "Continuar" at bounding box center [789, 384] width 236 height 24
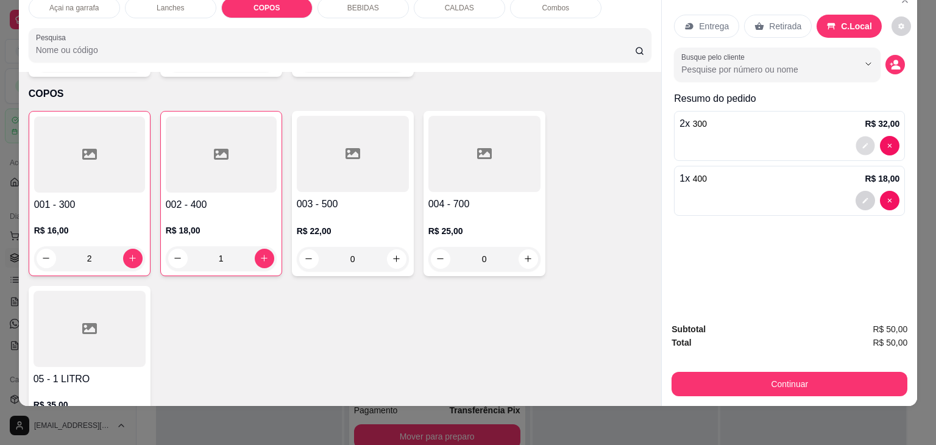
click at [863, 143] on icon "decrease-product-quantity" at bounding box center [865, 145] width 5 height 5
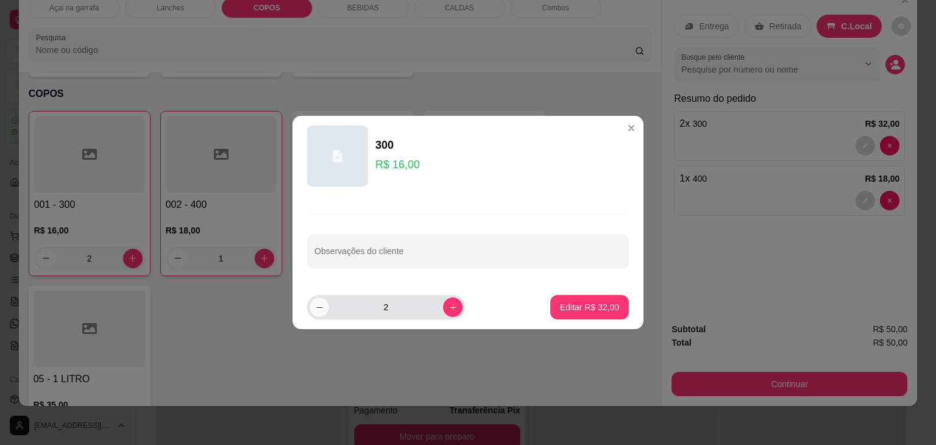
click at [322, 308] on icon "decrease-product-quantity" at bounding box center [319, 307] width 9 height 9
type input "1"
click at [575, 298] on button "Editar R$ 16,00" at bounding box center [589, 307] width 76 height 24
type input "1"
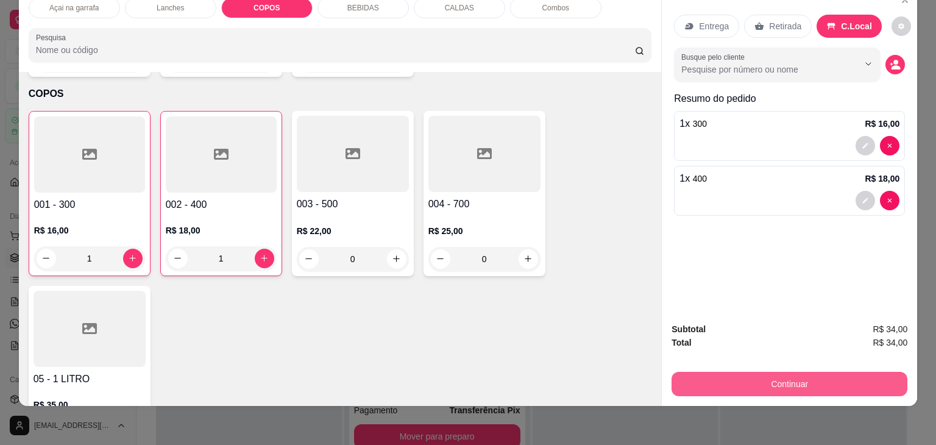
click at [787, 372] on button "Continuar" at bounding box center [789, 384] width 236 height 24
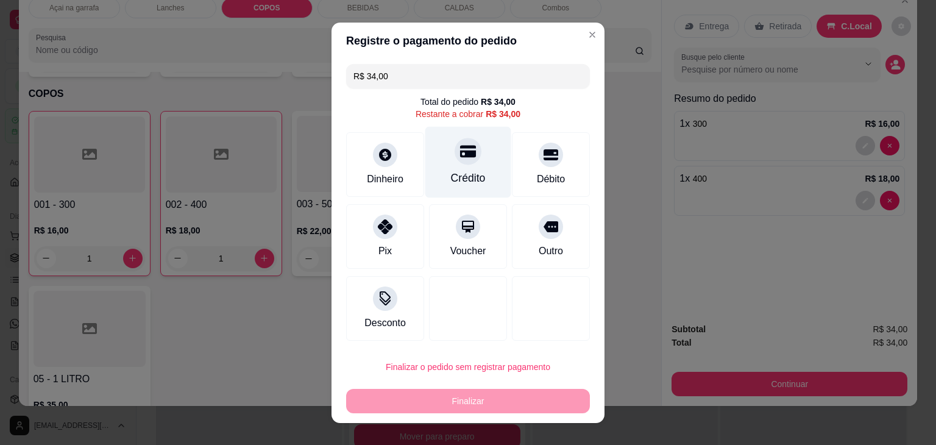
click at [460, 171] on div "Crédito" at bounding box center [468, 178] width 35 height 16
type input "R$ 0,00"
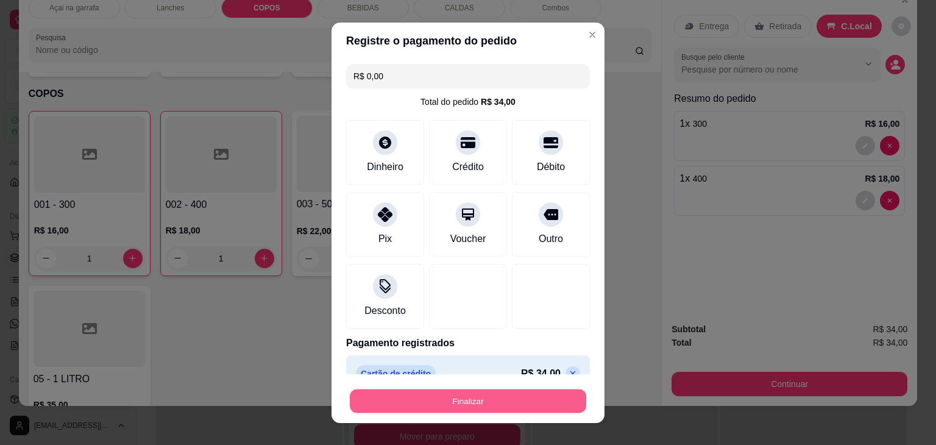
click at [475, 403] on button "Finalizar" at bounding box center [468, 401] width 236 height 24
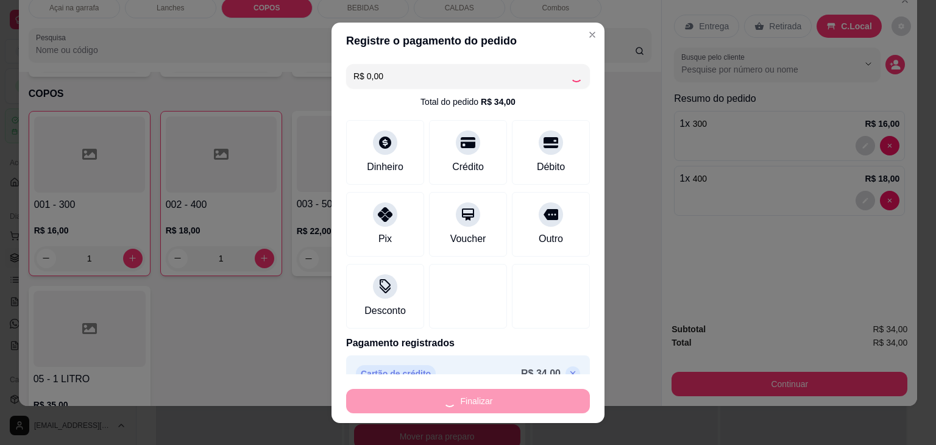
type input "0"
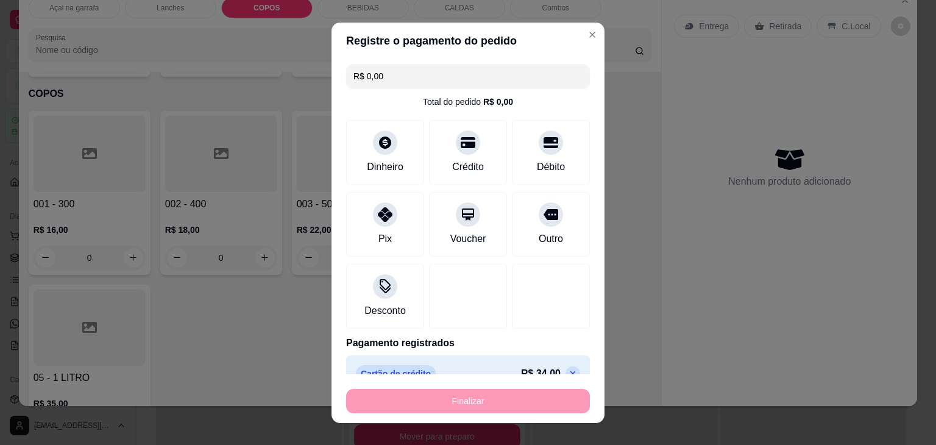
type input "-R$ 34,00"
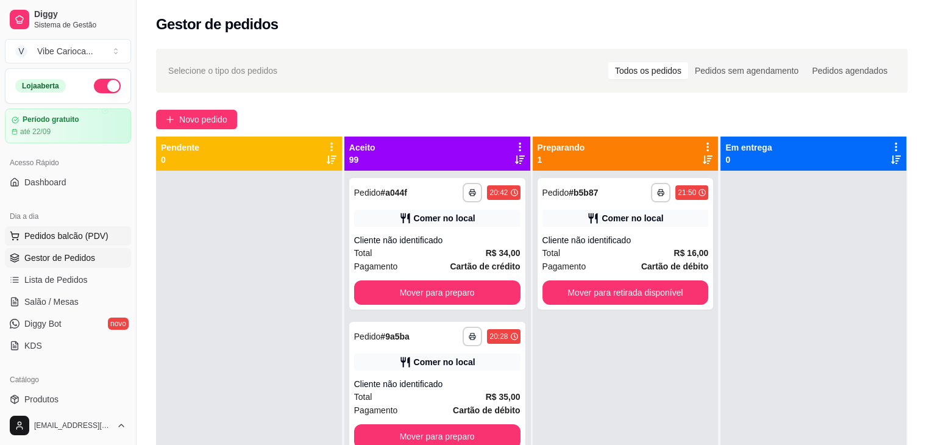
click at [63, 236] on span "Pedidos balcão (PDV)" at bounding box center [66, 236] width 84 height 12
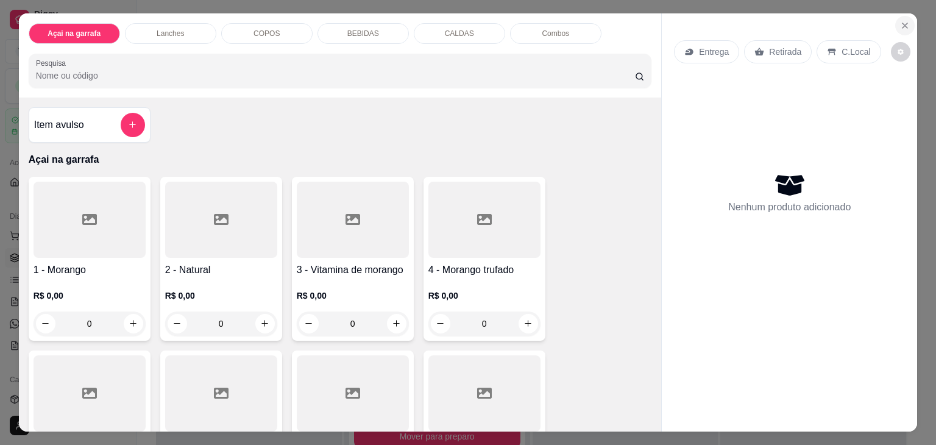
click at [902, 23] on icon "Close" at bounding box center [904, 25] width 5 height 5
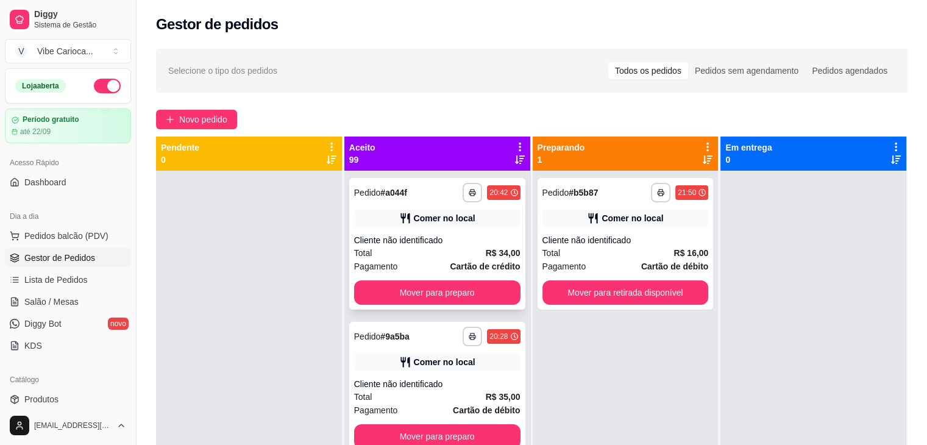
click at [495, 222] on div "Comer no local" at bounding box center [437, 218] width 166 height 17
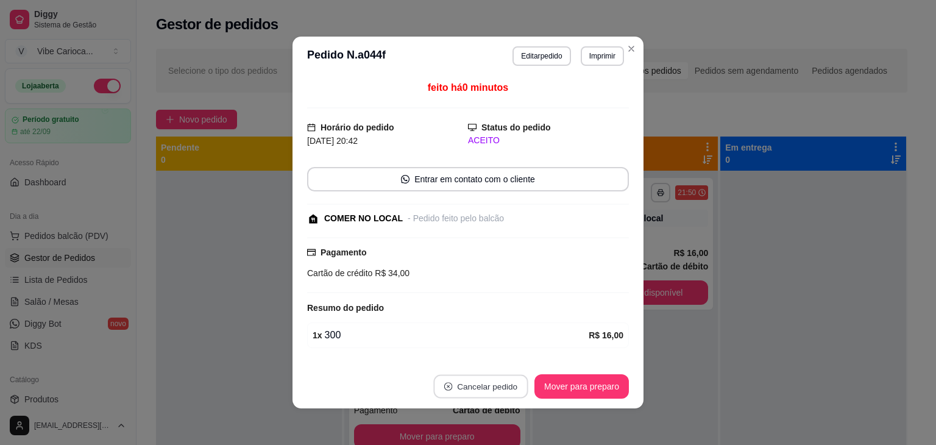
click at [478, 384] on button "Cancelar pedido" at bounding box center [480, 387] width 94 height 24
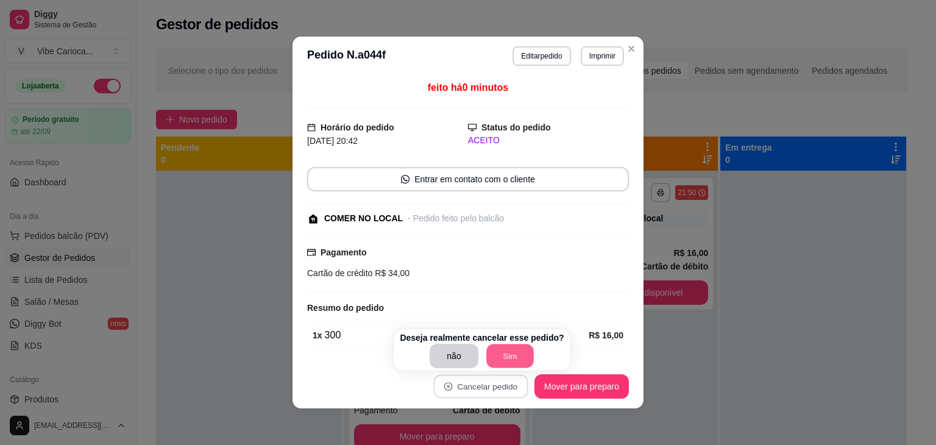
click at [501, 355] on button "Sim" at bounding box center [510, 356] width 48 height 24
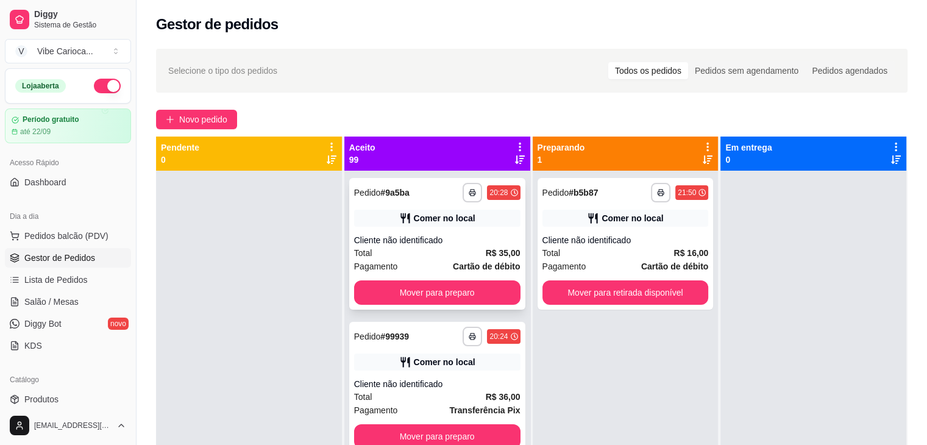
click at [398, 194] on strong "# 9a5ba" at bounding box center [394, 193] width 29 height 10
click at [72, 234] on span "Pedidos balcão (PDV)" at bounding box center [66, 236] width 84 height 12
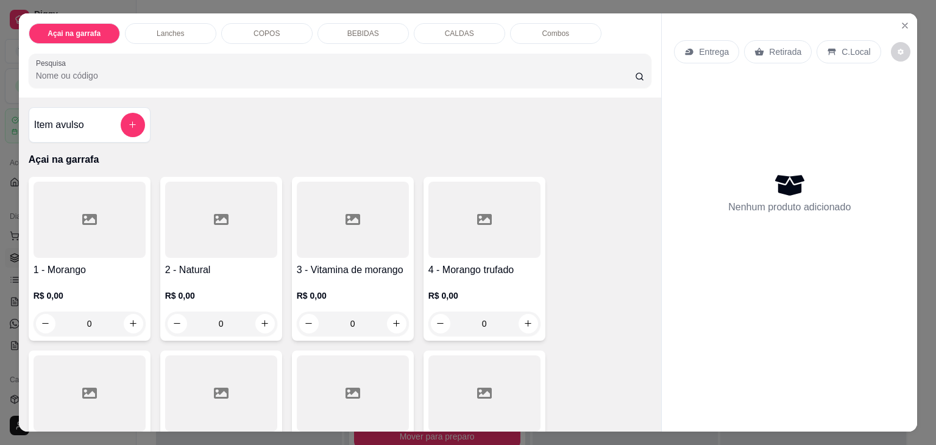
click at [263, 31] on p "COPOS" at bounding box center [266, 34] width 26 height 10
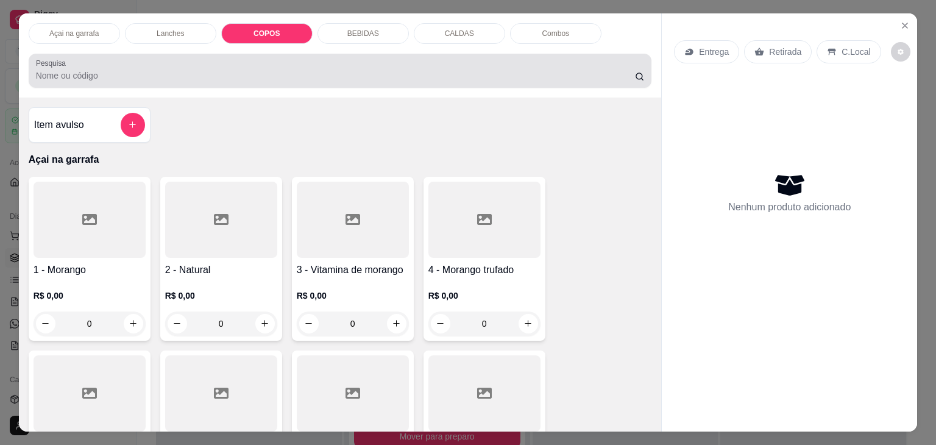
scroll to position [30, 0]
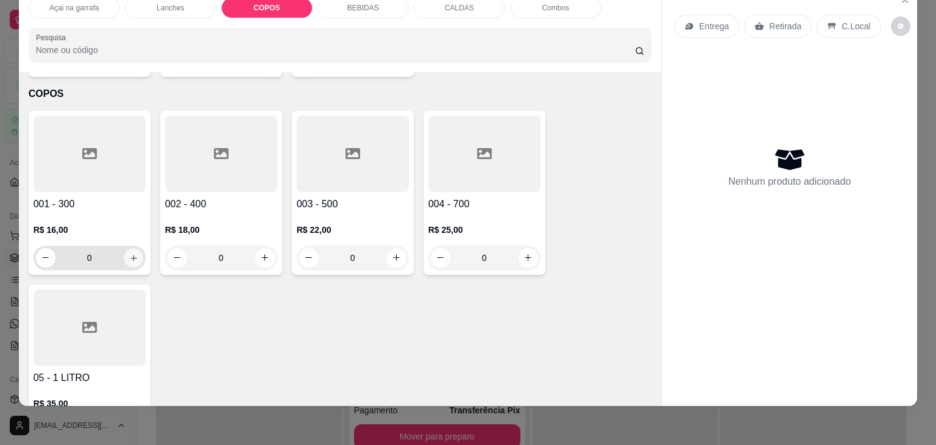
click at [134, 248] on button "increase-product-quantity" at bounding box center [133, 257] width 19 height 19
type input "1"
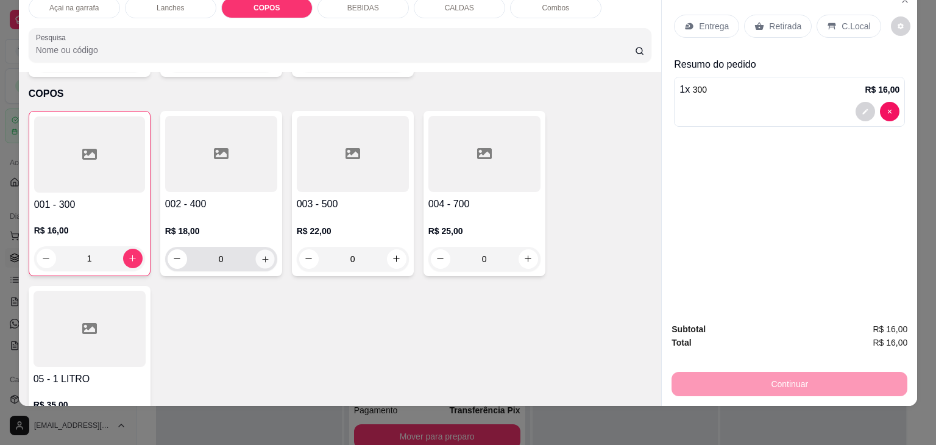
click at [260, 255] on icon "increase-product-quantity" at bounding box center [264, 259] width 9 height 9
type input "1"
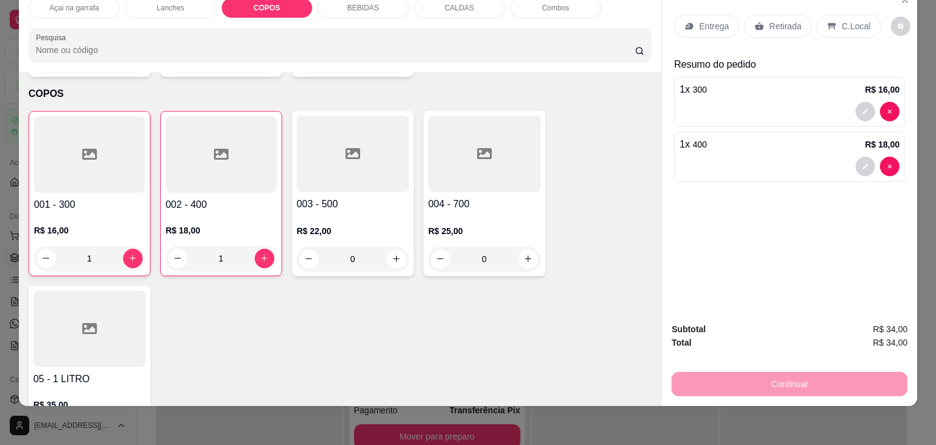
click at [828, 23] on icon at bounding box center [832, 26] width 8 height 7
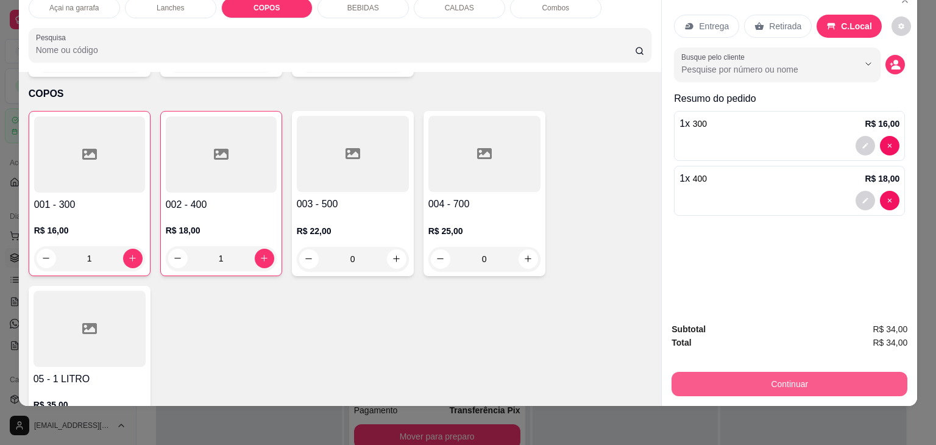
click at [807, 372] on button "Continuar" at bounding box center [789, 384] width 236 height 24
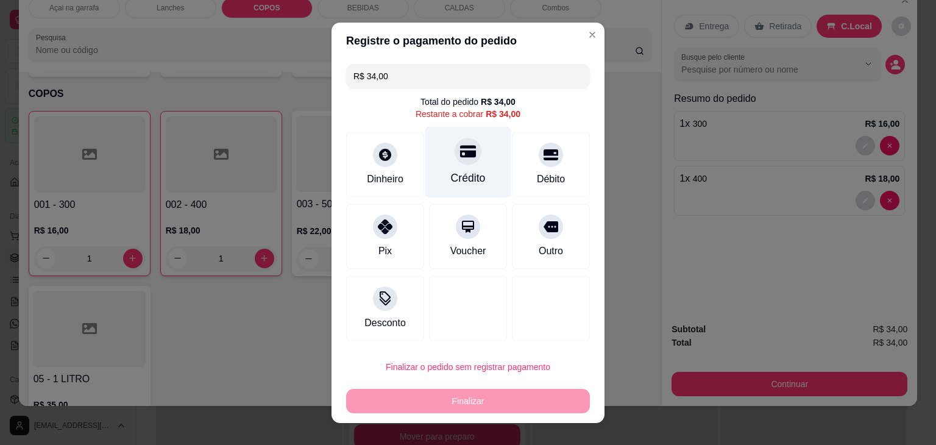
click at [451, 170] on div "Crédito" at bounding box center [468, 178] width 35 height 16
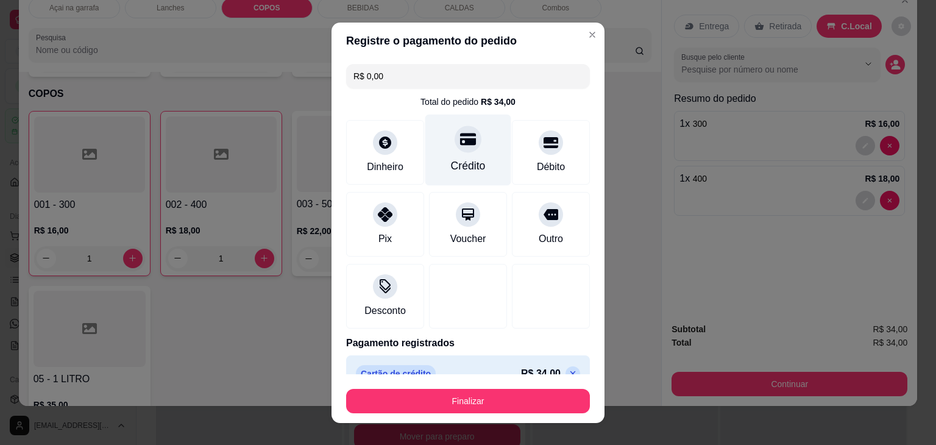
type input "R$ 0,00"
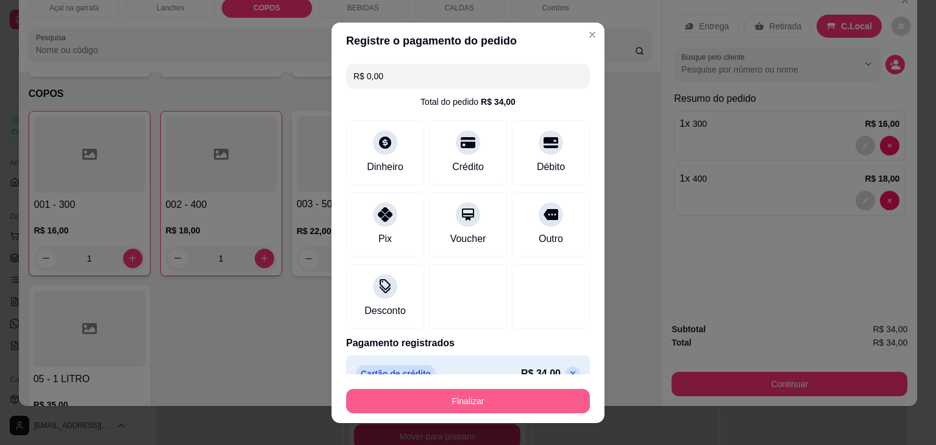
click at [504, 403] on button "Finalizar" at bounding box center [468, 401] width 244 height 24
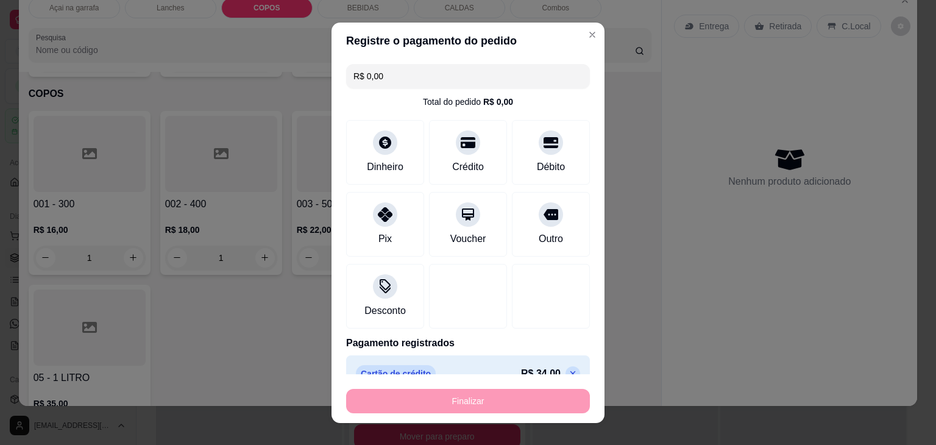
type input "0"
type input "-R$ 34,00"
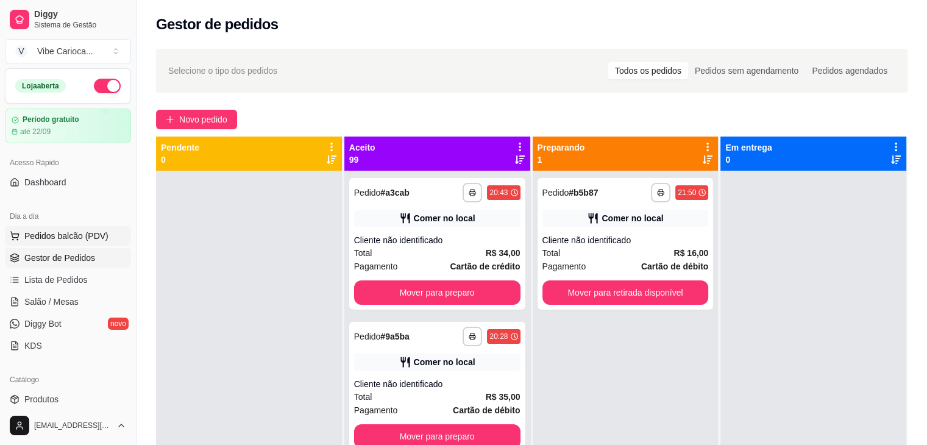
click at [42, 239] on span "Pedidos balcão (PDV)" at bounding box center [66, 236] width 84 height 12
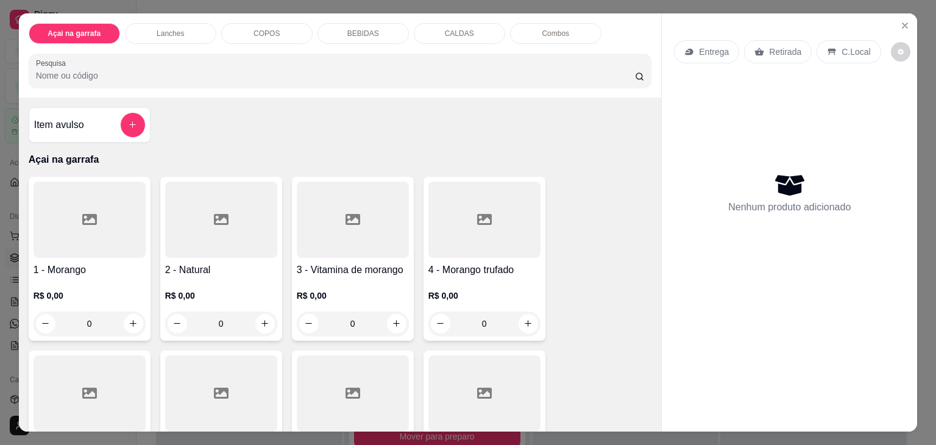
click at [274, 29] on div "COPOS" at bounding box center [266, 33] width 91 height 21
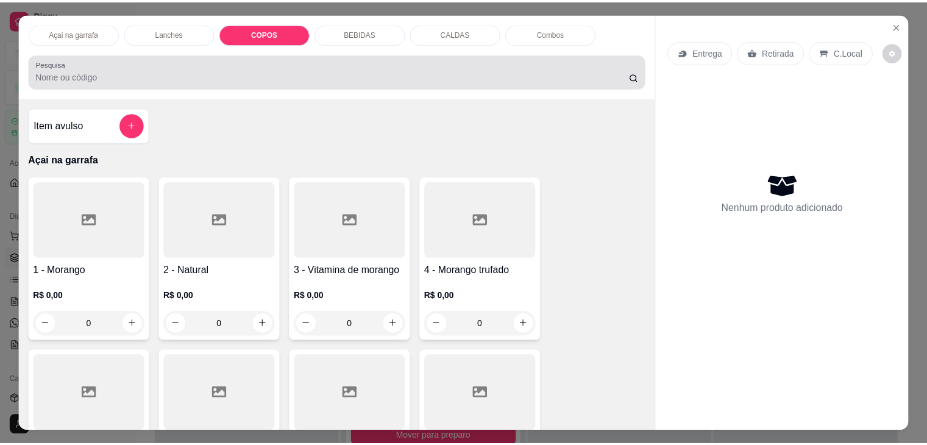
scroll to position [30, 0]
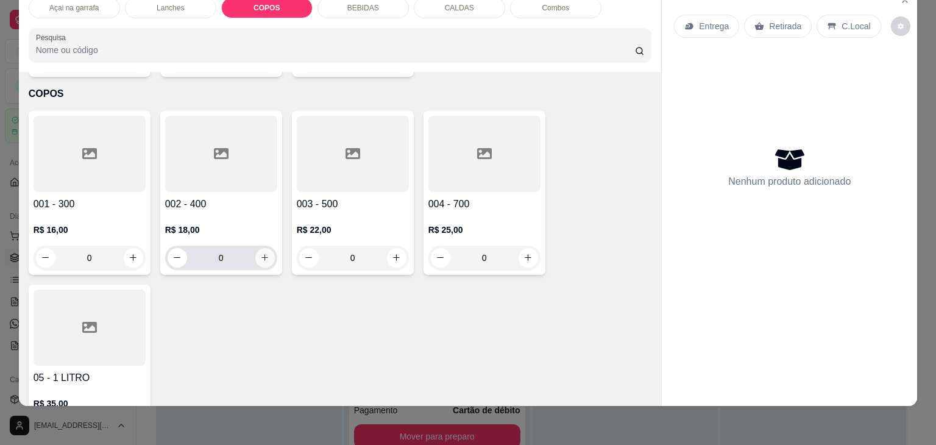
click at [260, 253] on icon "increase-product-quantity" at bounding box center [264, 257] width 9 height 9
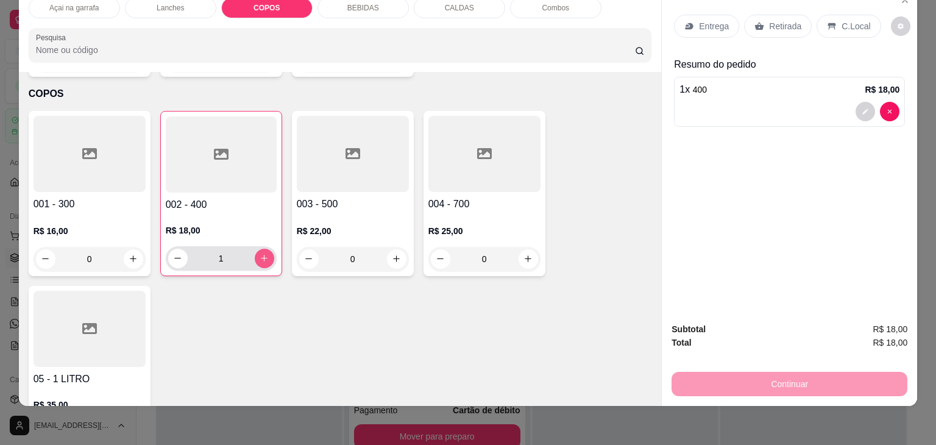
click at [260, 253] on icon "increase-product-quantity" at bounding box center [264, 257] width 9 height 9
type input "2"
click at [857, 20] on p "C.Local" at bounding box center [855, 26] width 29 height 12
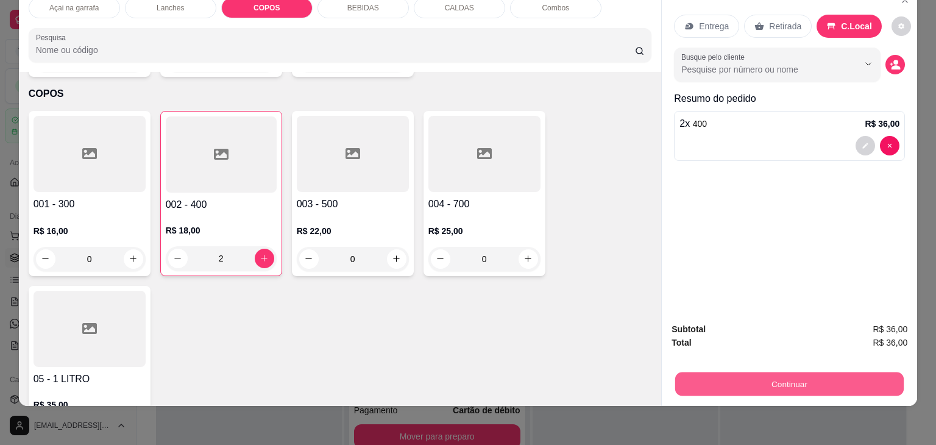
click at [775, 374] on button "Continuar" at bounding box center [789, 384] width 228 height 24
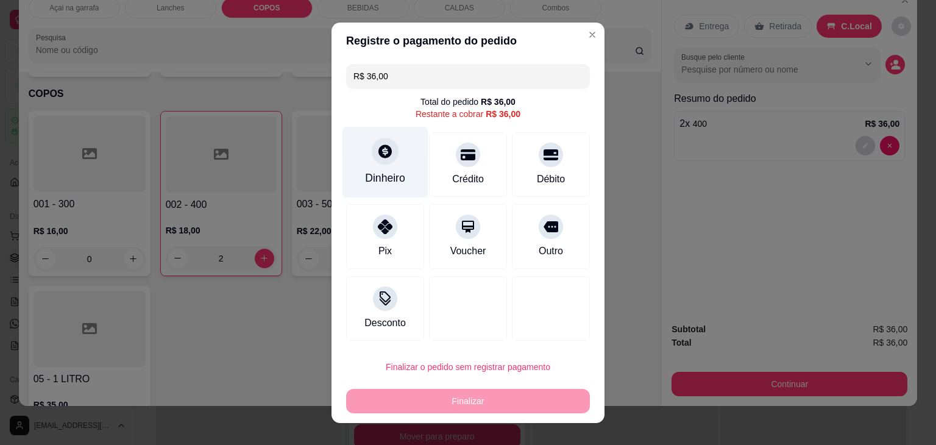
click at [372, 177] on div "Dinheiro" at bounding box center [385, 178] width 40 height 16
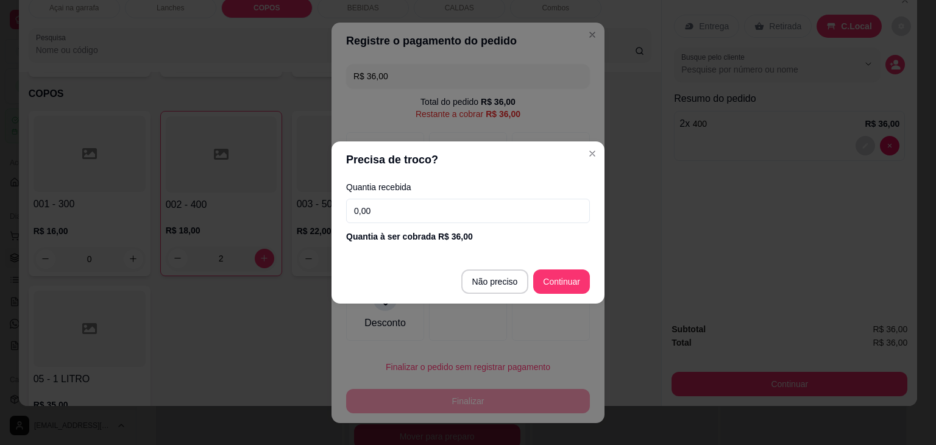
click at [393, 206] on input "0,00" at bounding box center [468, 211] width 244 height 24
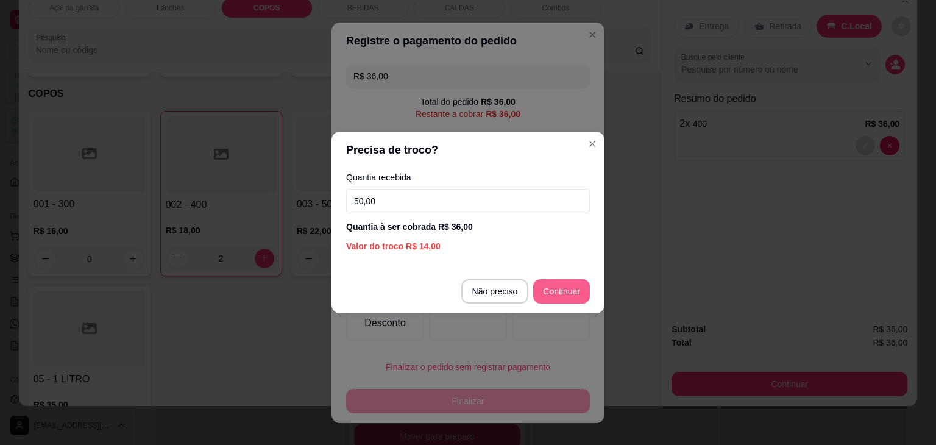
type input "50,00"
type input "R$ 0,00"
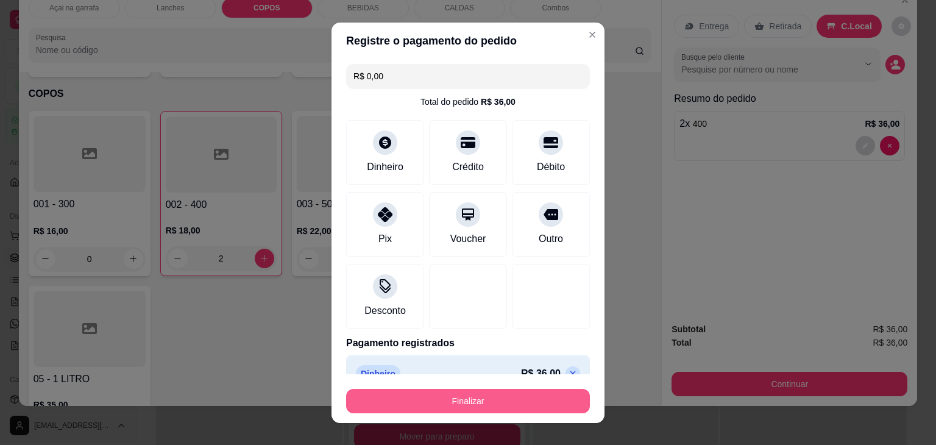
click at [467, 402] on button "Finalizar" at bounding box center [468, 401] width 244 height 24
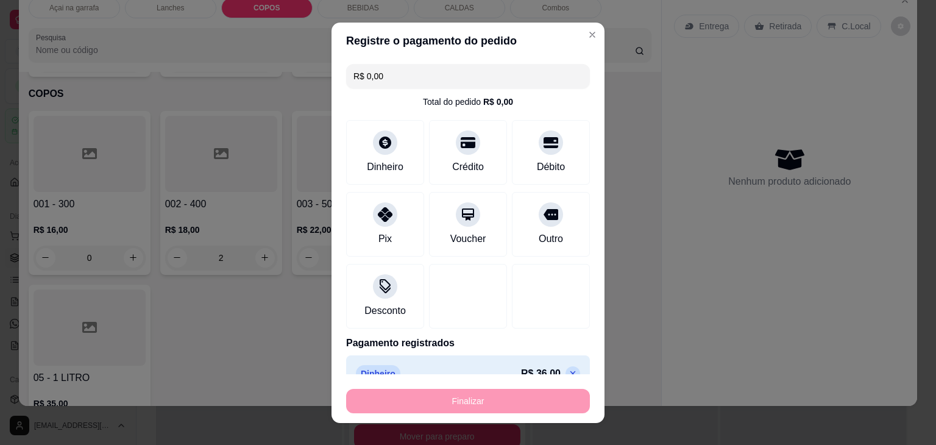
type input "0"
type input "-R$ 36,00"
